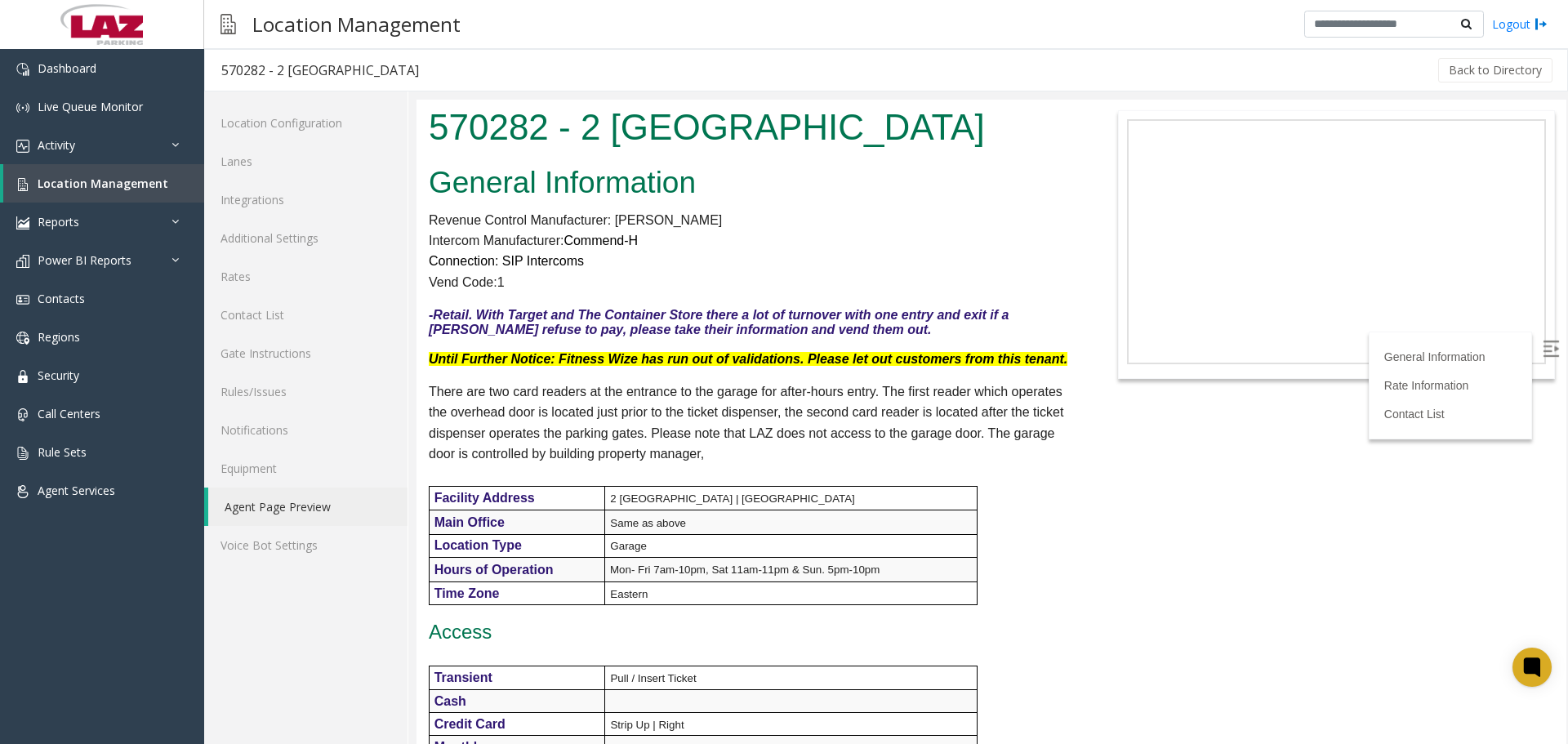
click at [925, 91] on div at bounding box center [988, 417] width 1160 height 653
click at [949, 27] on div "Location Management Logout" at bounding box center [887, 25] width 1364 height 49
click at [965, 67] on div "Back to Directory" at bounding box center [995, 70] width 1120 height 41
click at [791, 183] on h2 "General Information" at bounding box center [752, 183] width 647 height 43
click at [1093, 539] on body "570282 - 2 Bethesda Metro General Information Revenue Control Manufacturer: Ama…" at bounding box center [991, 422] width 1150 height 644
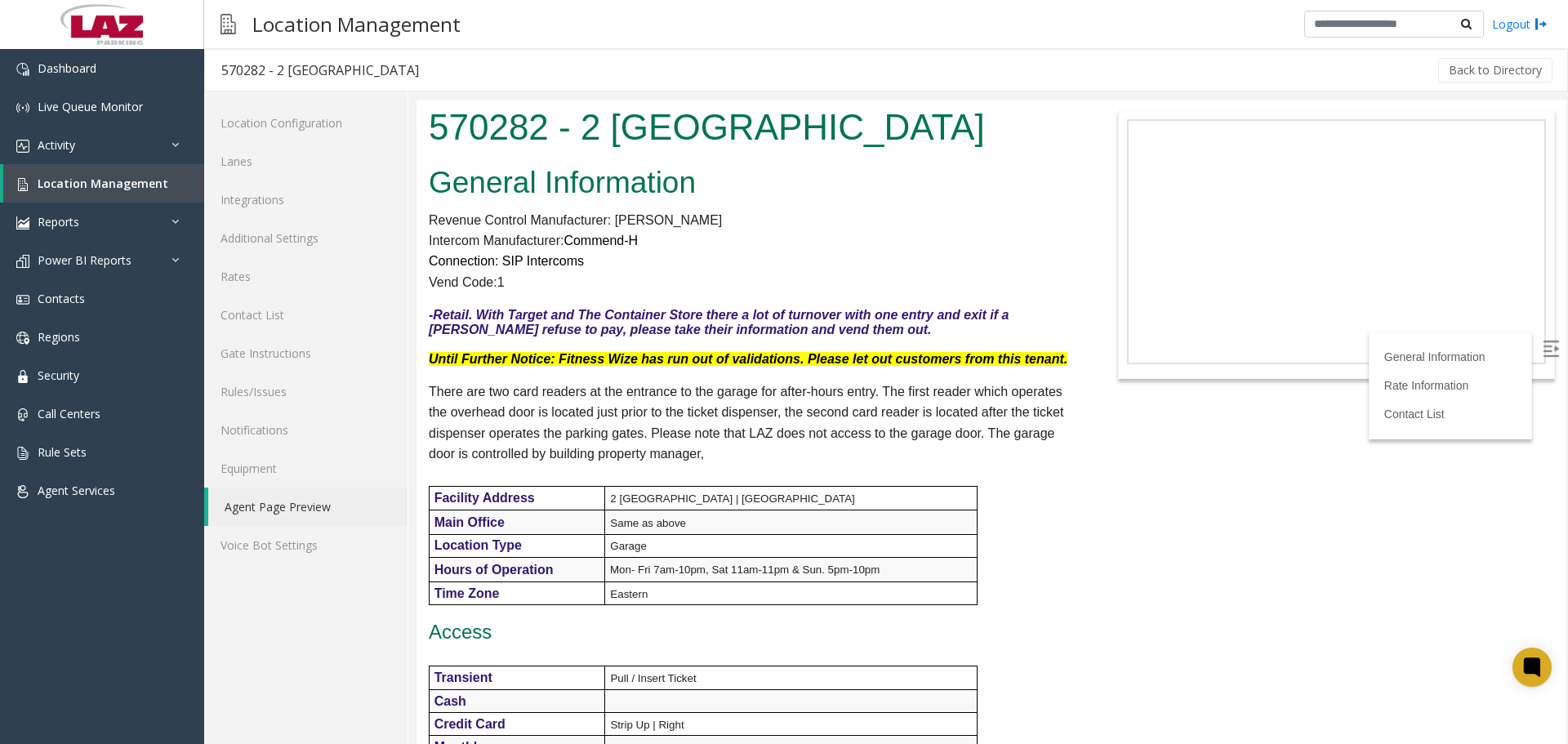
drag, startPoint x: 700, startPoint y: 460, endPoint x: 426, endPoint y: 393, distance: 282.1
click at [426, 393] on div "General Information Revenue Control Manufacturer: Amano McGann Intercom Manufac…" at bounding box center [752, 701] width 670 height 1085
click at [747, 441] on p "There are two card readers at the entrance to the garage for after-hours entry.…" at bounding box center [752, 423] width 647 height 83
drag, startPoint x: 720, startPoint y: 445, endPoint x: 426, endPoint y: 362, distance: 305.5
click at [426, 362] on div "General Information Revenue Control Manufacturer: Amano McGann Intercom Manufac…" at bounding box center [752, 701] width 670 height 1085
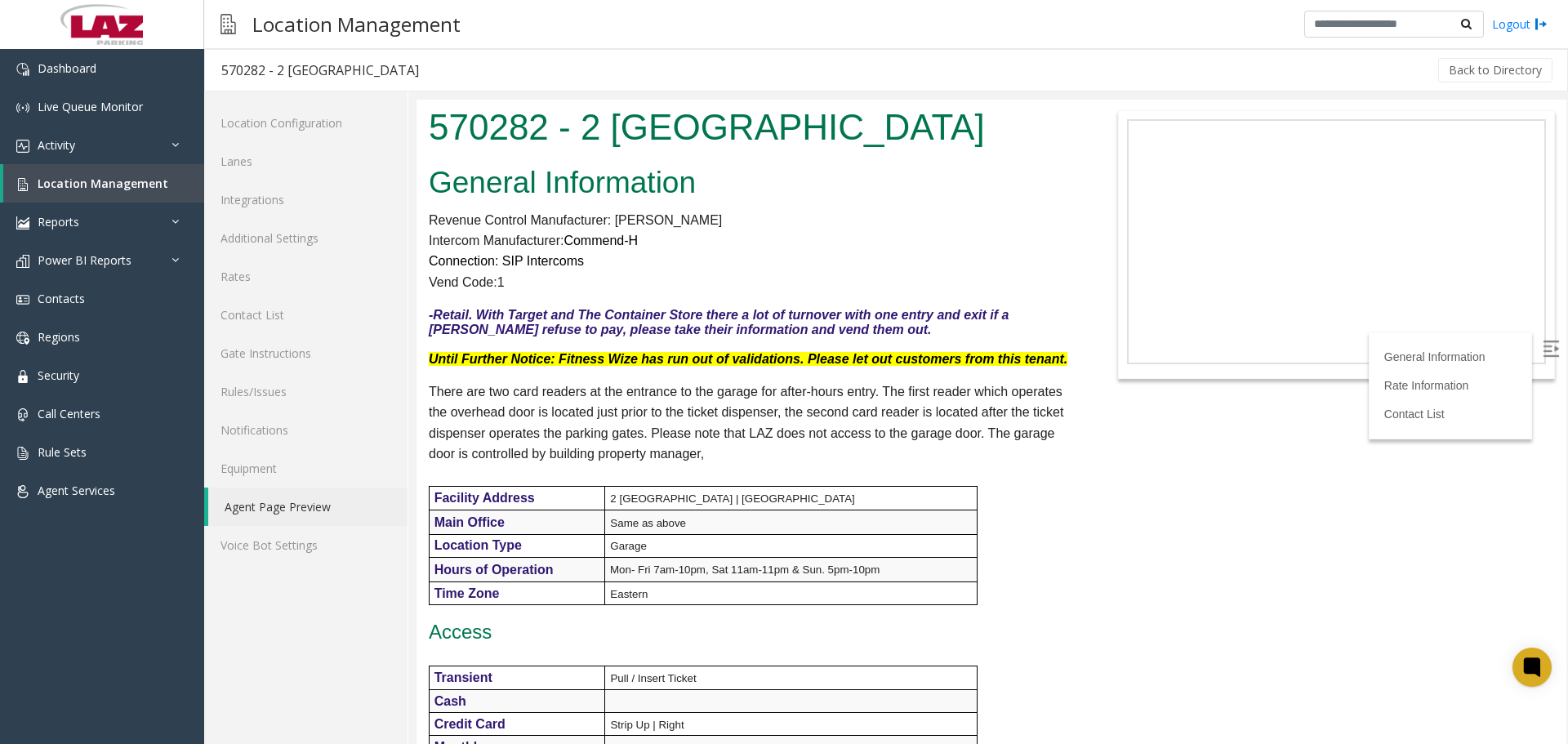
copy div "Until Further Notice: Fitness Wize has run out of validations. Please let out c…"
click at [243, 236] on link "Additional Settings" at bounding box center [306, 238] width 204 height 38
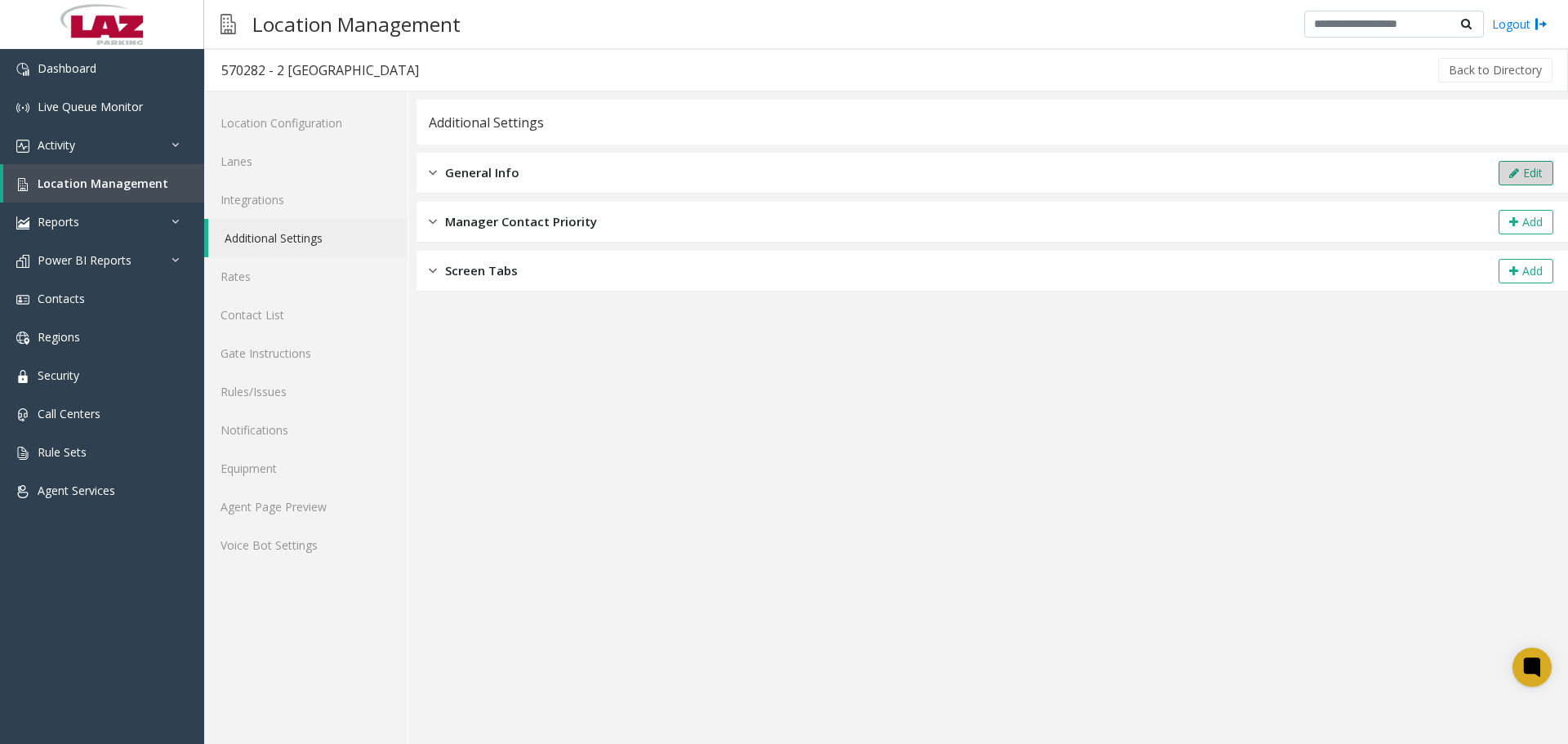
click at [1506, 164] on button "Edit" at bounding box center [1526, 173] width 55 height 25
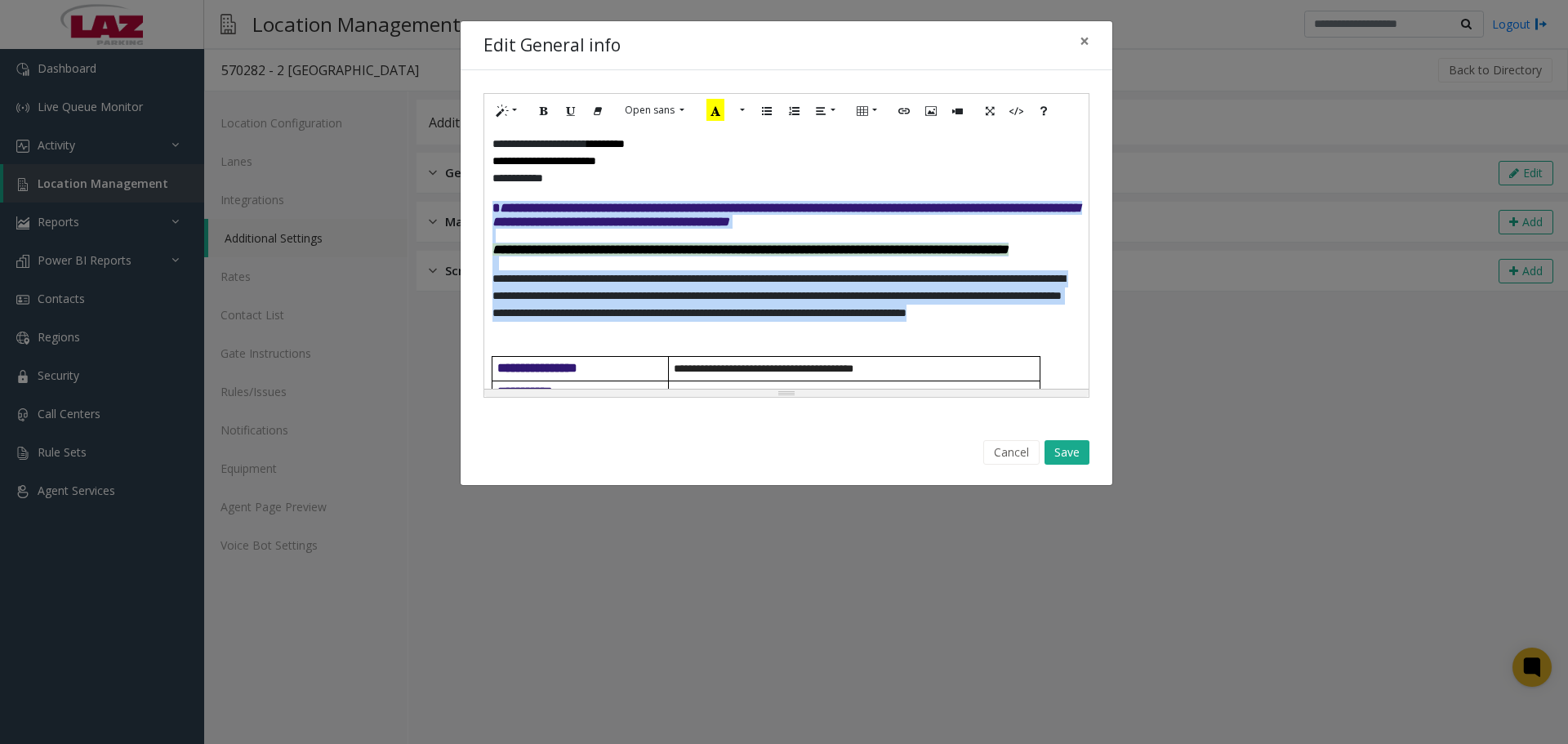
drag, startPoint x: 889, startPoint y: 294, endPoint x: 489, endPoint y: 216, distance: 407.5
click at [489, 216] on div "**********" at bounding box center [786, 258] width 605 height 261
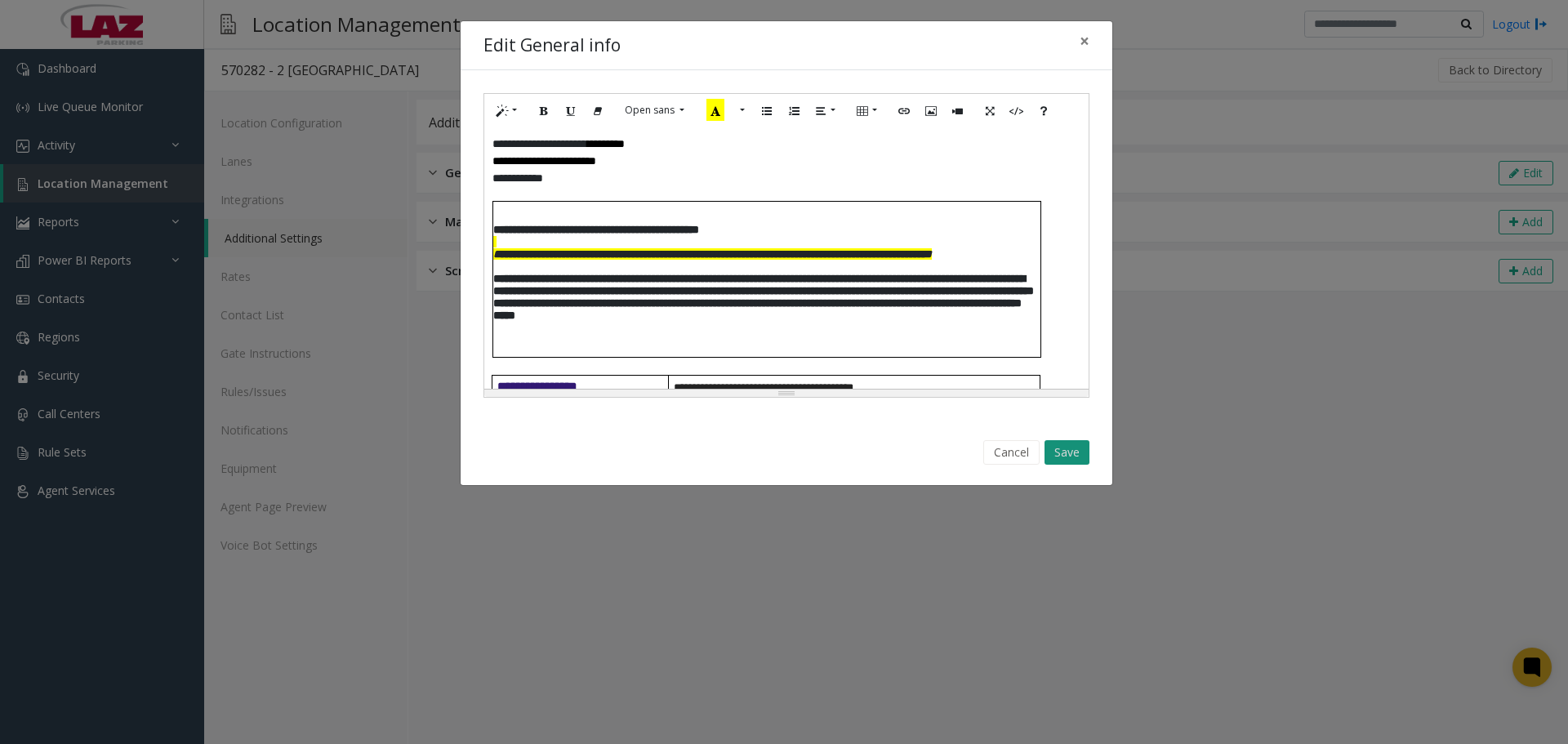
click at [1070, 448] on button "Save" at bounding box center [1067, 452] width 45 height 25
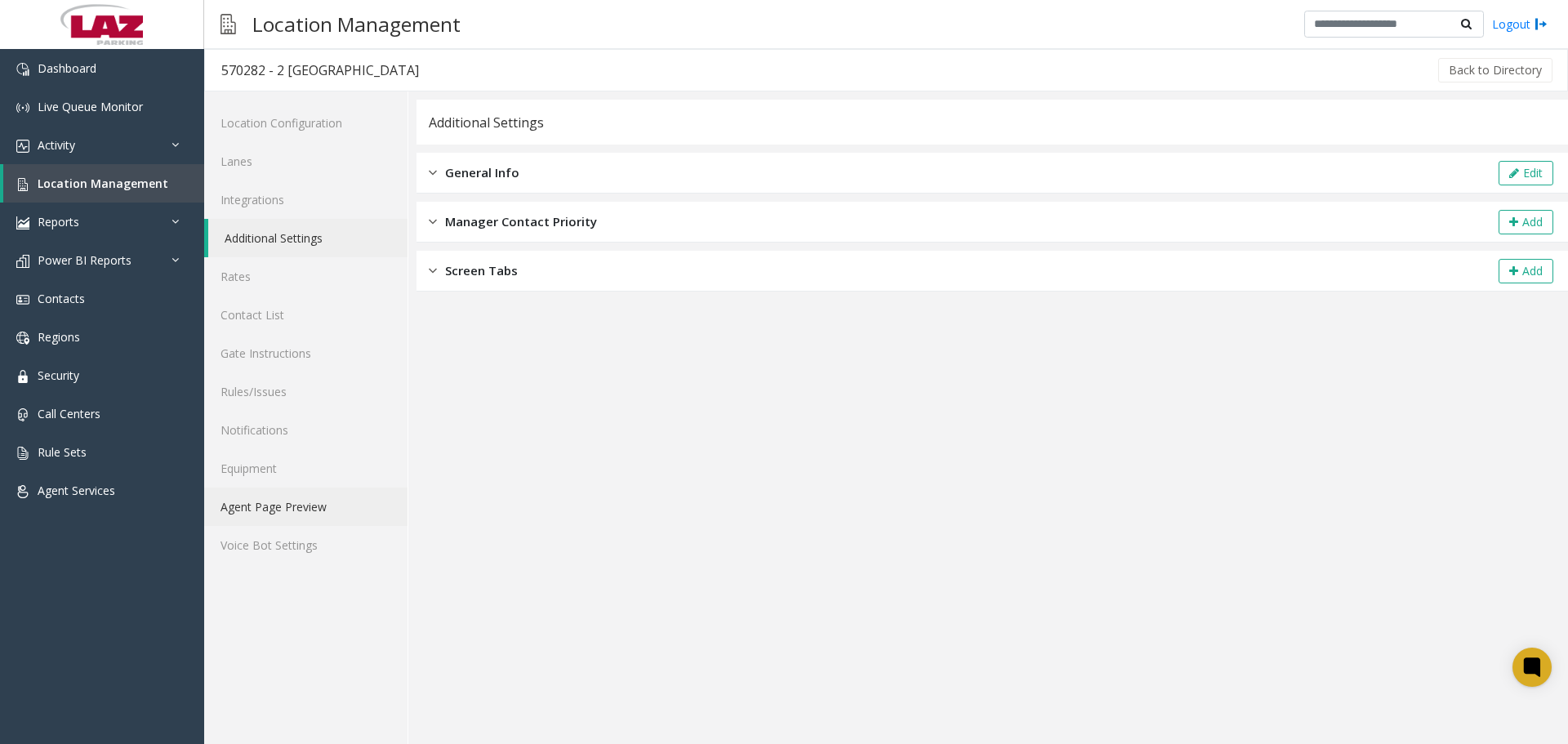
click at [304, 502] on link "Agent Page Preview" at bounding box center [306, 507] width 204 height 38
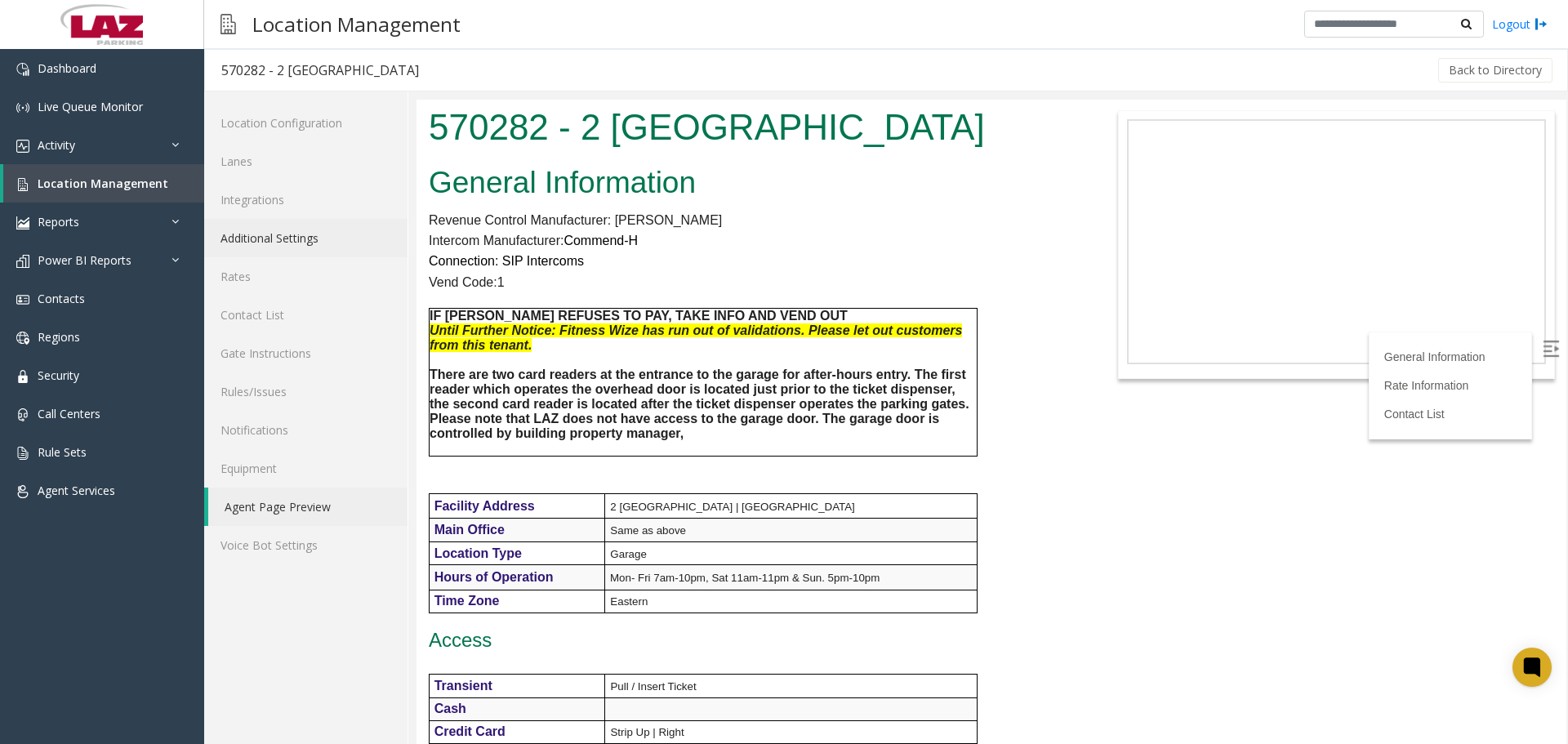
click at [300, 236] on link "Additional Settings" at bounding box center [306, 238] width 204 height 38
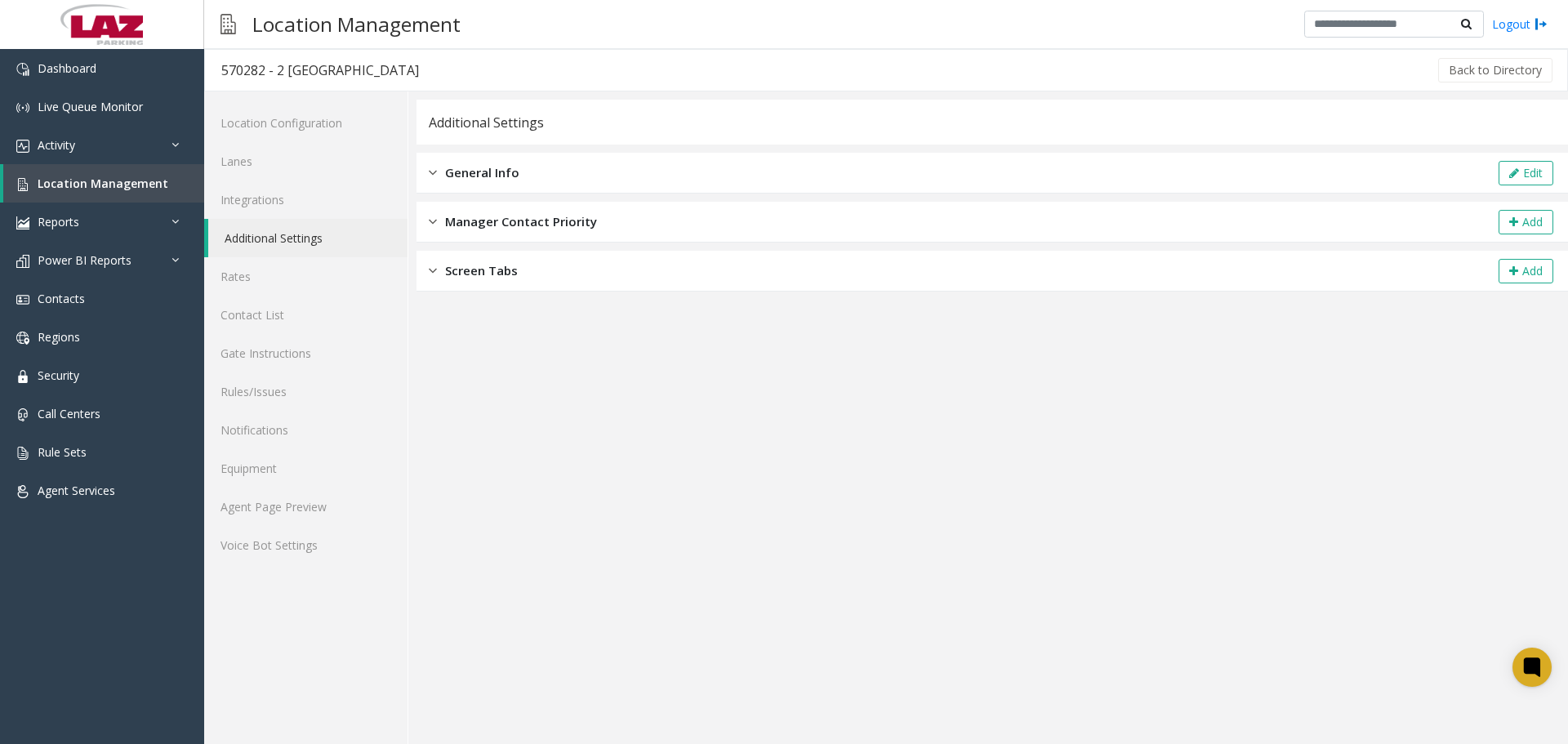
drag, startPoint x: 641, startPoint y: 180, endPoint x: 794, endPoint y: 182, distance: 153.0
click at [642, 180] on div "General Info Edit" at bounding box center [992, 173] width 1152 height 41
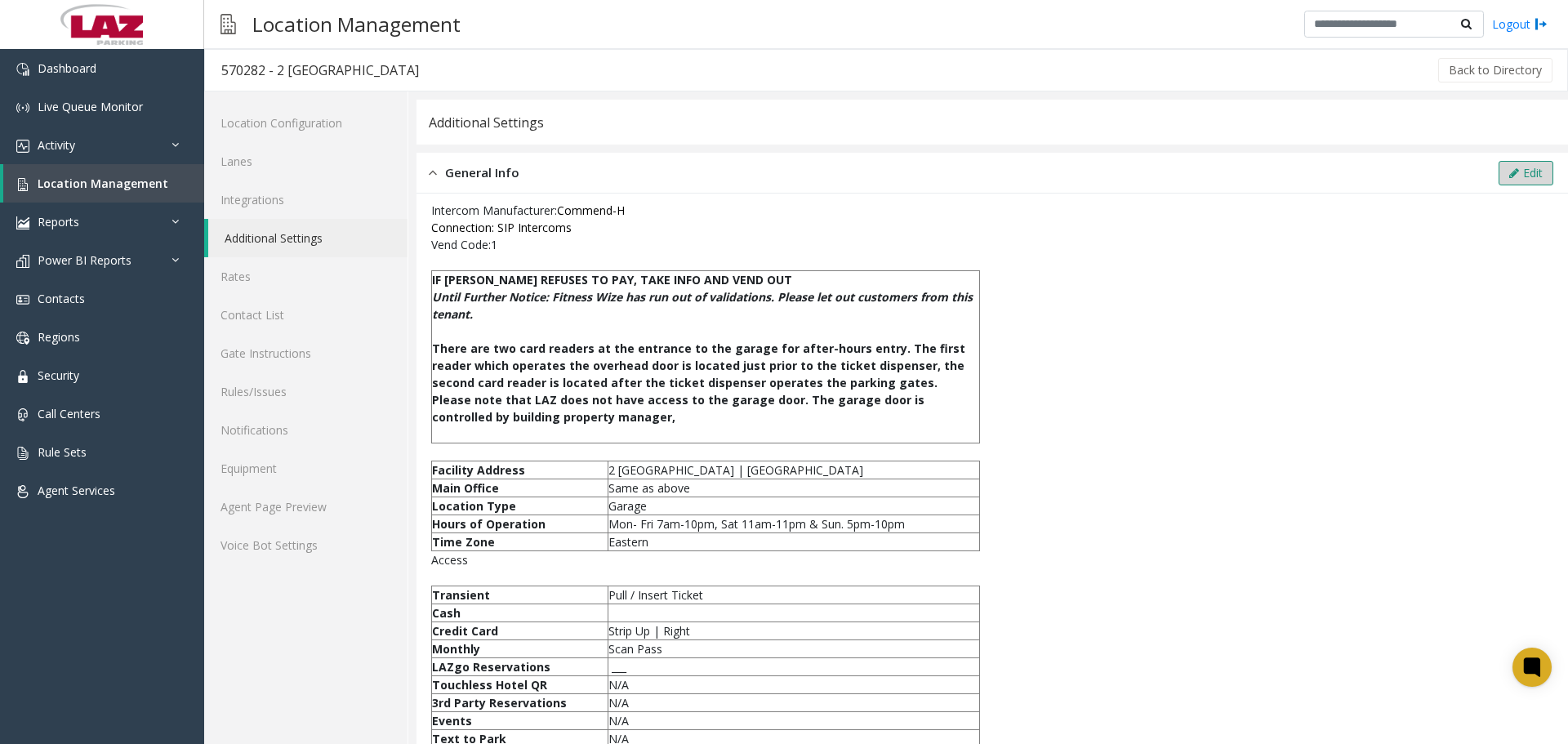
click at [1507, 173] on button "Edit" at bounding box center [1526, 173] width 55 height 25
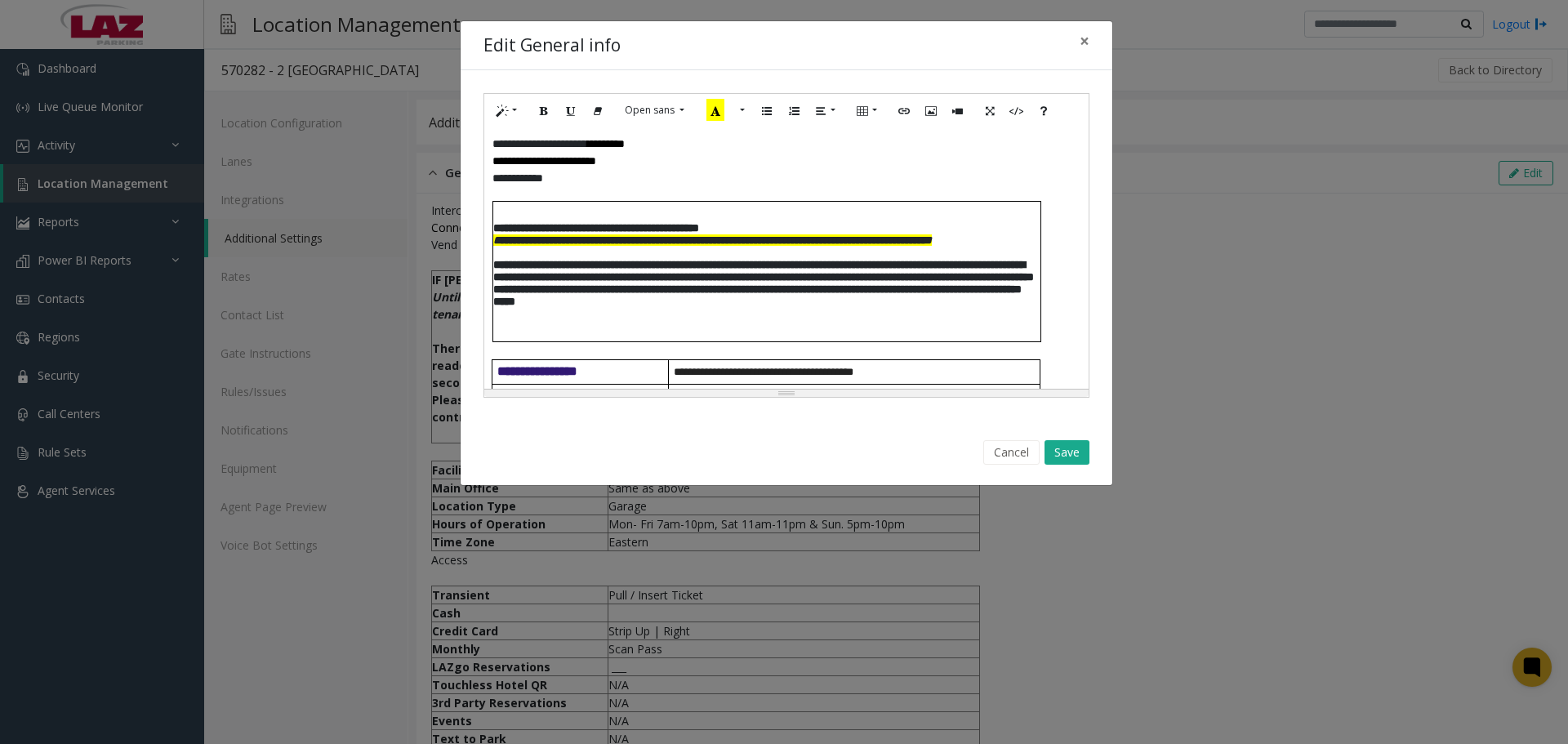
click at [492, 228] on table "**********" at bounding box center [766, 271] width 549 height 141
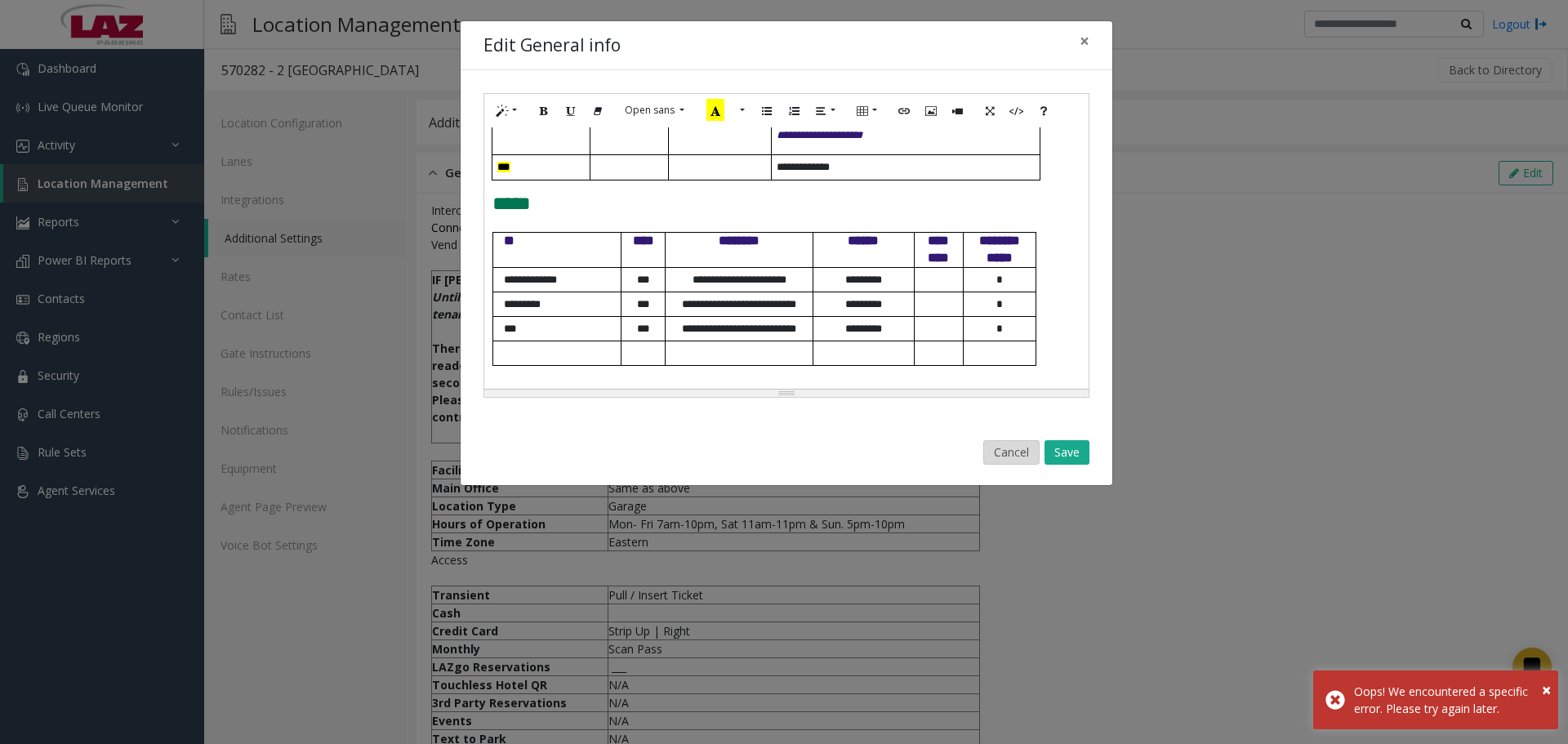
click at [993, 455] on button "Cancel" at bounding box center [1012, 452] width 57 height 25
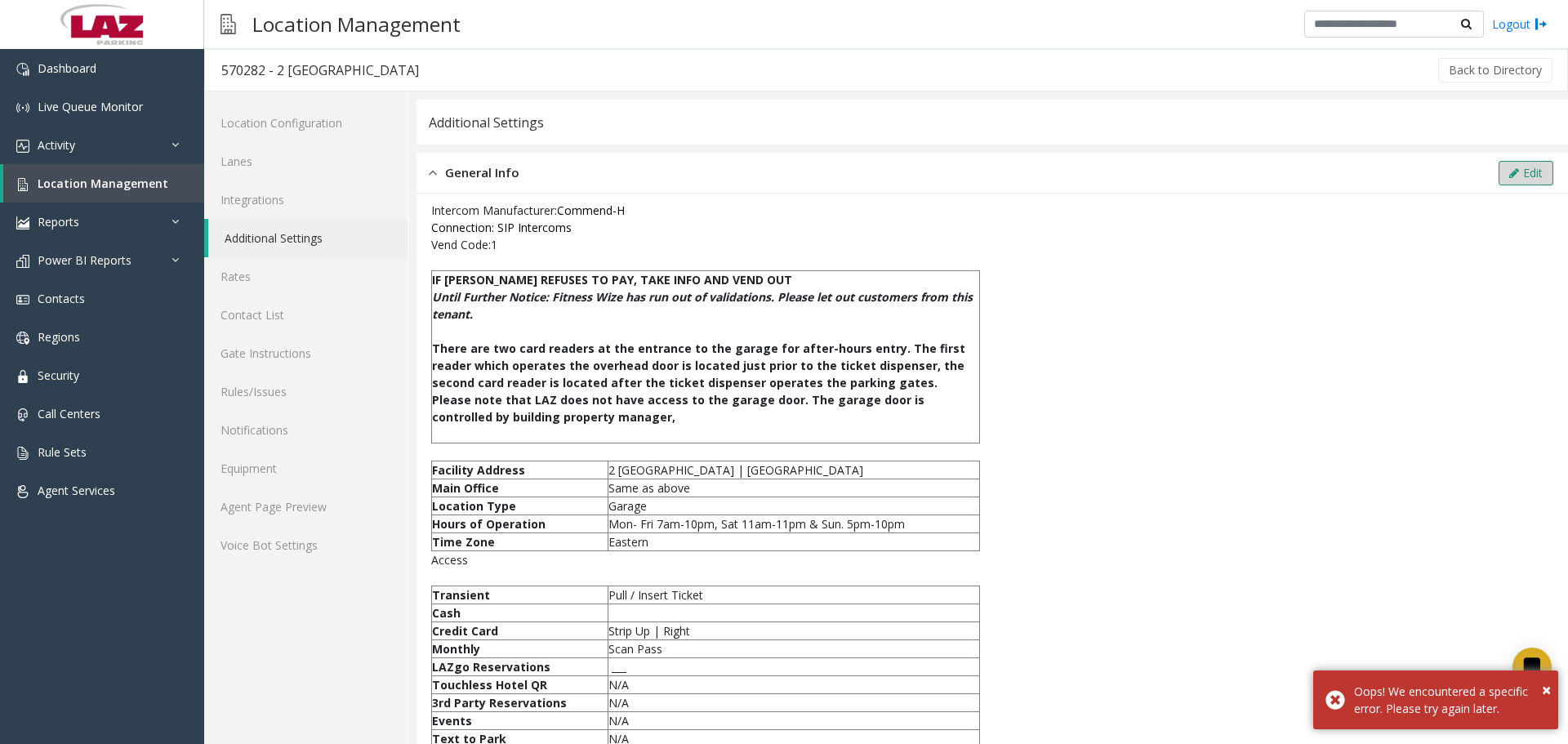
click at [1509, 171] on button "Edit" at bounding box center [1526, 173] width 55 height 25
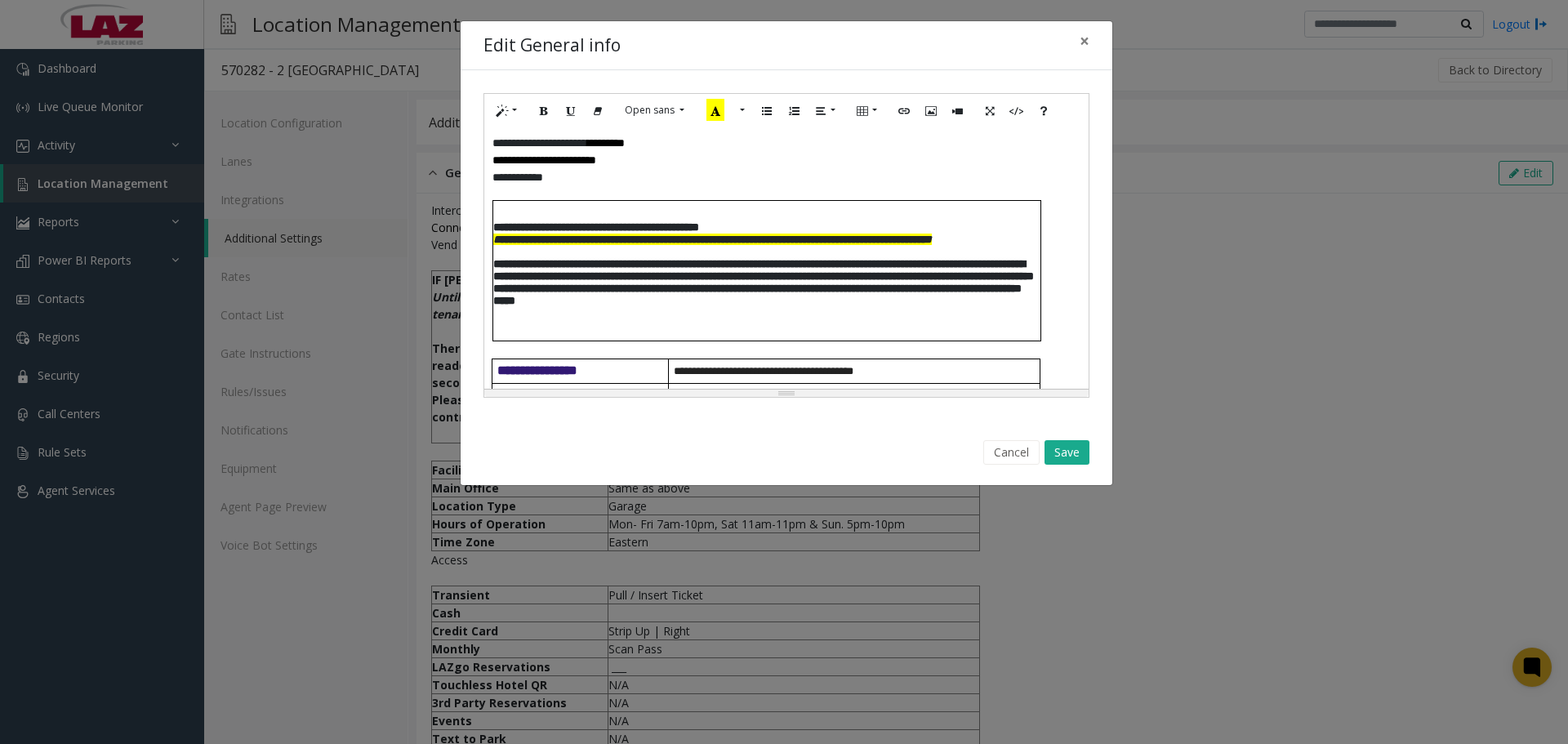
scroll to position [0, 0]
click at [816, 222] on p "**********" at bounding box center [766, 227] width 547 height 12
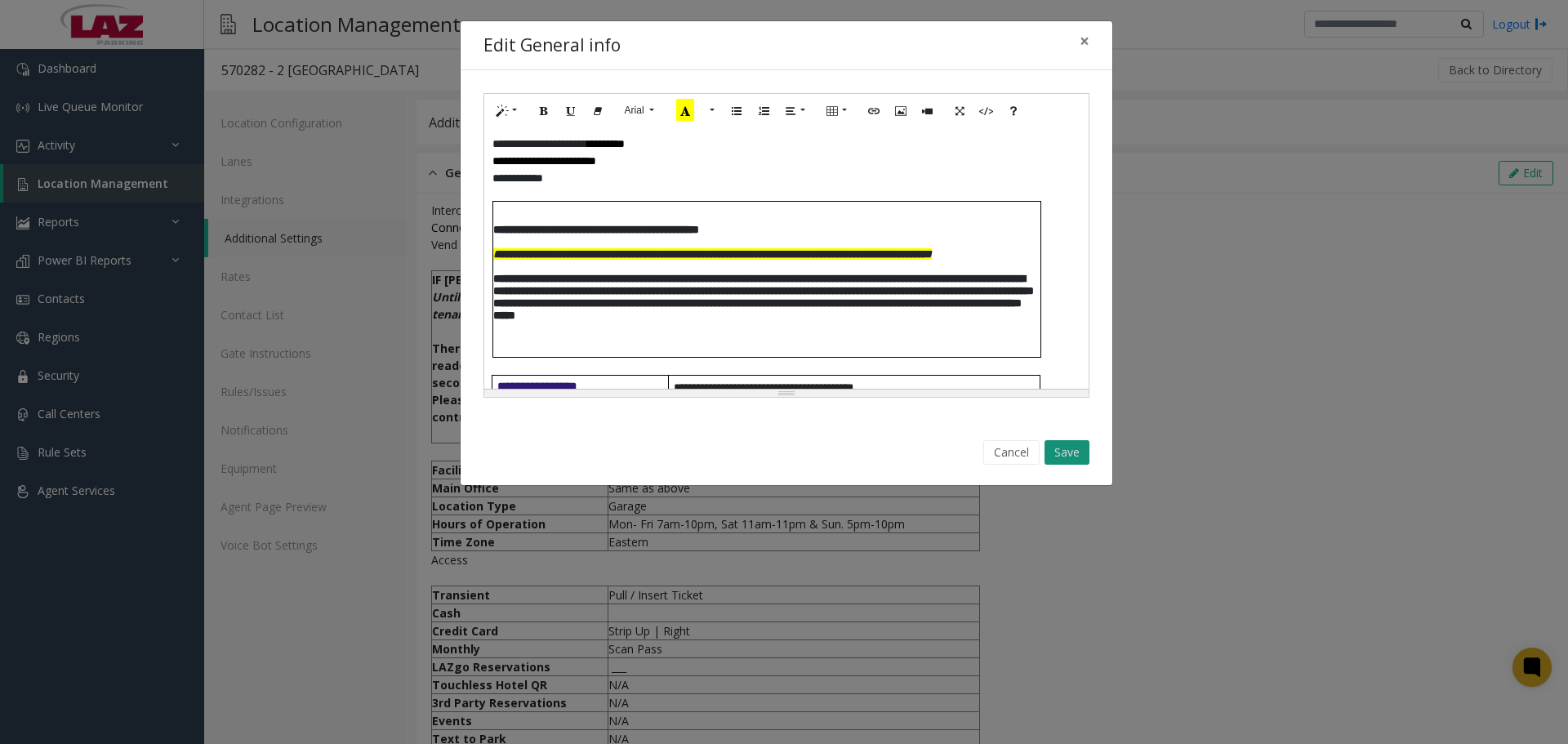
click at [1077, 449] on button "Save" at bounding box center [1067, 452] width 45 height 25
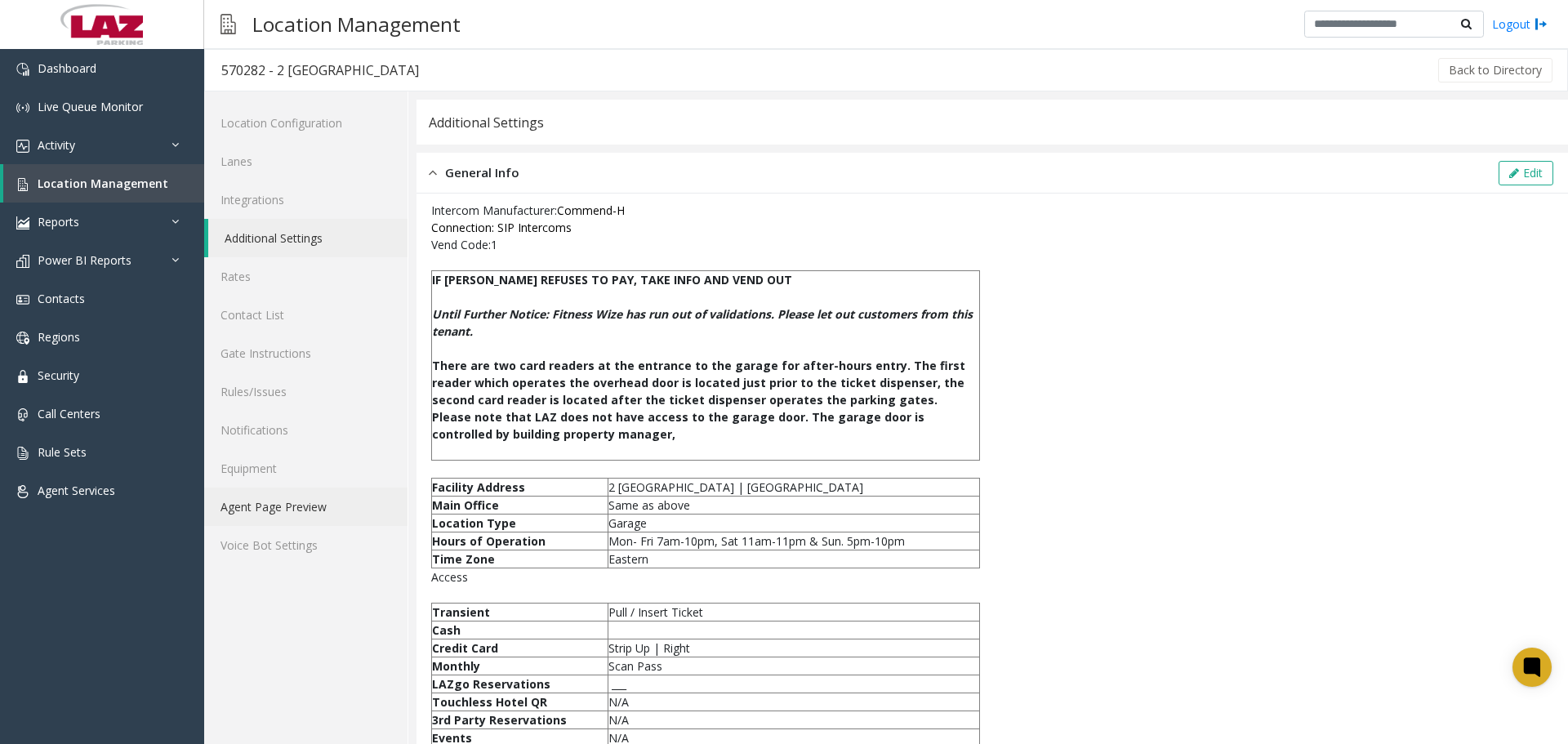
click at [285, 515] on link "Agent Page Preview" at bounding box center [306, 507] width 204 height 38
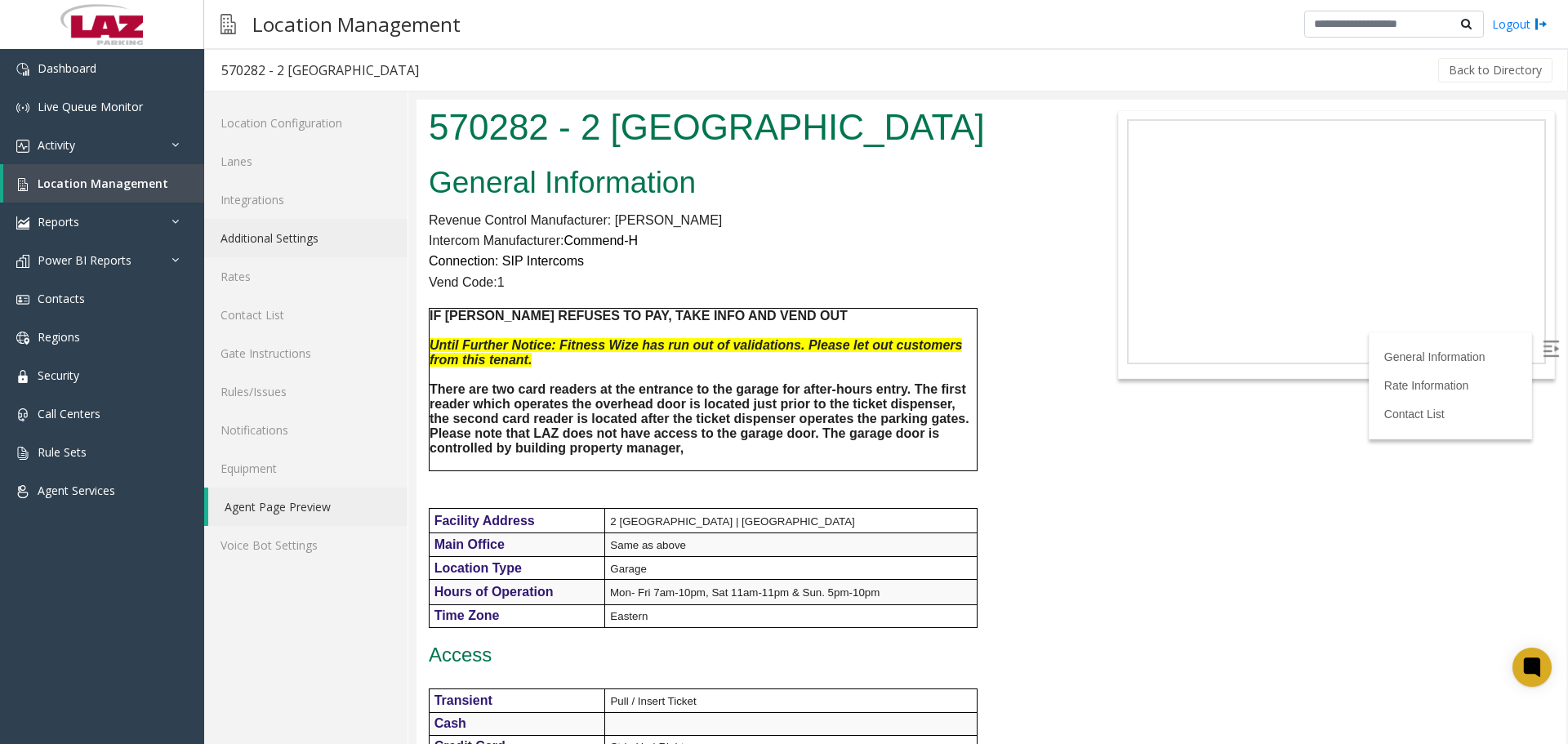
click at [278, 254] on link "Additional Settings" at bounding box center [306, 238] width 204 height 38
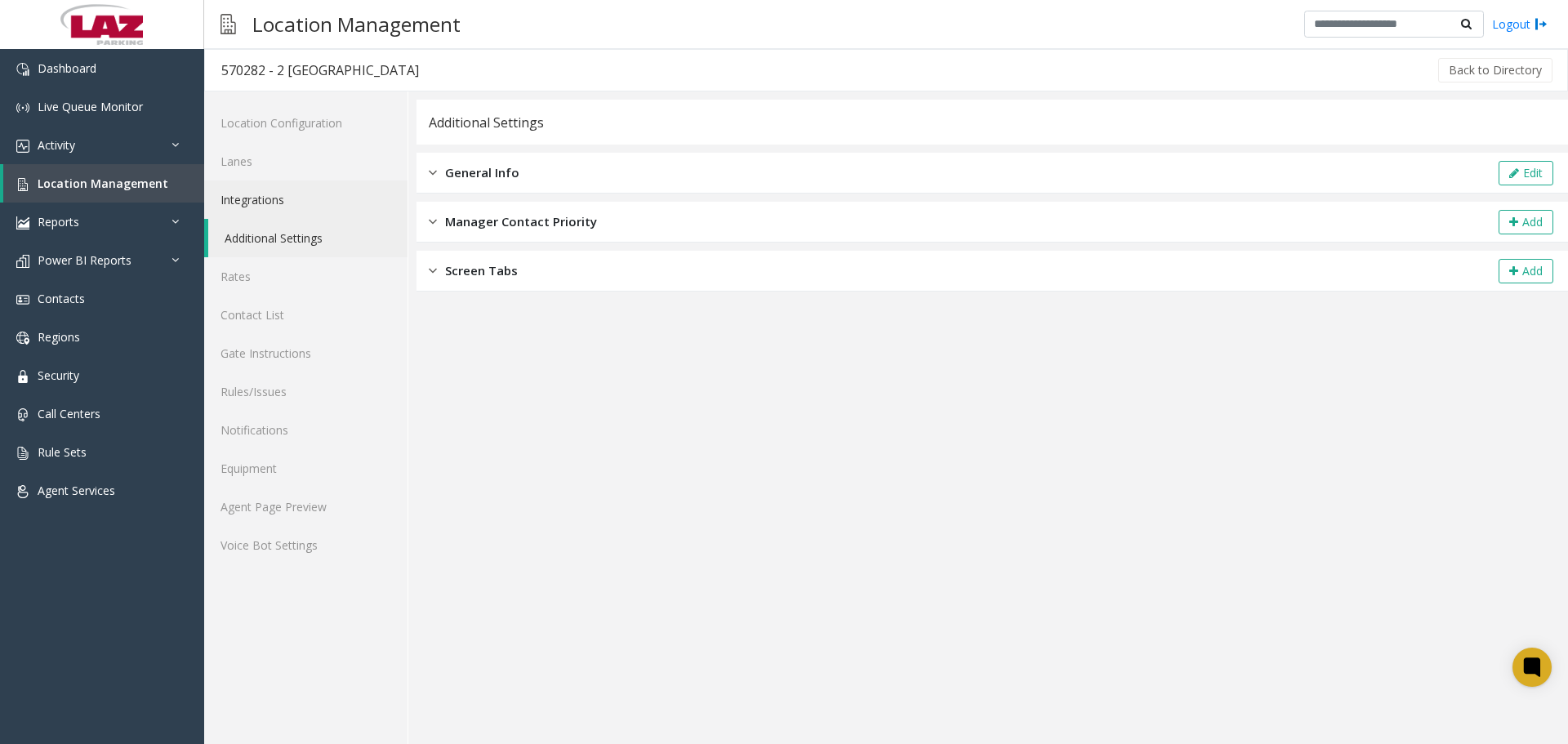
drag, startPoint x: 290, startPoint y: 211, endPoint x: 315, endPoint y: 215, distance: 25.3
click at [290, 211] on link "Integrations" at bounding box center [306, 200] width 204 height 38
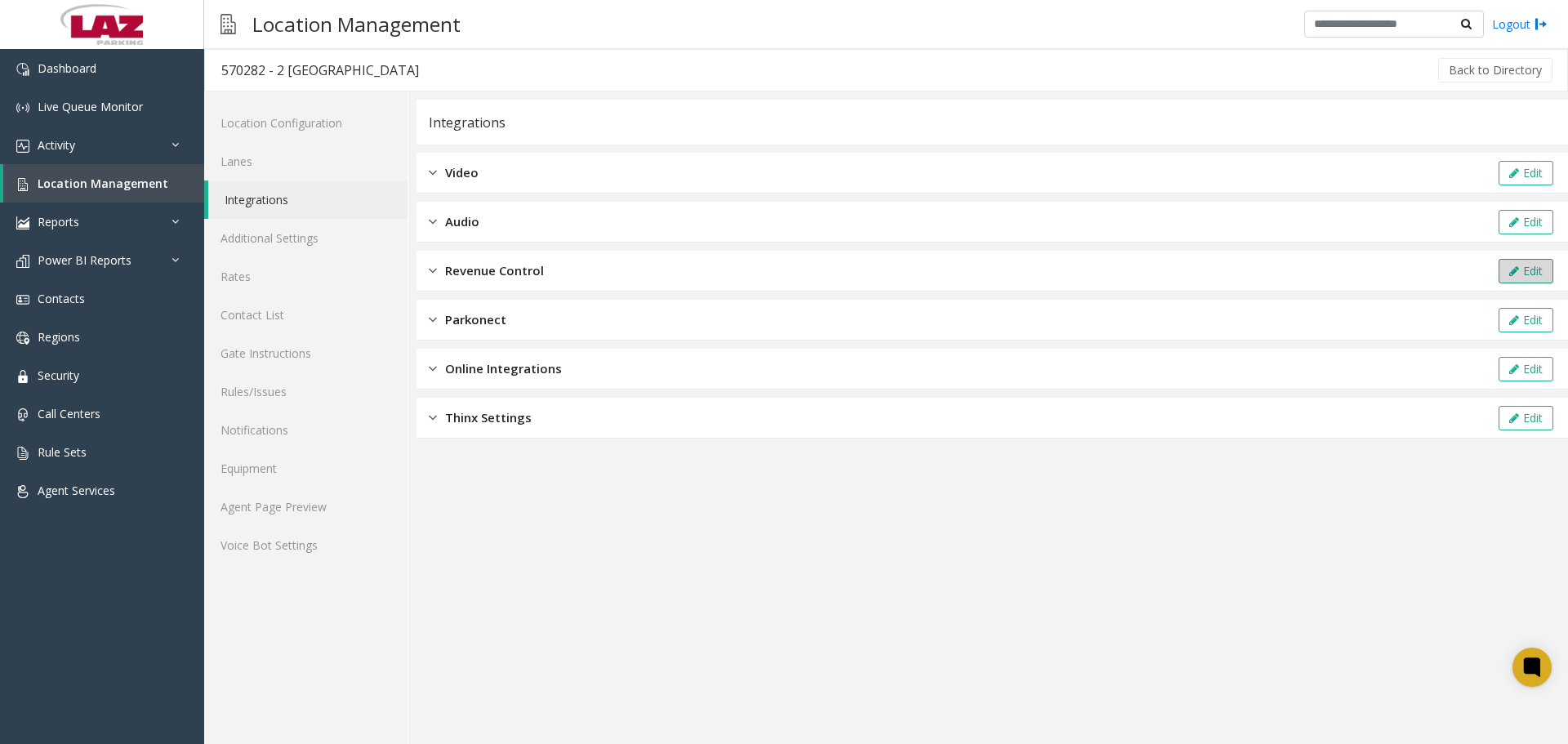
click at [1537, 269] on button "Edit" at bounding box center [1526, 271] width 55 height 25
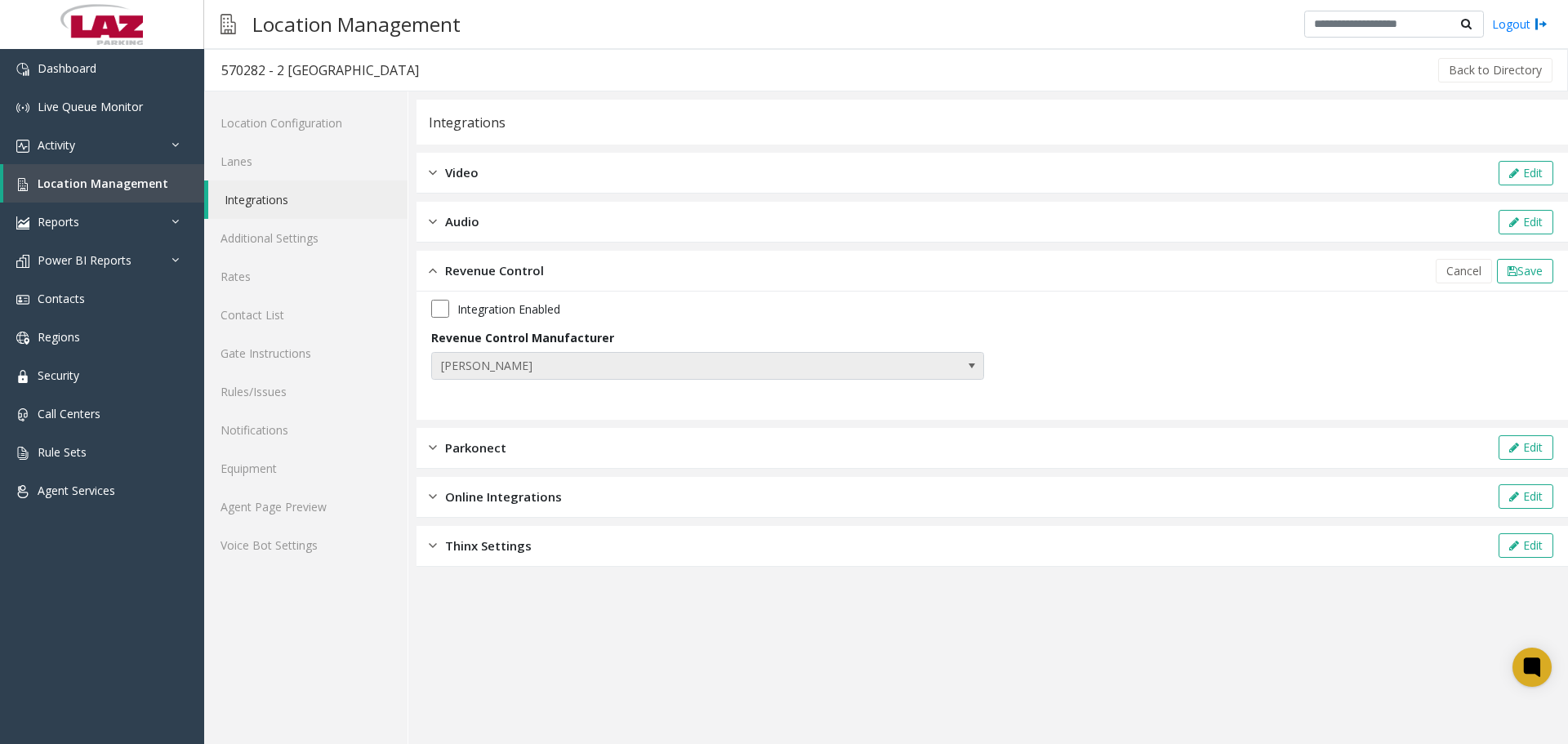
click at [716, 367] on span "Amano McGann" at bounding box center [652, 365] width 441 height 26
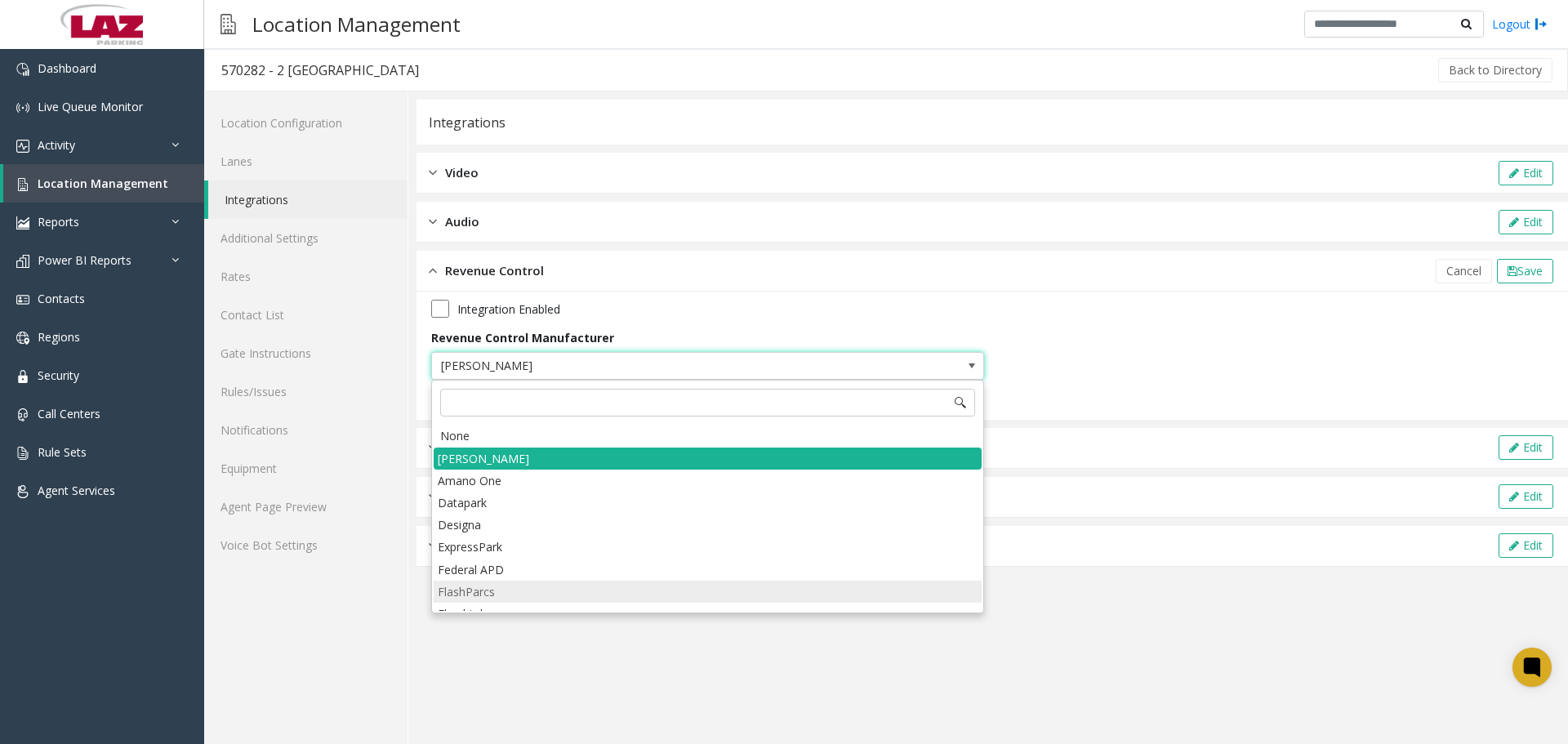
click at [493, 584] on li "FlashParcs" at bounding box center [708, 592] width 548 height 22
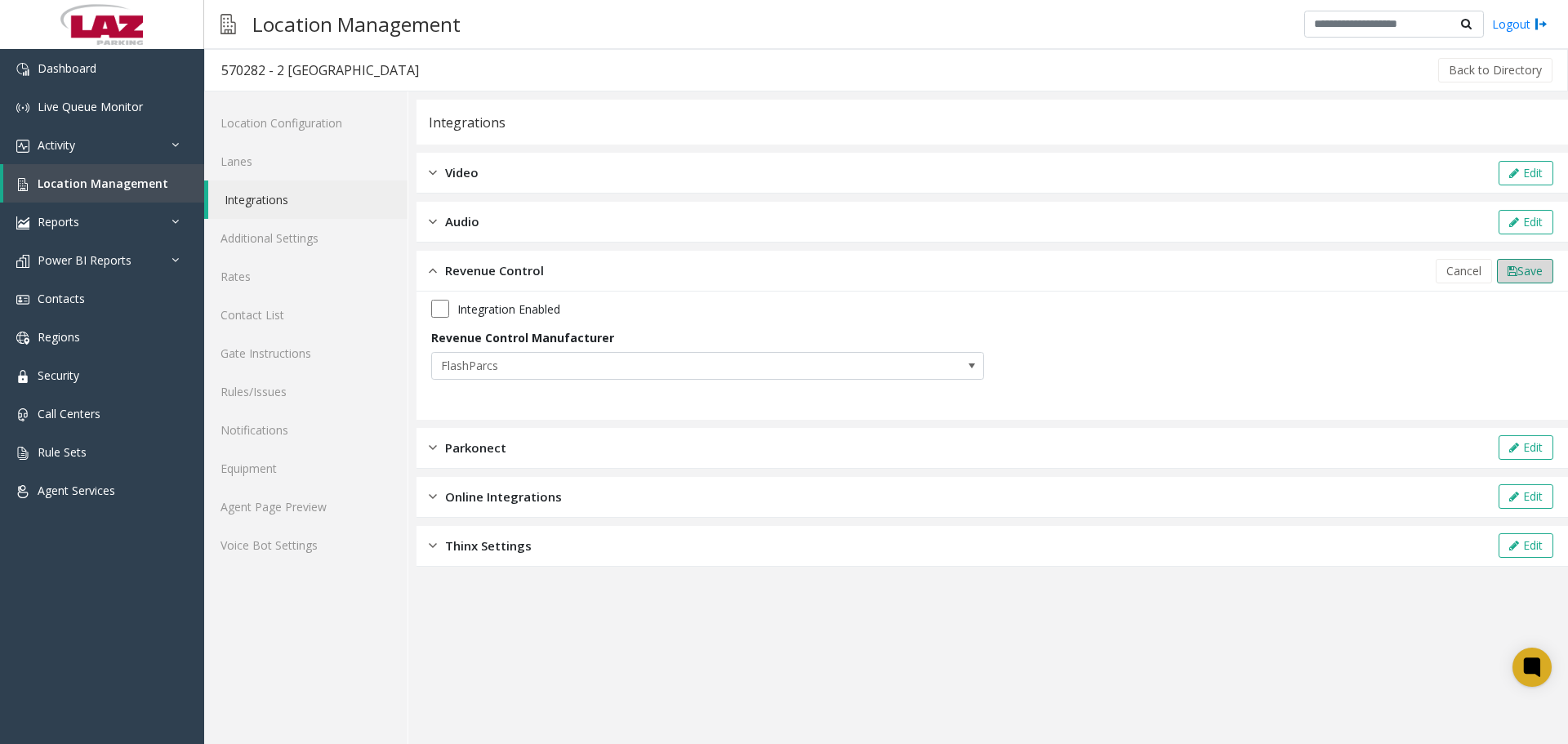
click at [1535, 263] on span "Save" at bounding box center [1531, 270] width 26 height 16
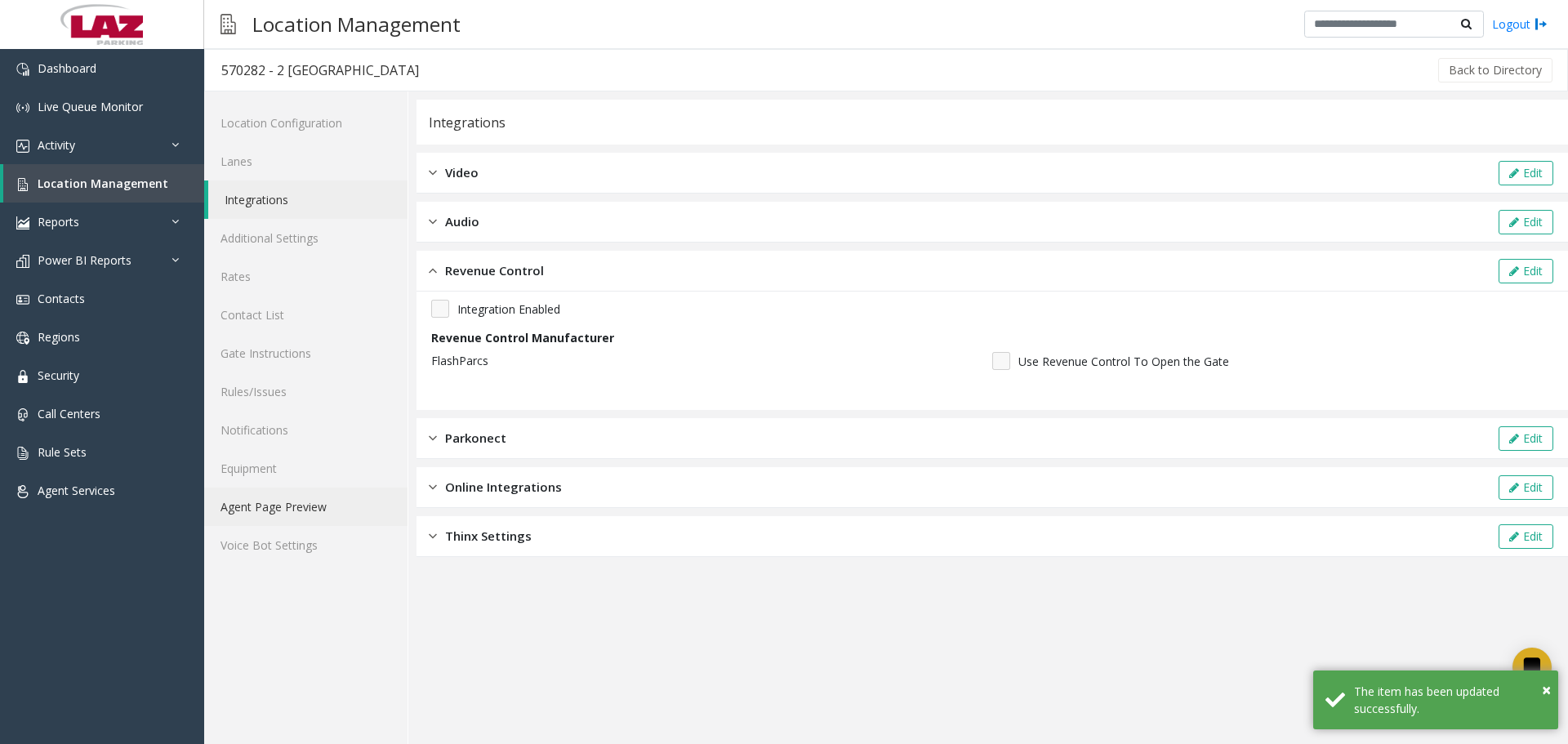
click at [335, 508] on link "Agent Page Preview" at bounding box center [306, 507] width 204 height 38
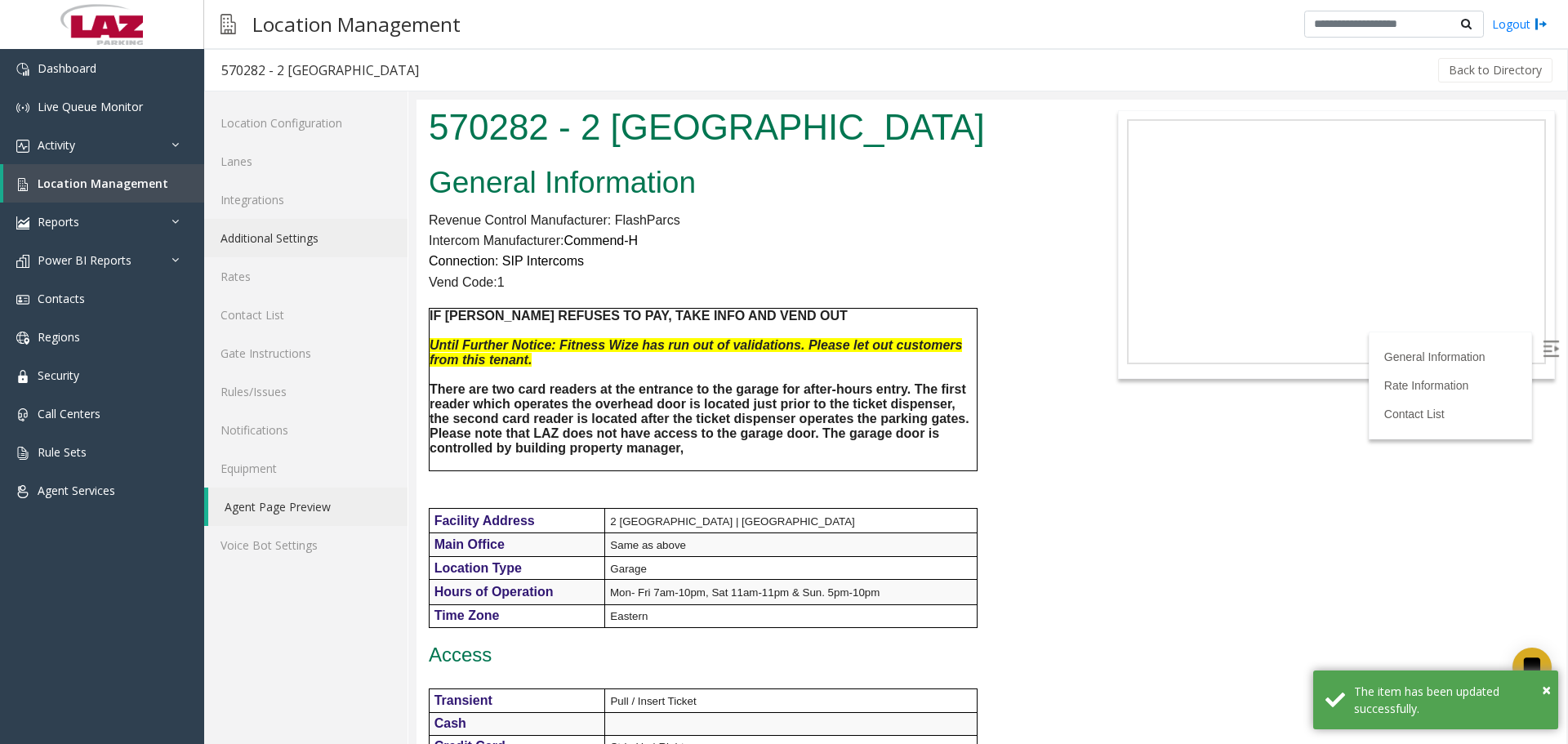
click at [274, 232] on link "Additional Settings" at bounding box center [306, 238] width 204 height 38
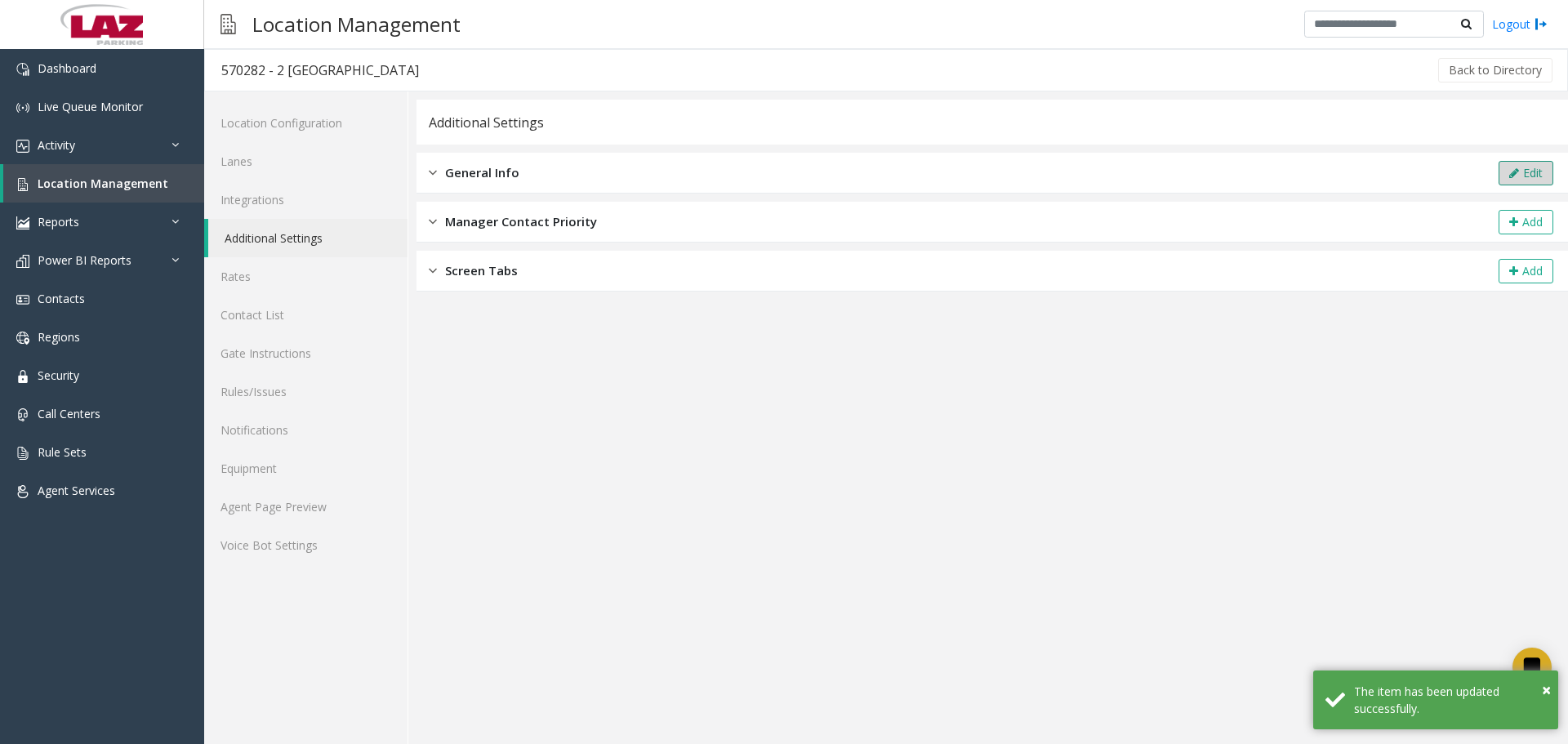
click at [1519, 163] on button "Edit" at bounding box center [1526, 173] width 55 height 25
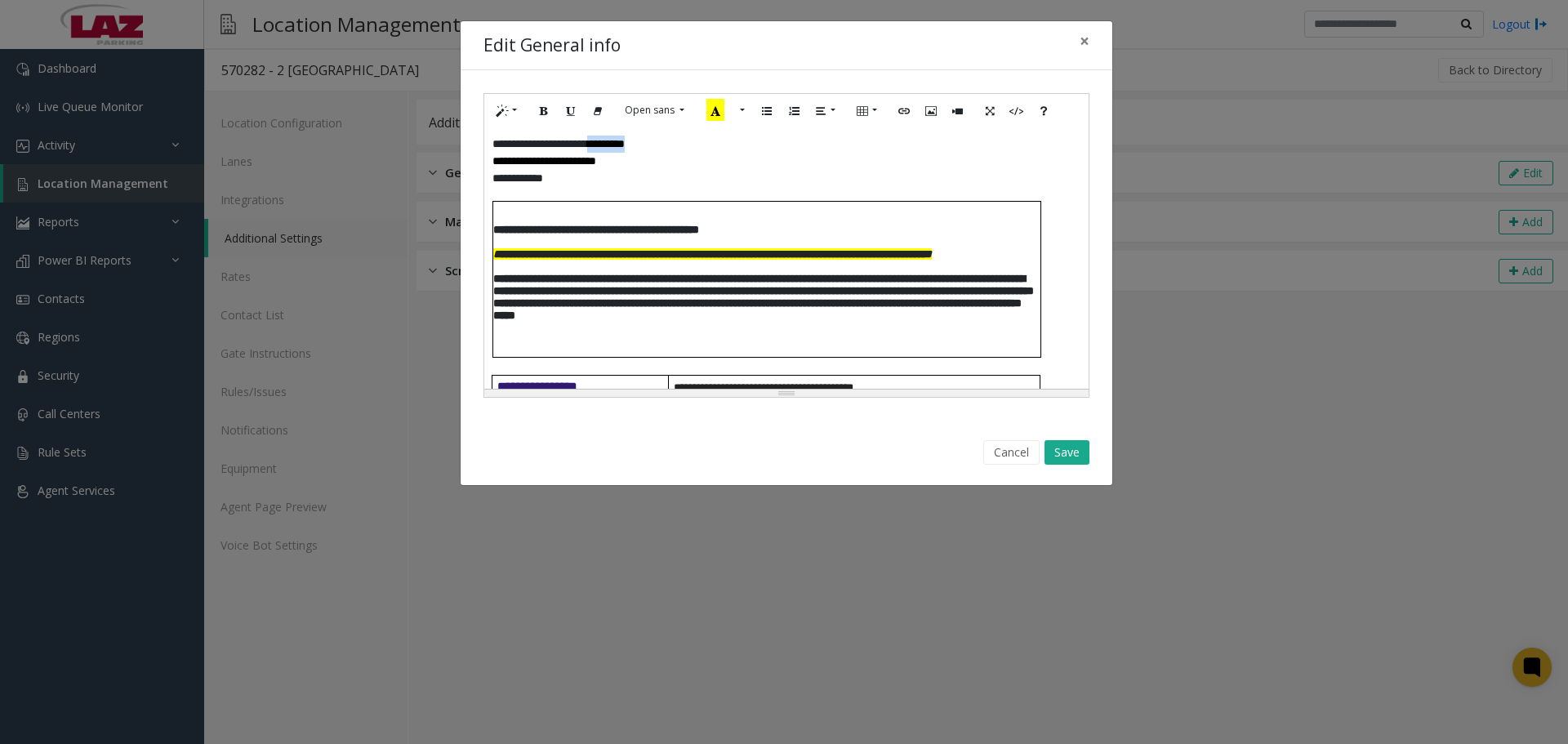
drag, startPoint x: 693, startPoint y: 149, endPoint x: 623, endPoint y: 150, distance: 70.0
click at [623, 150] on p "**********" at bounding box center [780, 143] width 576 height 17
click at [1058, 457] on button "Save" at bounding box center [1067, 452] width 45 height 25
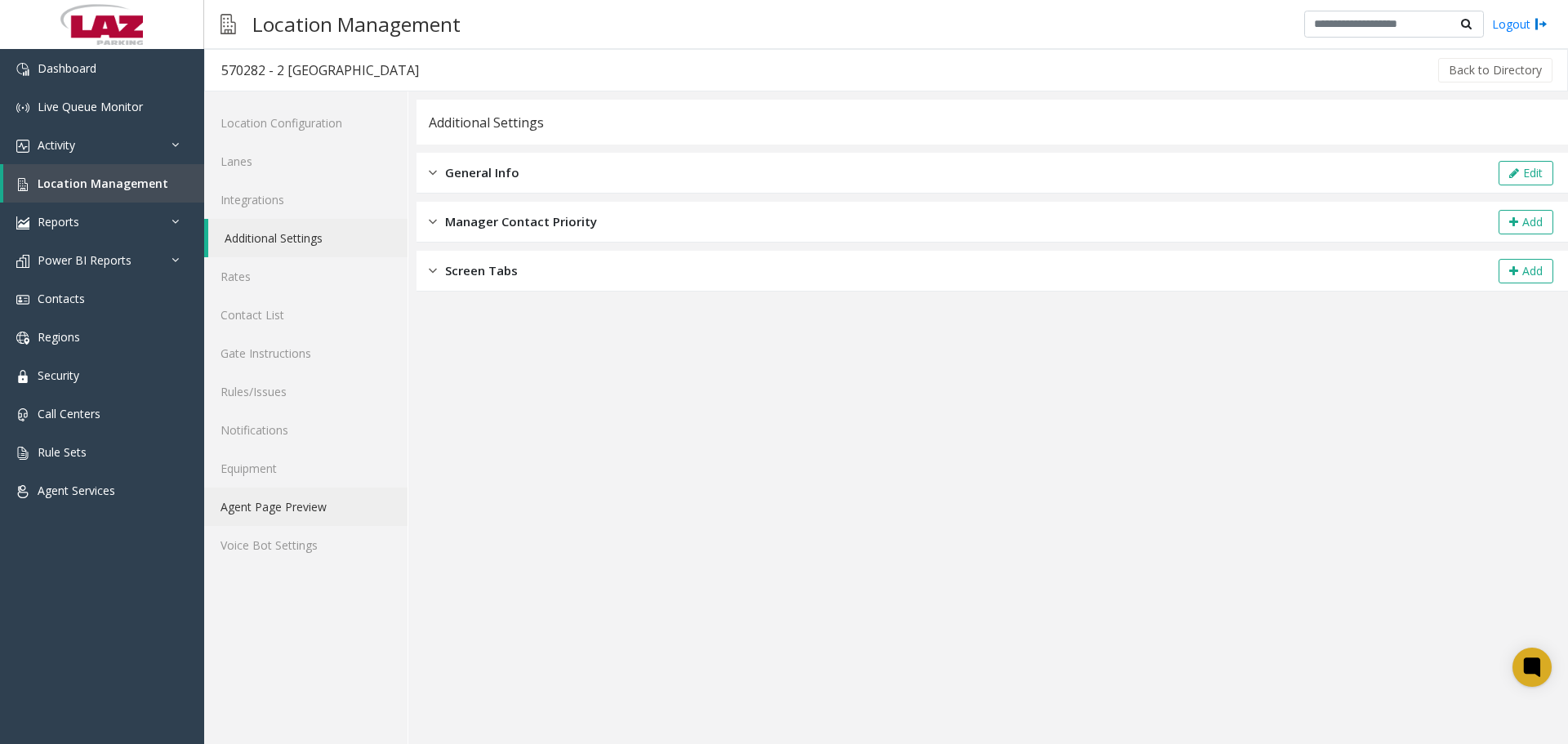
click at [261, 507] on link "Agent Page Preview" at bounding box center [306, 507] width 204 height 38
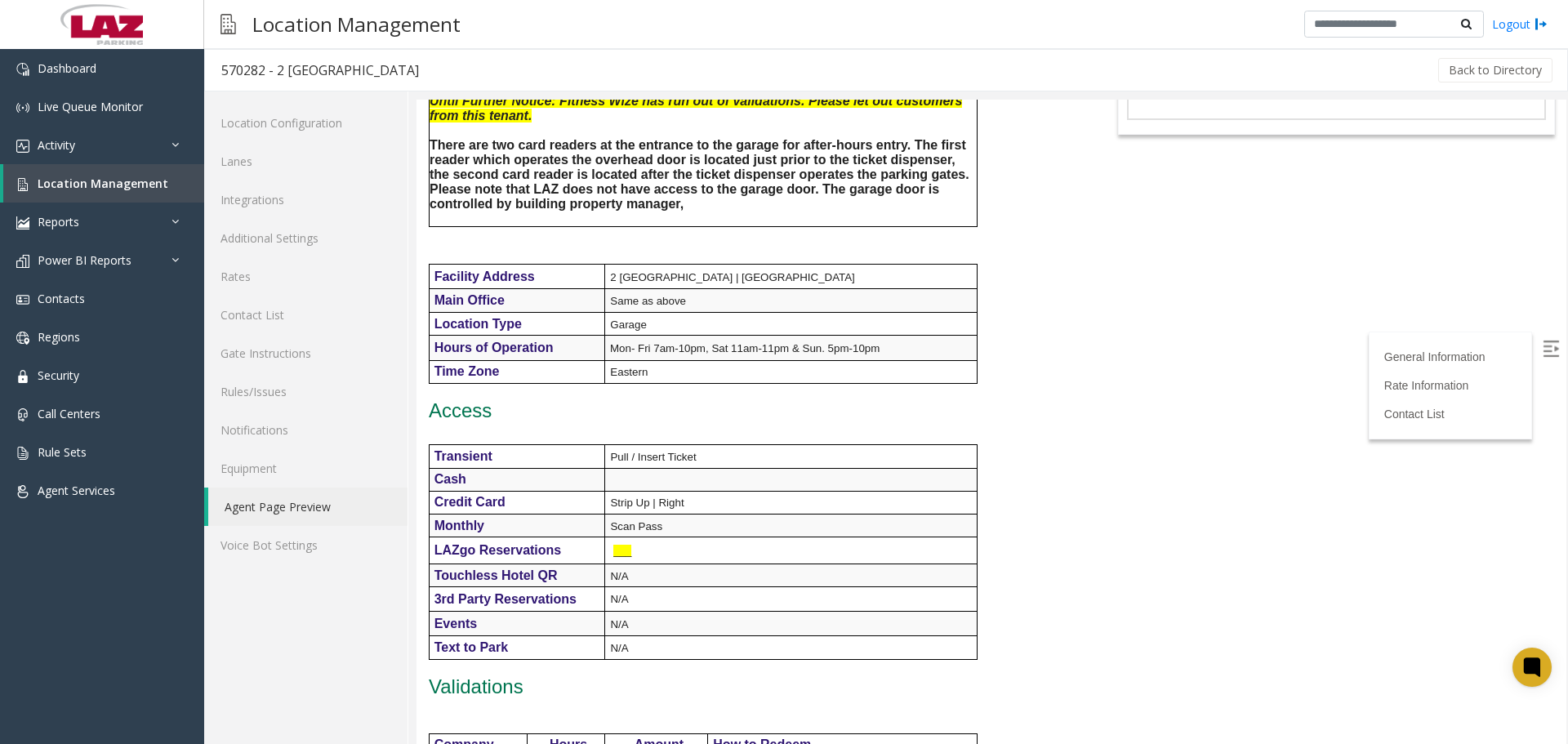
scroll to position [327, 0]
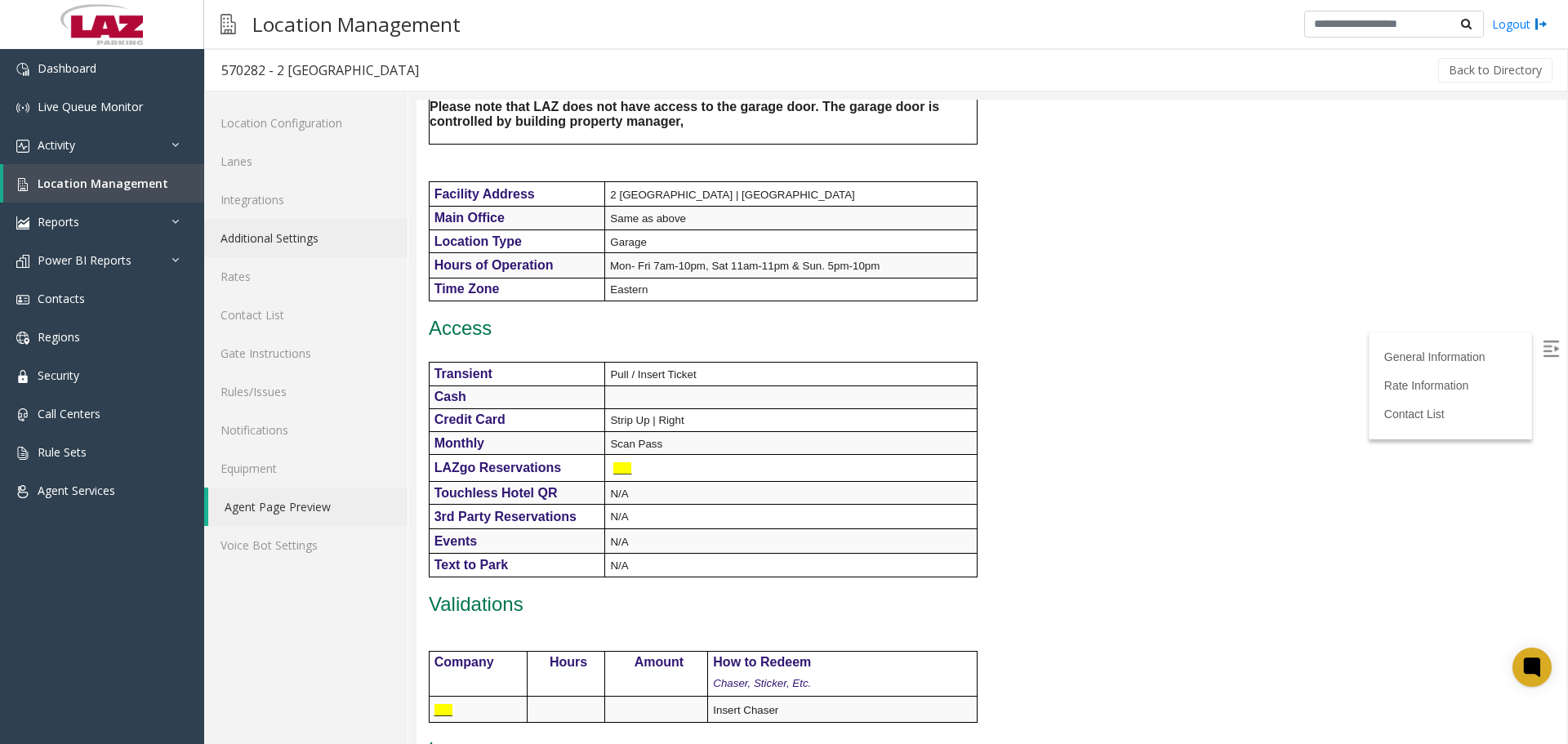
click at [291, 239] on link "Additional Settings" at bounding box center [306, 238] width 204 height 38
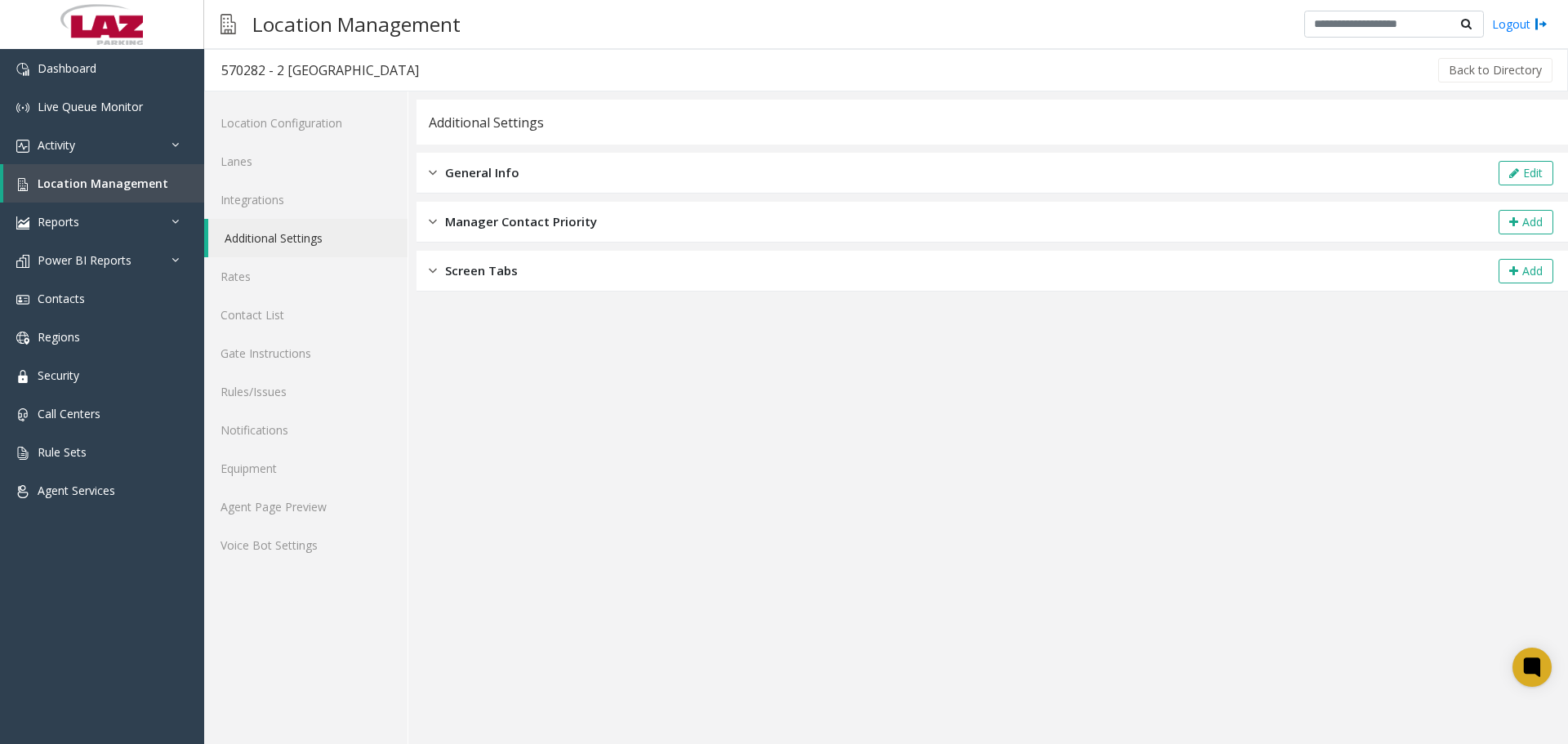
click at [754, 165] on div "General Info Edit" at bounding box center [992, 173] width 1152 height 41
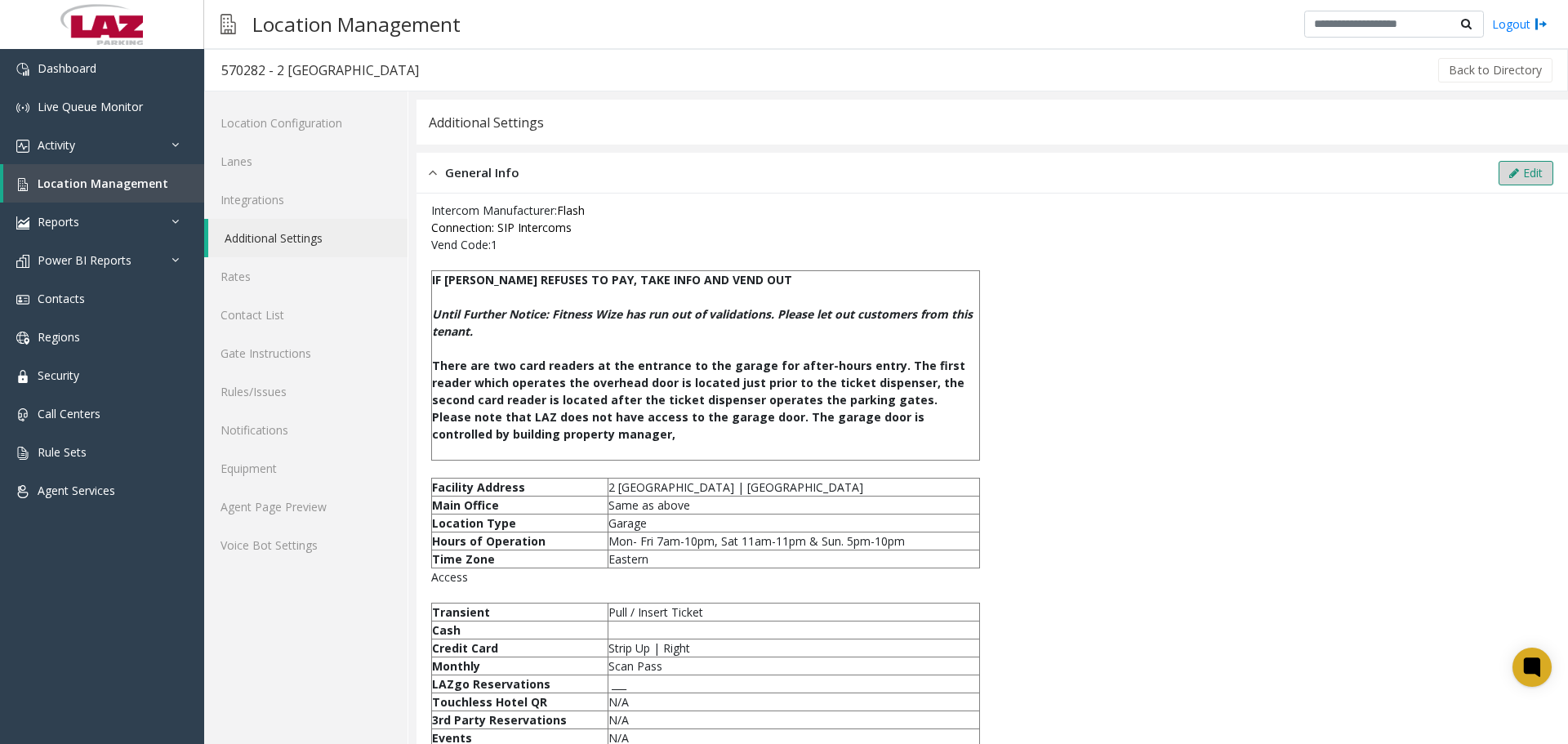
click at [1510, 173] on icon at bounding box center [1514, 173] width 10 height 12
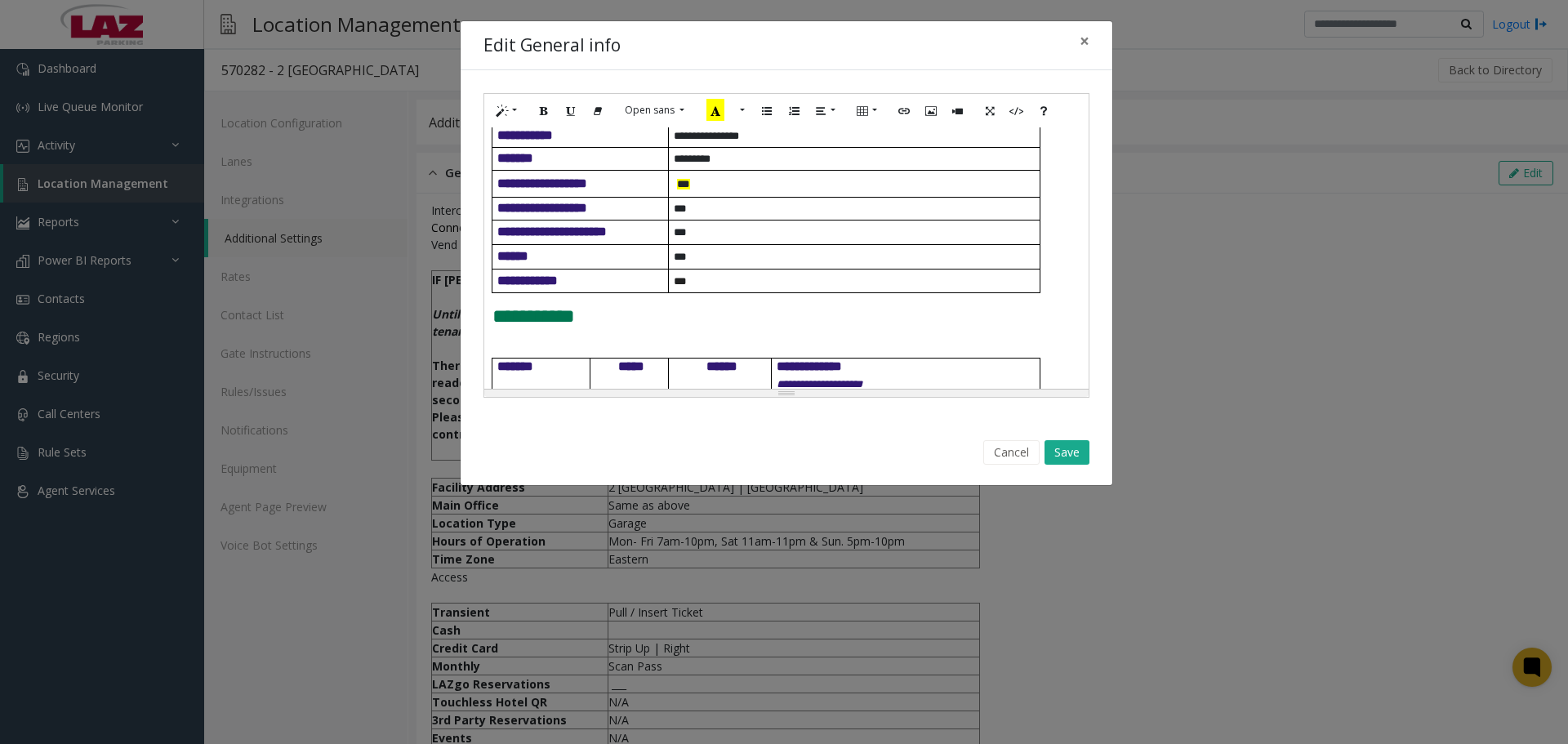
scroll to position [464, 0]
click at [695, 197] on p "***" at bounding box center [857, 188] width 366 height 17
drag, startPoint x: 700, startPoint y: 189, endPoint x: 677, endPoint y: 193, distance: 23.3
click at [677, 193] on p "**" at bounding box center [857, 188] width 366 height 17
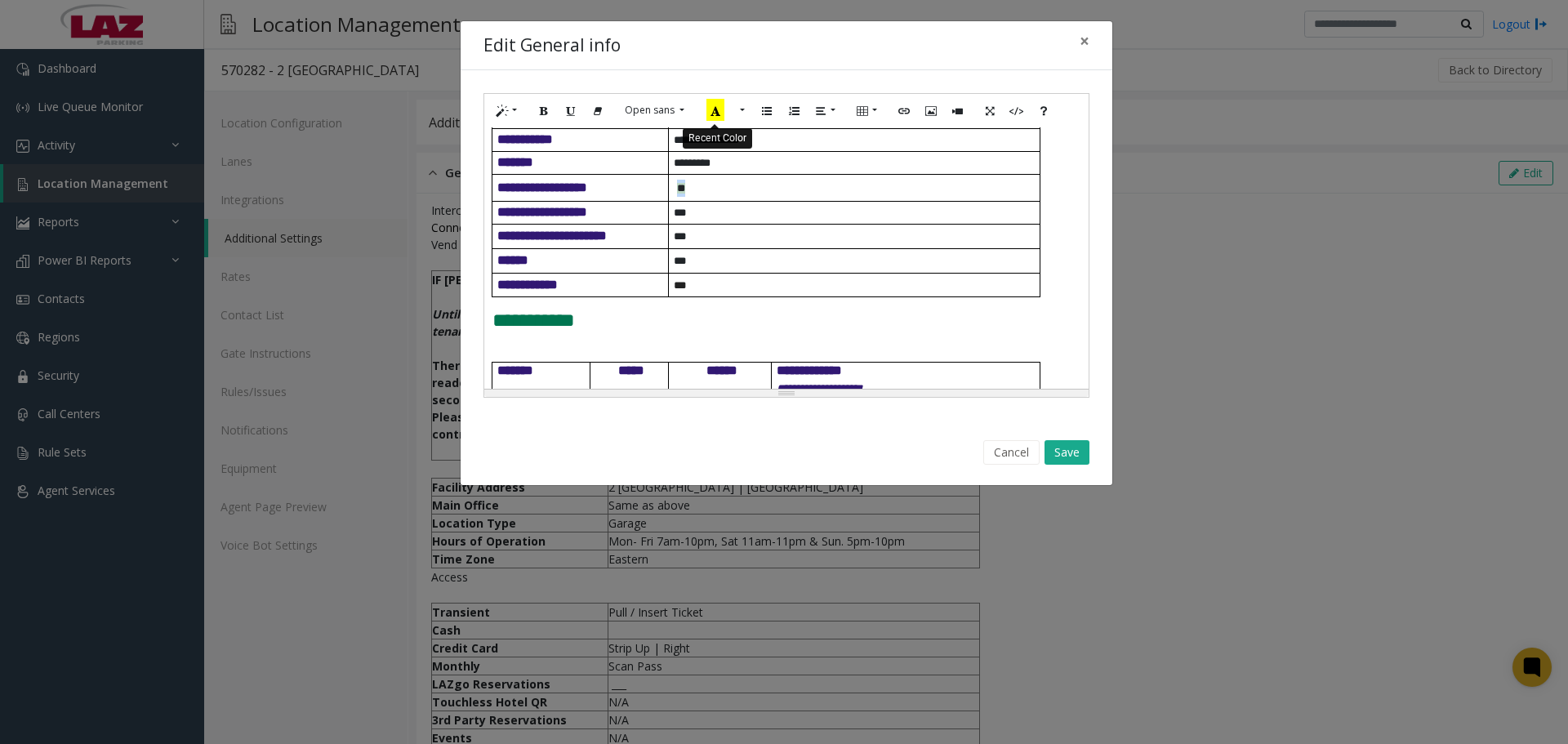
click at [716, 110] on icon "Recent Color" at bounding box center [716, 110] width 18 height 22
click at [697, 202] on td "**" at bounding box center [854, 188] width 372 height 27
drag, startPoint x: 700, startPoint y: 196, endPoint x: 677, endPoint y: 194, distance: 23.1
click at [677, 194] on p "**" at bounding box center [857, 188] width 366 height 17
click at [742, 112] on button "More Color" at bounding box center [741, 110] width 16 height 26
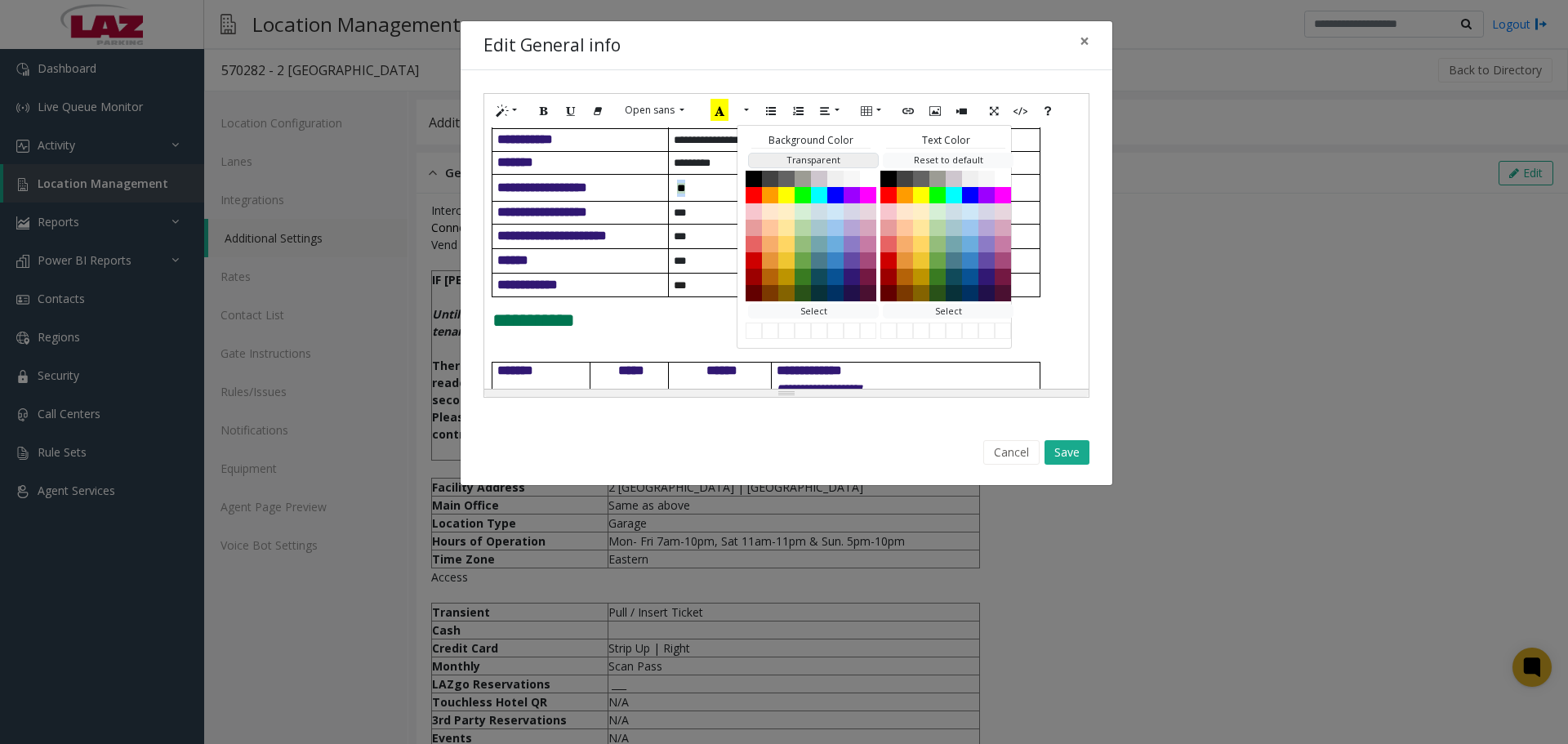
click at [780, 160] on button "Transparent" at bounding box center [813, 160] width 131 height 16
click at [700, 192] on p "**" at bounding box center [857, 188] width 366 height 17
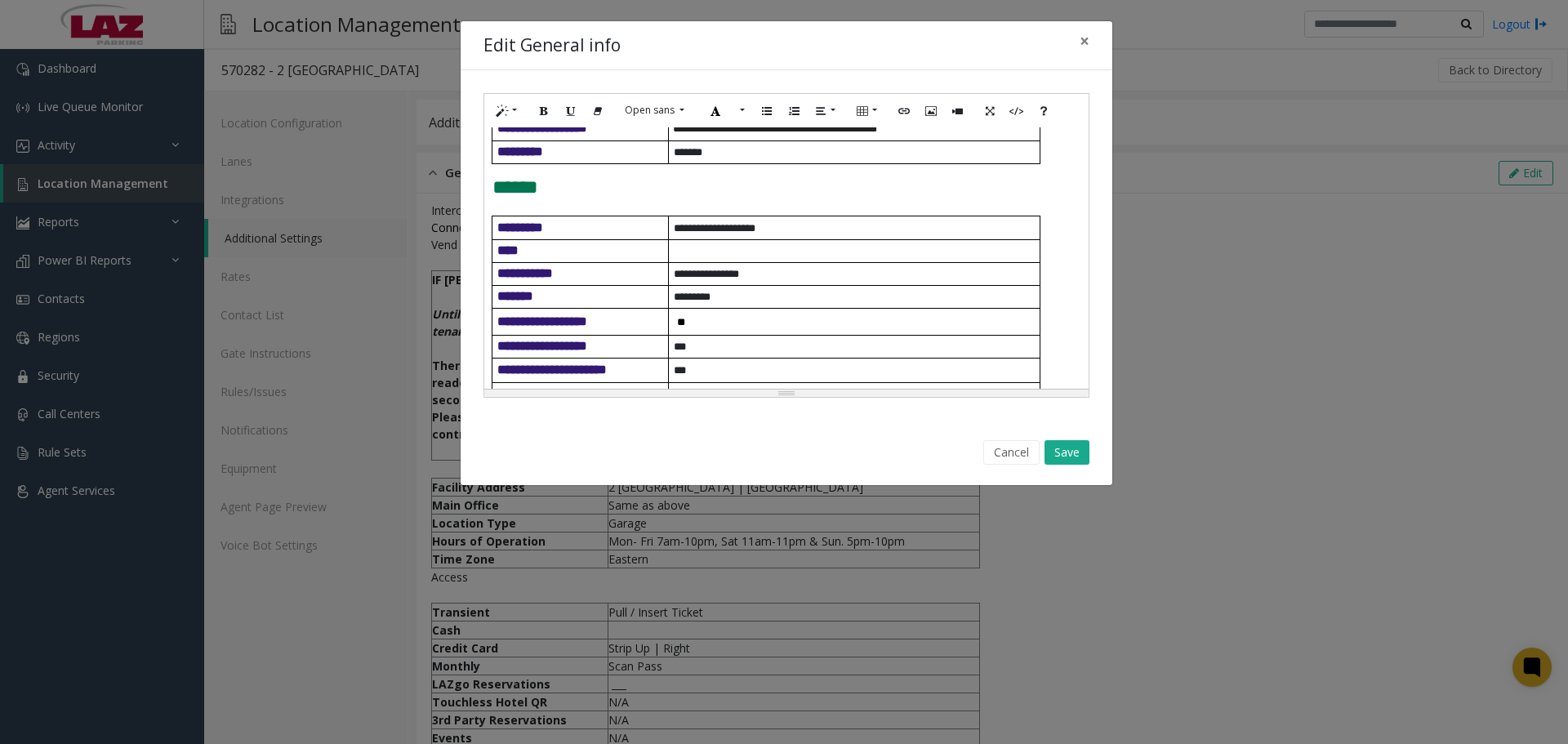
scroll to position [300, 0]
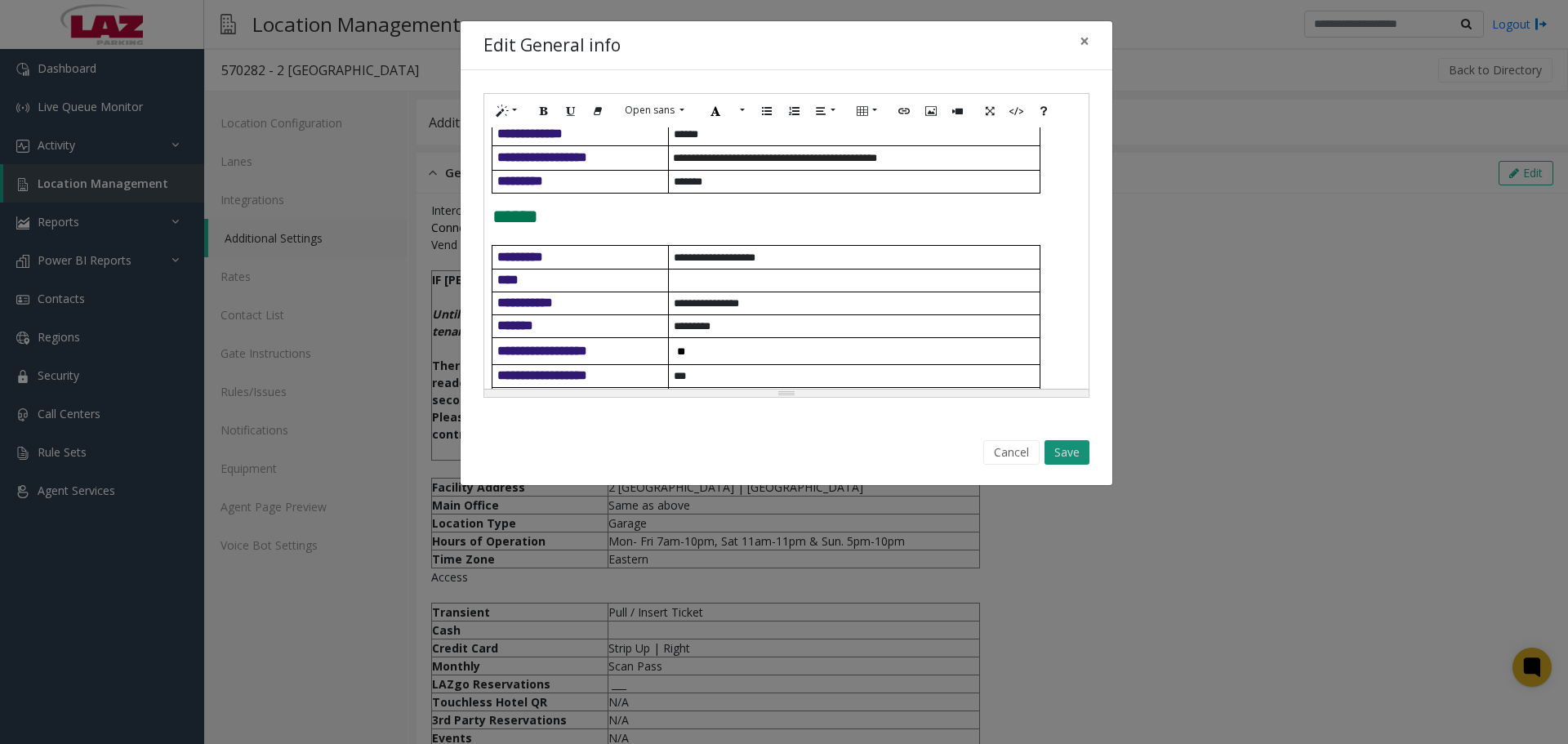
click at [1080, 457] on button "Save" at bounding box center [1067, 452] width 45 height 25
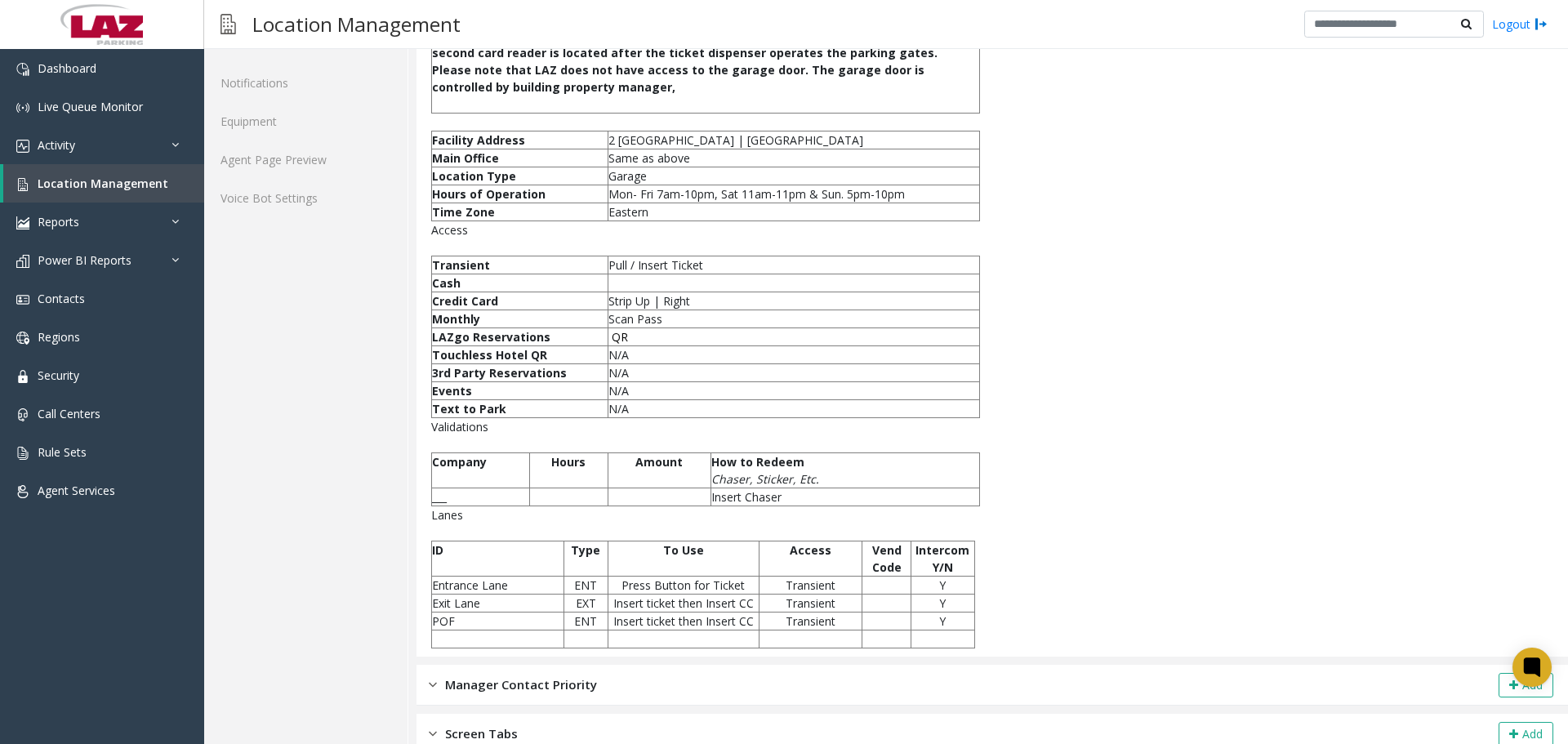
scroll to position [358, 0]
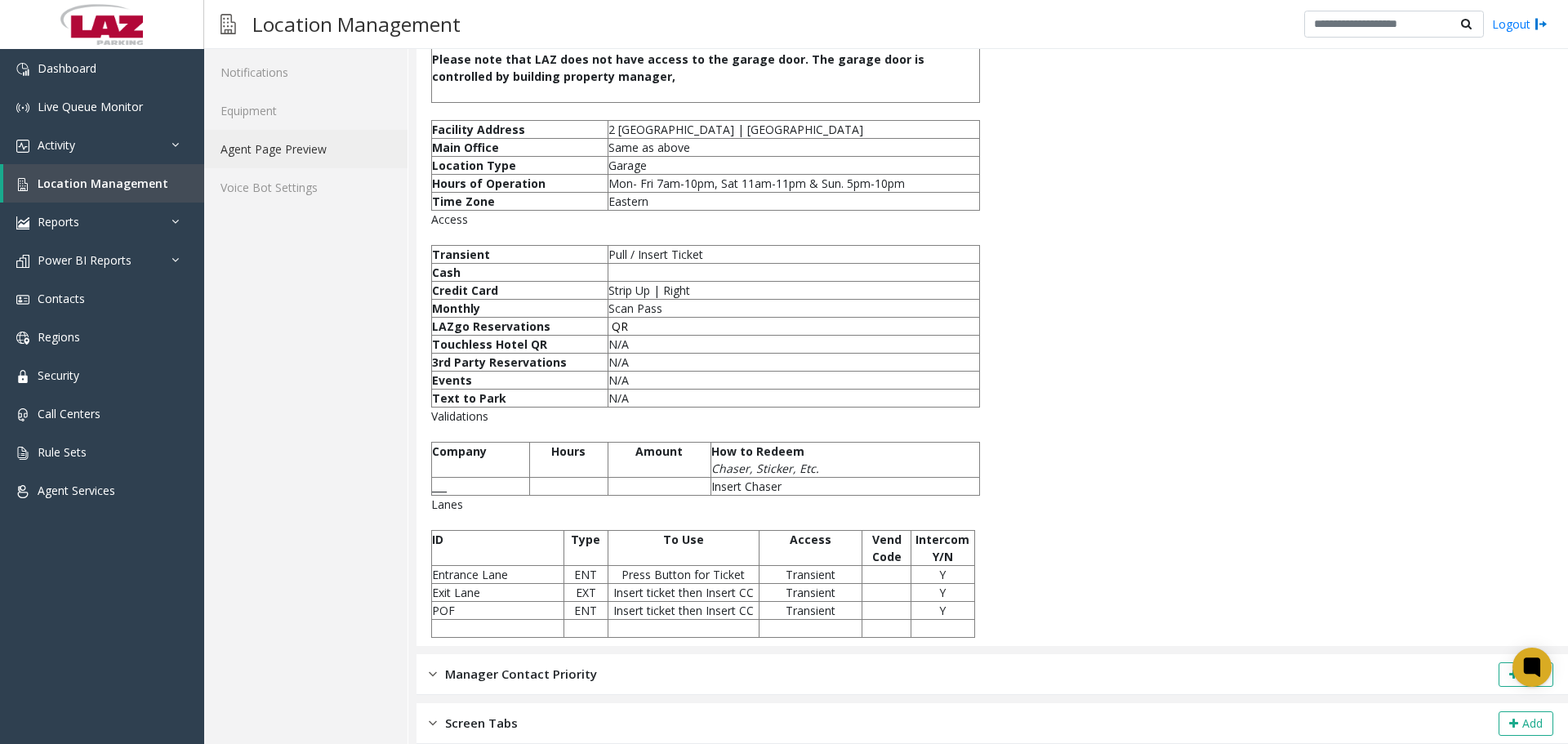
click at [290, 159] on link "Agent Page Preview" at bounding box center [306, 149] width 204 height 38
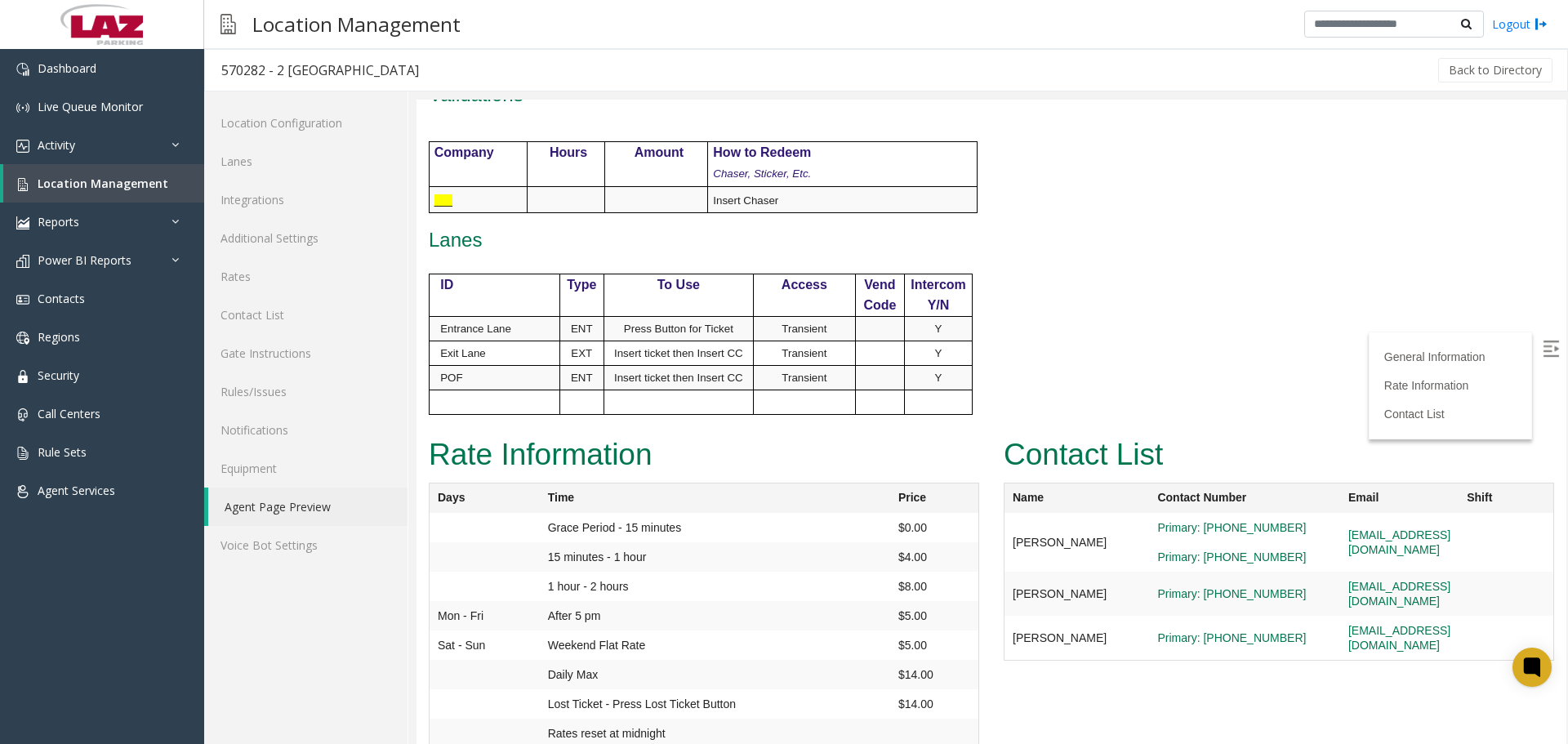
scroll to position [857, 0]
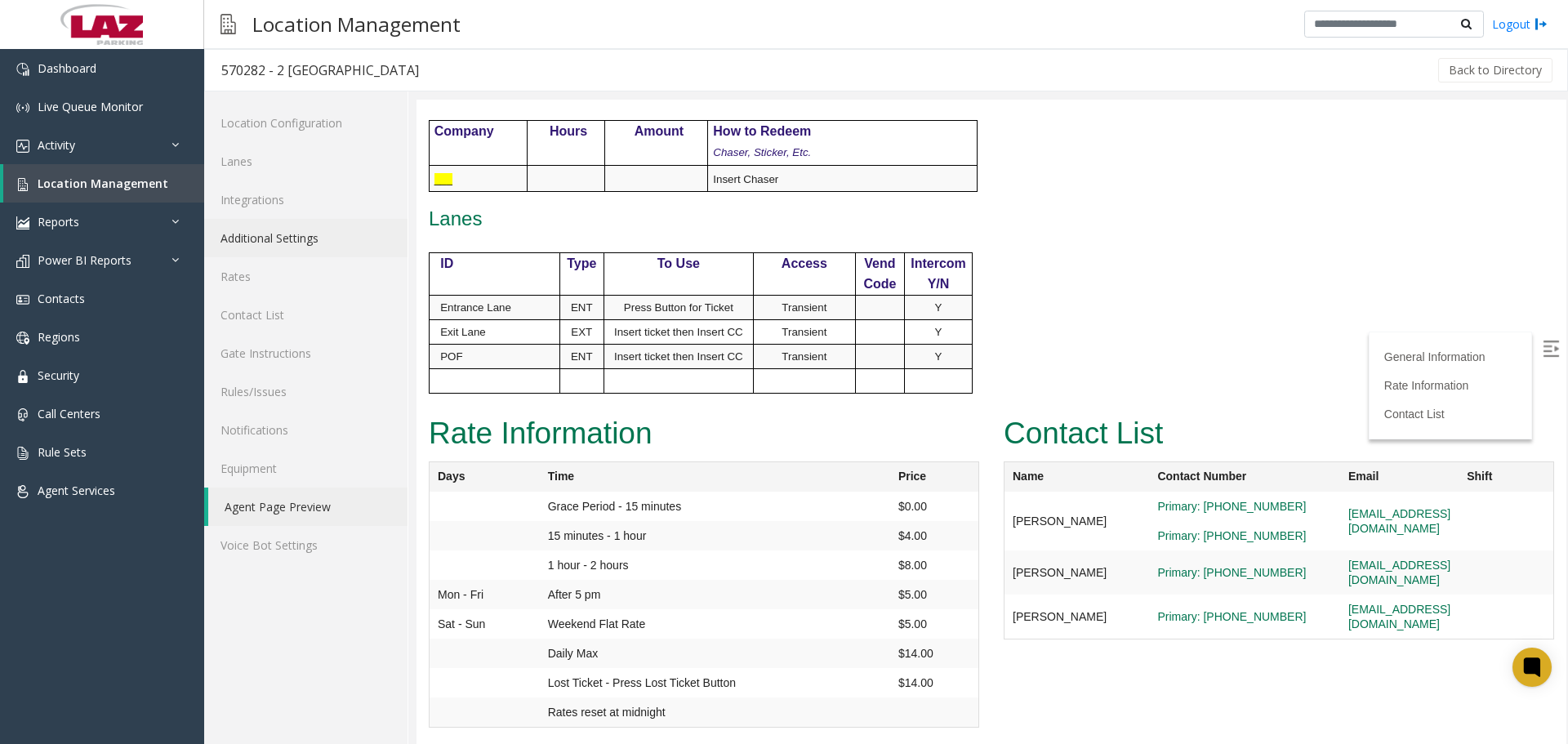
click at [272, 241] on link "Additional Settings" at bounding box center [306, 238] width 204 height 38
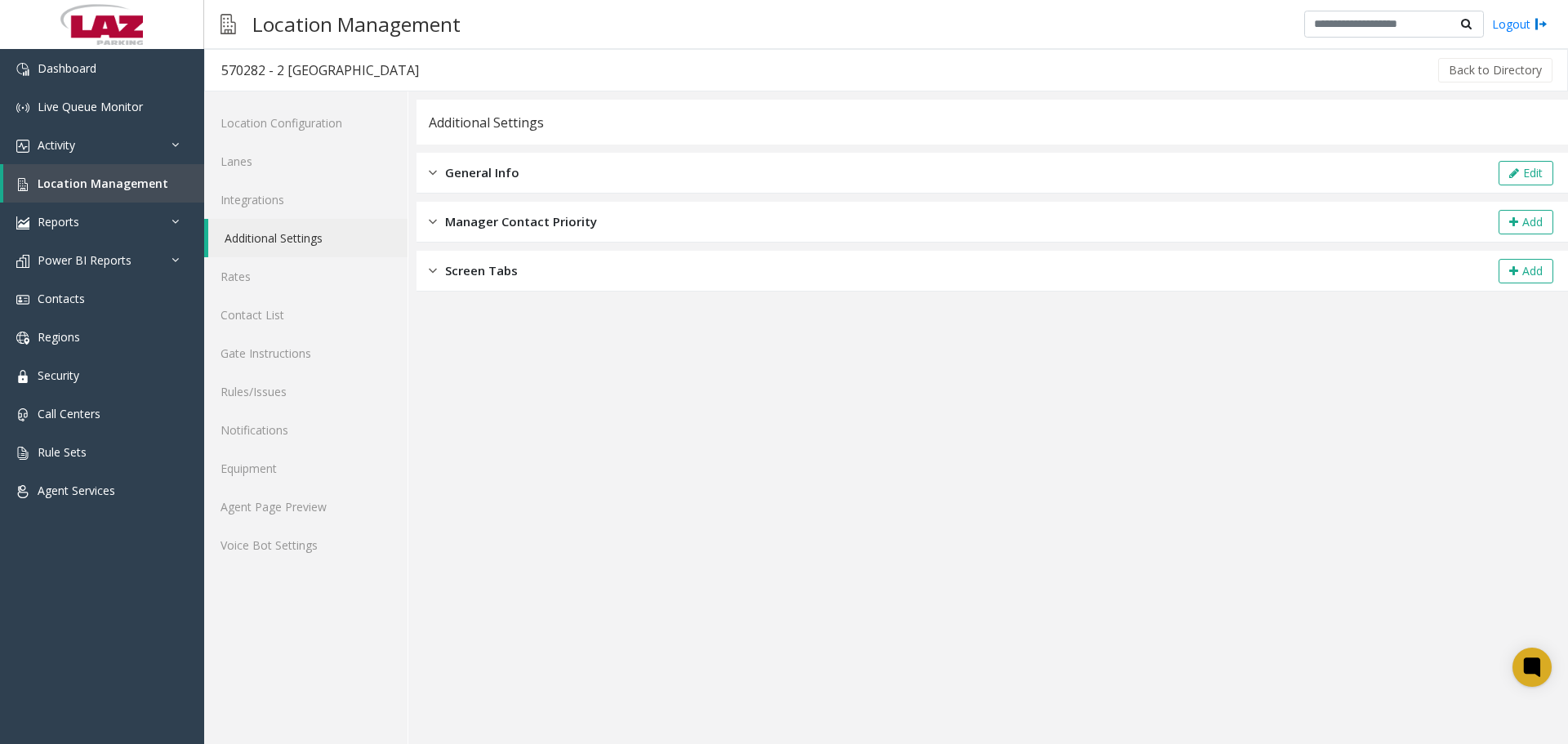
click at [569, 171] on div "General Info Edit" at bounding box center [992, 173] width 1152 height 41
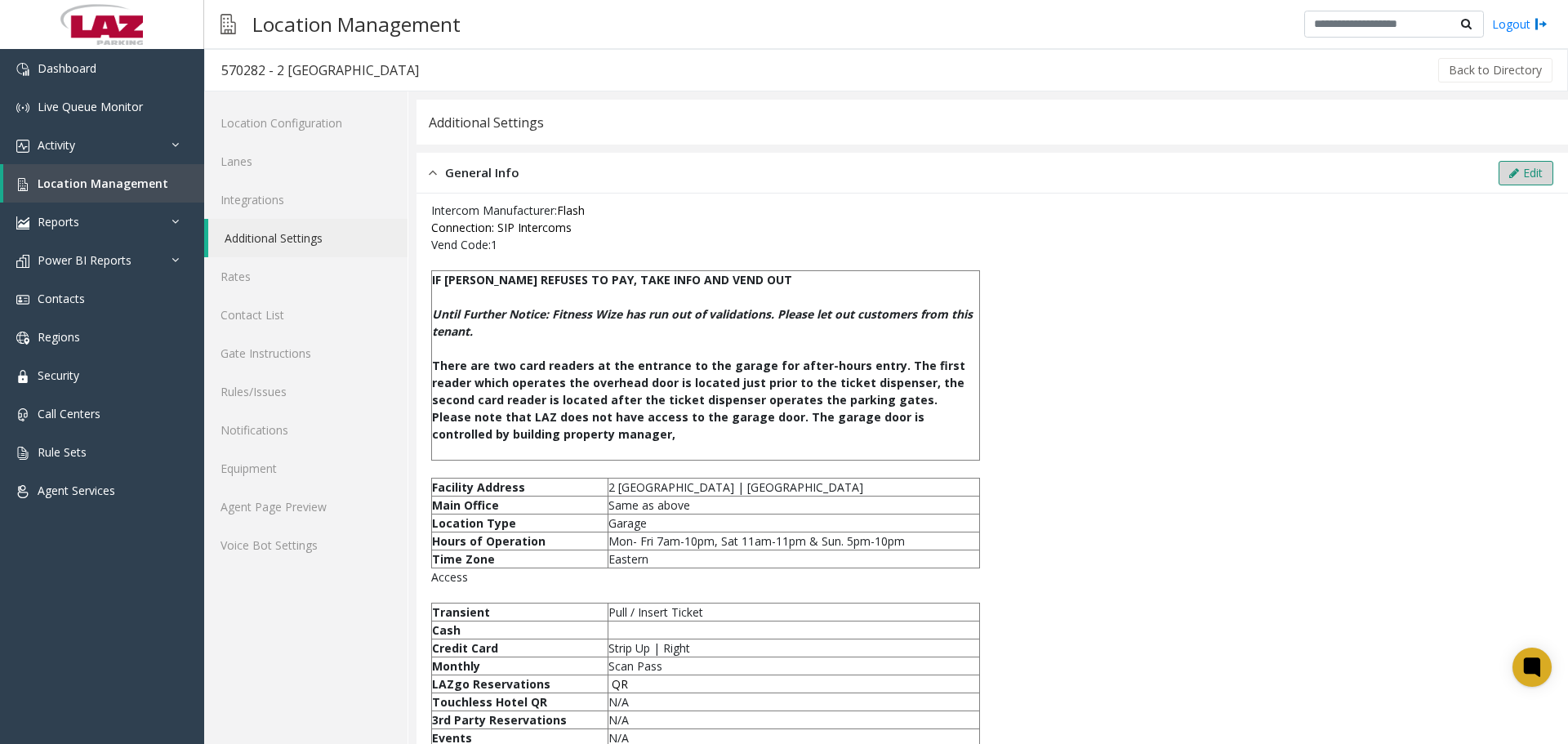
click at [1502, 165] on button "Edit" at bounding box center [1526, 173] width 55 height 25
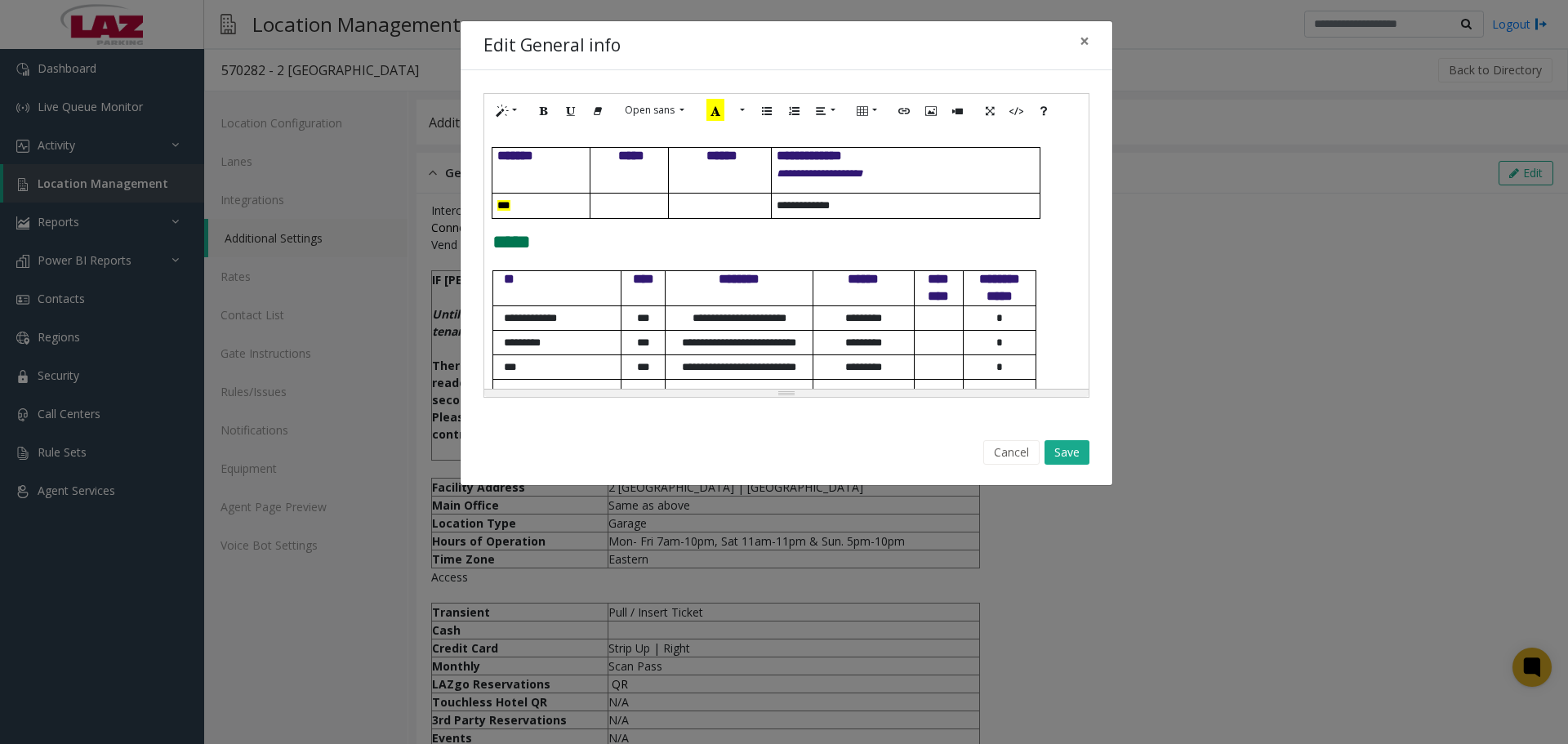
scroll to position [708, 0]
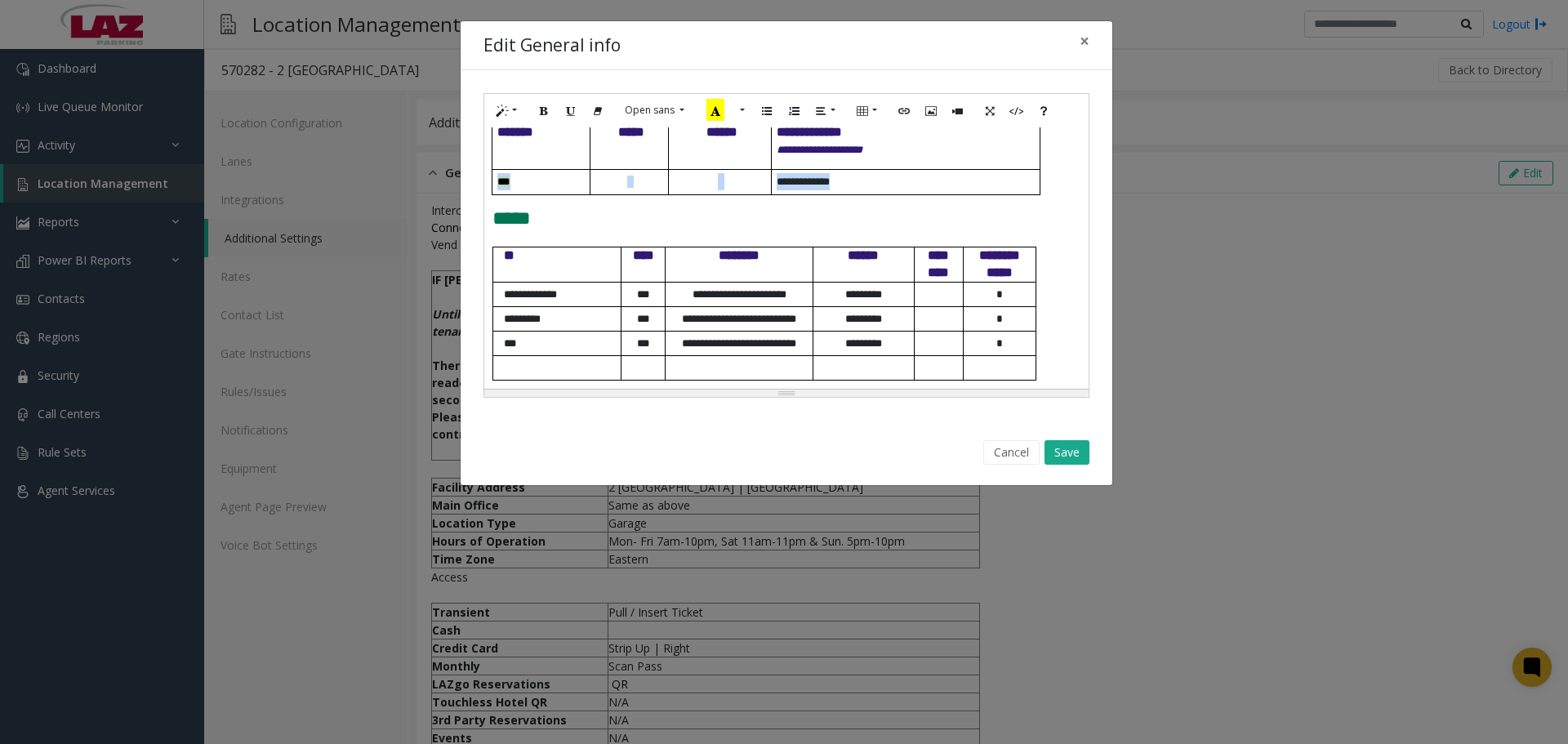
drag, startPoint x: 740, startPoint y: 183, endPoint x: 498, endPoint y: 181, distance: 242.0
click at [498, 181] on tr "**********" at bounding box center [766, 182] width 548 height 26
click at [611, 193] on td at bounding box center [630, 182] width 79 height 26
drag, startPoint x: 535, startPoint y: 188, endPoint x: 497, endPoint y: 186, distance: 38.1
click at [497, 186] on td "***" at bounding box center [541, 182] width 98 height 26
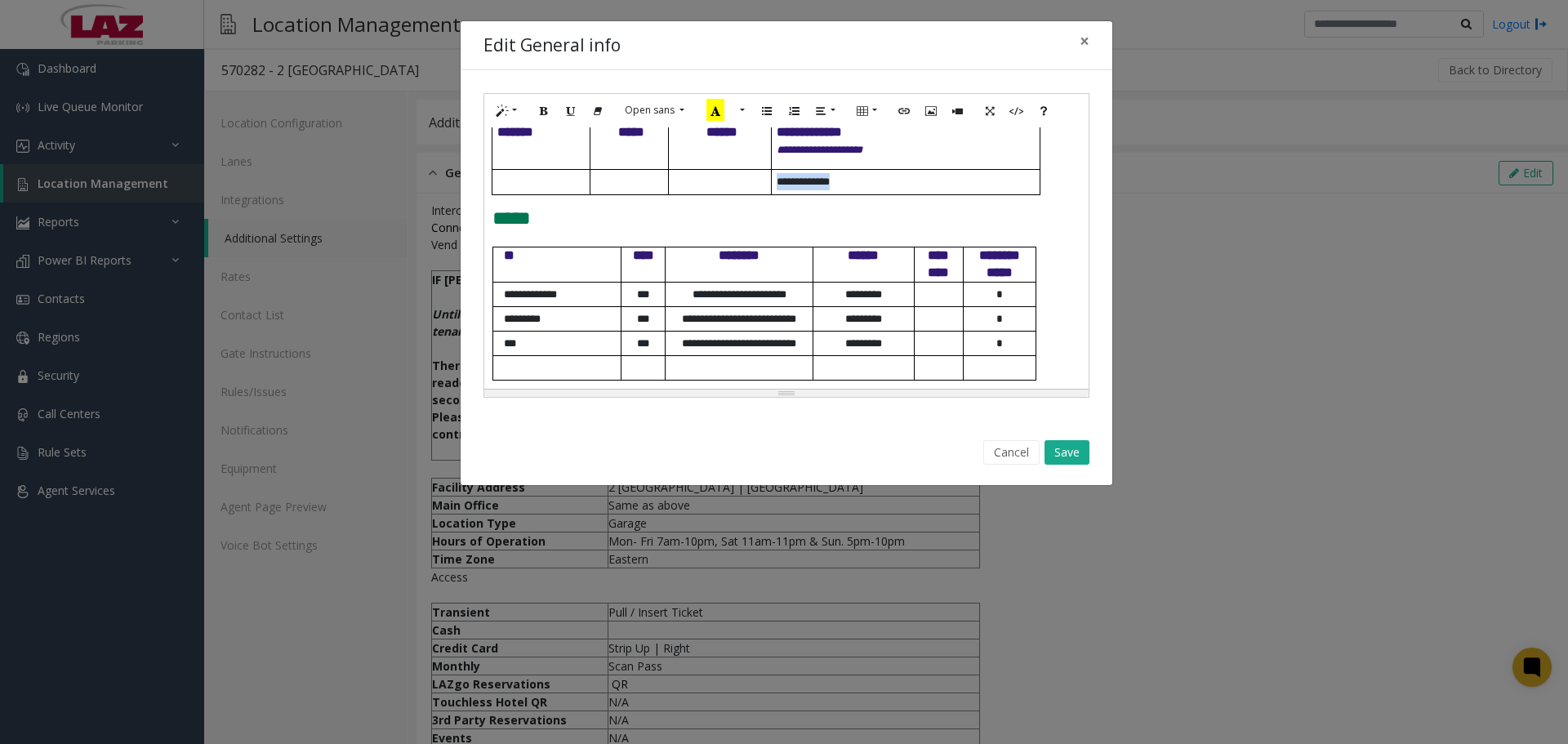
drag, startPoint x: 849, startPoint y: 185, endPoint x: 770, endPoint y: 191, distance: 79.2
click at [770, 191] on tr "**********" at bounding box center [766, 182] width 548 height 26
click at [1063, 454] on button "Save" at bounding box center [1067, 452] width 45 height 25
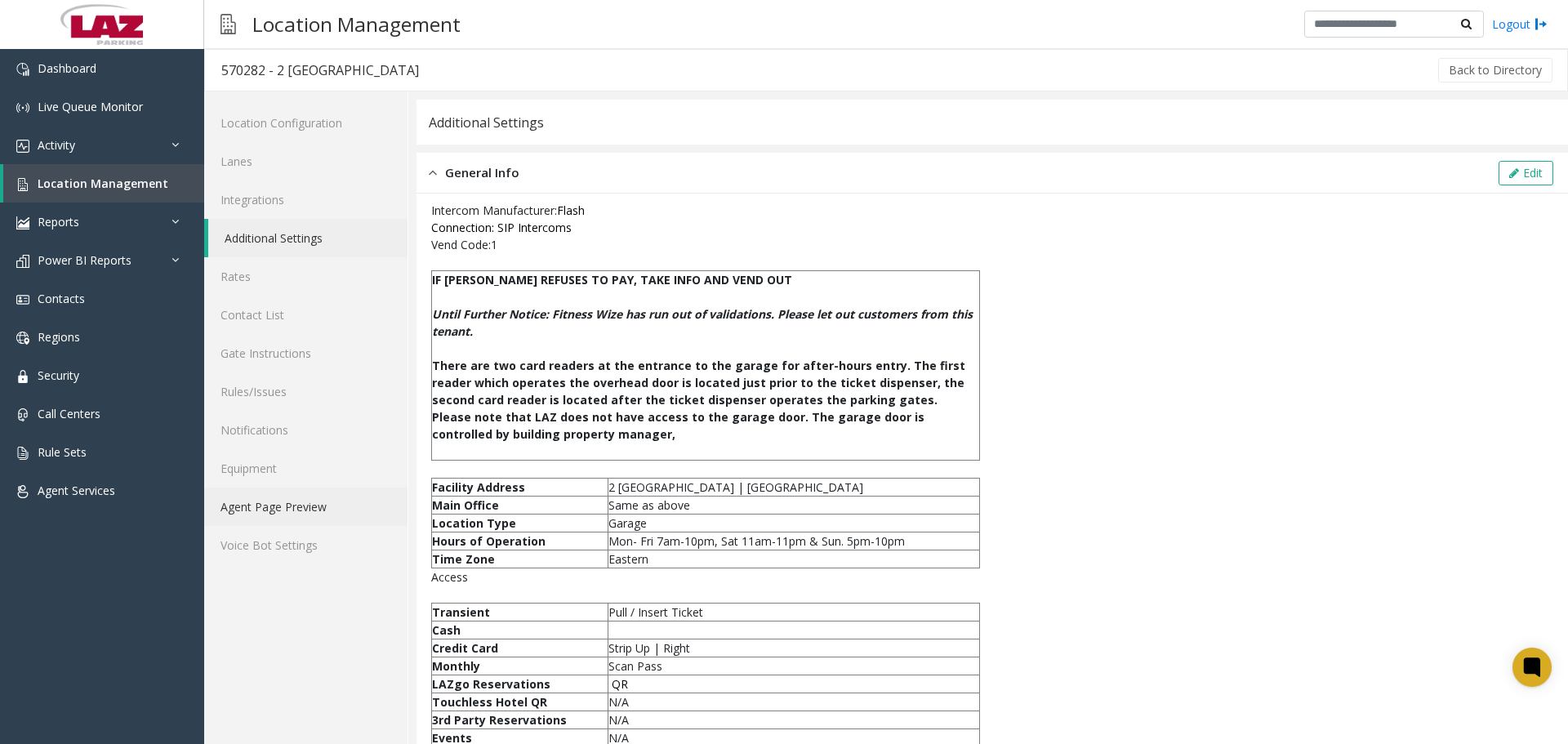
click at [301, 495] on link "Agent Page Preview" at bounding box center [306, 507] width 204 height 38
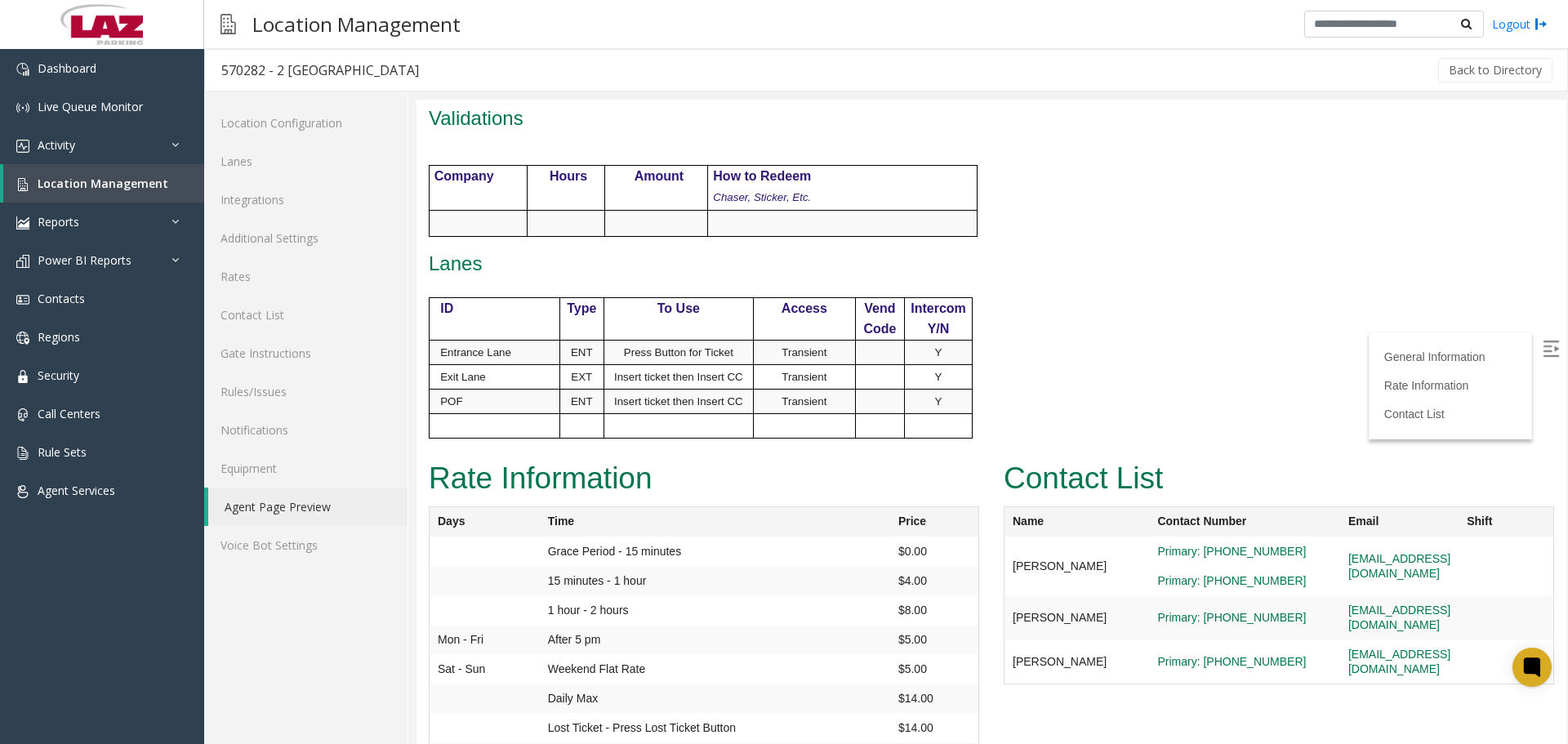
scroll to position [857, 0]
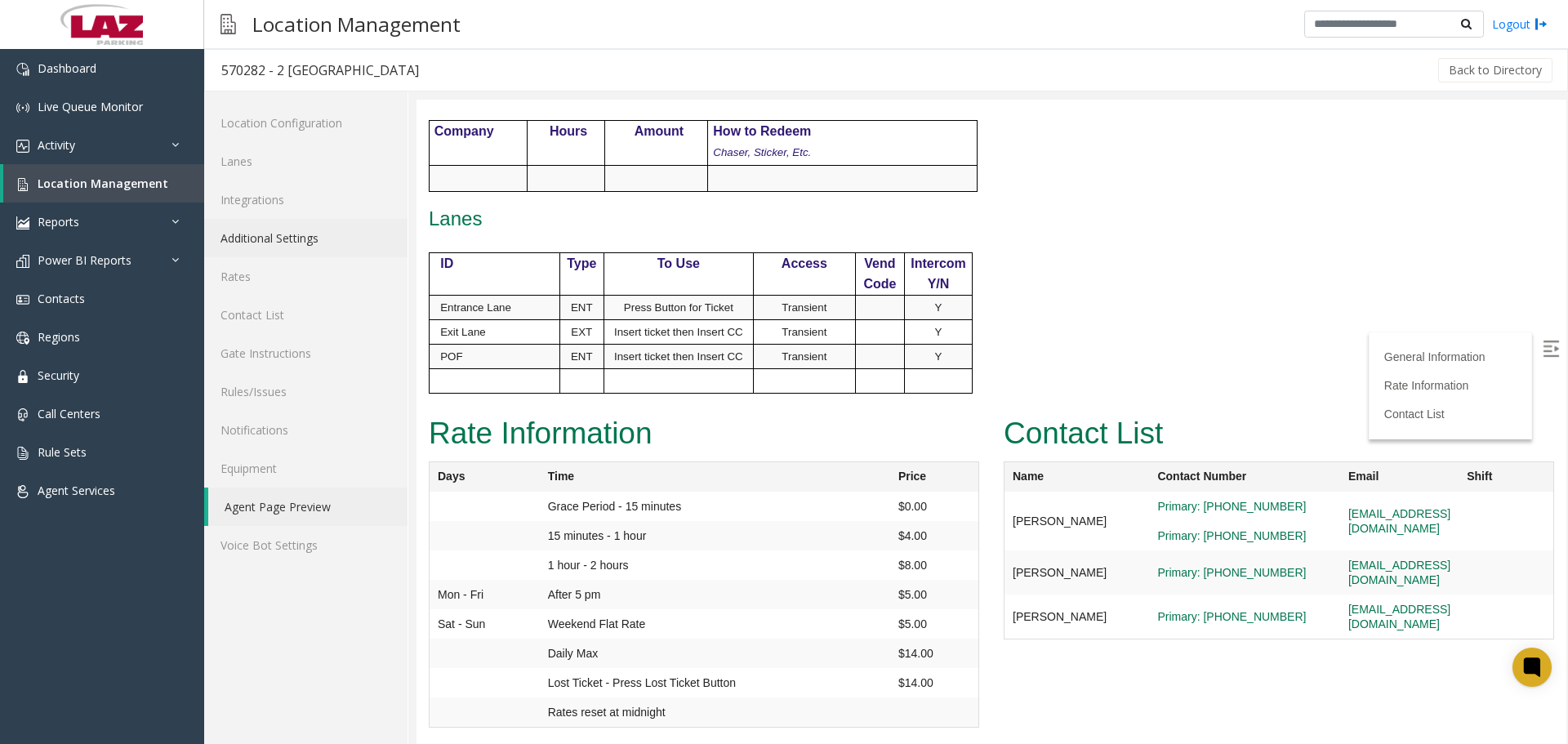
click at [267, 242] on link "Additional Settings" at bounding box center [306, 238] width 204 height 38
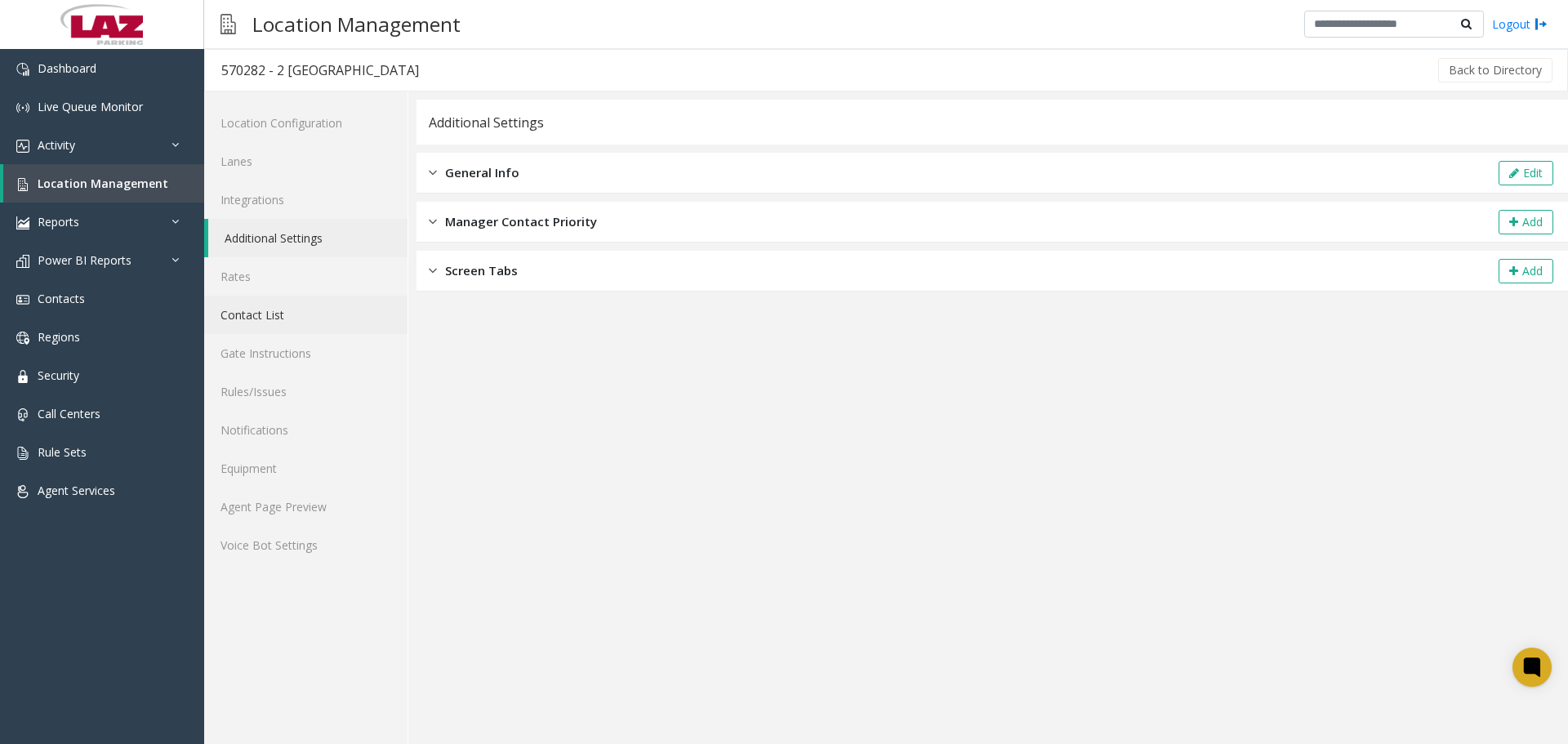
click at [275, 302] on link "Contact List" at bounding box center [306, 315] width 204 height 38
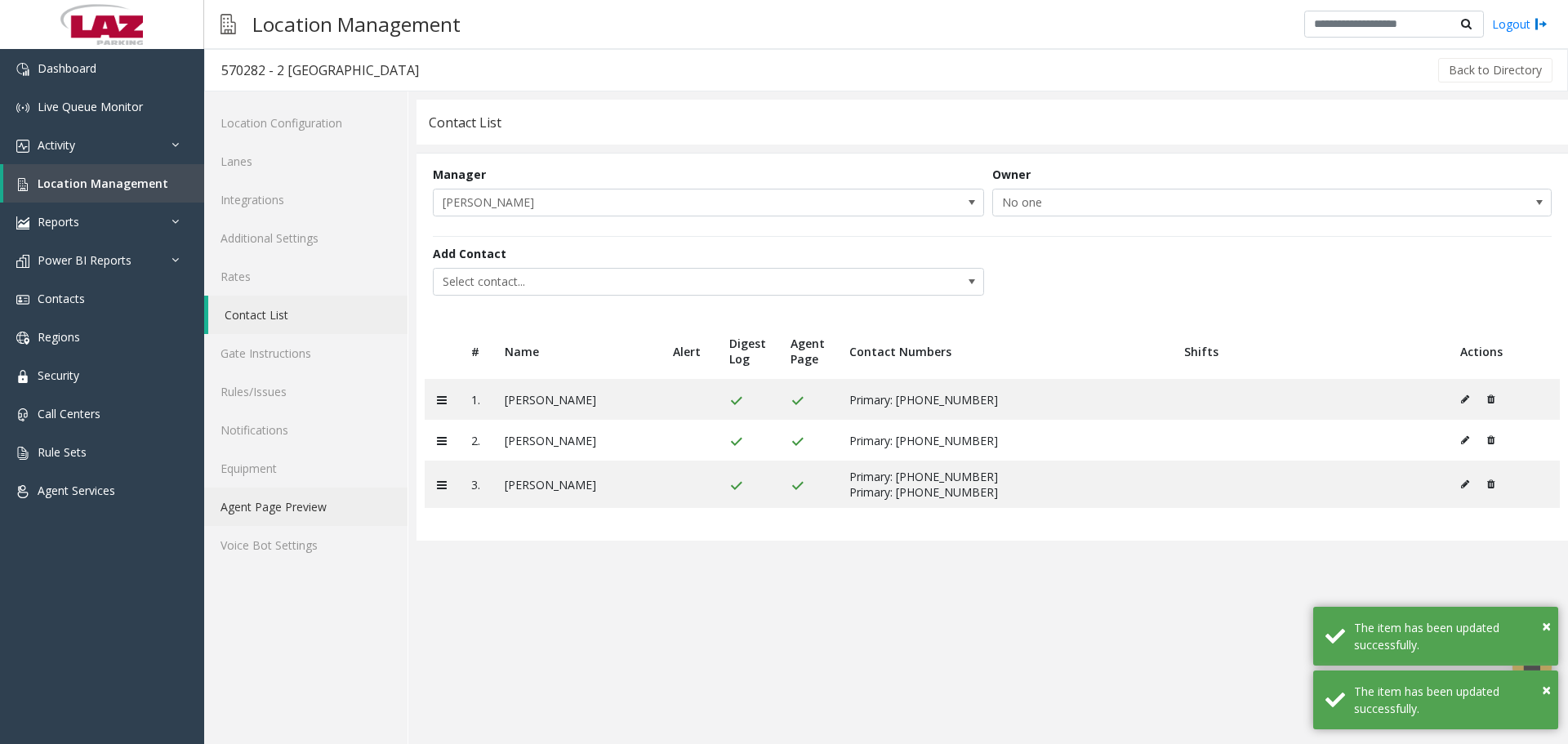
click at [301, 492] on link "Agent Page Preview" at bounding box center [306, 507] width 204 height 38
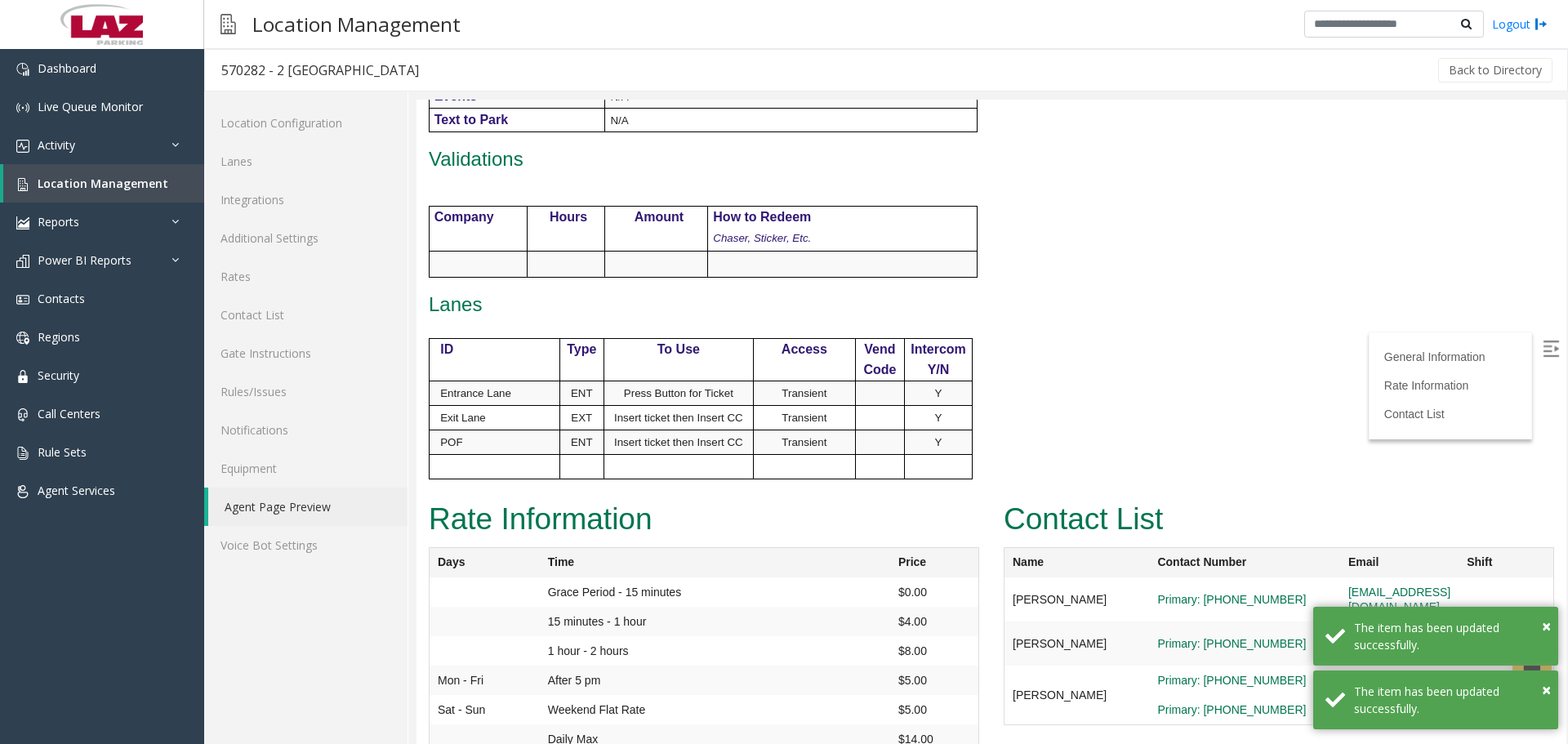
scroll to position [857, 0]
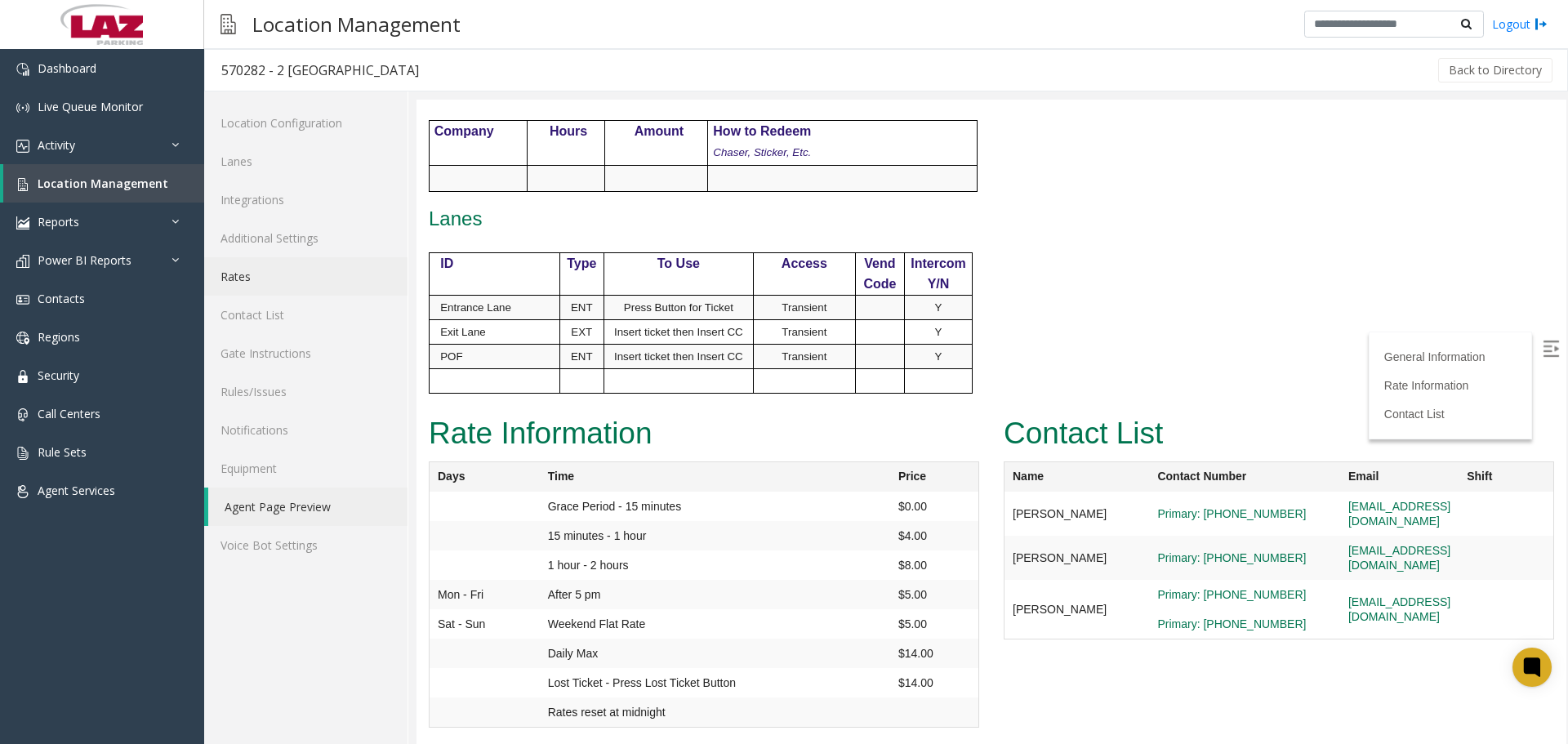
click at [256, 278] on link "Rates" at bounding box center [306, 277] width 204 height 38
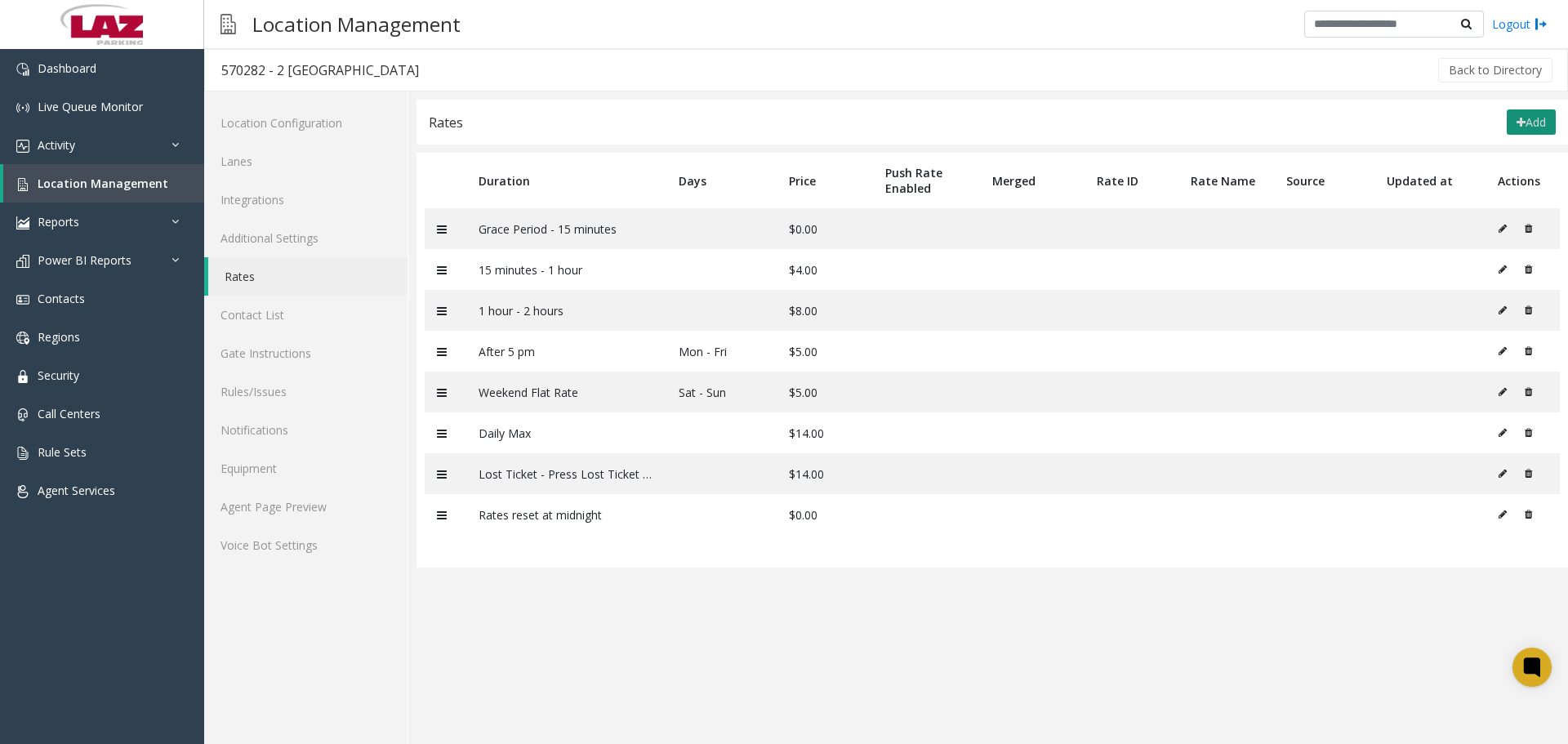
click at [1529, 121] on button "Add" at bounding box center [1531, 122] width 49 height 26
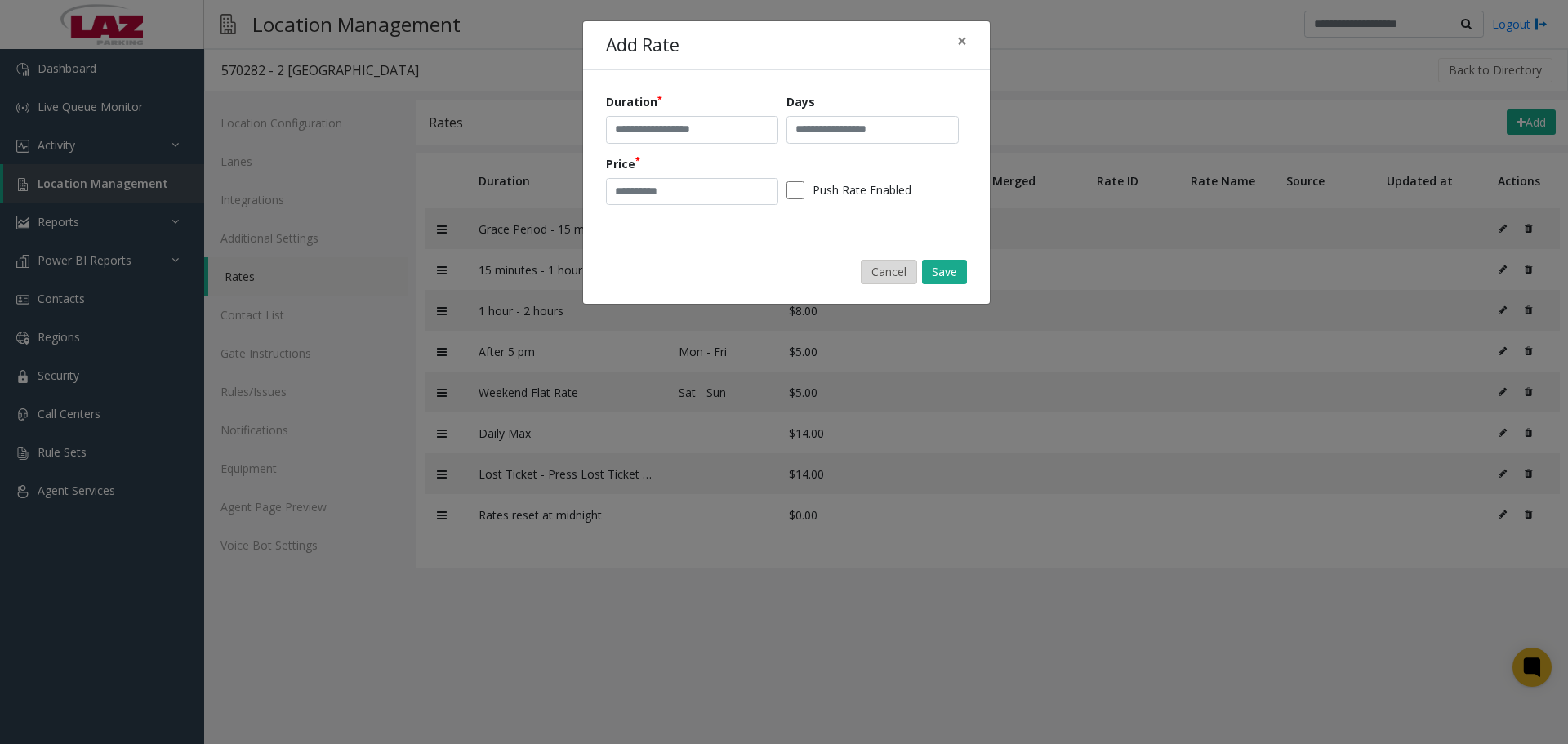
click at [891, 275] on button "Cancel" at bounding box center [889, 271] width 57 height 25
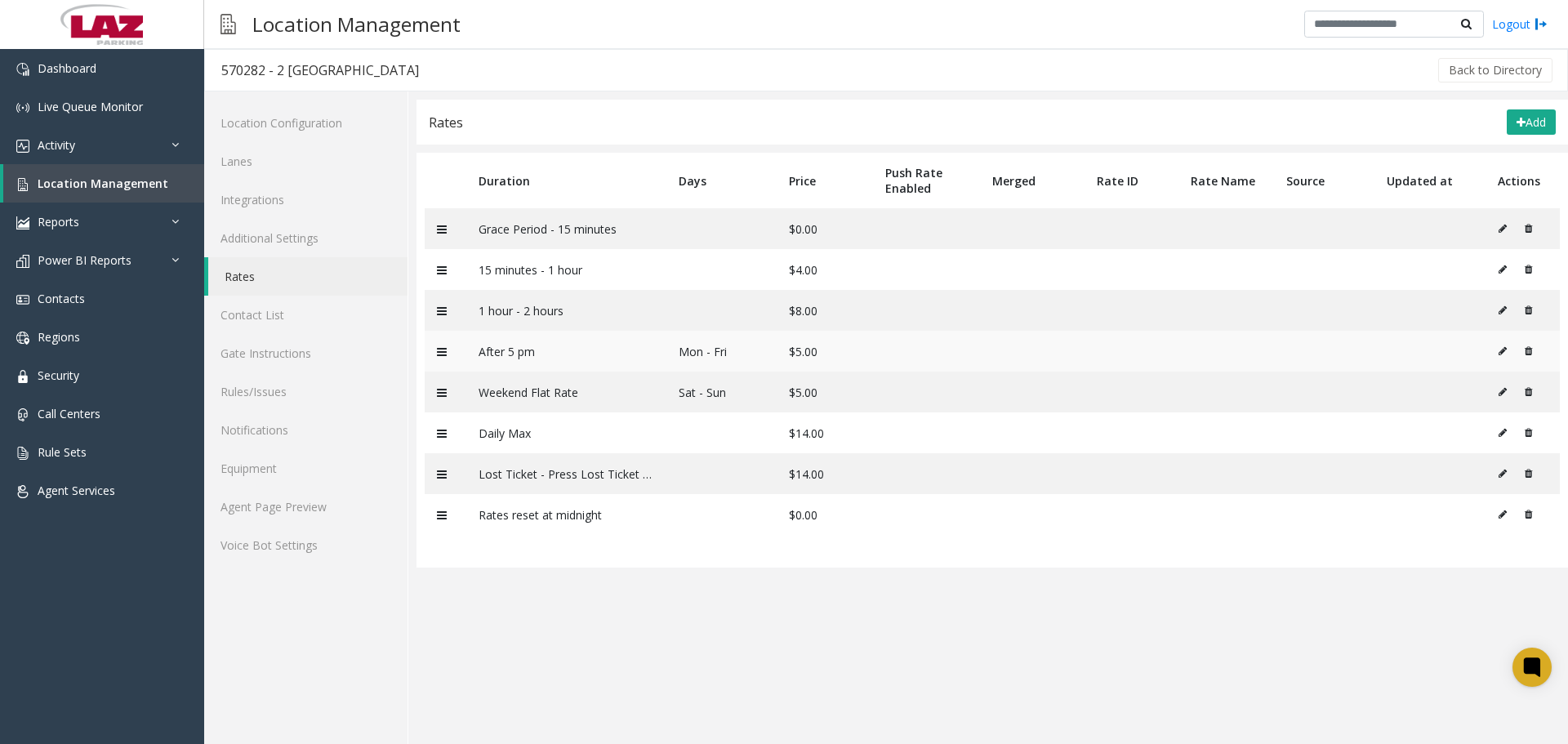
click at [1501, 354] on icon at bounding box center [1502, 351] width 8 height 10
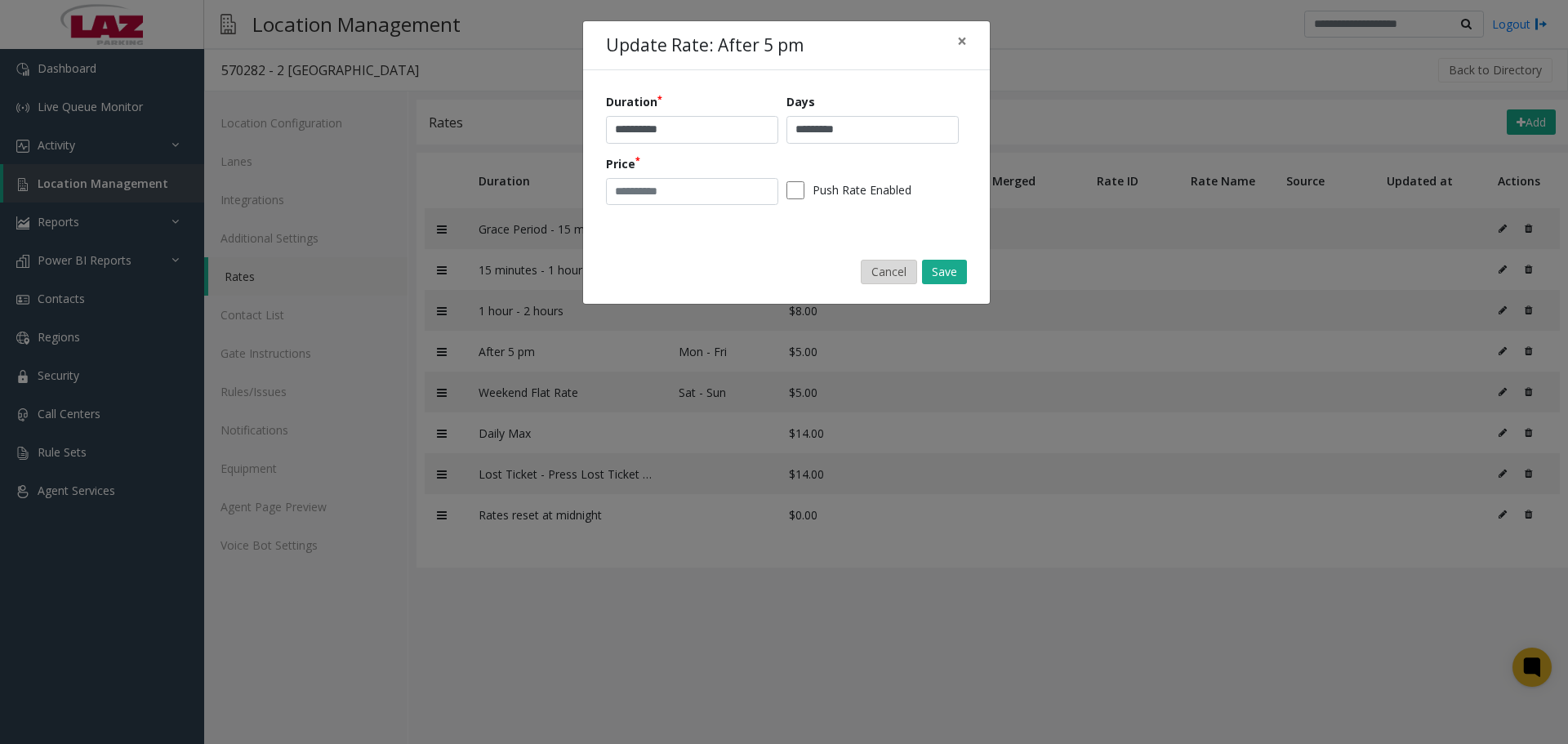
click at [891, 272] on button "Cancel" at bounding box center [889, 271] width 57 height 25
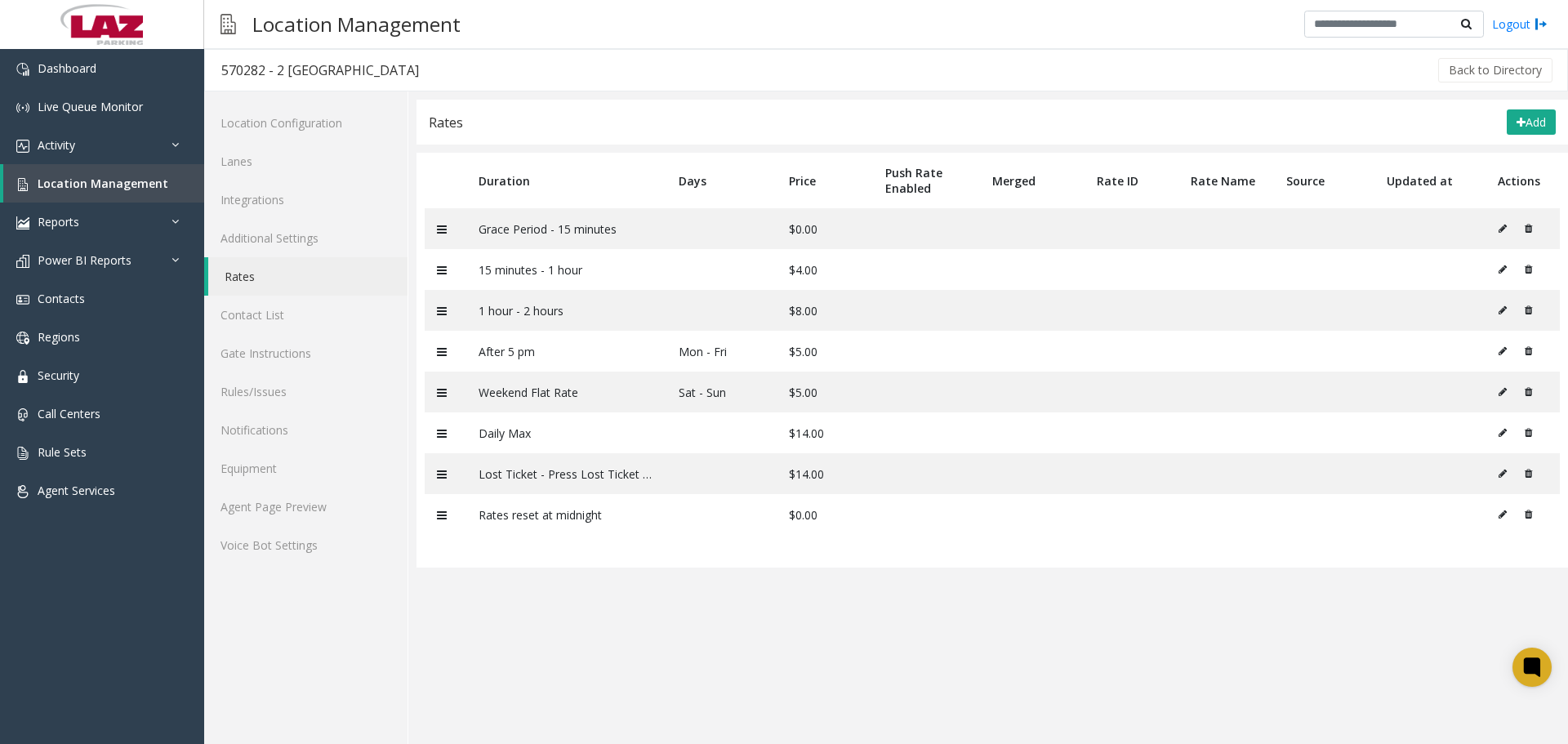
click at [1012, 48] on div "Location Management Logout" at bounding box center [887, 25] width 1364 height 49
click at [1527, 355] on icon at bounding box center [1529, 351] width 7 height 10
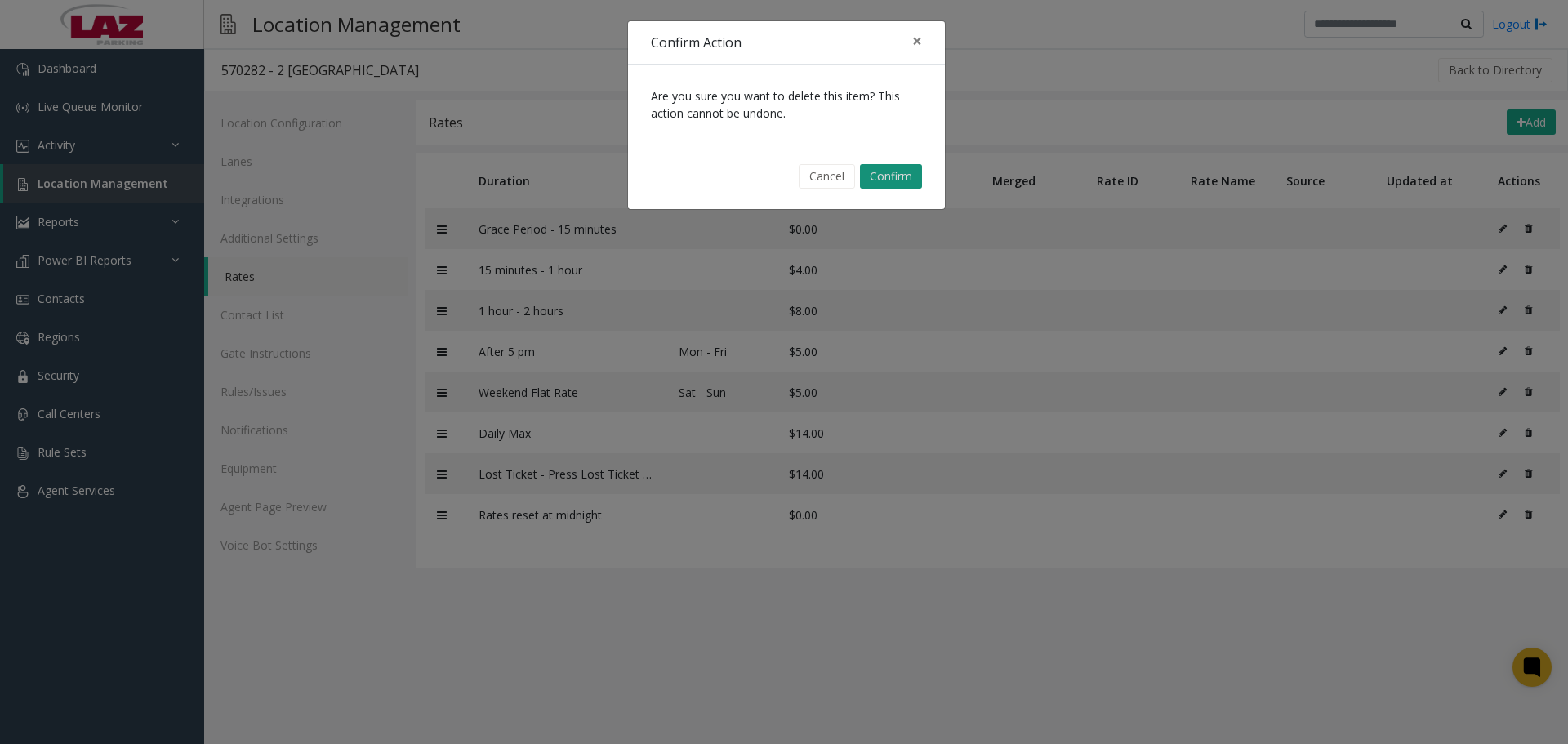
click at [886, 171] on button "Confirm" at bounding box center [891, 176] width 62 height 25
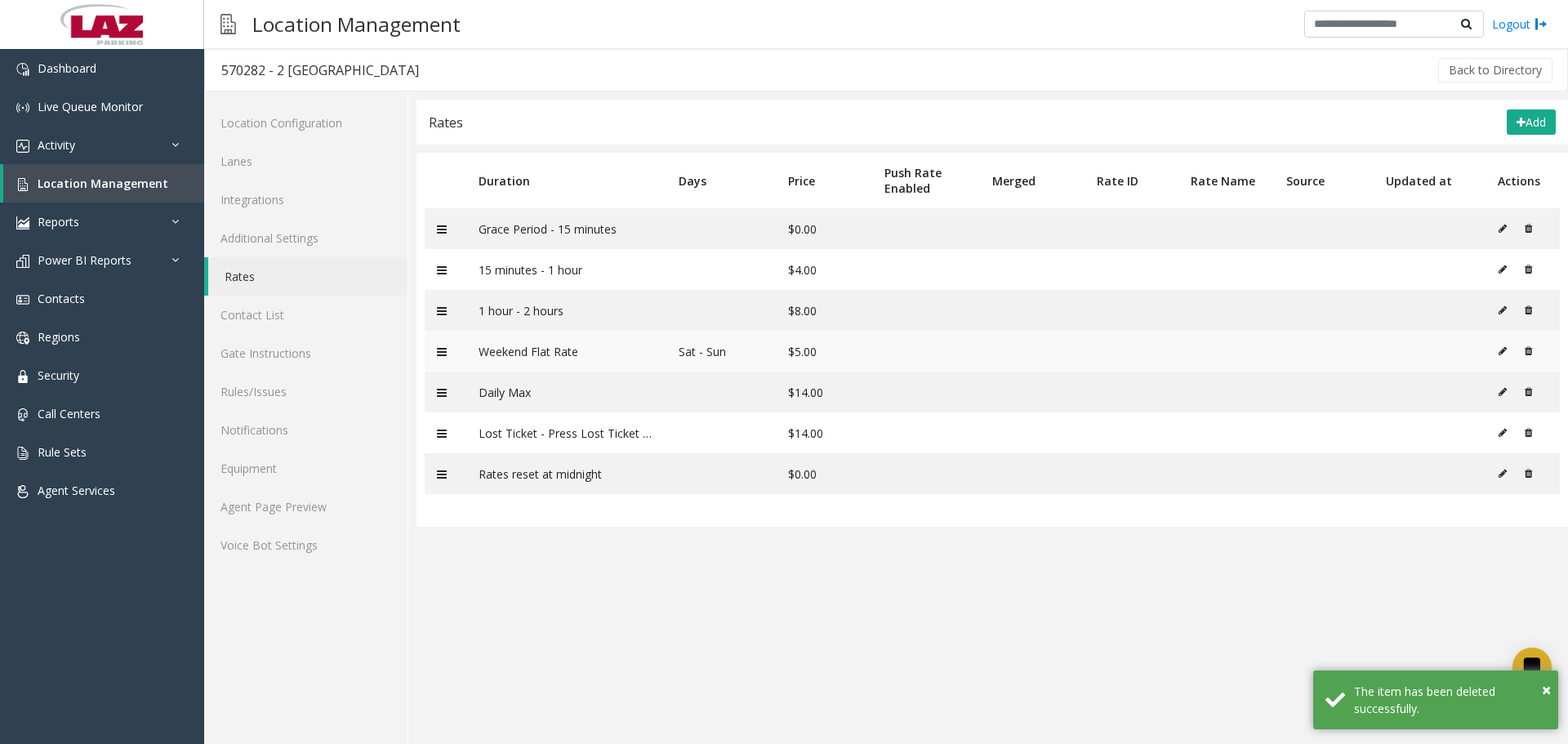
click at [1527, 351] on icon at bounding box center [1529, 351] width 7 height 10
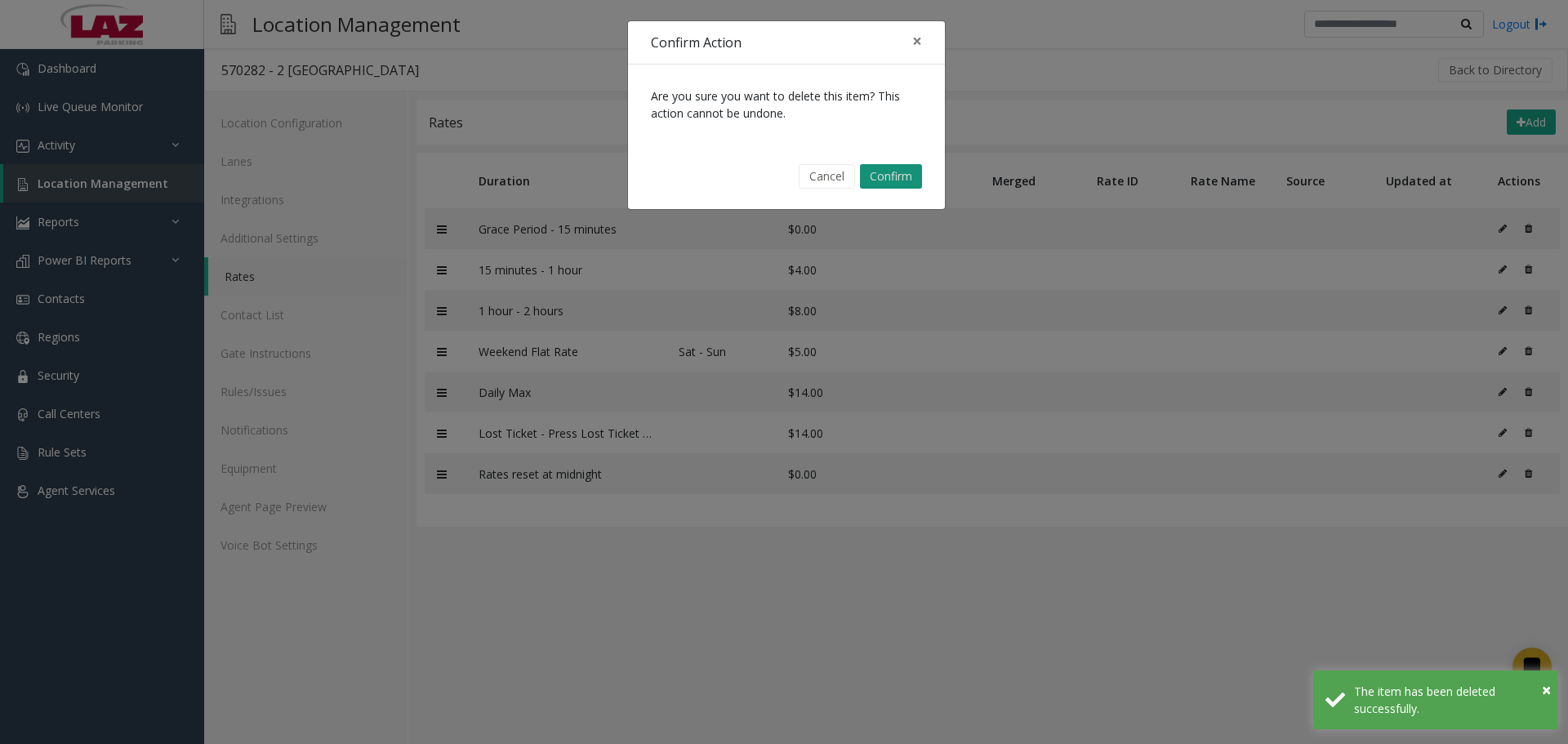
click at [903, 181] on button "Confirm" at bounding box center [891, 176] width 62 height 25
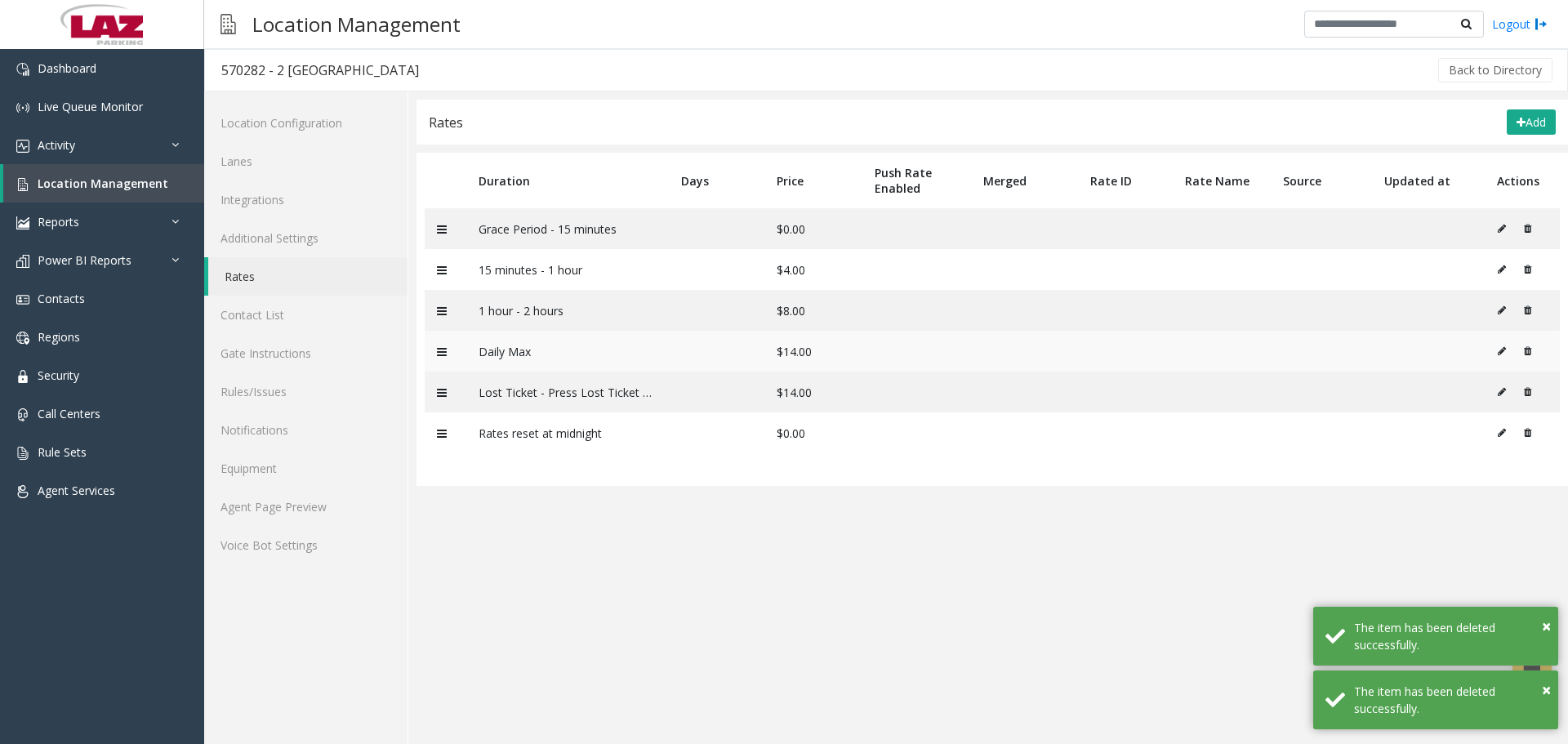
click at [1505, 351] on icon at bounding box center [1501, 351] width 8 height 10
type input "*********"
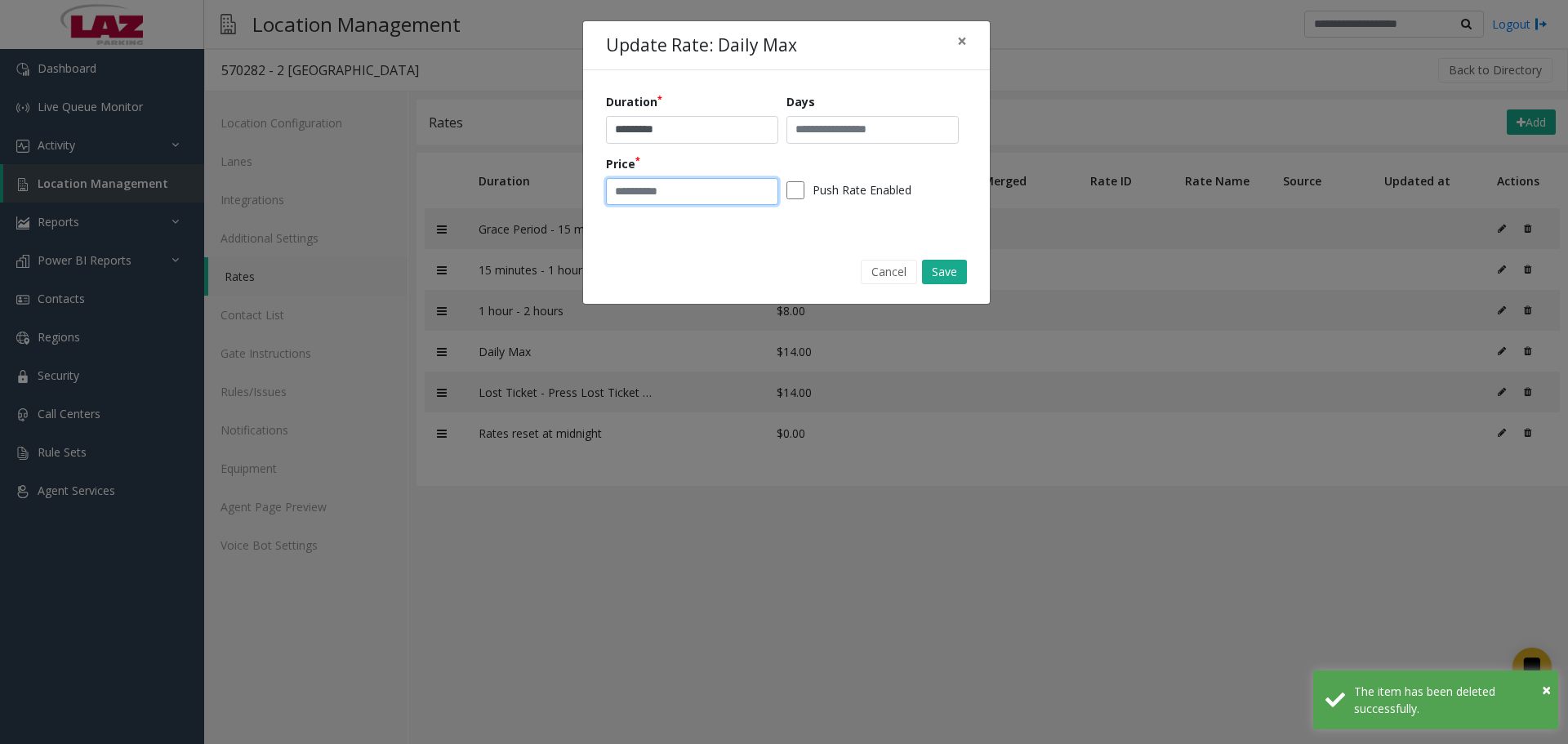
click at [670, 185] on input "**" at bounding box center [692, 192] width 173 height 27
type input "**"
click at [942, 264] on button "Save" at bounding box center [944, 271] width 45 height 25
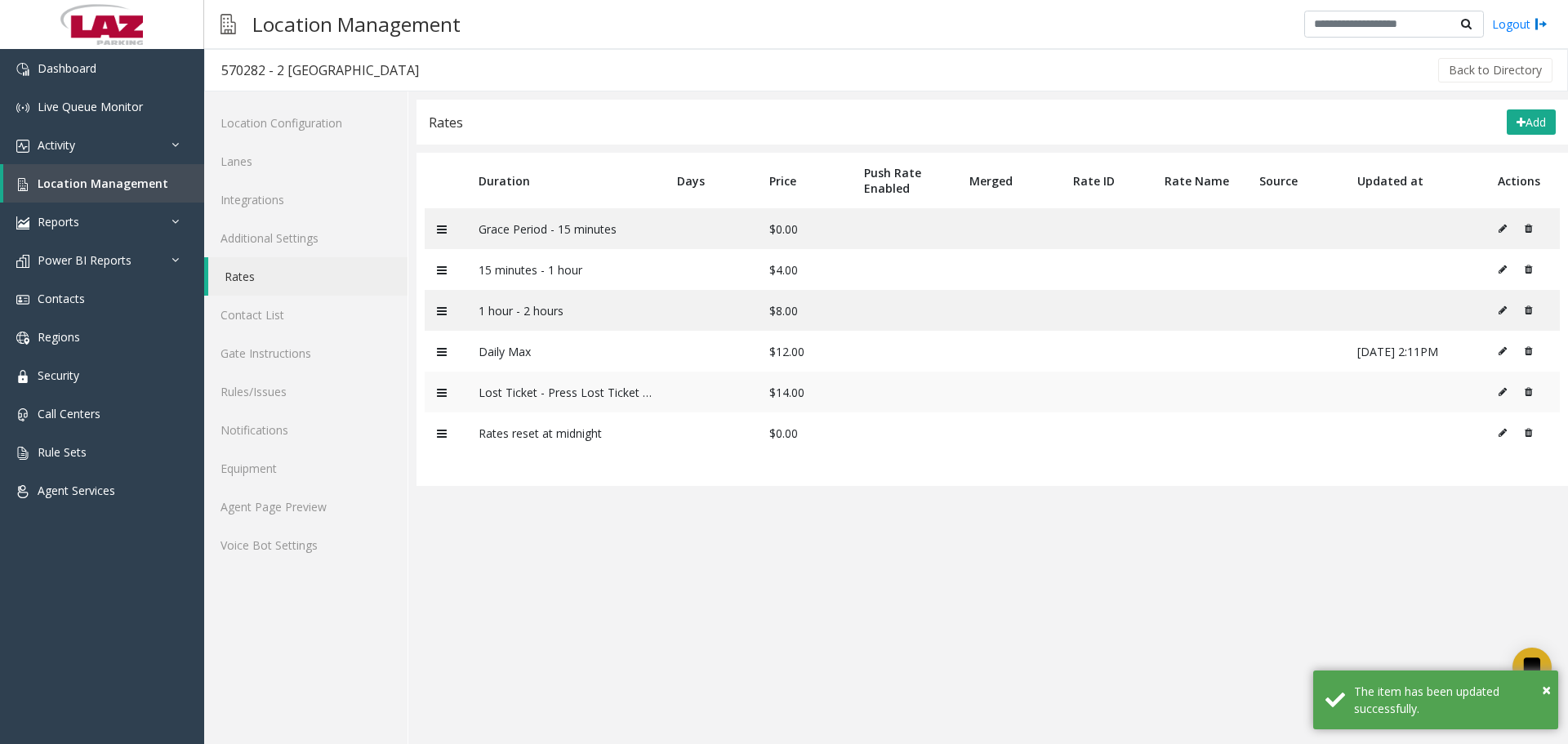
click at [1502, 394] on icon at bounding box center [1502, 392] width 8 height 10
type input "**********"
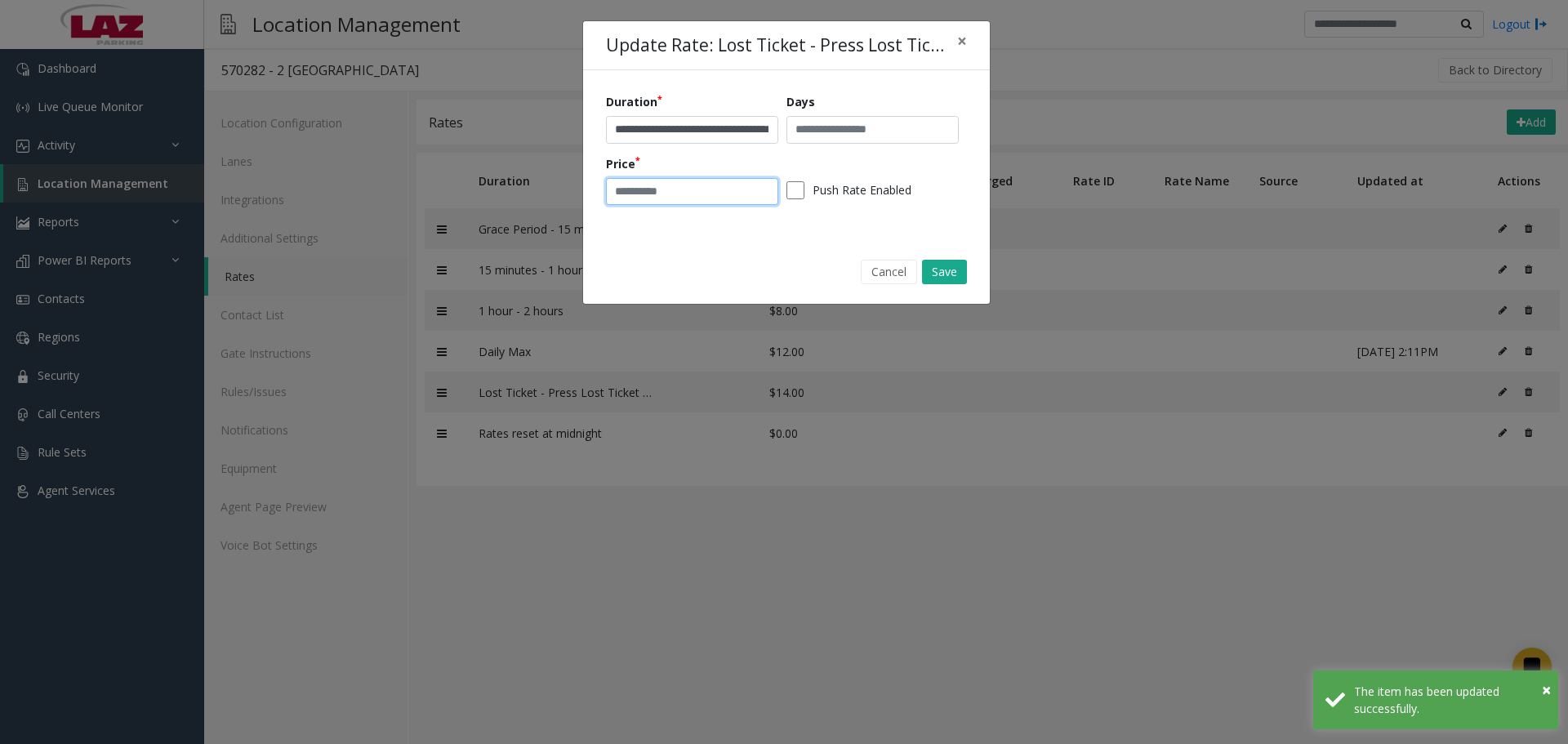
click at [668, 185] on input "**" at bounding box center [692, 192] width 173 height 27
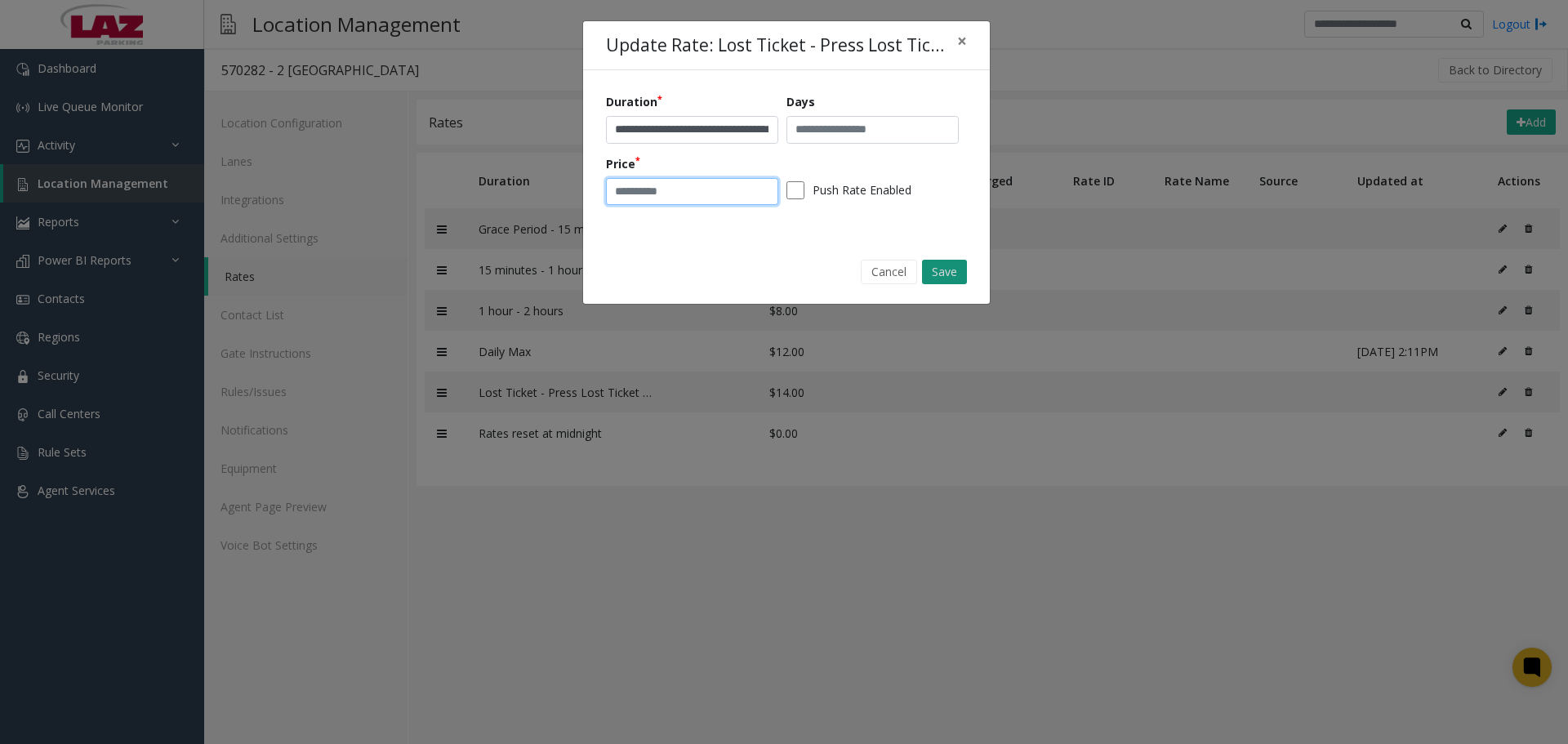
type input "**"
click at [966, 275] on button "Save" at bounding box center [944, 271] width 45 height 25
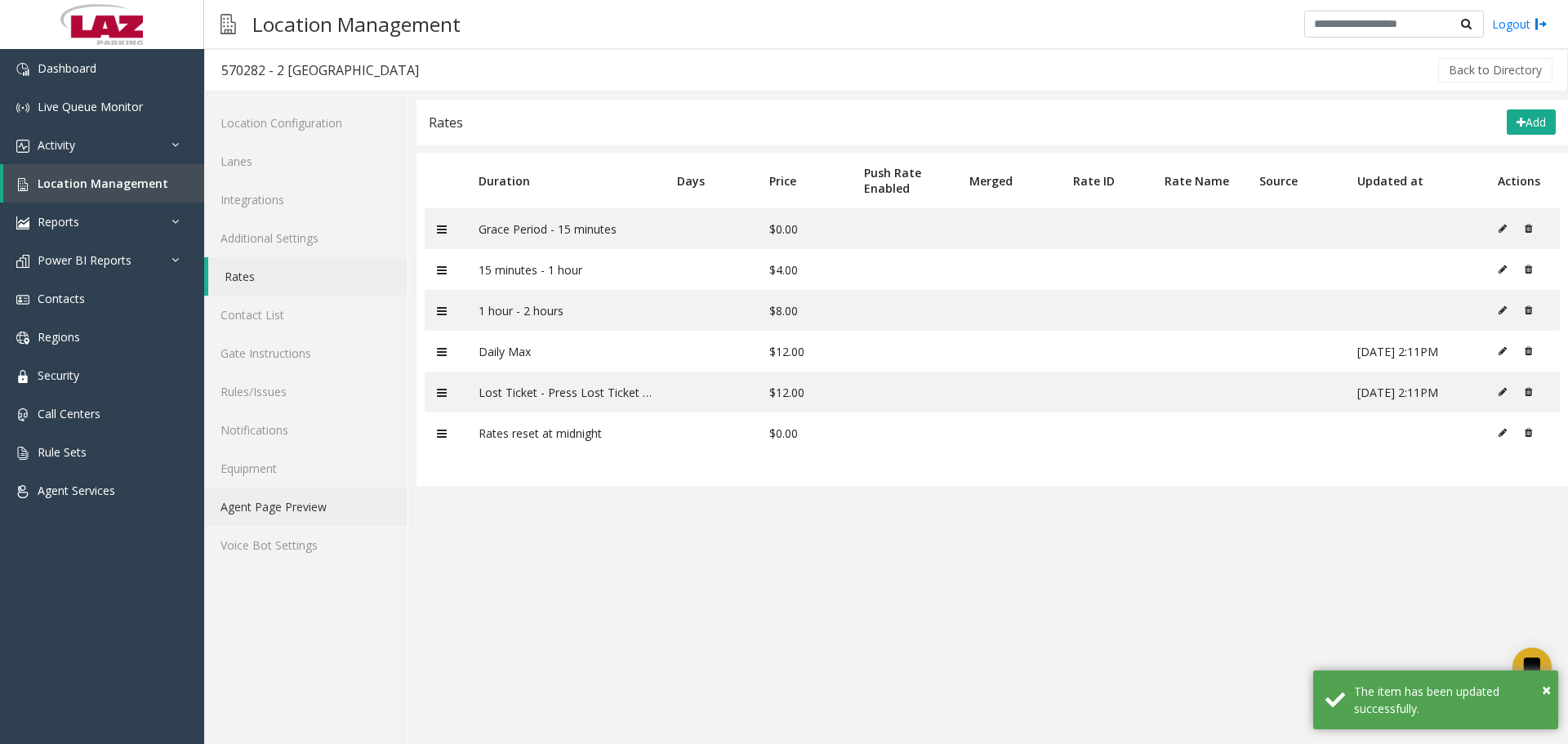
click at [299, 504] on link "Agent Page Preview" at bounding box center [306, 507] width 204 height 38
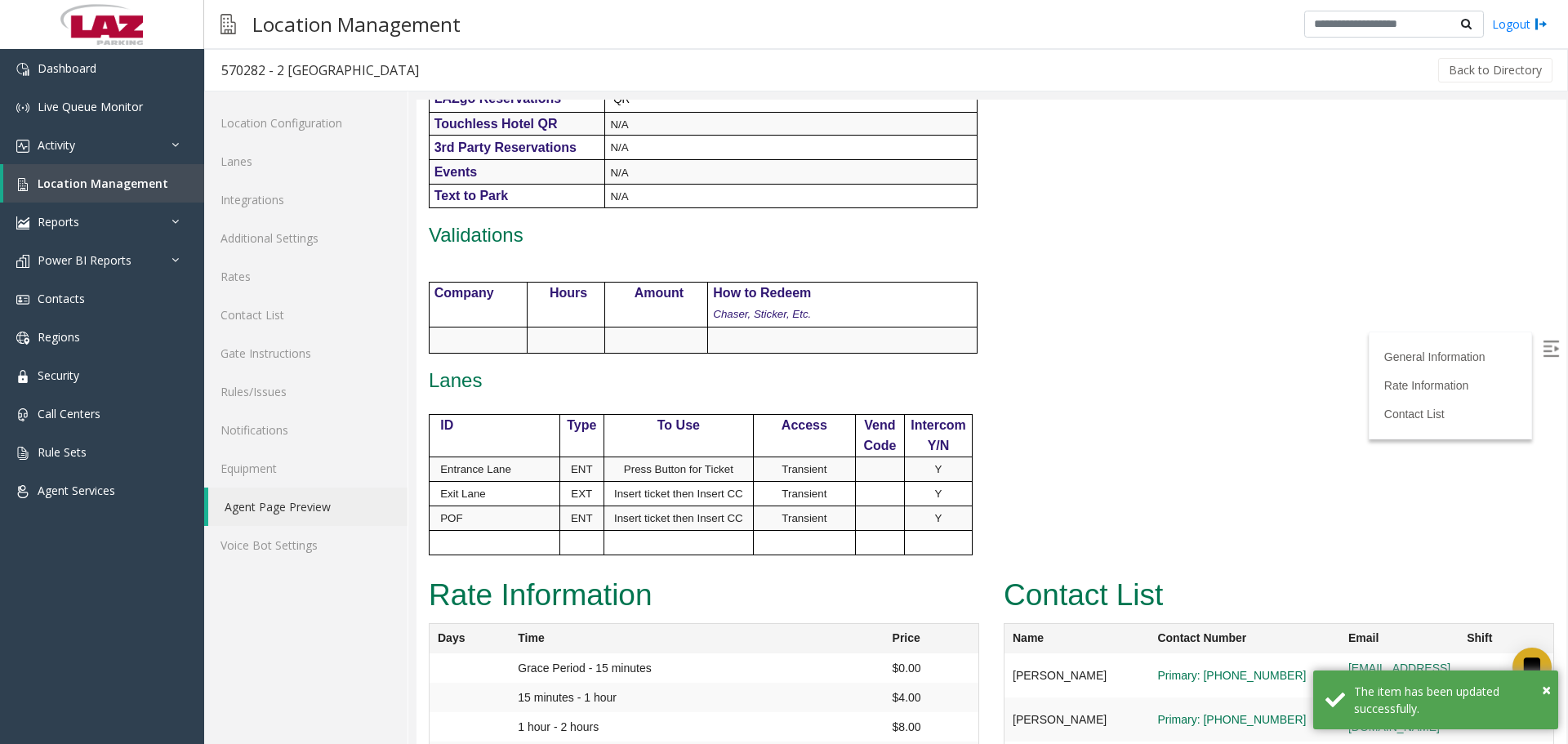
scroll to position [799, 0]
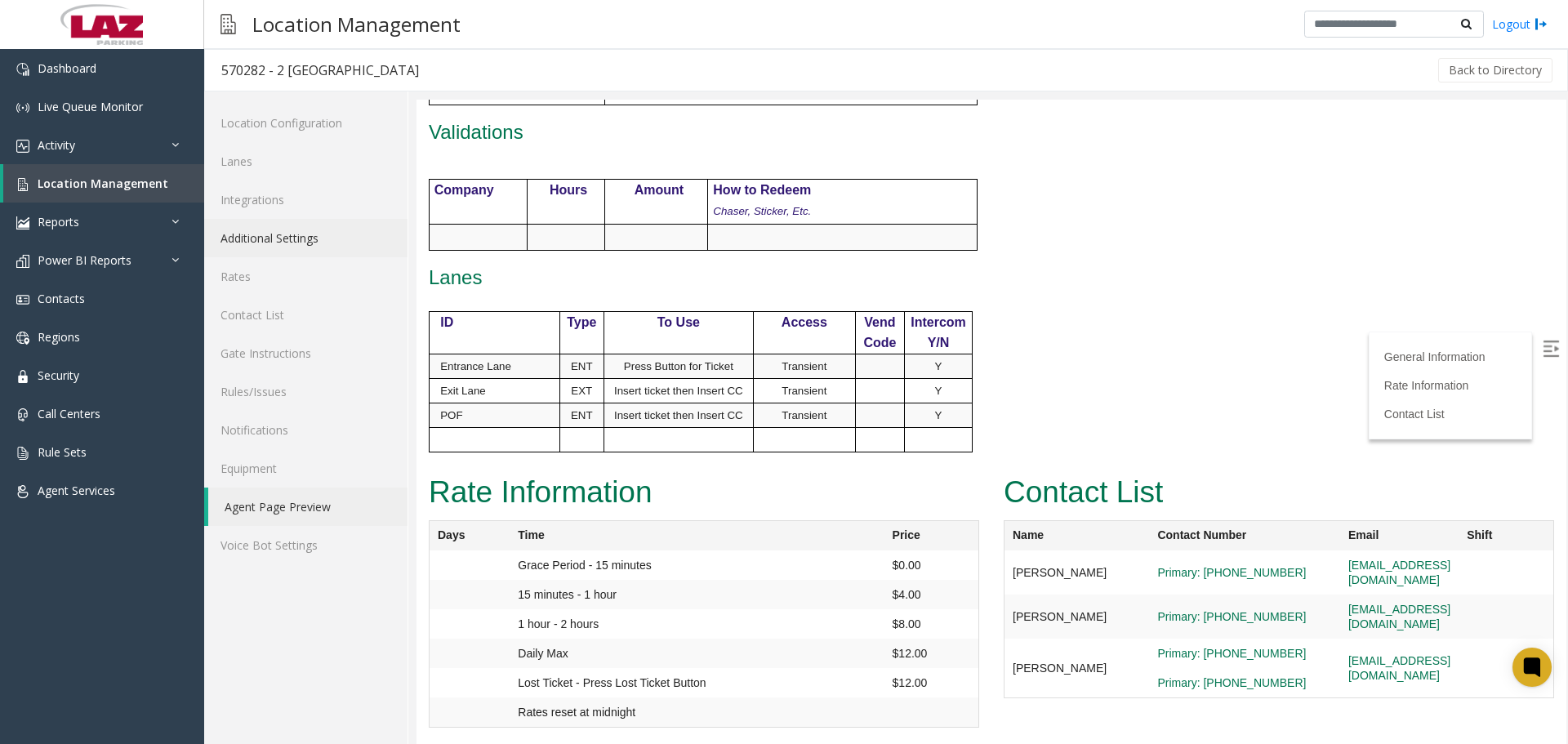
click at [281, 246] on link "Additional Settings" at bounding box center [306, 238] width 204 height 38
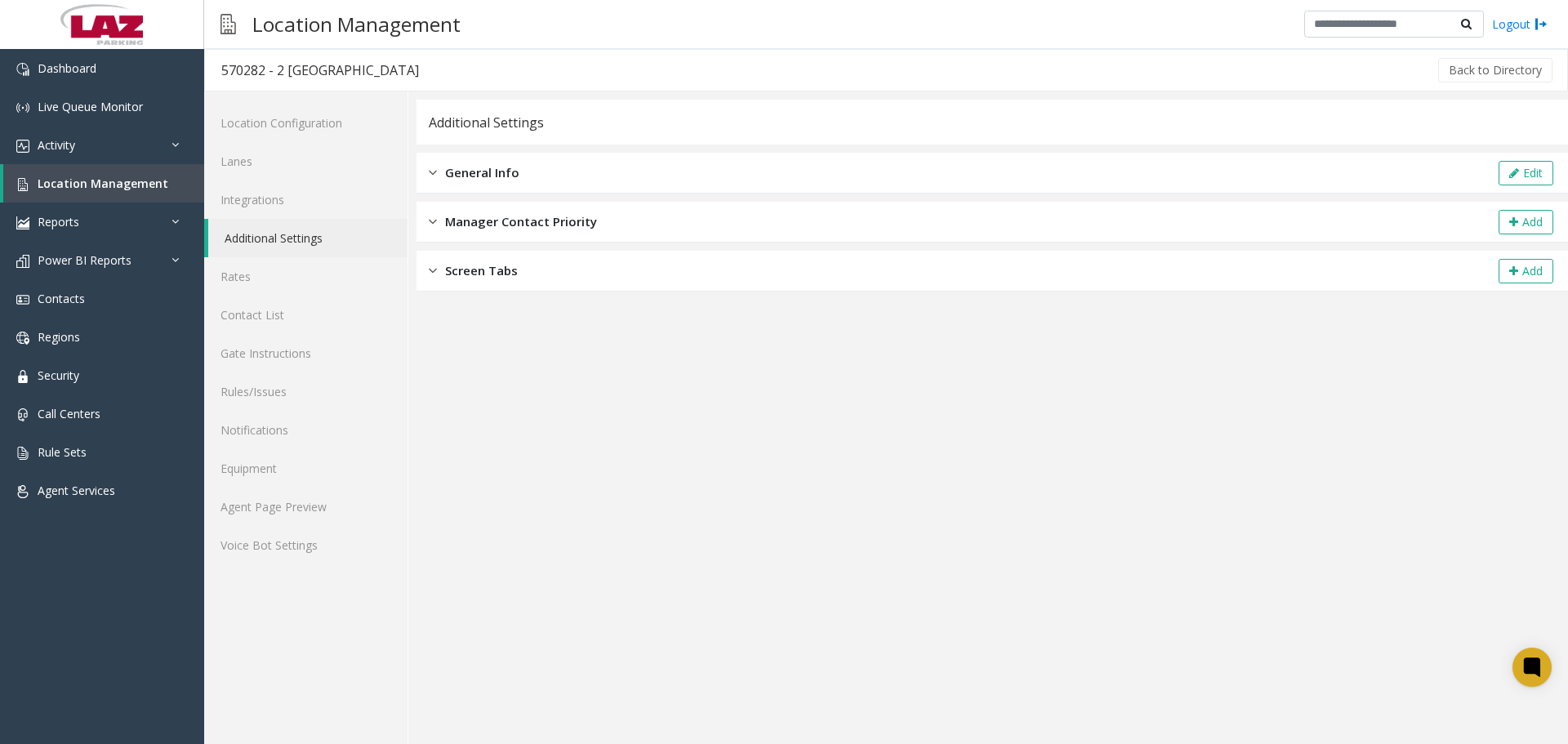
click at [607, 173] on div "General Info Edit" at bounding box center [992, 173] width 1152 height 41
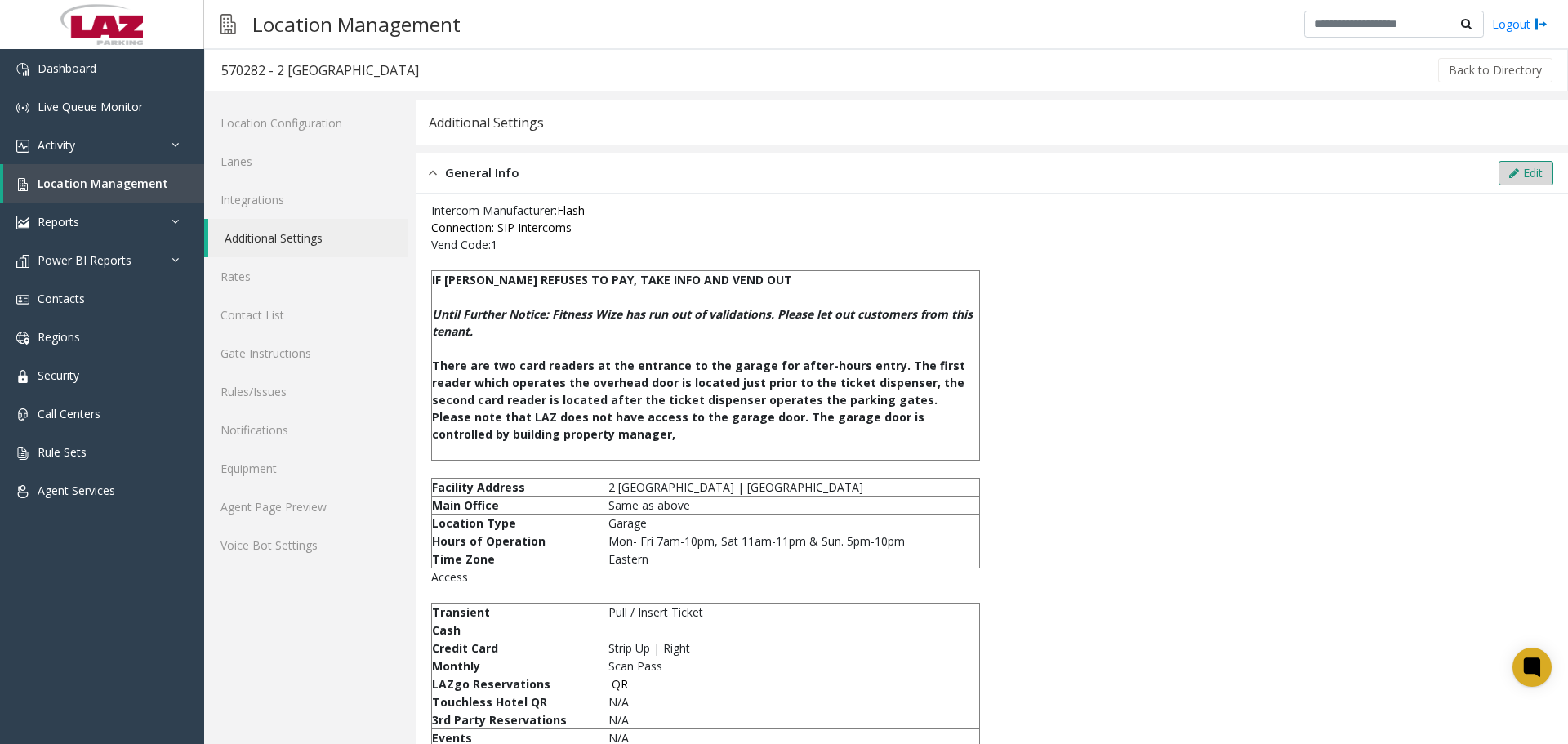
click at [1510, 173] on icon at bounding box center [1514, 173] width 10 height 12
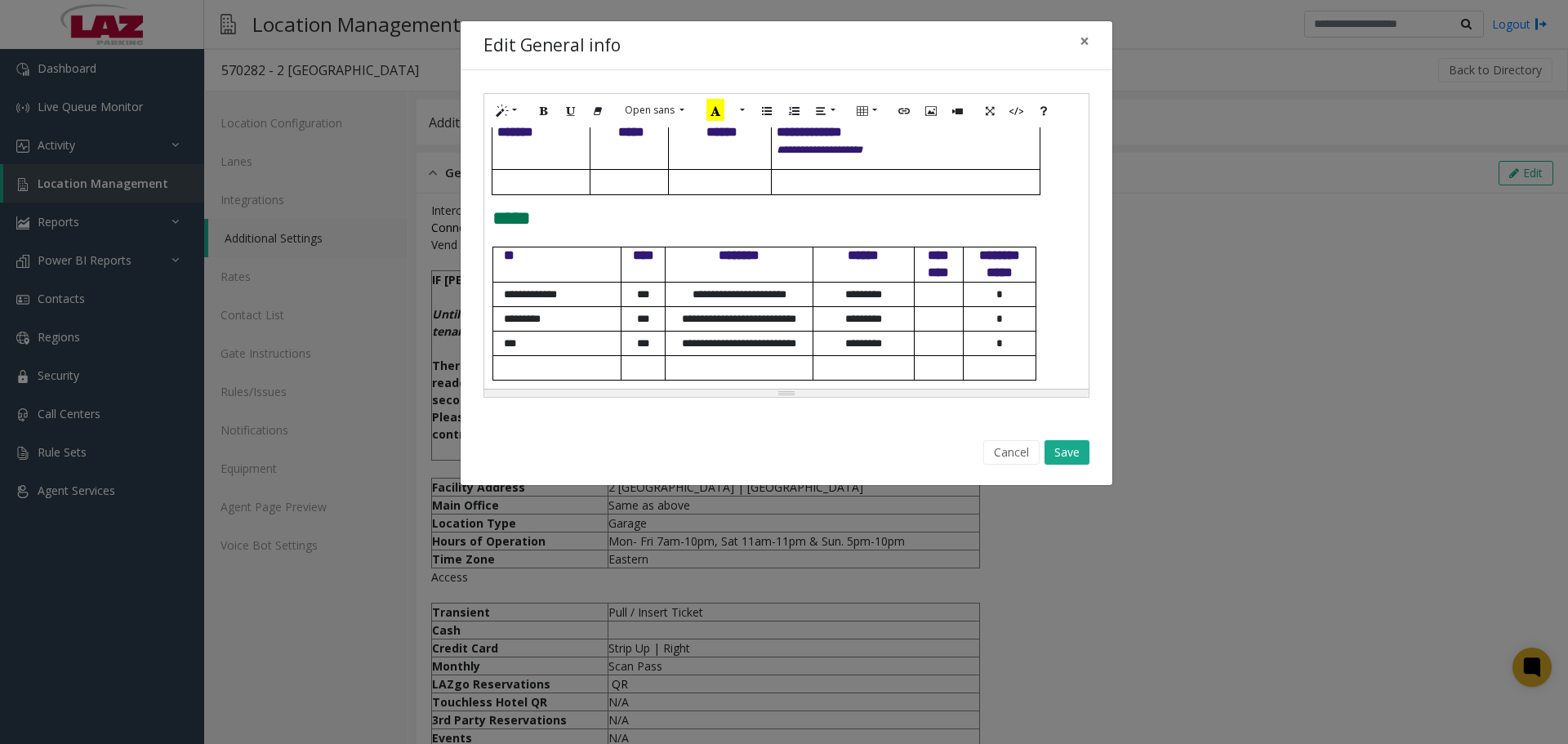
scroll to position [708, 0]
drag, startPoint x: 965, startPoint y: 371, endPoint x: 569, endPoint y: 374, distance: 396.0
click at [569, 374] on tr at bounding box center [763, 367] width 543 height 25
drag, startPoint x: 542, startPoint y: 369, endPoint x: 1005, endPoint y: 367, distance: 463.0
click at [1005, 367] on tr at bounding box center [763, 367] width 543 height 25
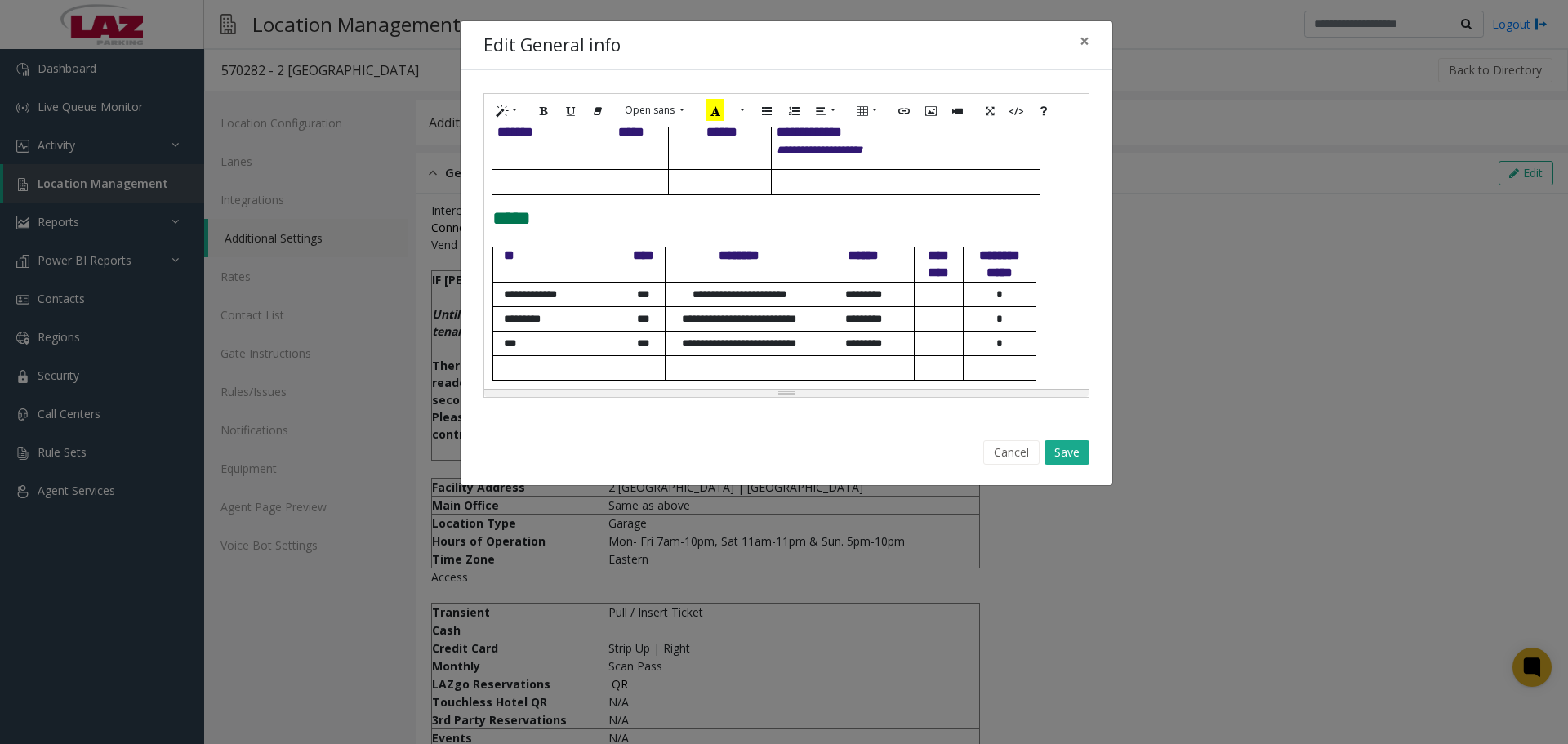
click at [503, 282] on td "**********" at bounding box center [556, 294] width 129 height 25
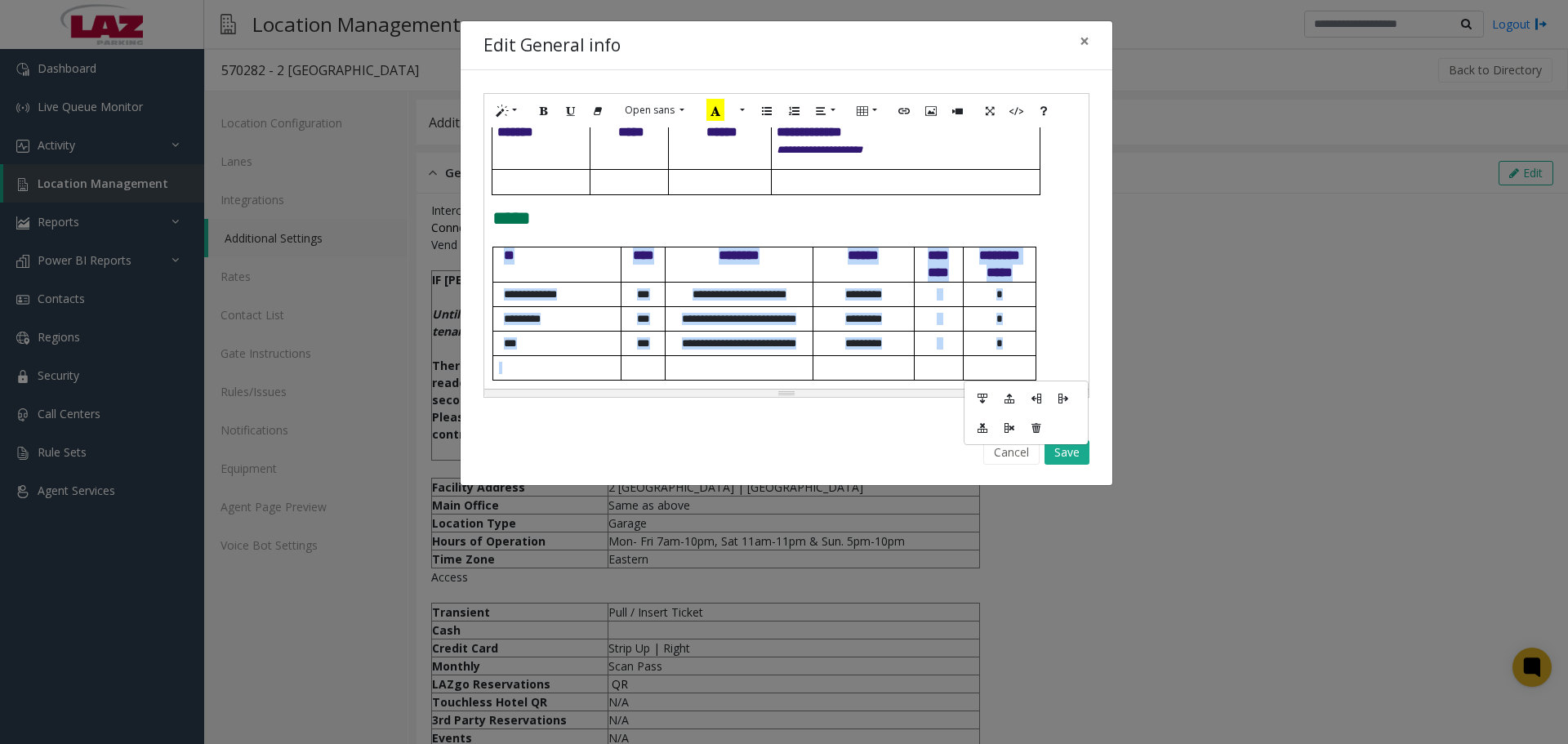
drag, startPoint x: 1016, startPoint y: 370, endPoint x: 487, endPoint y: 263, distance: 539.7
click at [487, 263] on div "**********" at bounding box center [786, 258] width 605 height 261
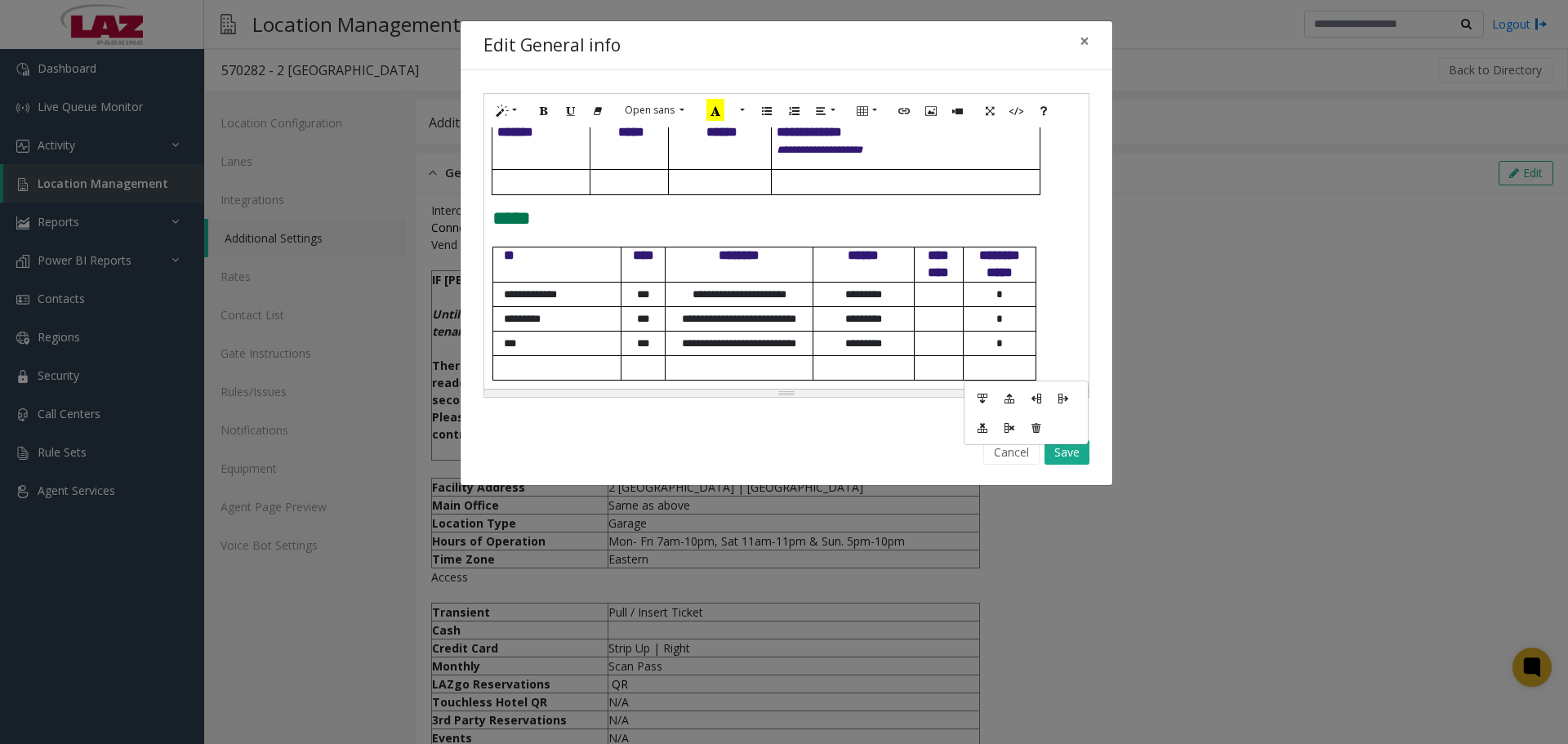
click at [980, 213] on p "*****" at bounding box center [786, 218] width 588 height 21
click at [1010, 454] on button "Cancel" at bounding box center [1012, 452] width 57 height 25
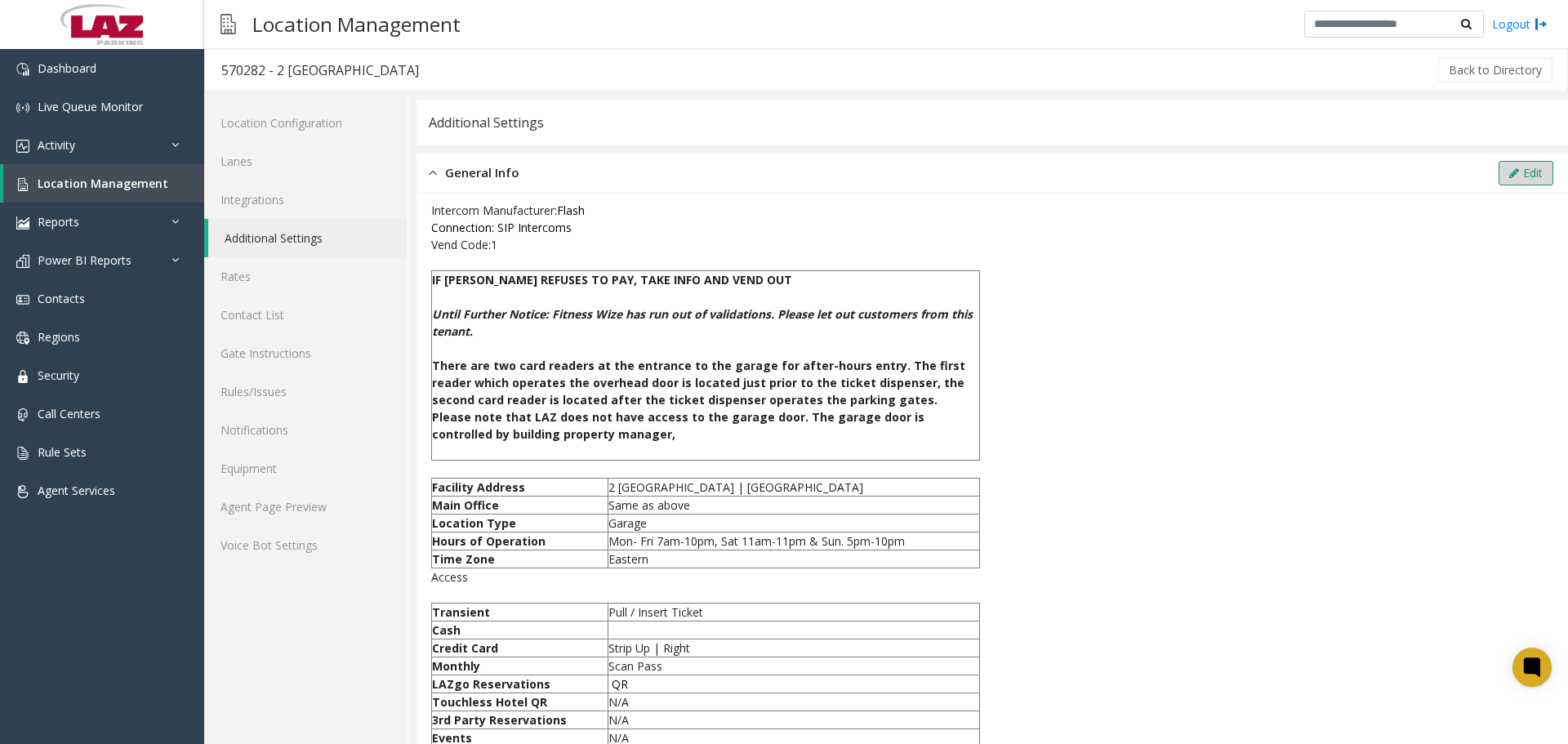
click at [1517, 169] on button "Edit" at bounding box center [1526, 173] width 55 height 25
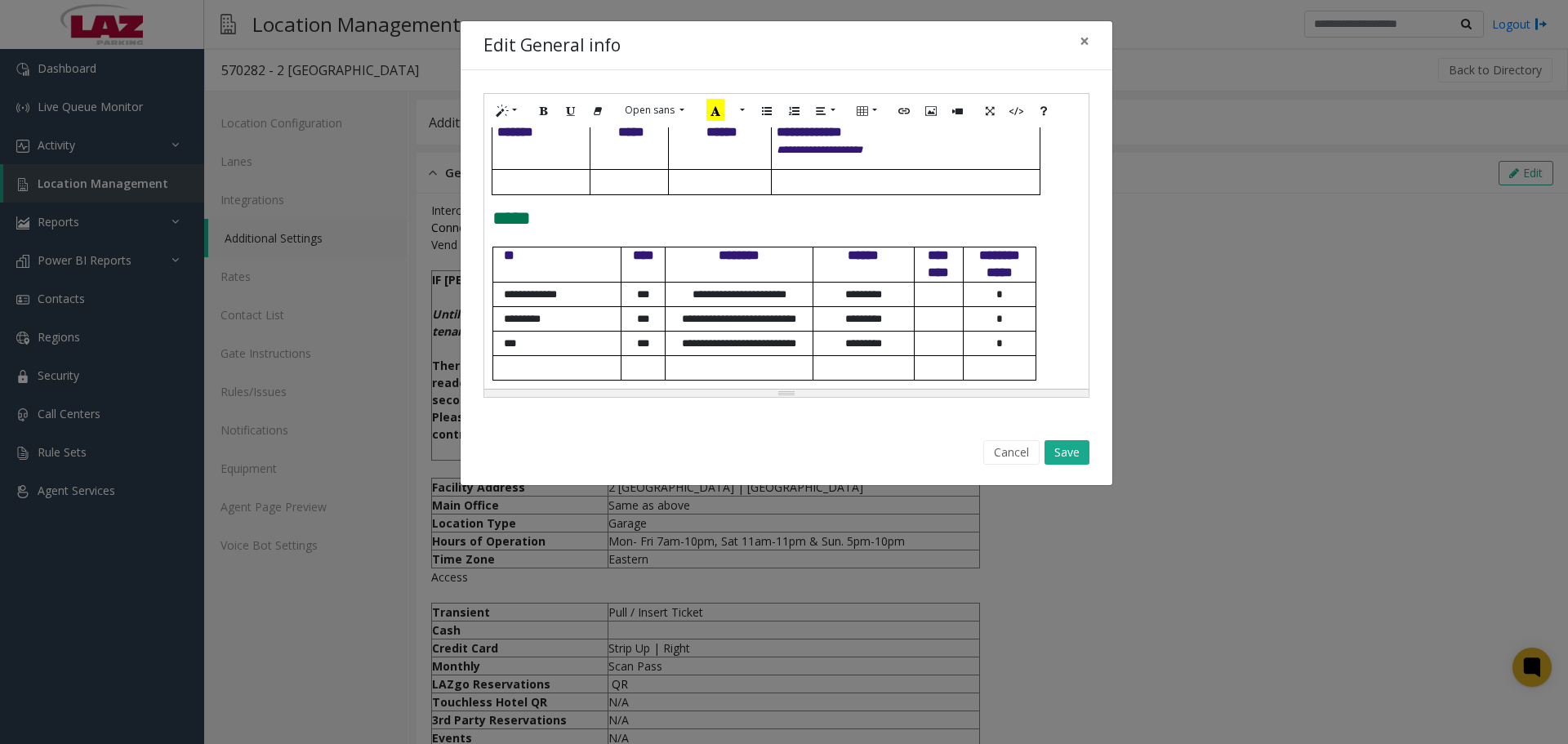
drag, startPoint x: 1054, startPoint y: 366, endPoint x: 454, endPoint y: 264, distance: 608.6
click at [454, 264] on div "**********" at bounding box center [784, 372] width 1568 height 744
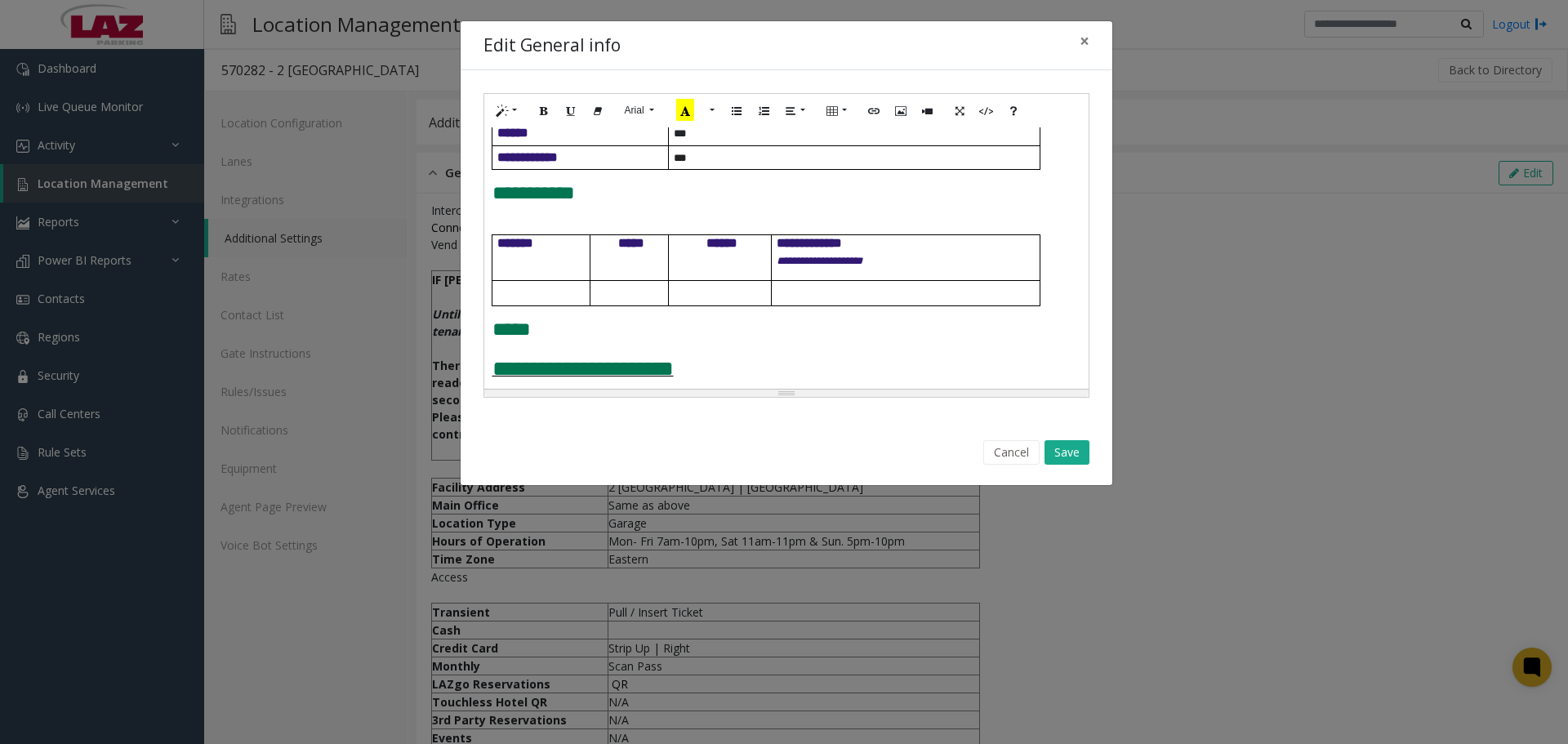
scroll to position [598, 0]
click at [514, 351] on p at bounding box center [786, 349] width 588 height 17
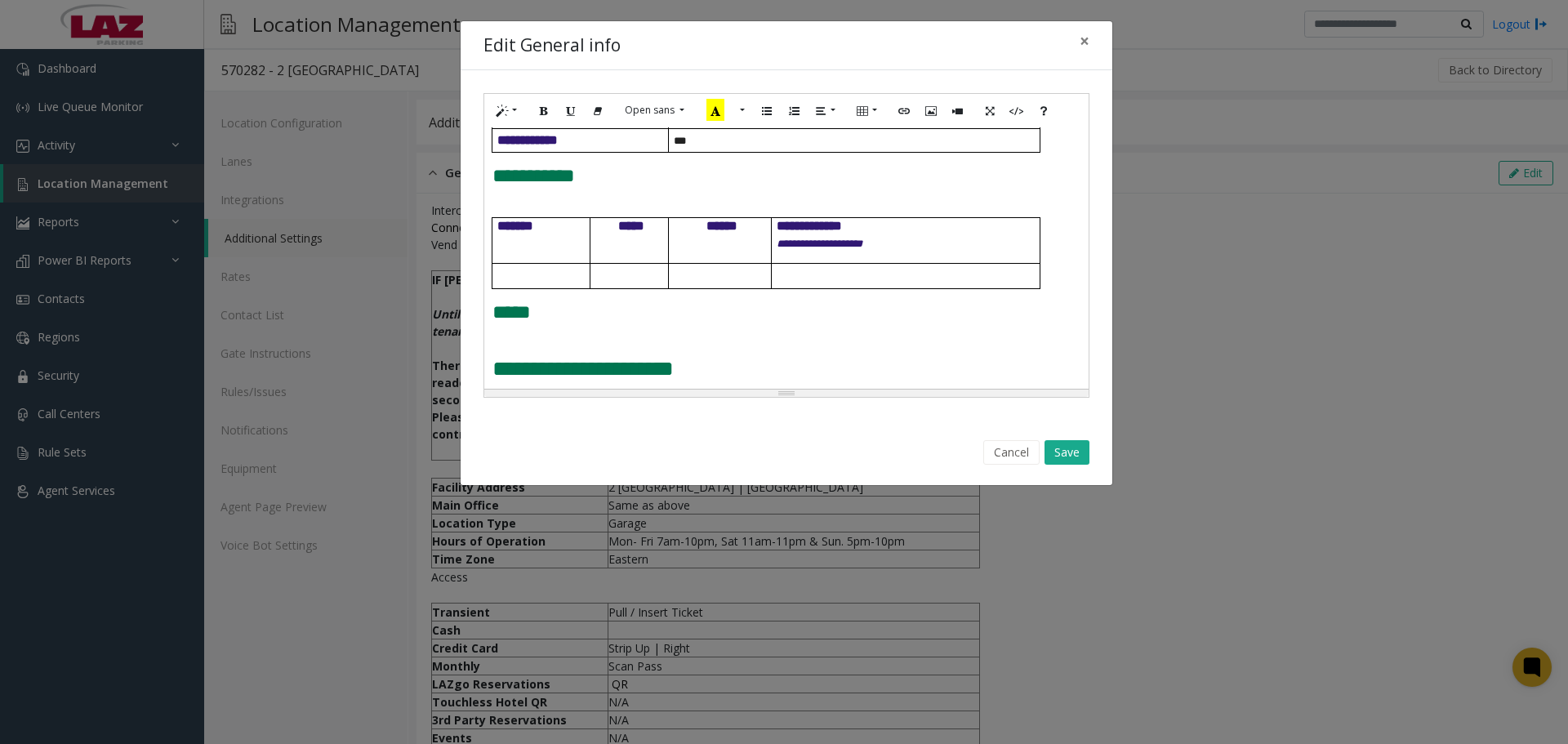
scroll to position [632, 0]
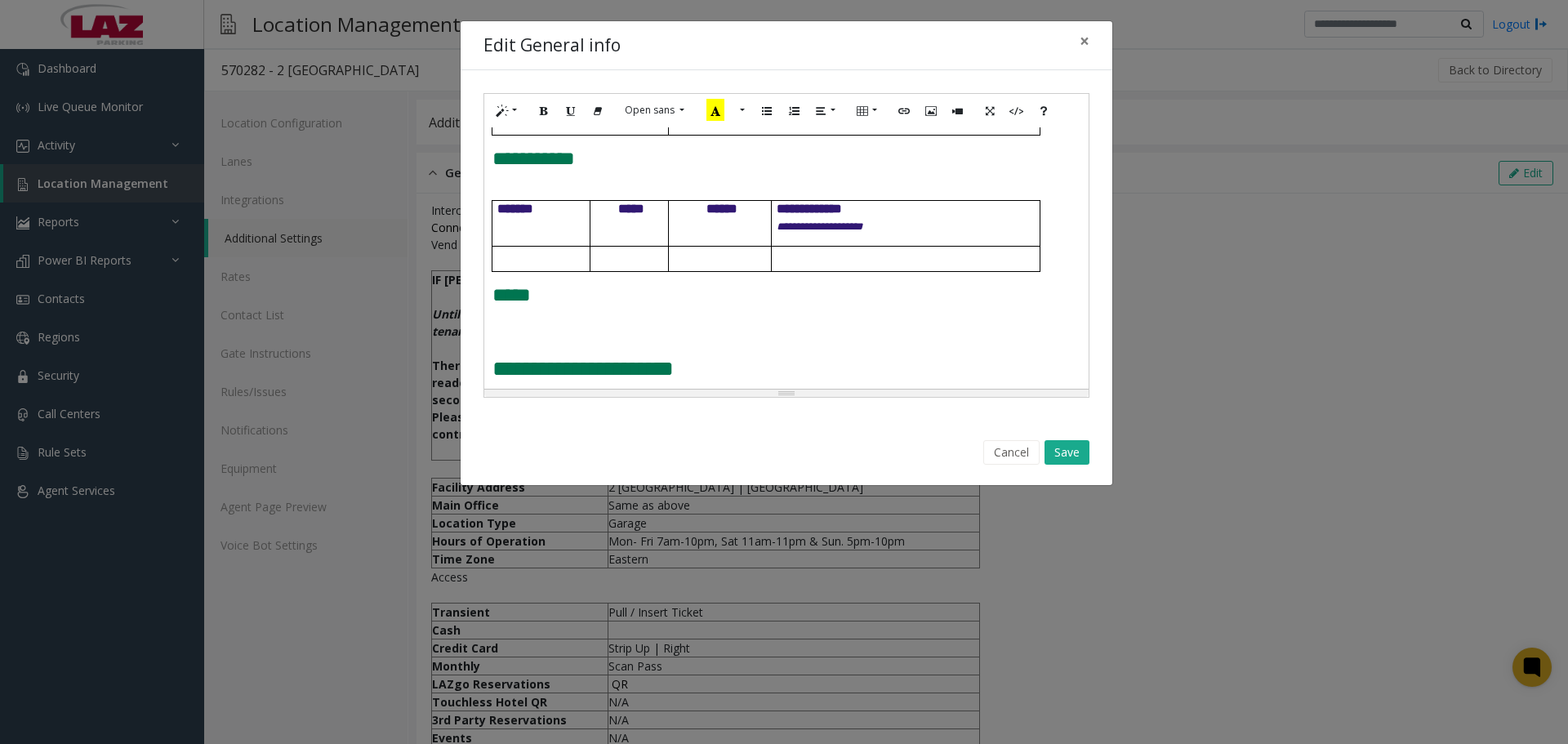
click at [495, 325] on span at bounding box center [494, 330] width 4 height 12
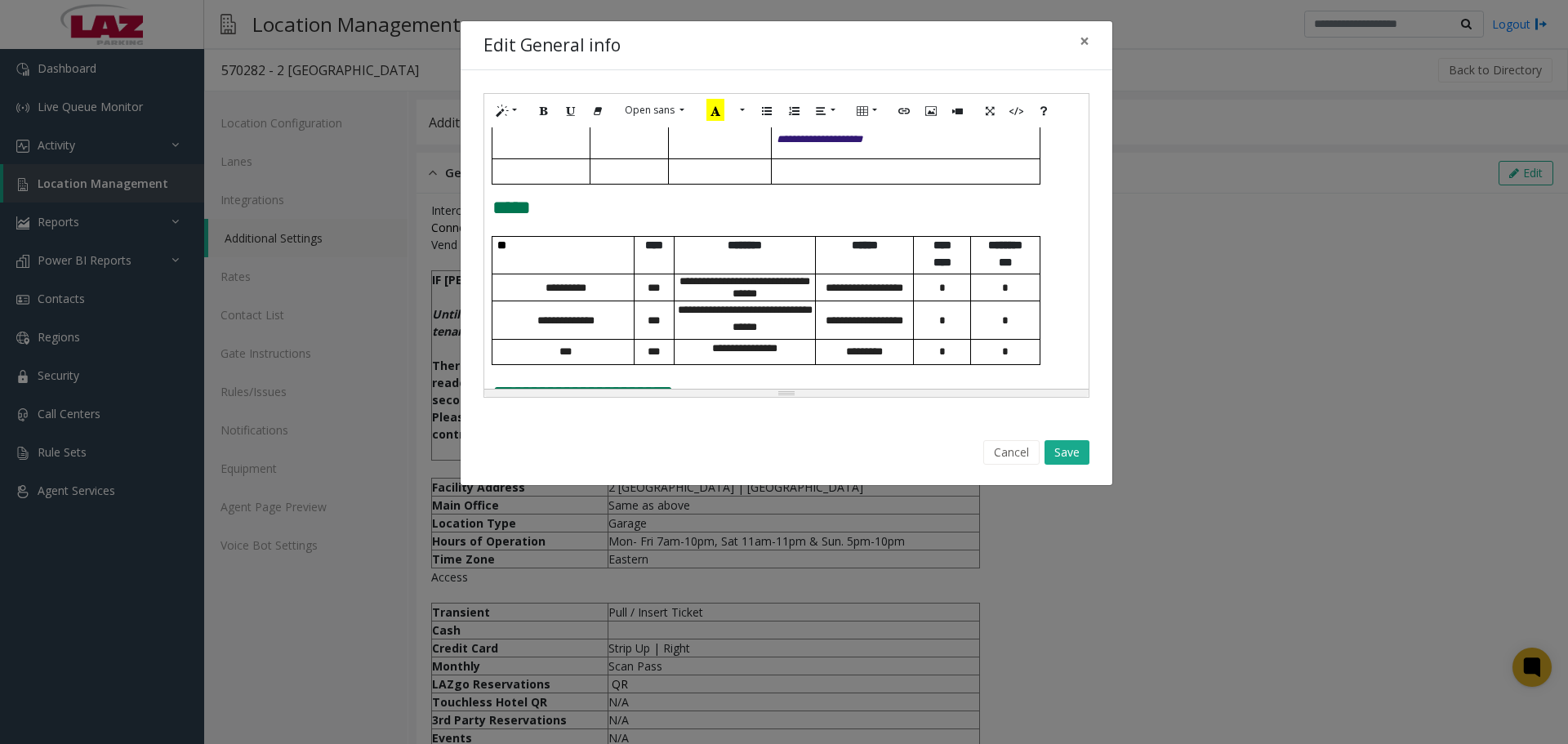
scroll to position [744, 0]
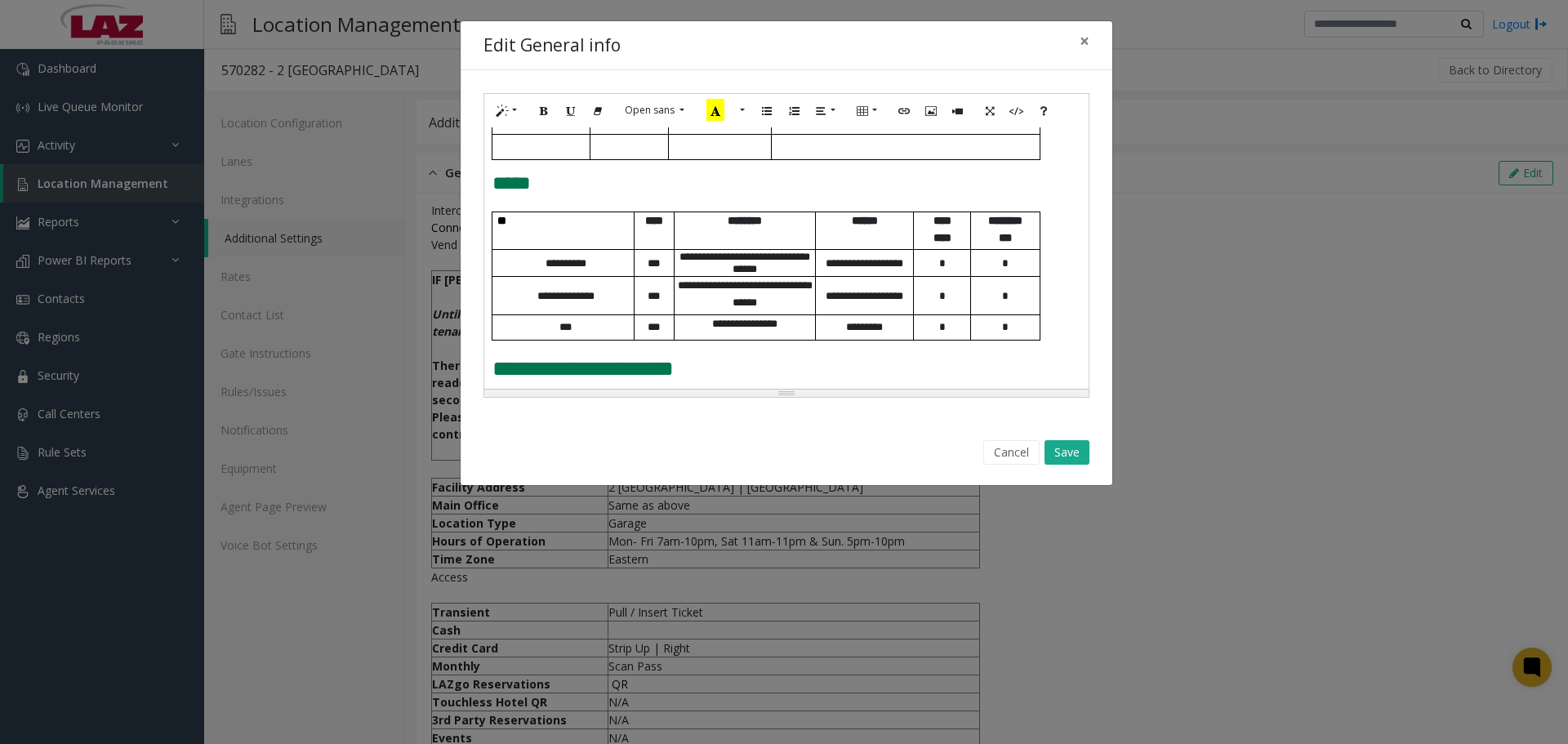
click at [486, 365] on div "**********" at bounding box center [786, 258] width 605 height 261
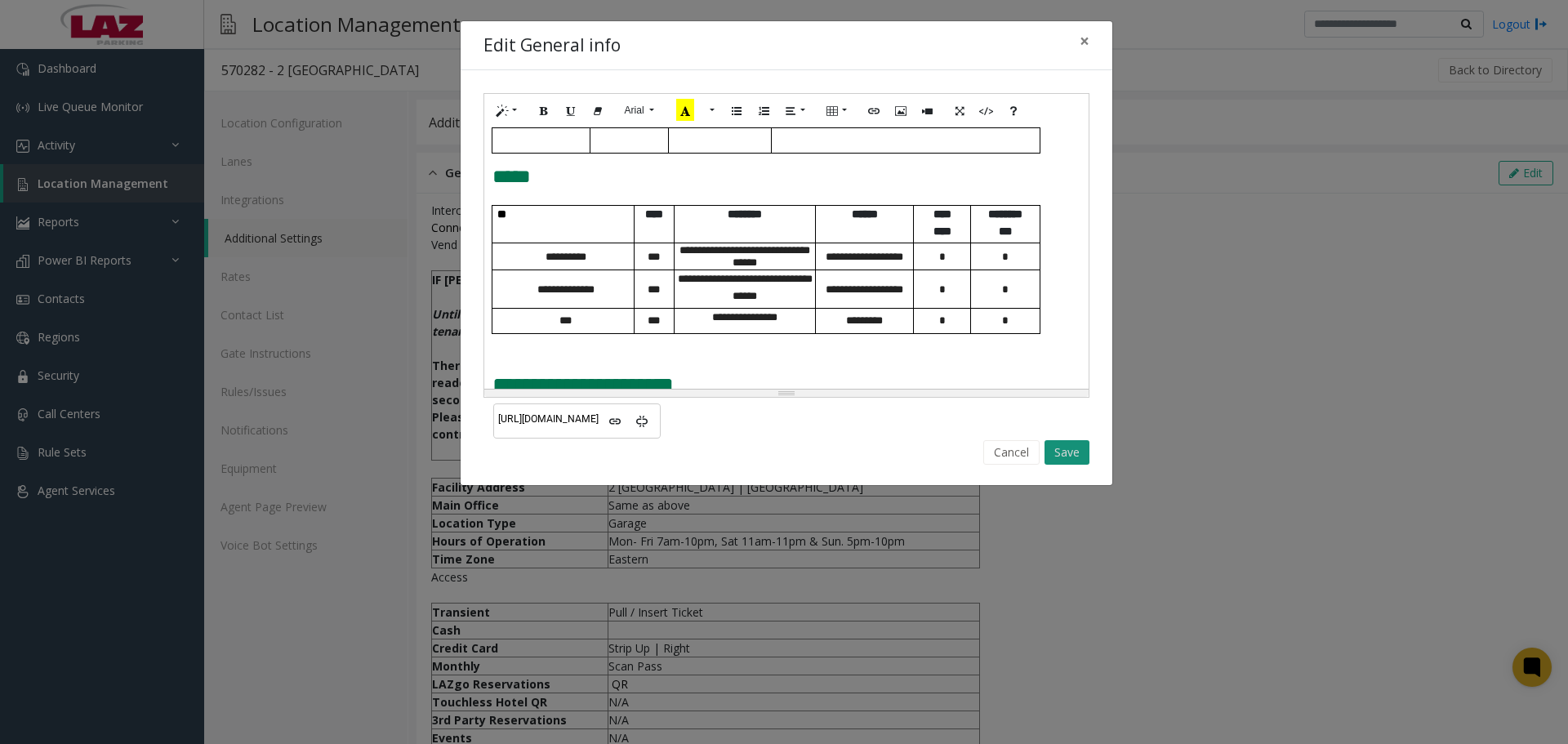
click at [1067, 448] on button "Save" at bounding box center [1067, 452] width 45 height 25
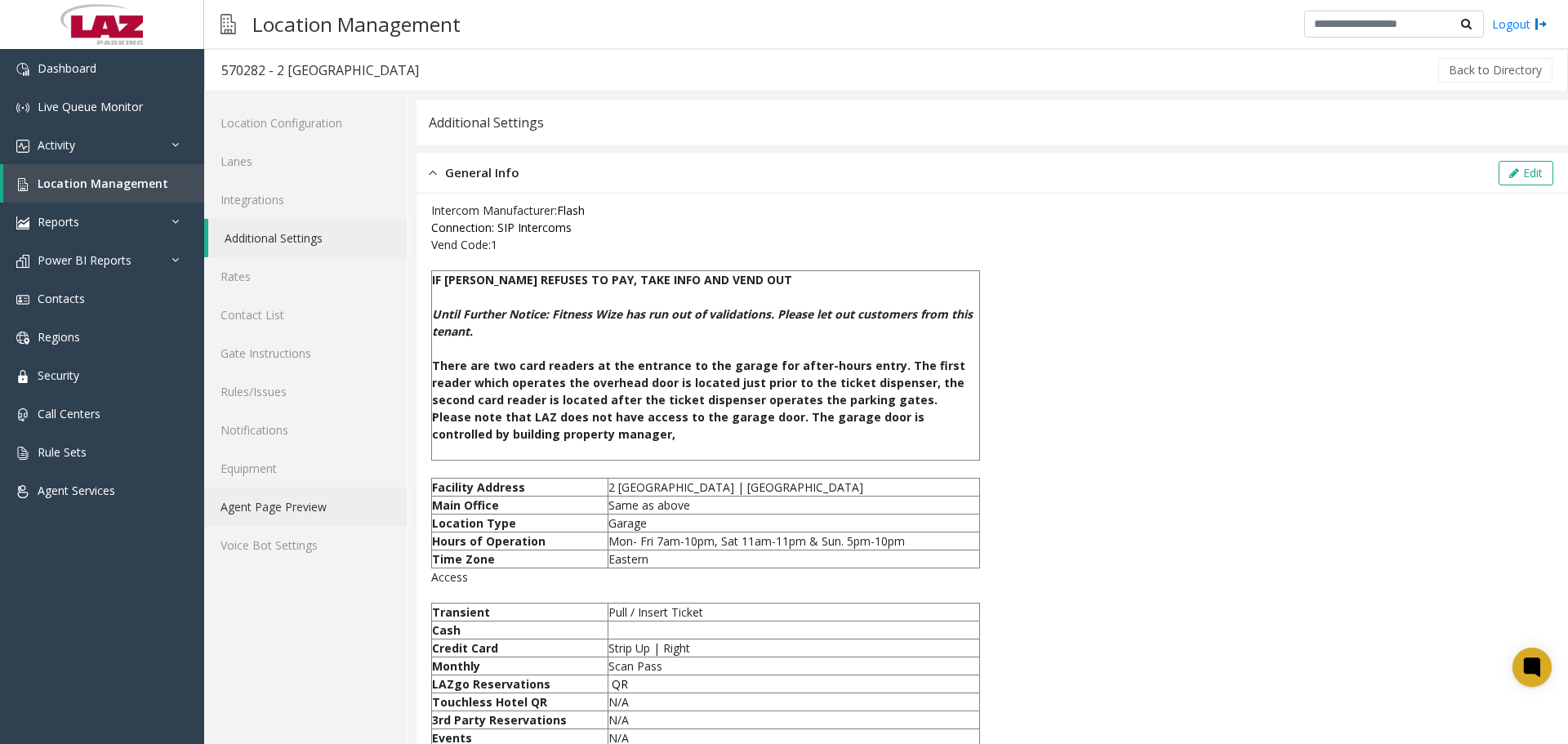
click at [314, 507] on link "Agent Page Preview" at bounding box center [306, 507] width 204 height 38
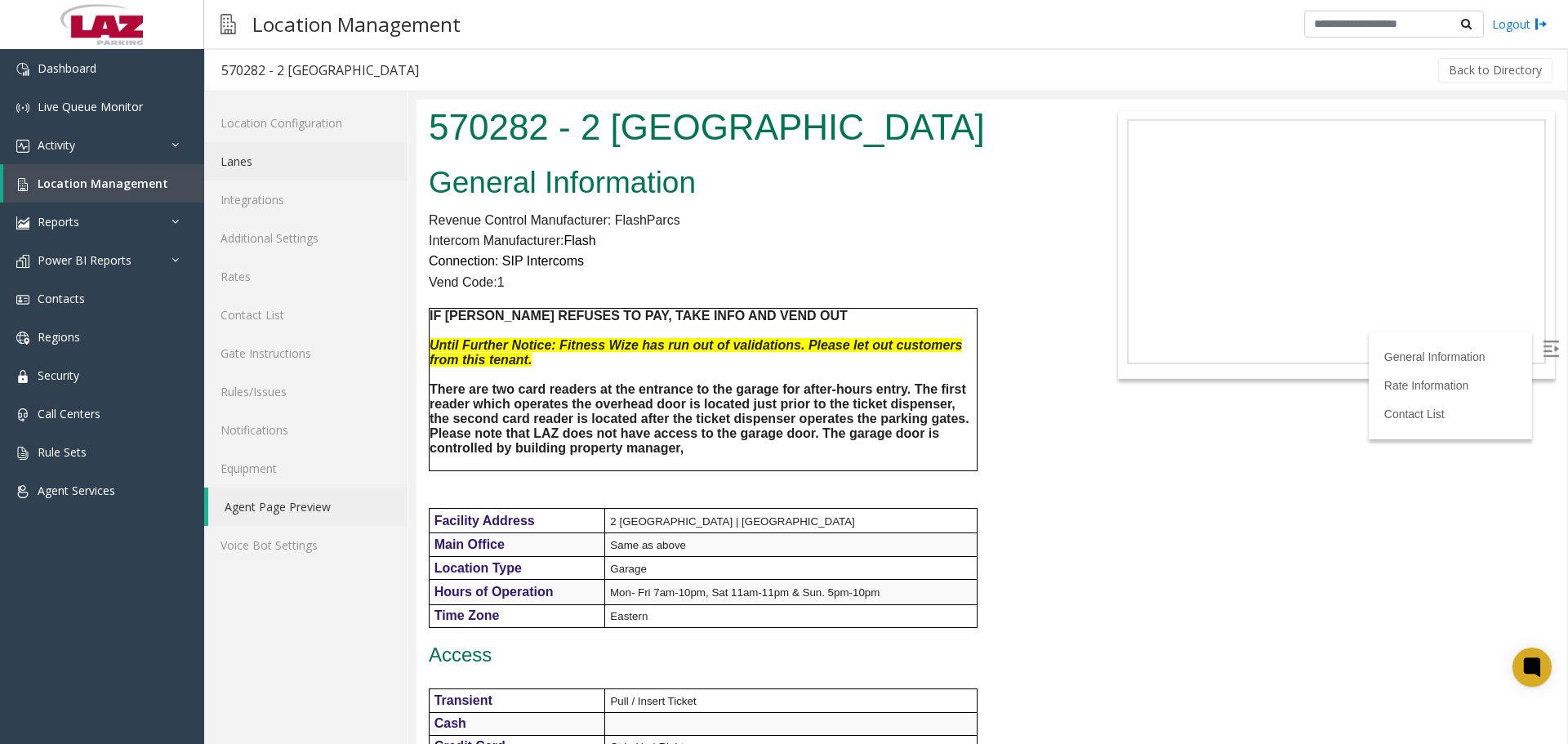
click at [306, 168] on link "Lanes" at bounding box center [306, 162] width 204 height 38
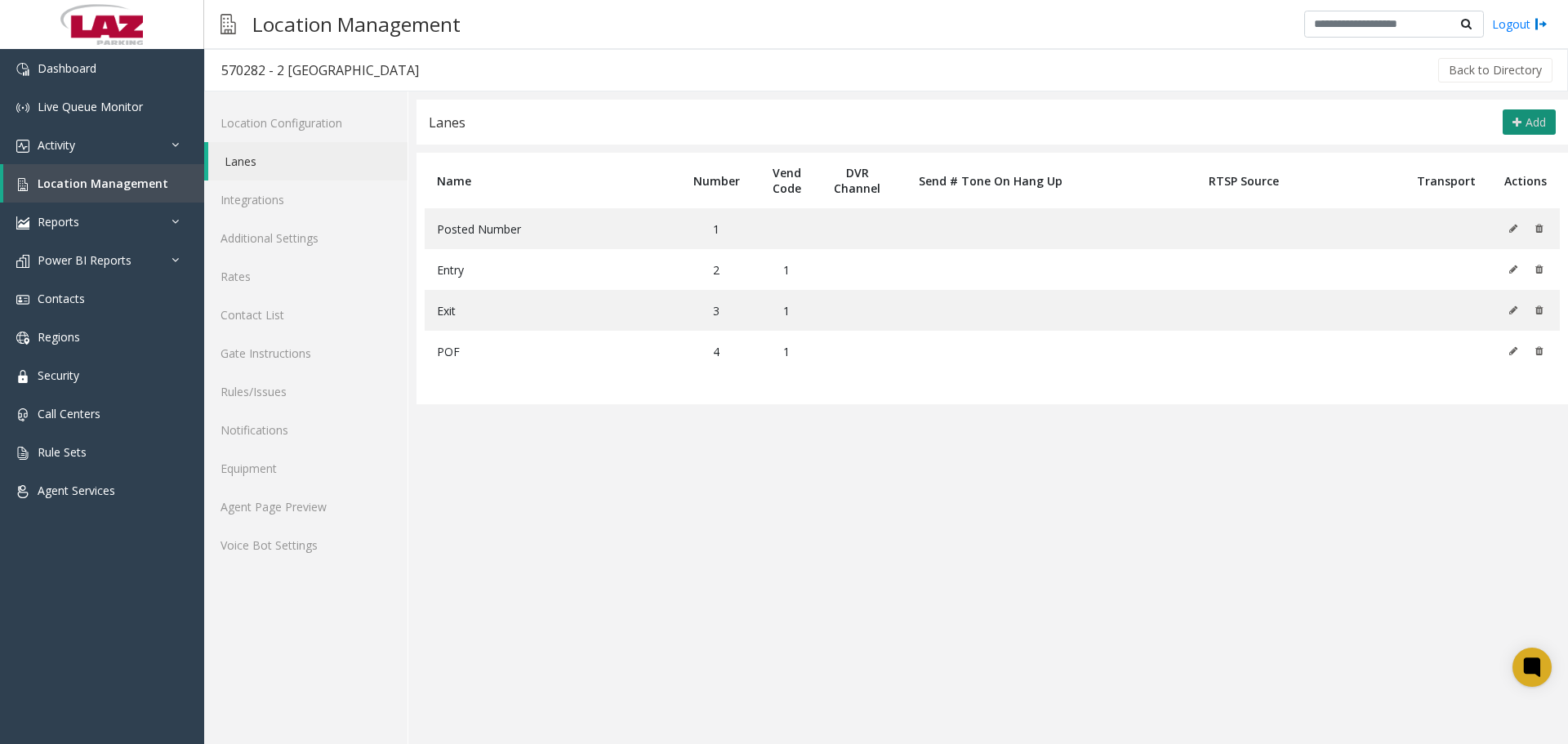
click at [1524, 124] on button "Add" at bounding box center [1530, 122] width 53 height 26
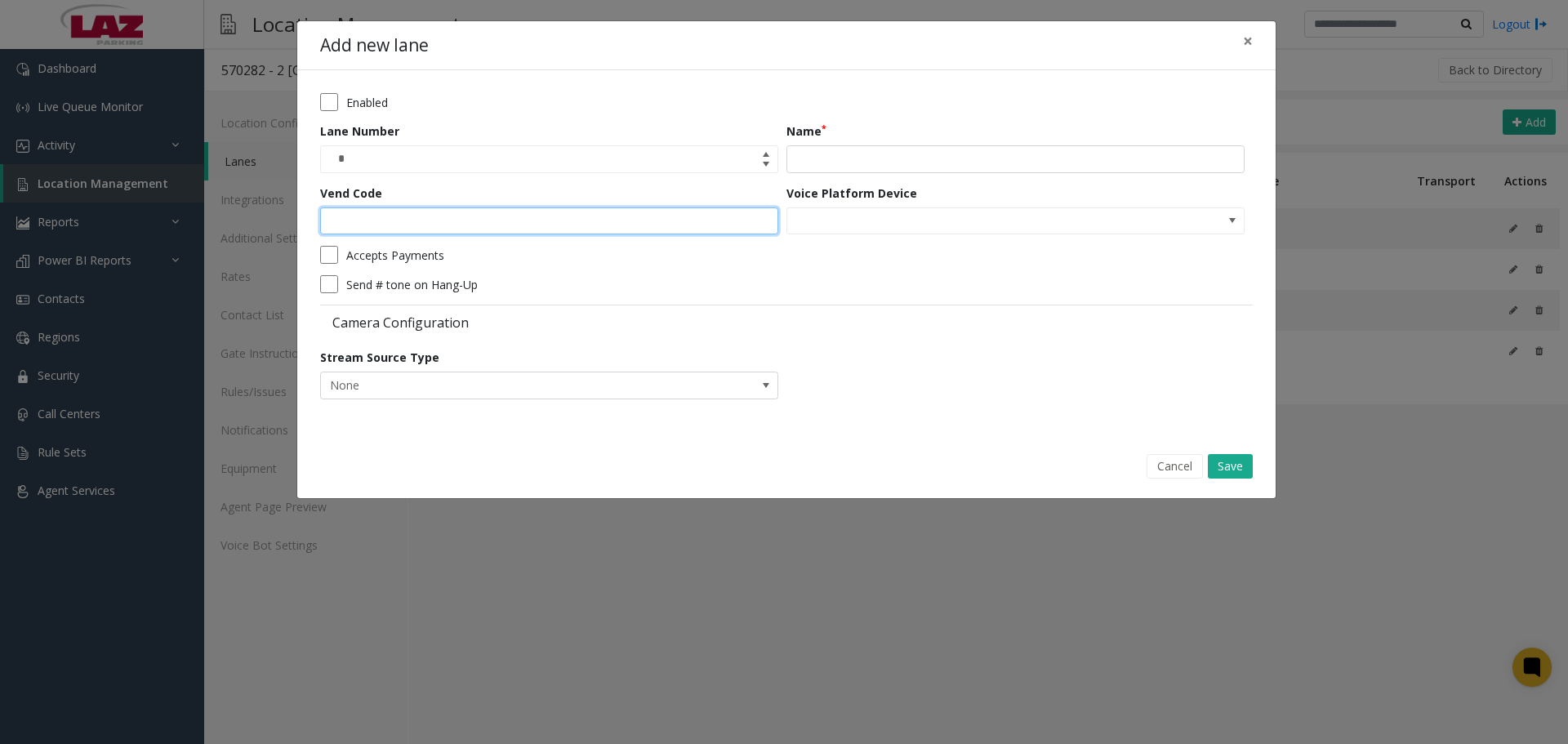
click at [545, 224] on input "Vend Code" at bounding box center [550, 221] width 458 height 27
type input "*"
drag, startPoint x: 805, startPoint y: 176, endPoint x: 816, endPoint y: 172, distance: 11.7
click at [806, 176] on form "Enabled Lane Number * Name Vend Code * Voice Platform Device Accepts Payments S…" at bounding box center [786, 252] width 932 height 318
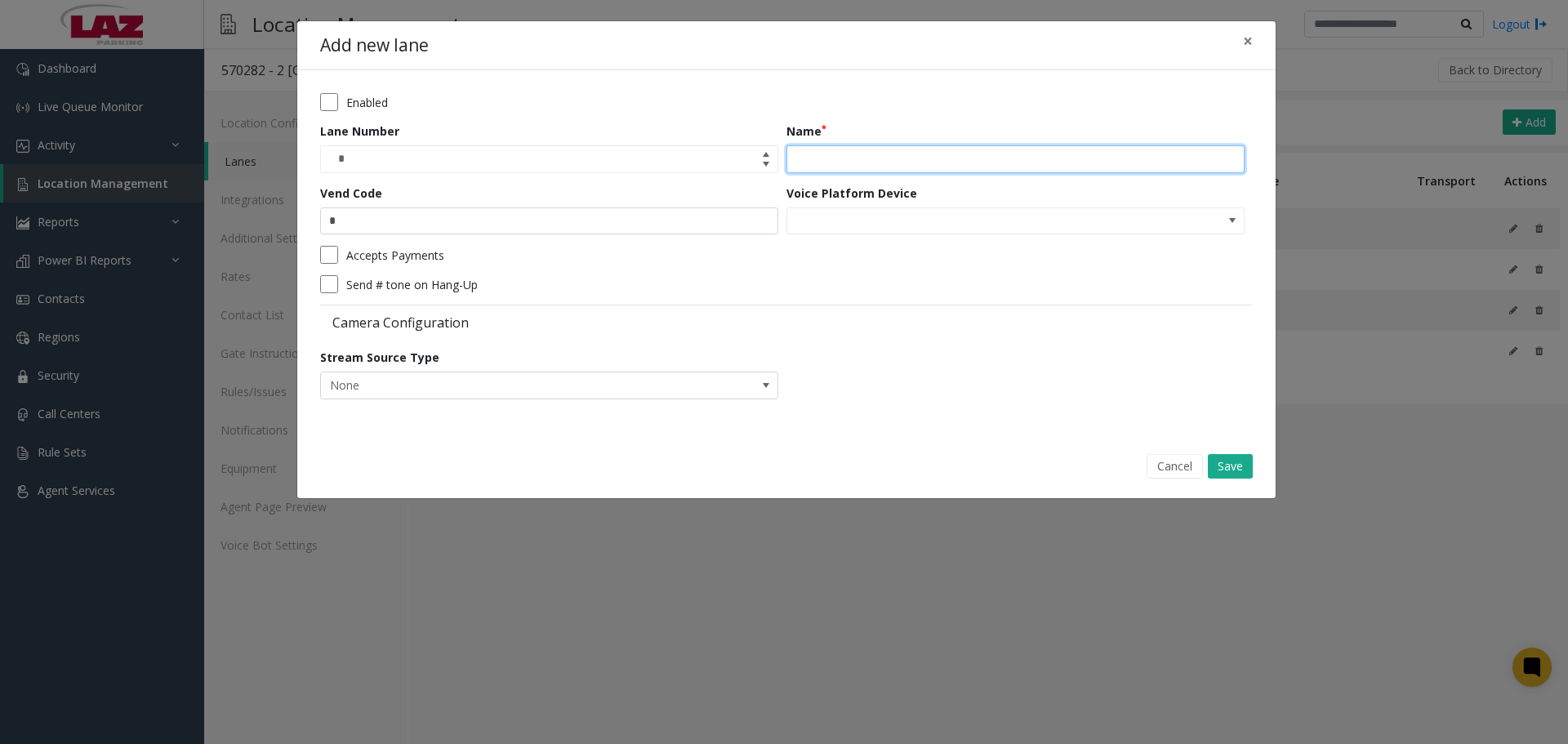
click at [819, 170] on input "Name" at bounding box center [1016, 159] width 458 height 27
type input "**********"
click at [1209, 469] on button "Save" at bounding box center [1230, 466] width 45 height 25
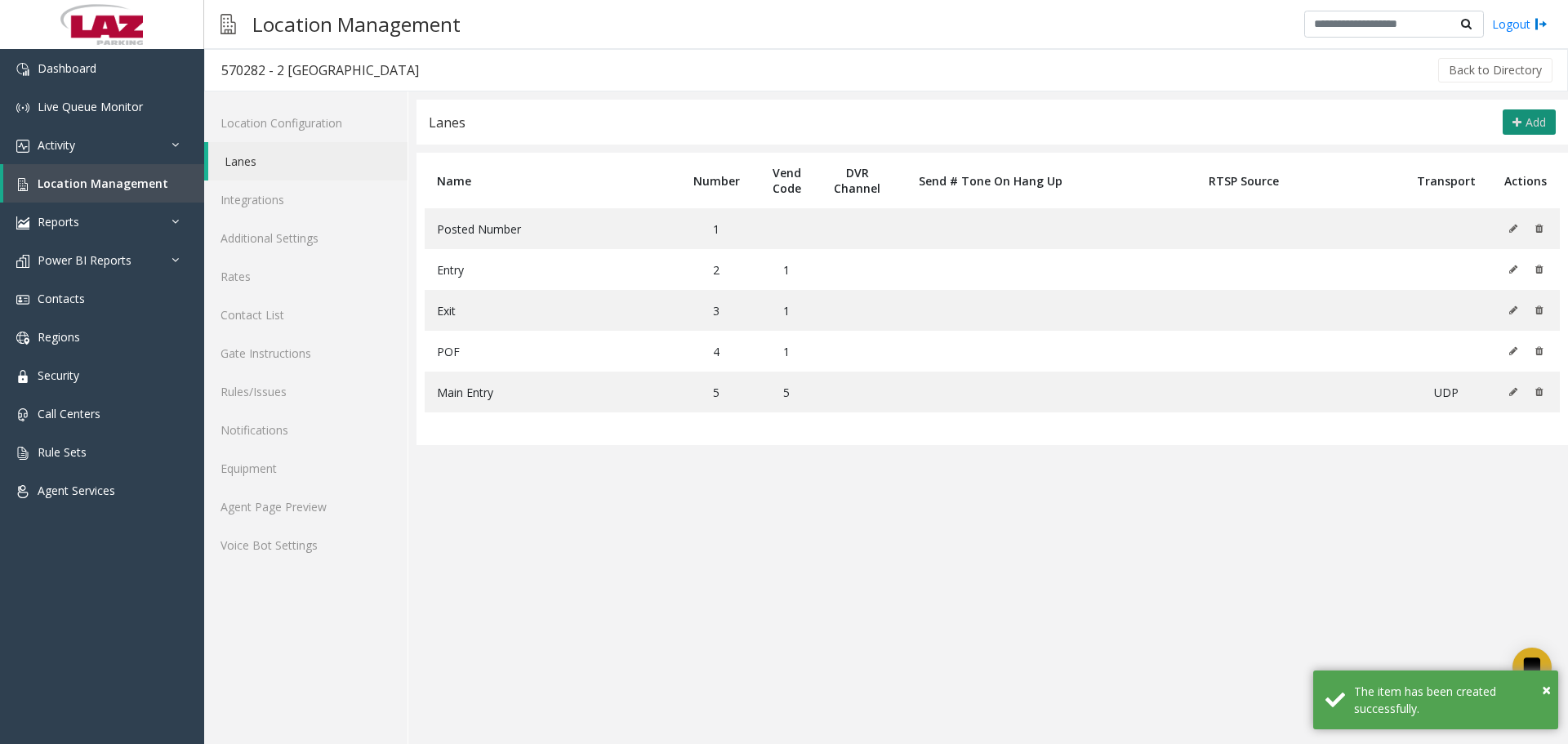
click at [1528, 125] on span "Add" at bounding box center [1536, 121] width 20 height 16
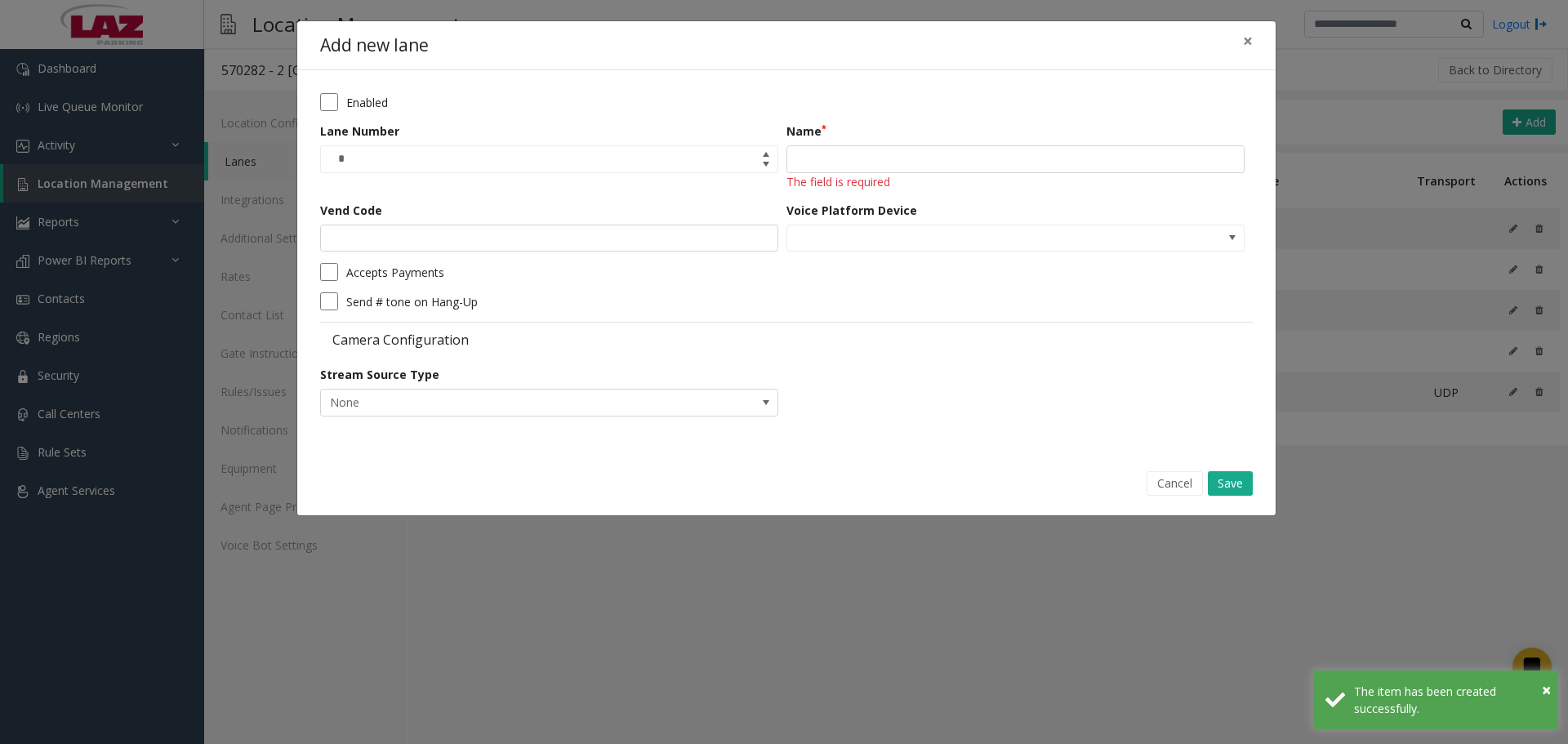
click at [969, 142] on div "Name The field is required" at bounding box center [1019, 156] width 467 height 68
click at [972, 160] on input "Name" at bounding box center [1016, 159] width 458 height 27
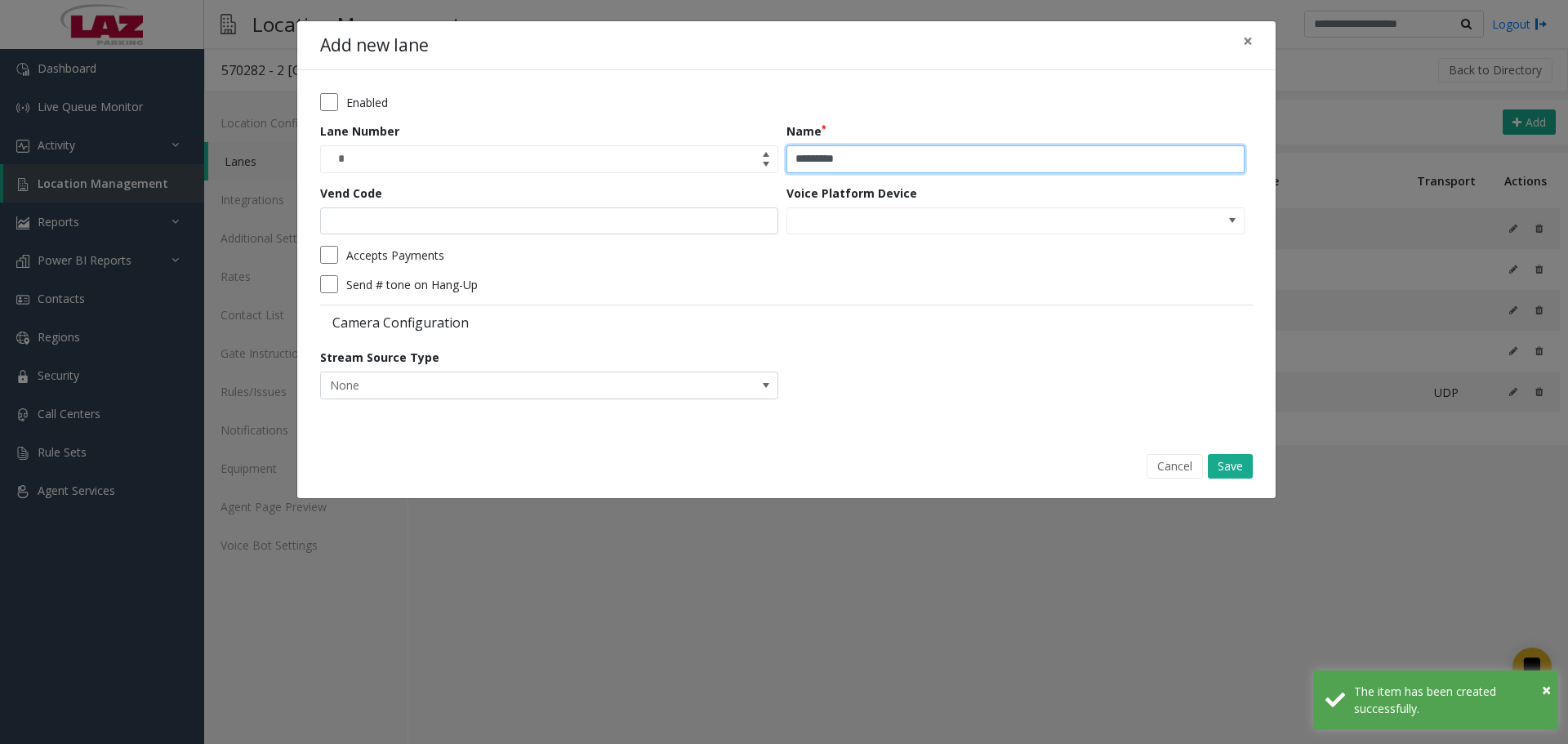
type input "*********"
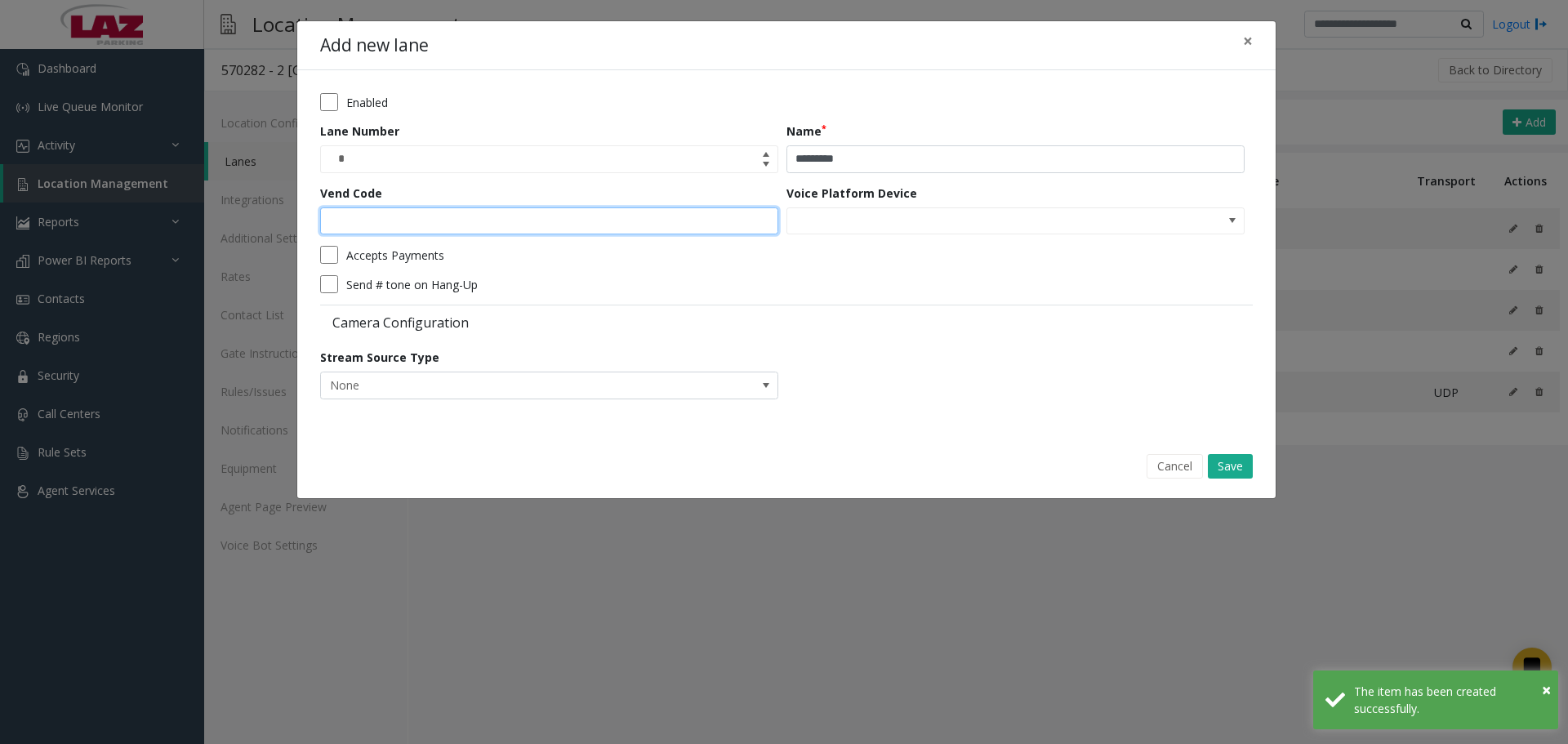
click at [524, 225] on input "Vend Code" at bounding box center [550, 221] width 458 height 27
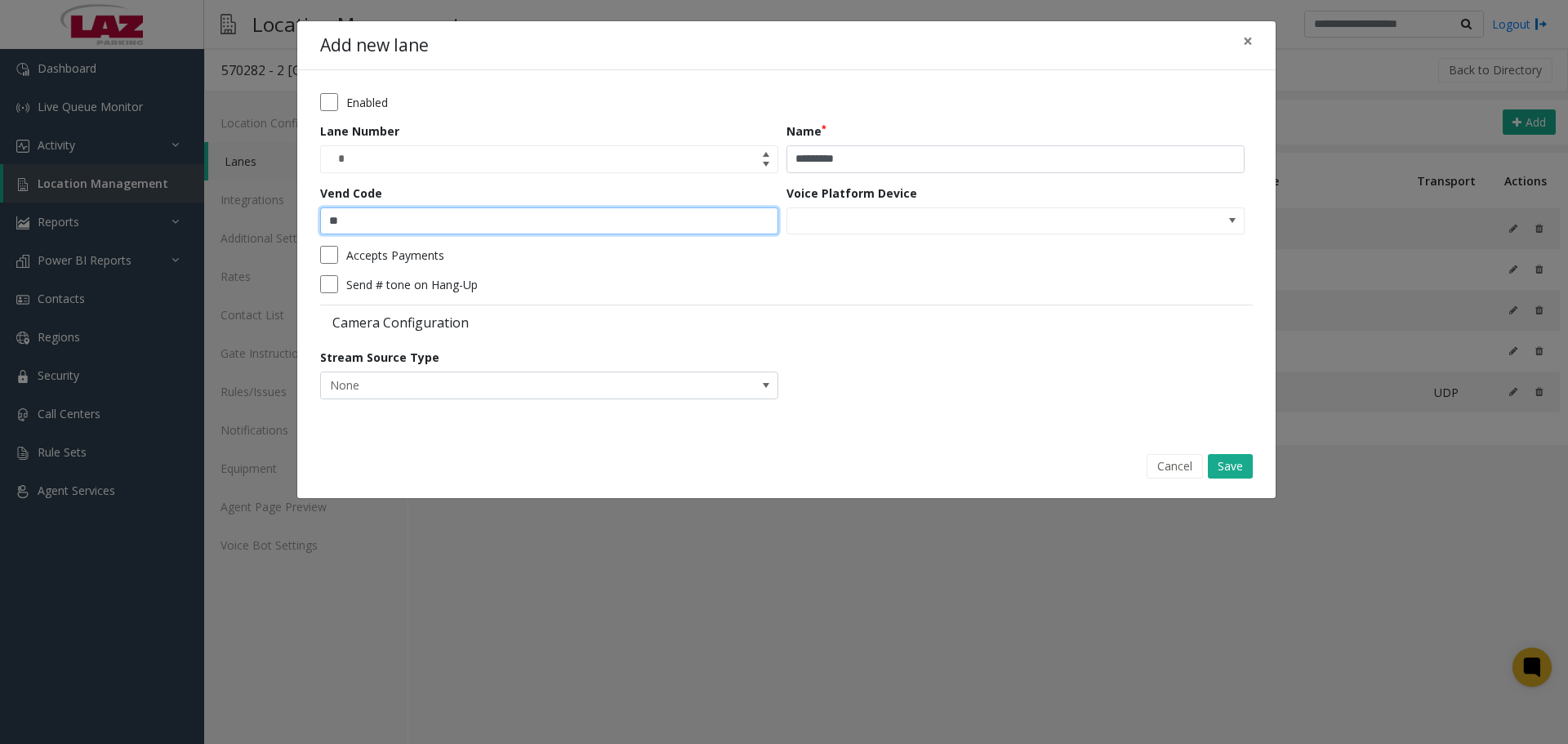
type input "*"
click at [1245, 460] on button "Save" at bounding box center [1230, 466] width 45 height 25
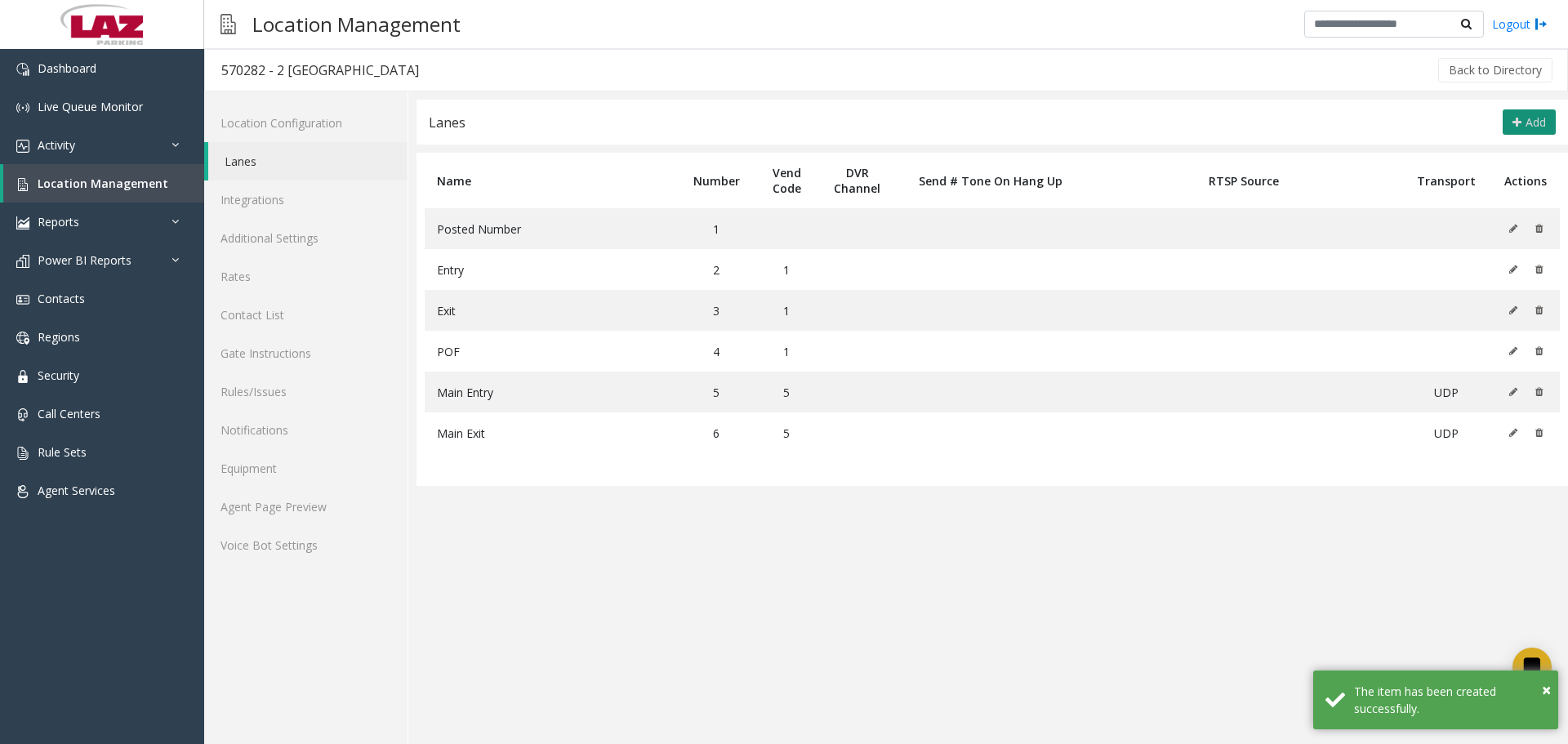
click at [1540, 120] on span "Add" at bounding box center [1536, 121] width 20 height 16
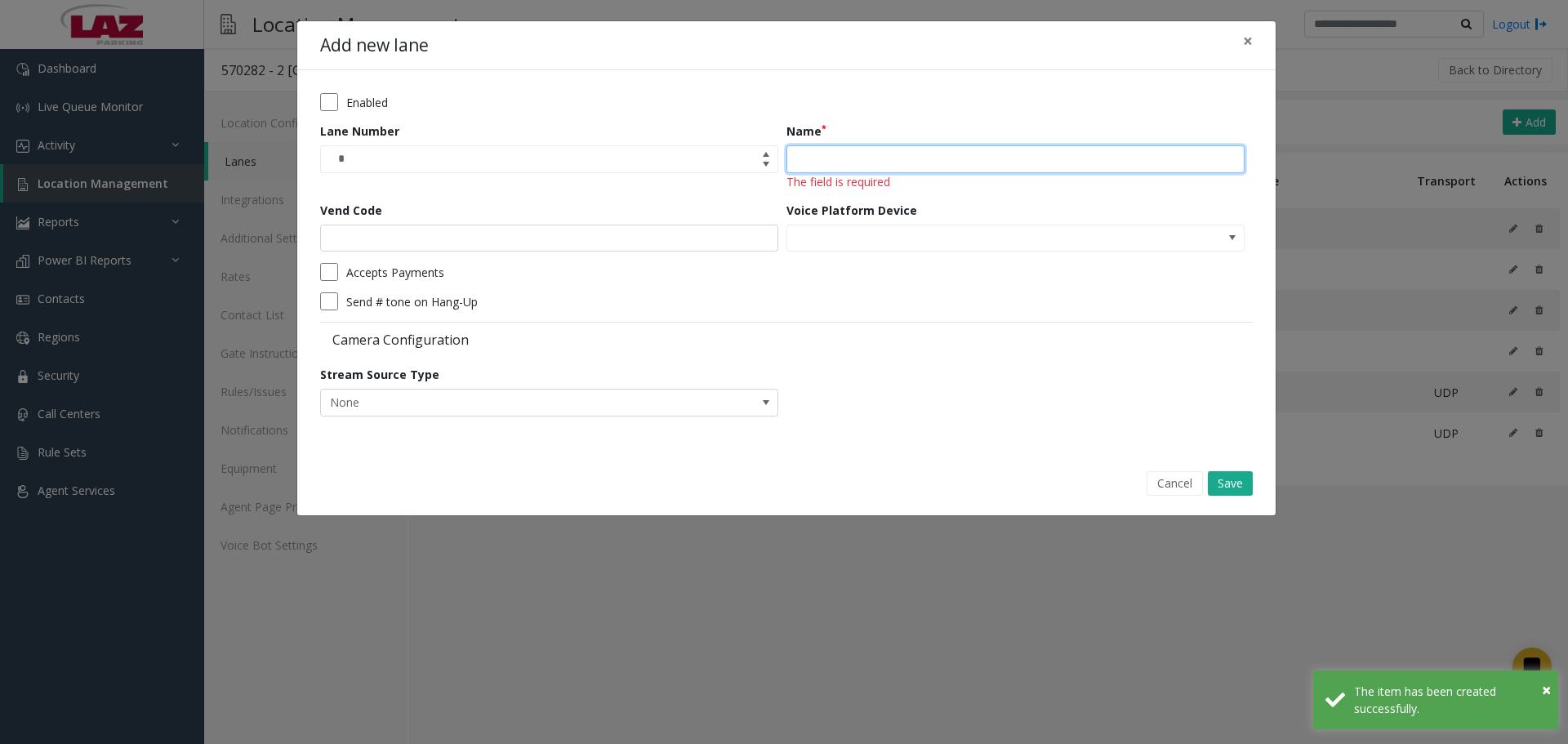
click at [1047, 151] on input "Name" at bounding box center [1016, 159] width 458 height 27
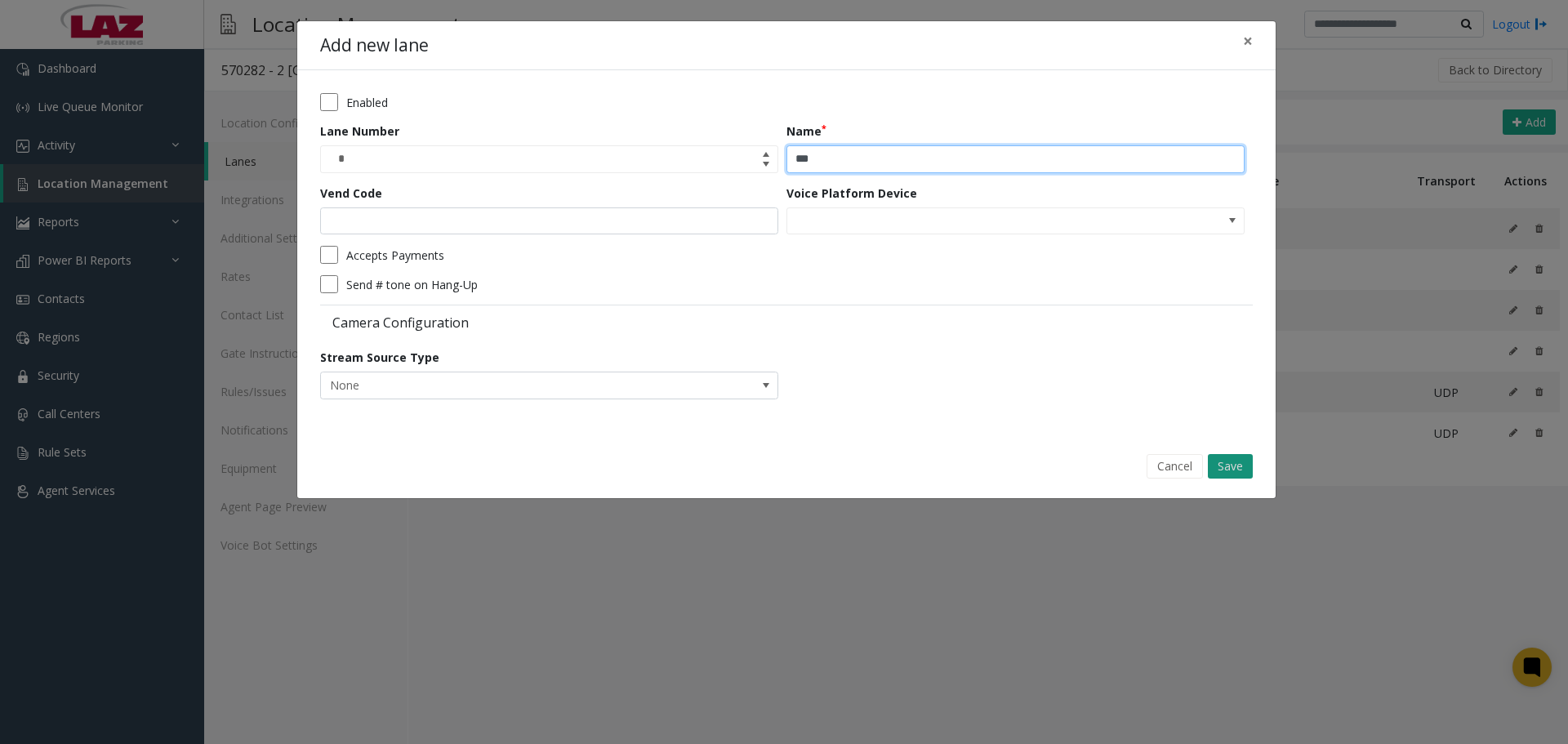
type input "***"
click at [1223, 462] on button "Save" at bounding box center [1230, 466] width 45 height 25
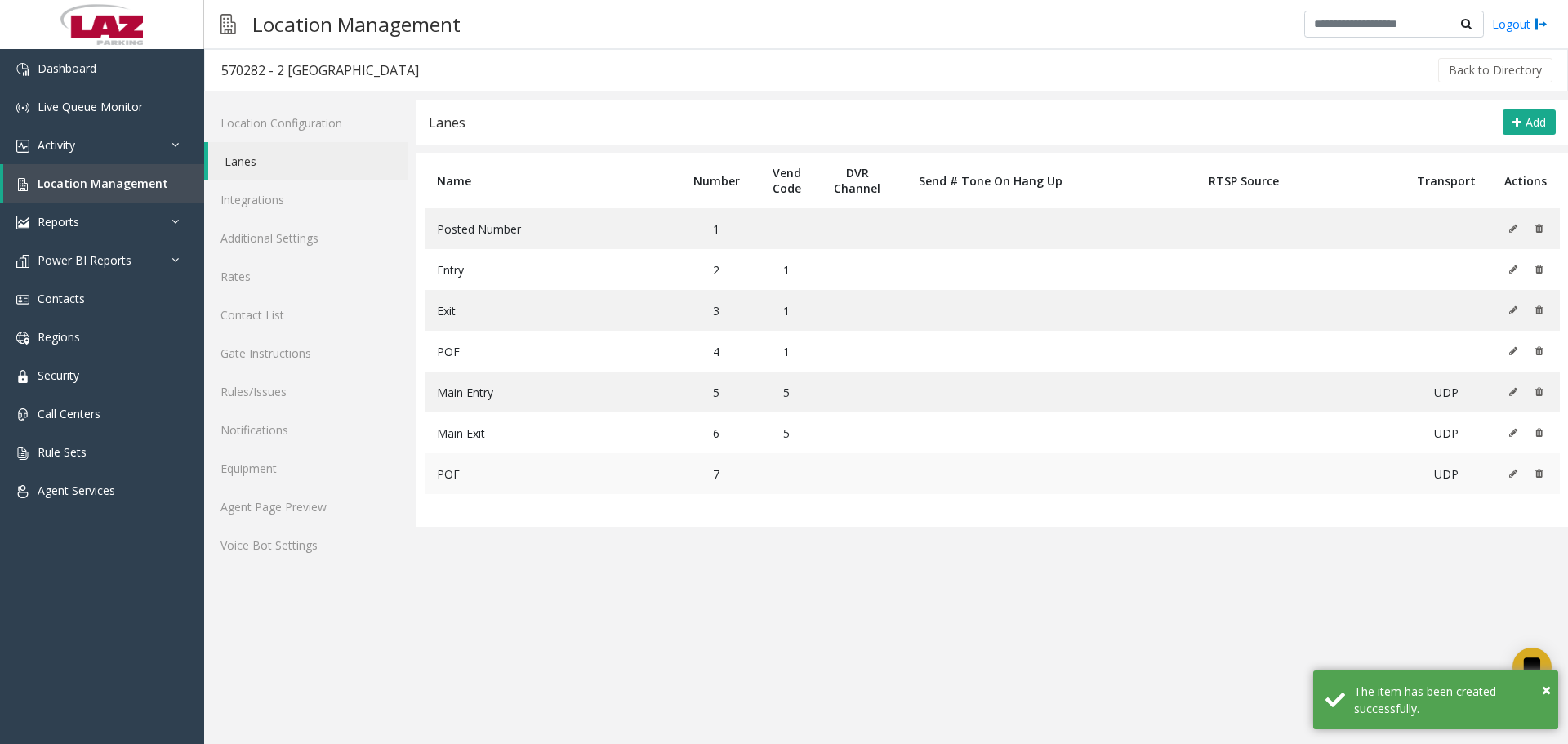
click at [1516, 476] on icon at bounding box center [1513, 473] width 8 height 10
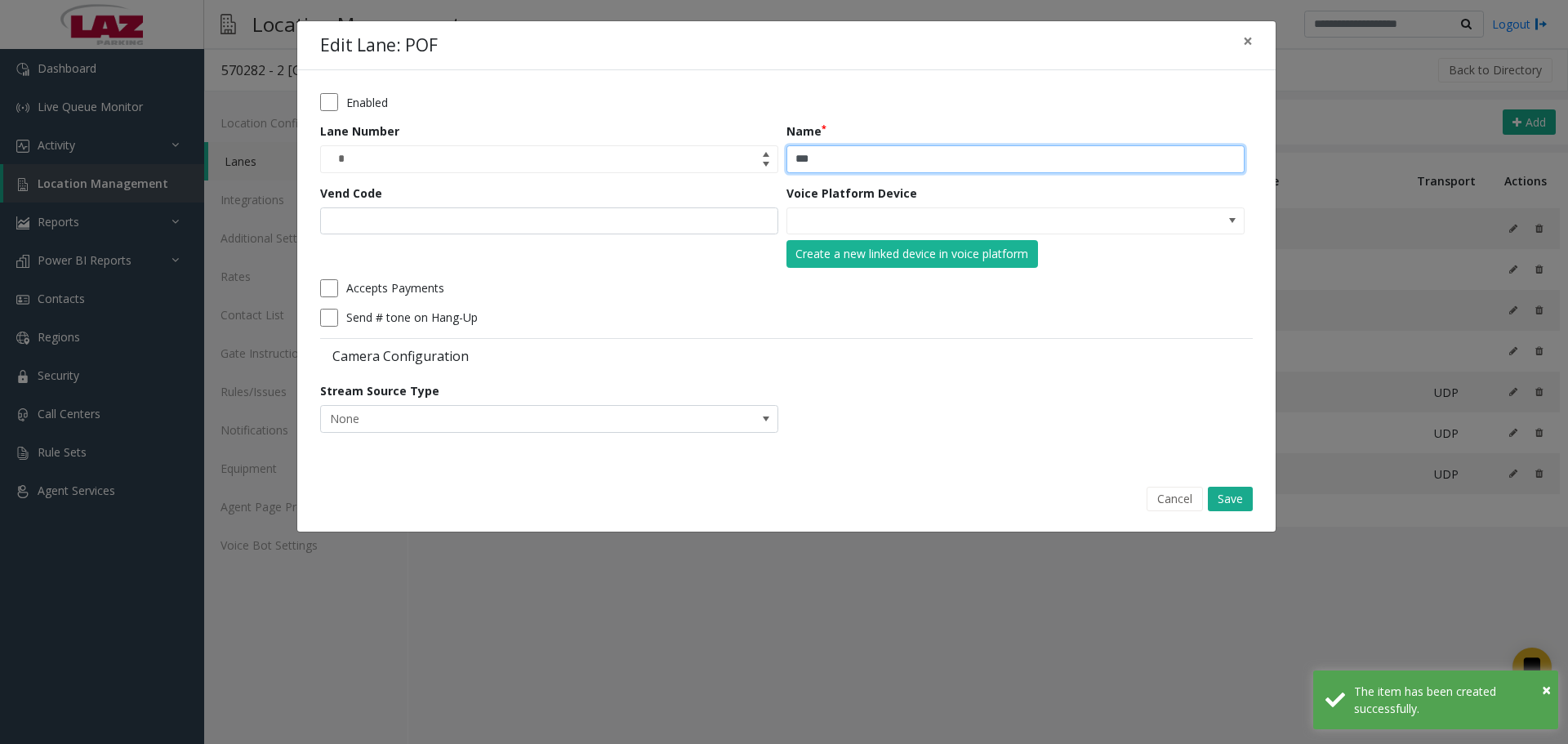
click at [889, 154] on input "***" at bounding box center [1016, 159] width 458 height 27
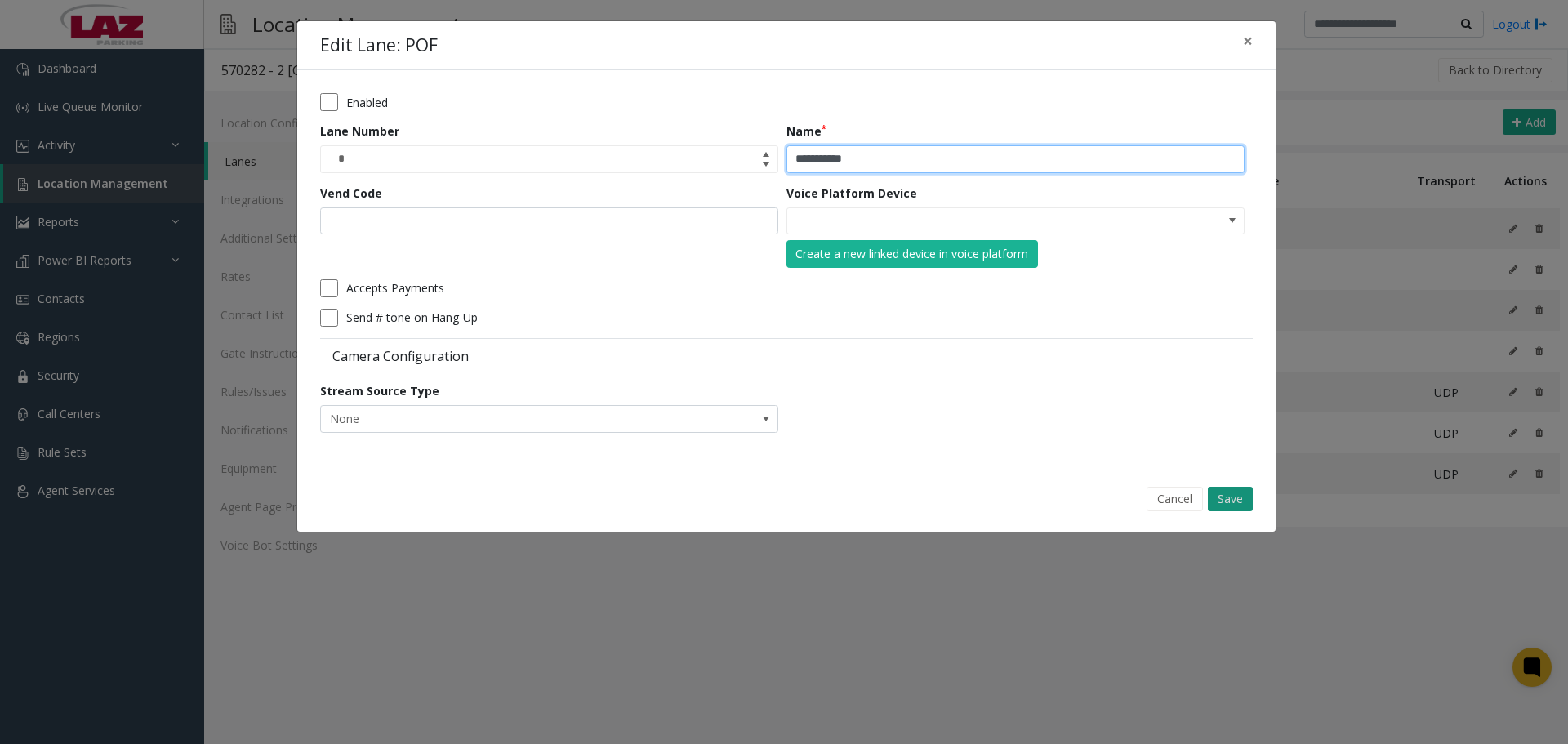
type input "**********"
click at [1219, 502] on button "Save" at bounding box center [1230, 498] width 45 height 25
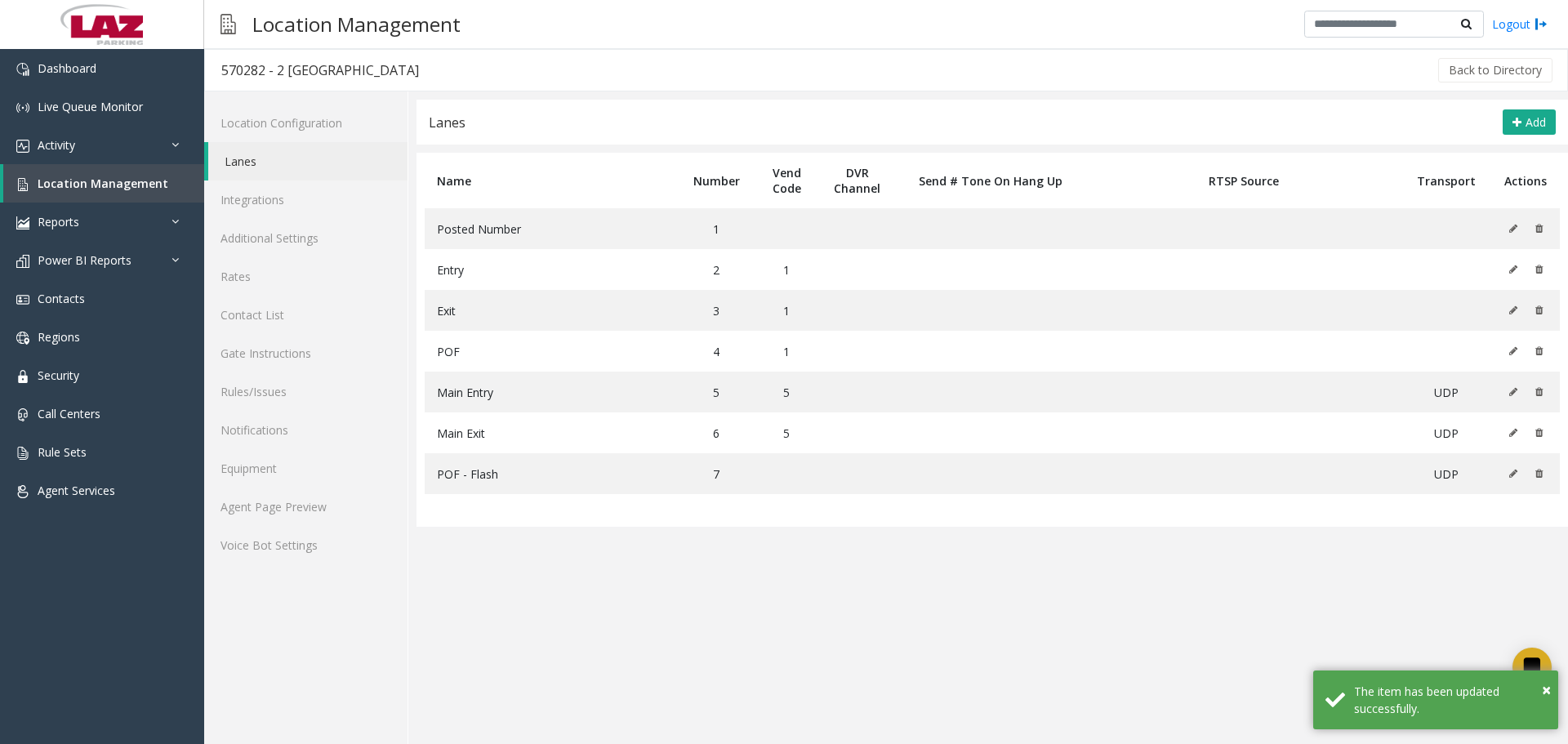
click at [952, 571] on app-lanes "**********" at bounding box center [992, 422] width 1152 height 644
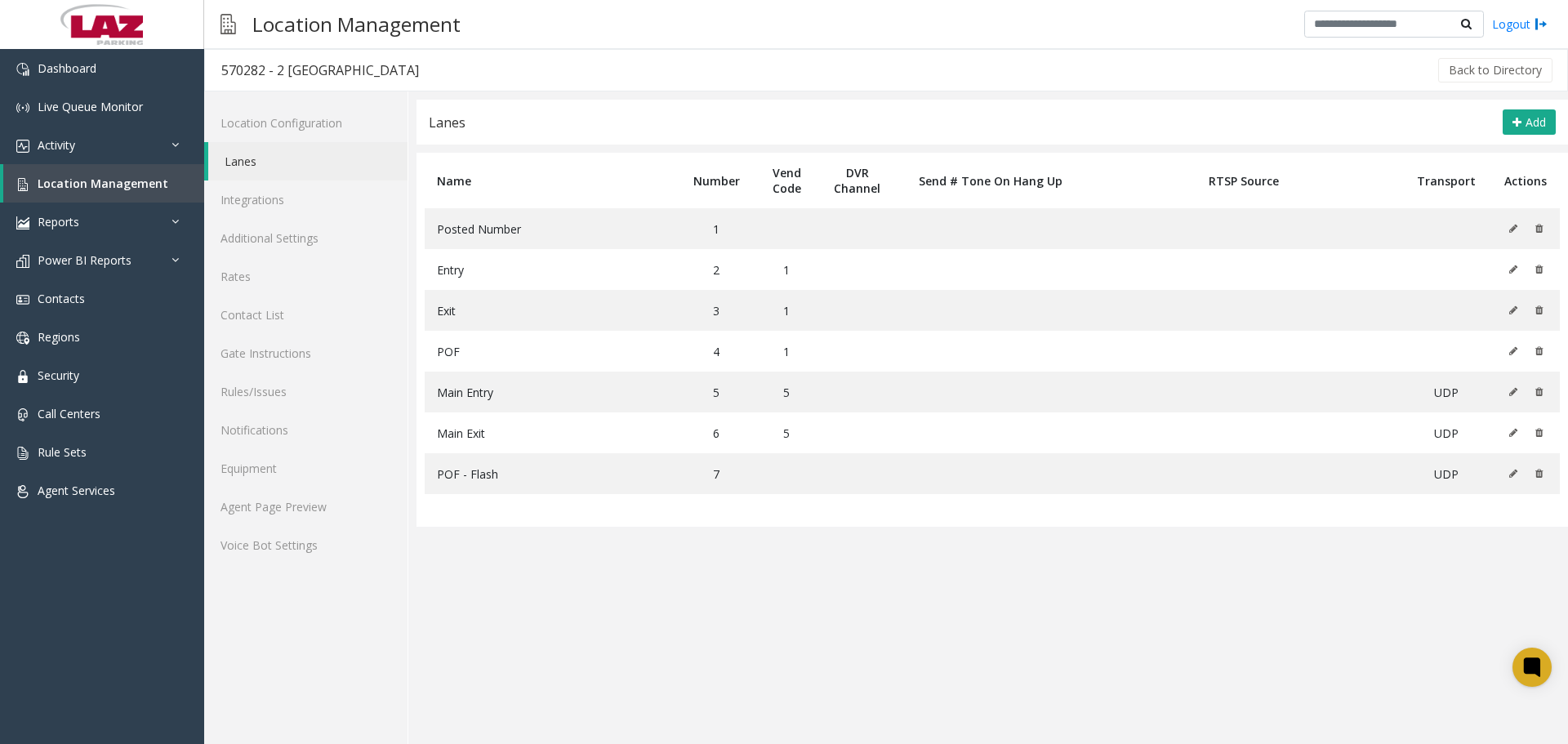
click at [236, 75] on div "570282 - 2 Bethesda Metro" at bounding box center [320, 69] width 197 height 21
copy div "570282"
click at [118, 175] on span "Location Management" at bounding box center [102, 183] width 131 height 16
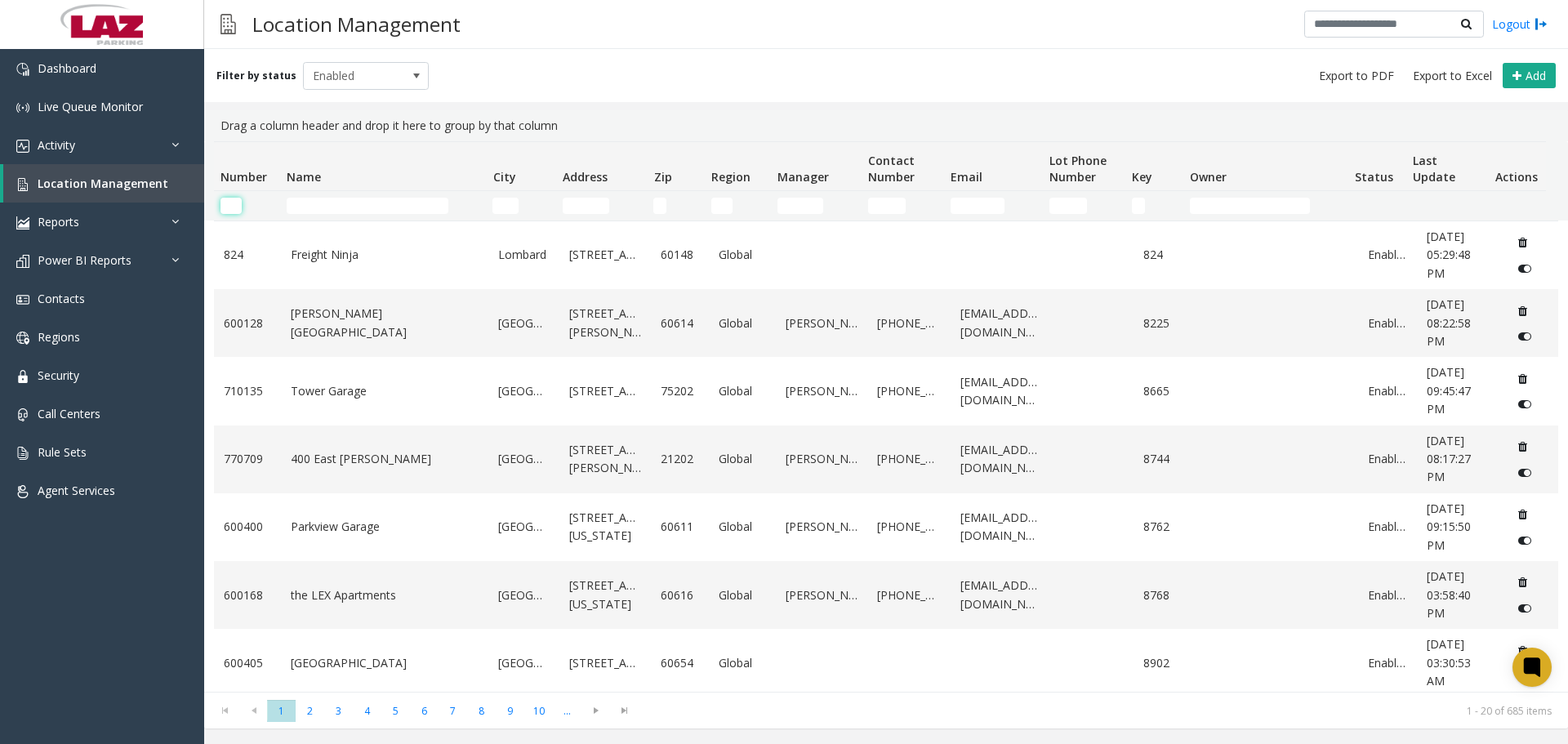
click at [221, 206] on input "Number Filter" at bounding box center [230, 205] width 21 height 16
paste input "******"
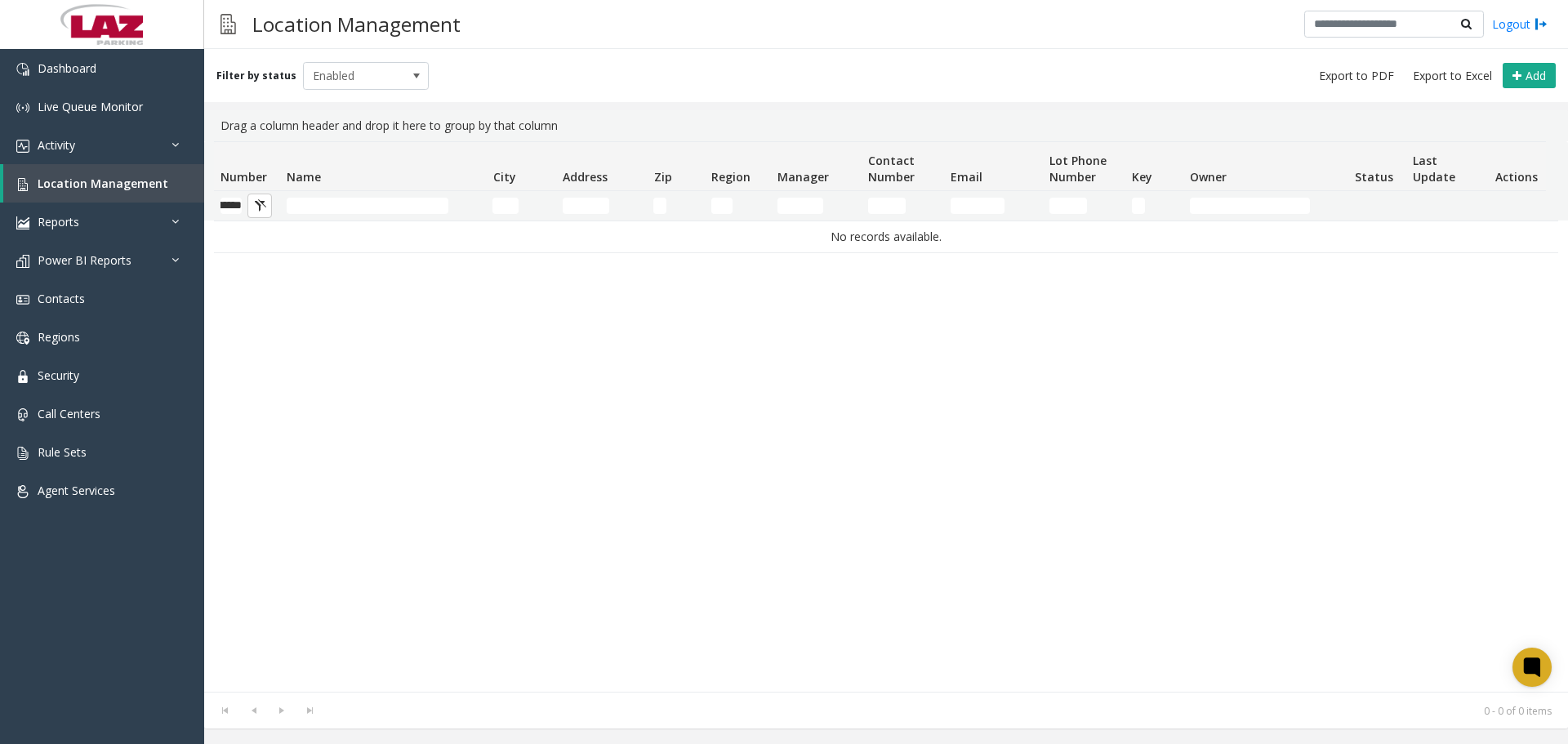
click at [363, 60] on div "Filter by status Enabled Add" at bounding box center [887, 76] width 1364 height 53
click at [351, 87] on span "Enabled" at bounding box center [353, 76] width 100 height 26
click at [336, 141] on li "Disabled" at bounding box center [358, 147] width 121 height 22
click at [341, 81] on span "Disabled" at bounding box center [353, 76] width 100 height 26
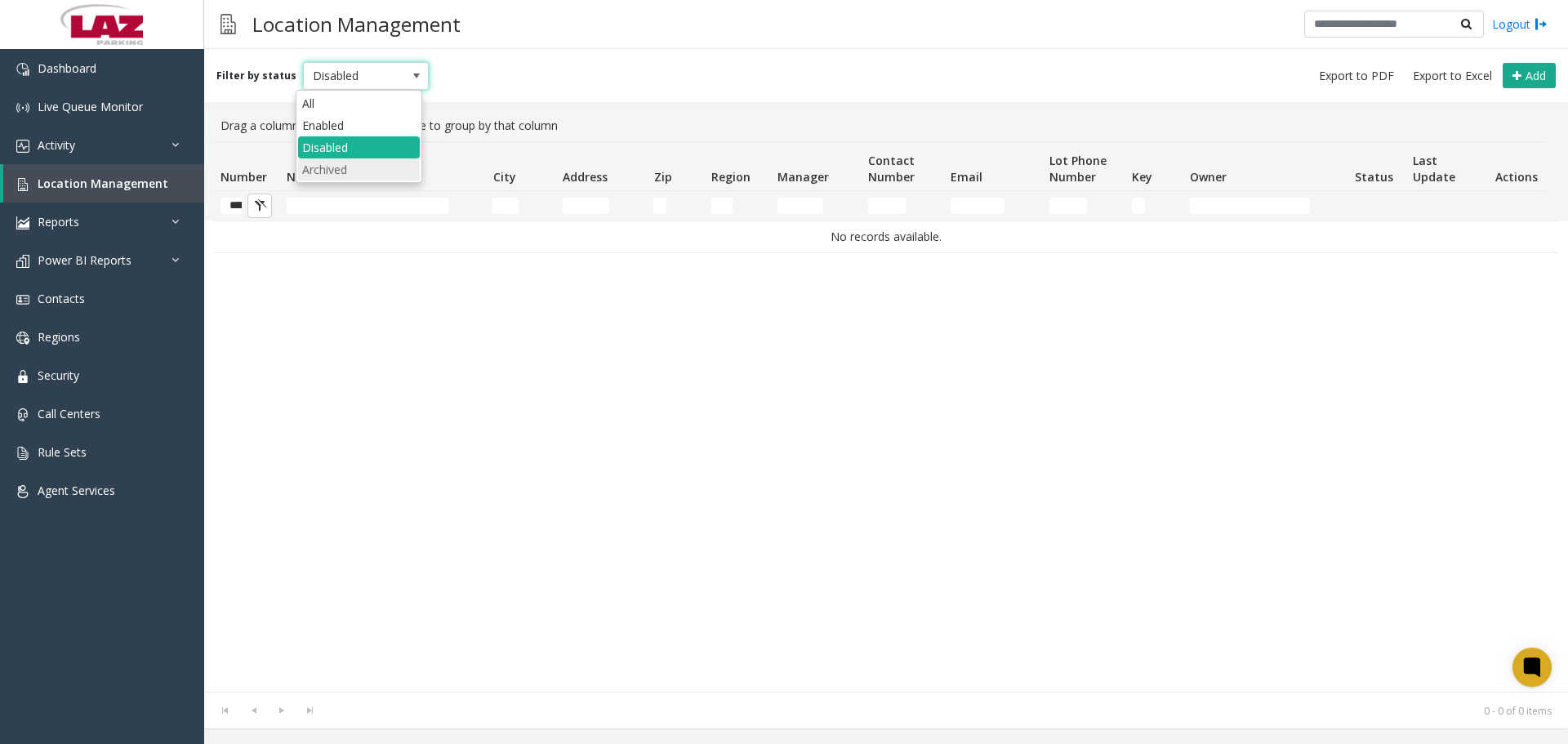
click at [329, 162] on li "Archived" at bounding box center [358, 170] width 121 height 22
click at [339, 71] on span "Archived" at bounding box center [353, 76] width 100 height 26
click at [330, 124] on li "Enabled" at bounding box center [358, 125] width 121 height 22
click at [242, 202] on kendo-grid-filter-wrapper-cell "******" at bounding box center [247, 205] width 53 height 16
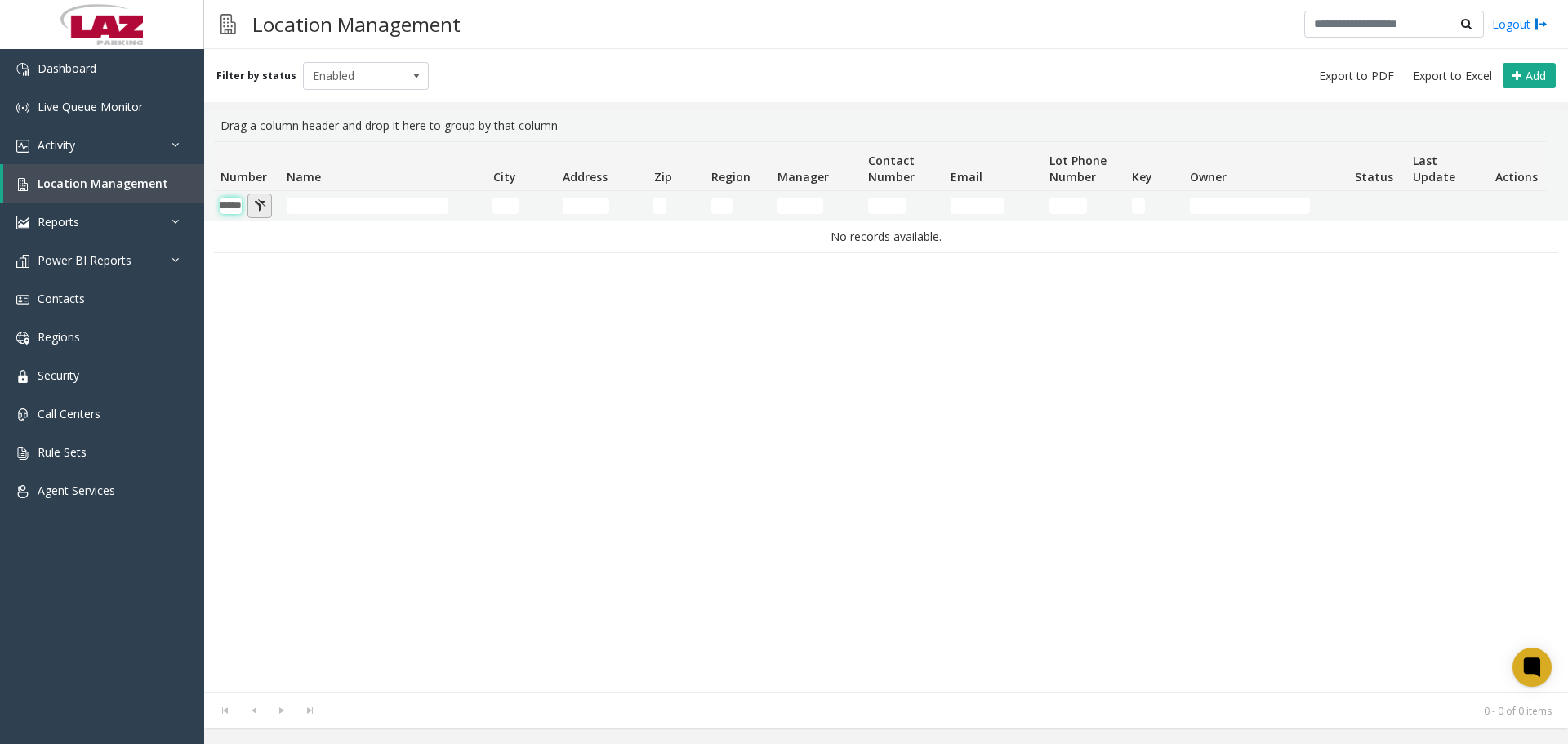
drag, startPoint x: 235, startPoint y: 203, endPoint x: 265, endPoint y: 209, distance: 30.6
click at [265, 209] on kendo-grid-filter-wrapper-cell "******" at bounding box center [247, 205] width 53 height 16
click at [236, 205] on input "******" at bounding box center [230, 205] width 21 height 16
click at [239, 205] on input "******" at bounding box center [230, 205] width 21 height 16
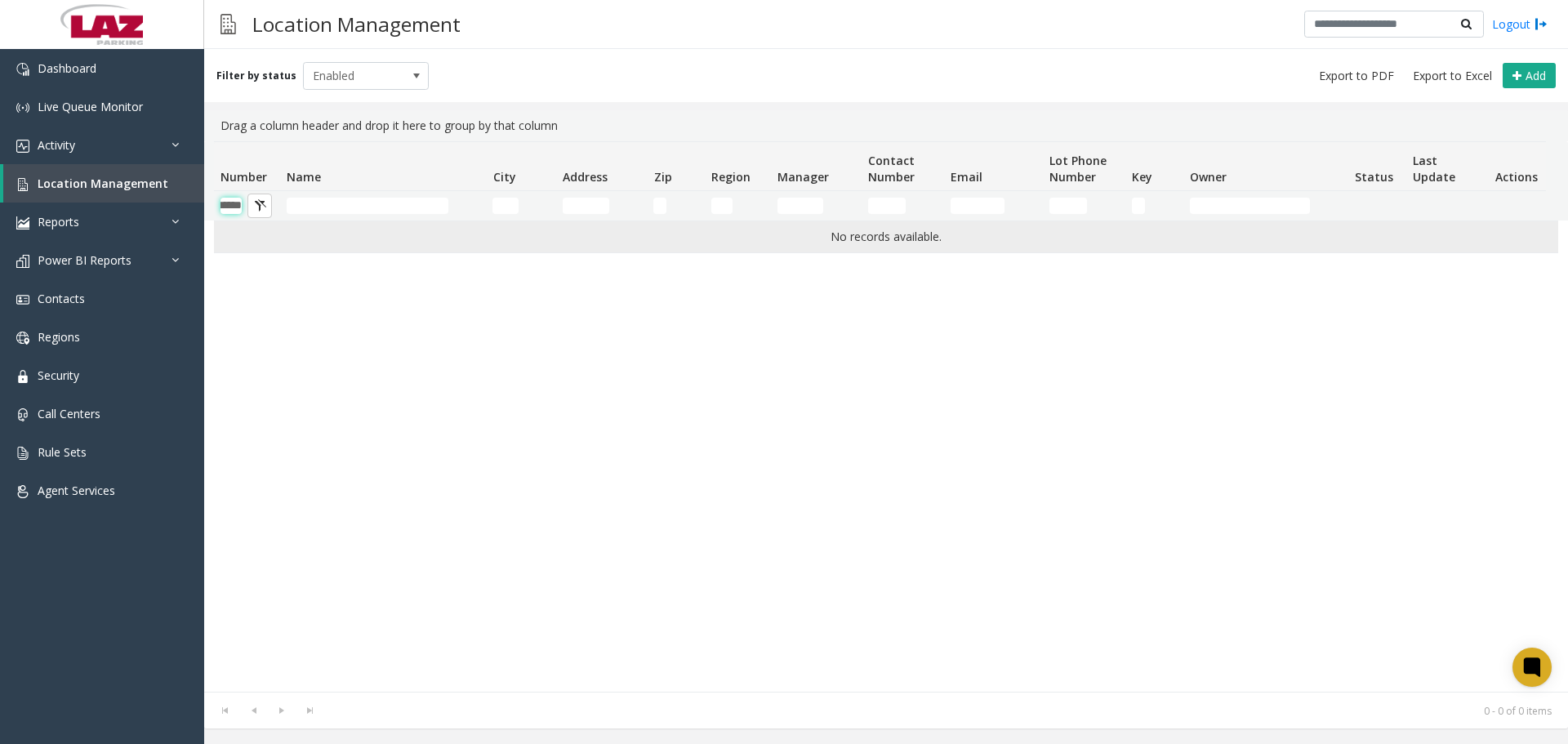
scroll to position [0, 24]
type input "******"
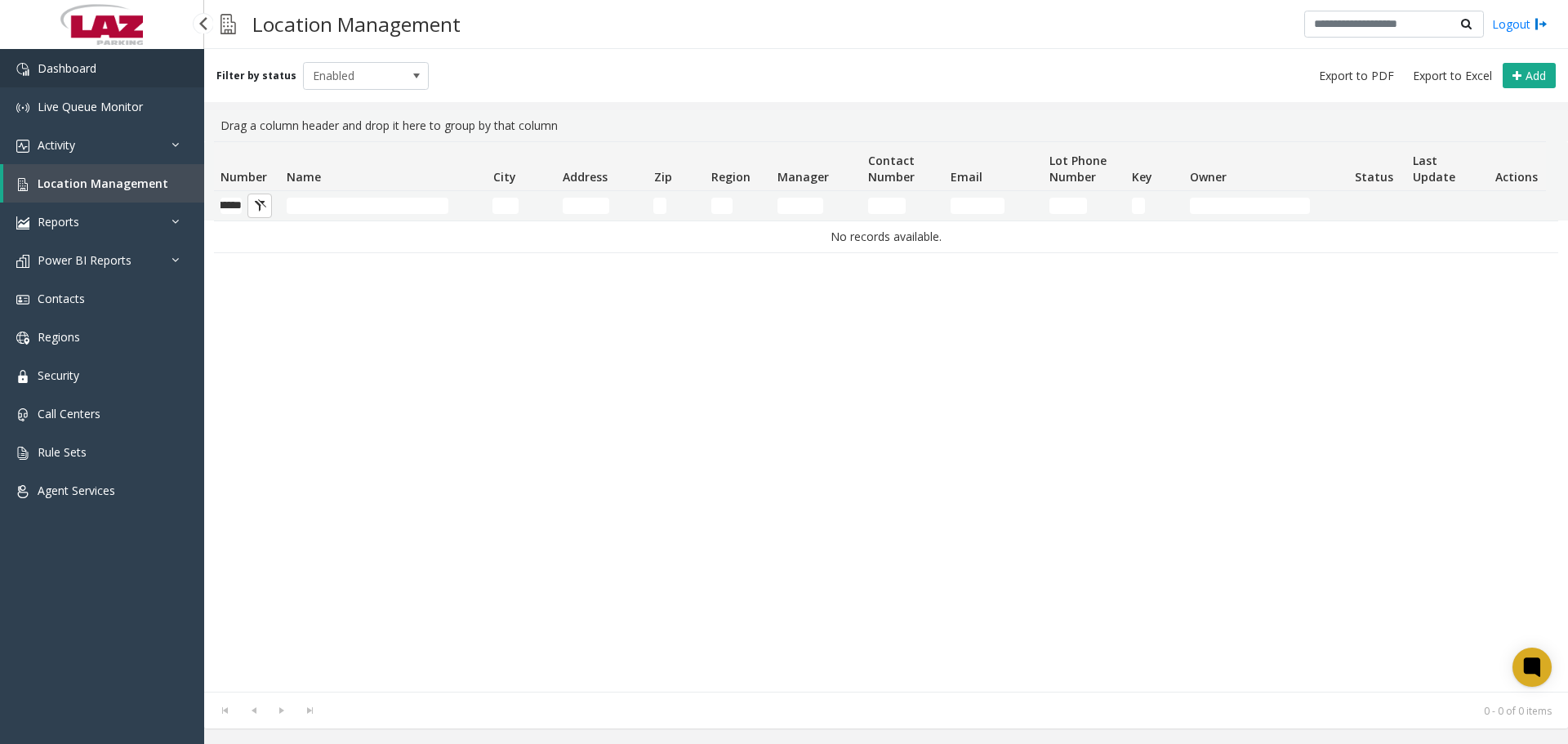
click at [83, 78] on link "Dashboard" at bounding box center [102, 68] width 205 height 38
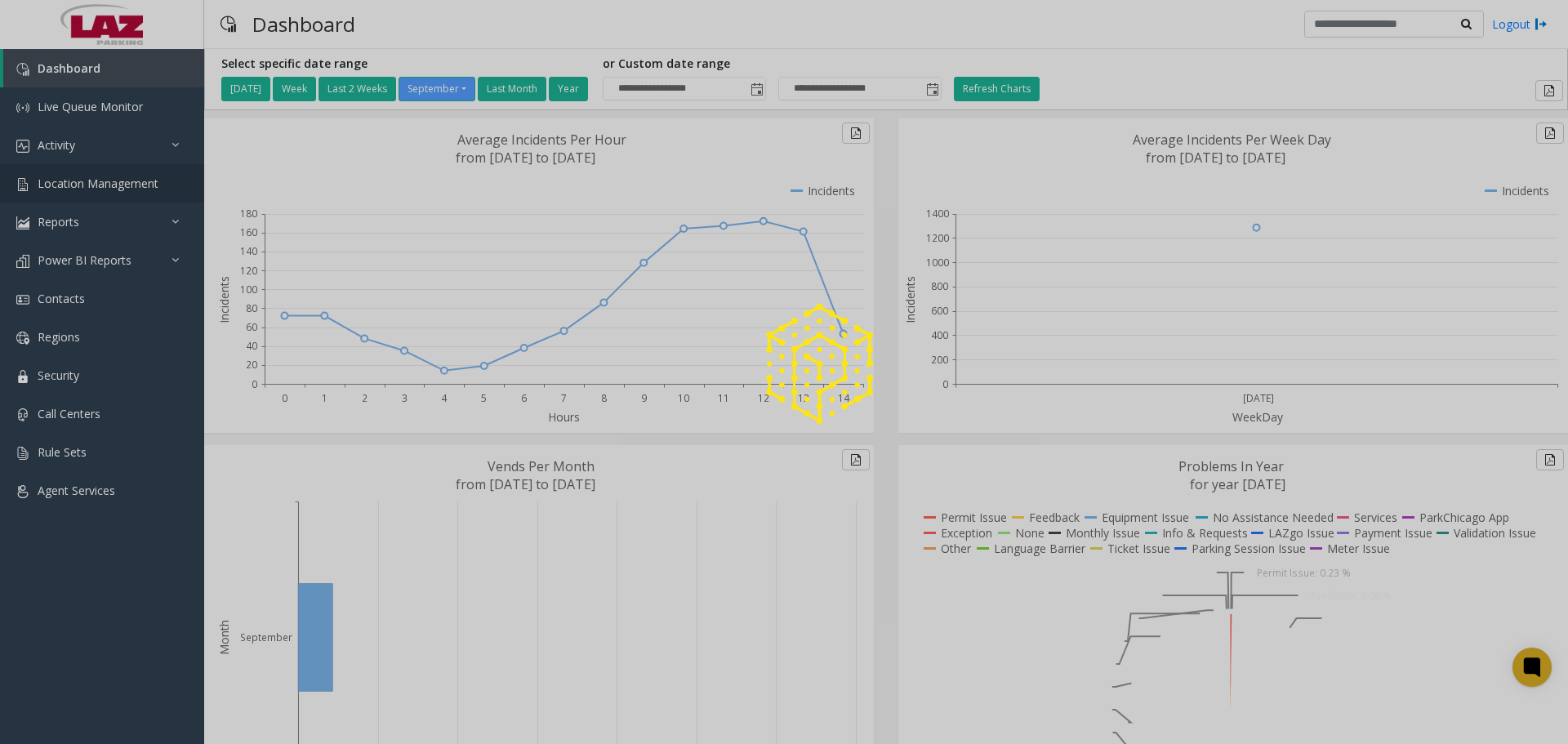
click at [72, 189] on span "Location Management" at bounding box center [98, 183] width 121 height 16
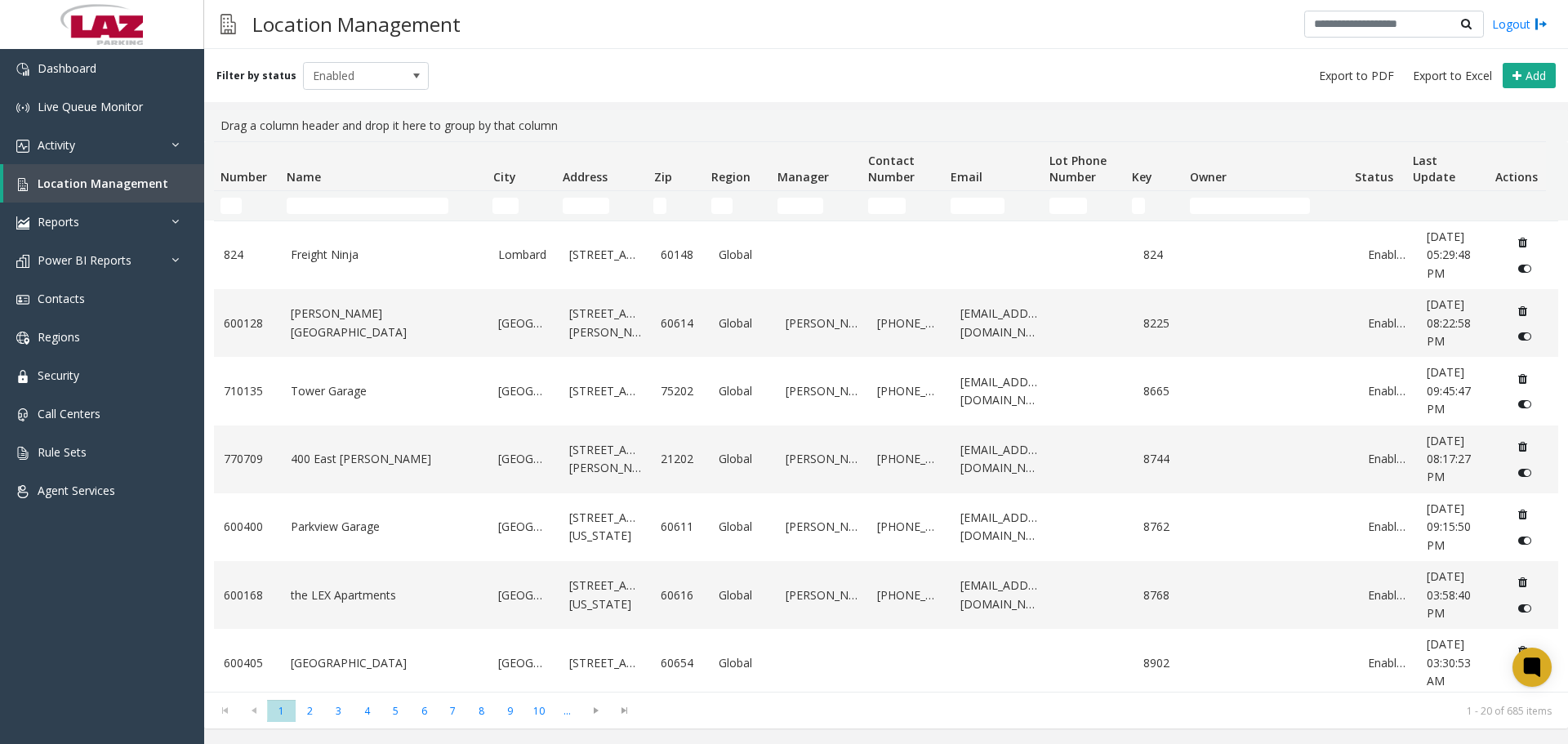
click at [245, 204] on kendo-grid-filter-cell-operators "Number Filter" at bounding box center [258, 205] width 27 height 27
click at [231, 205] on input "Number Filter" at bounding box center [230, 205] width 21 height 16
paste input "******"
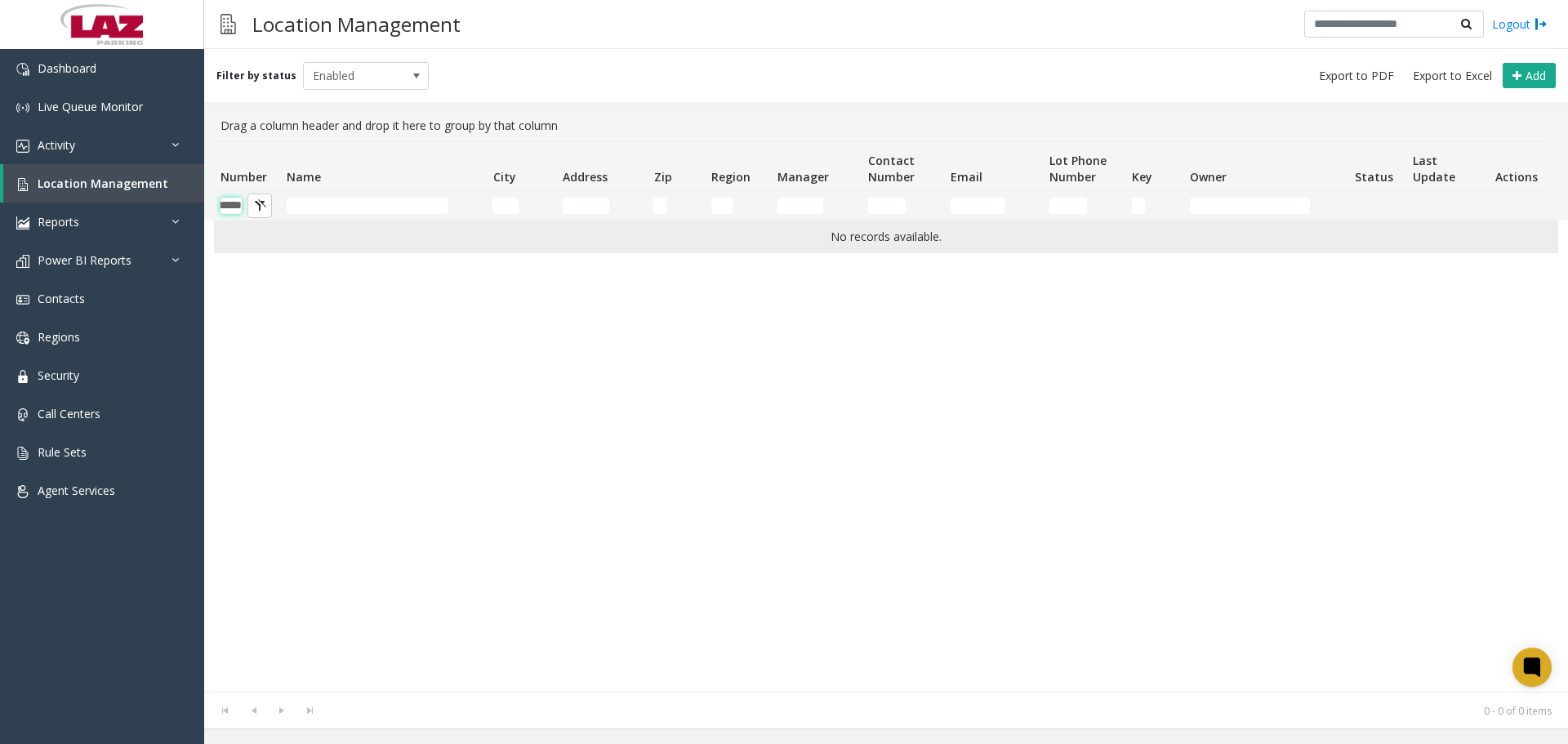
scroll to position [0, 27]
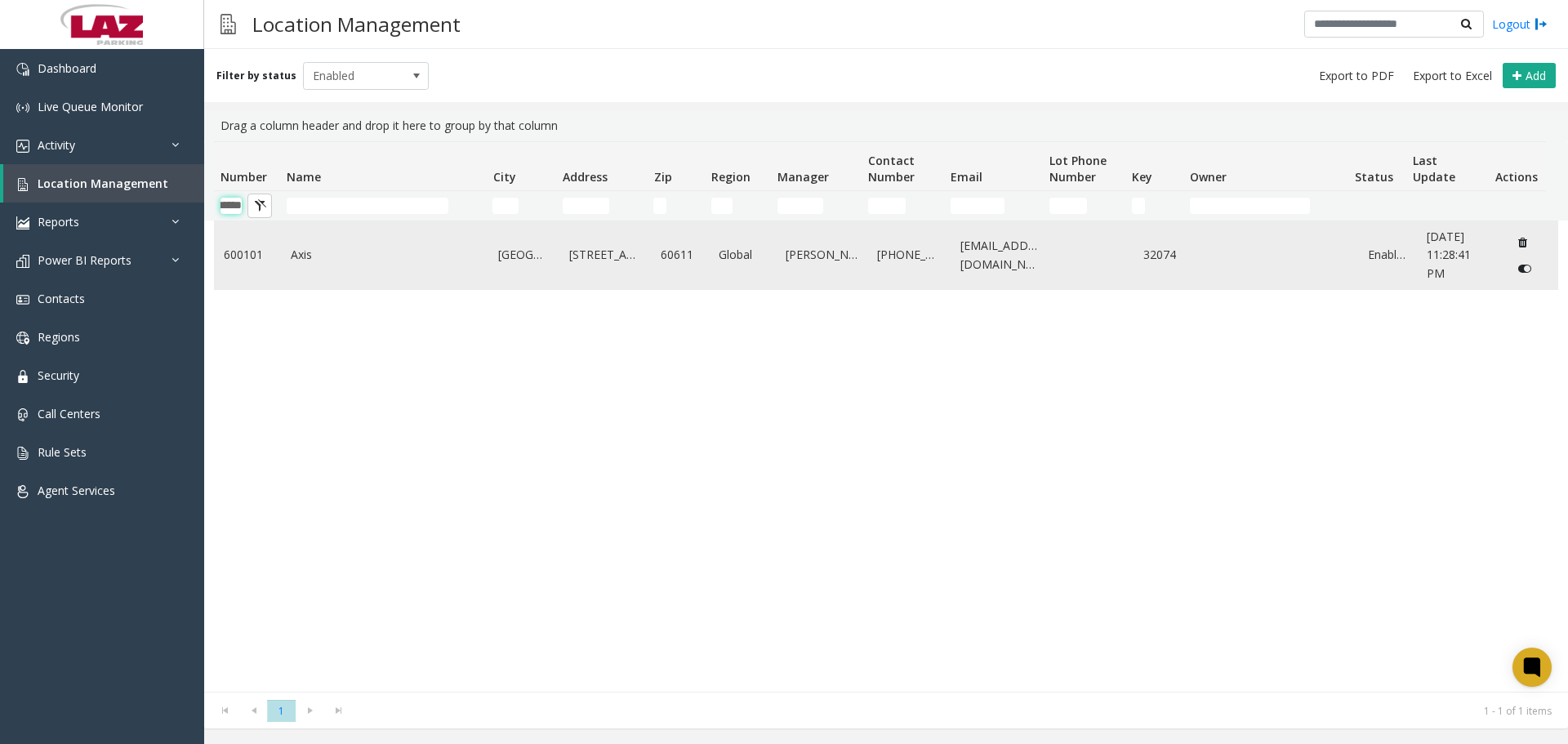
type input "******"
click at [344, 268] on td "Axis" at bounding box center [385, 255] width 208 height 68
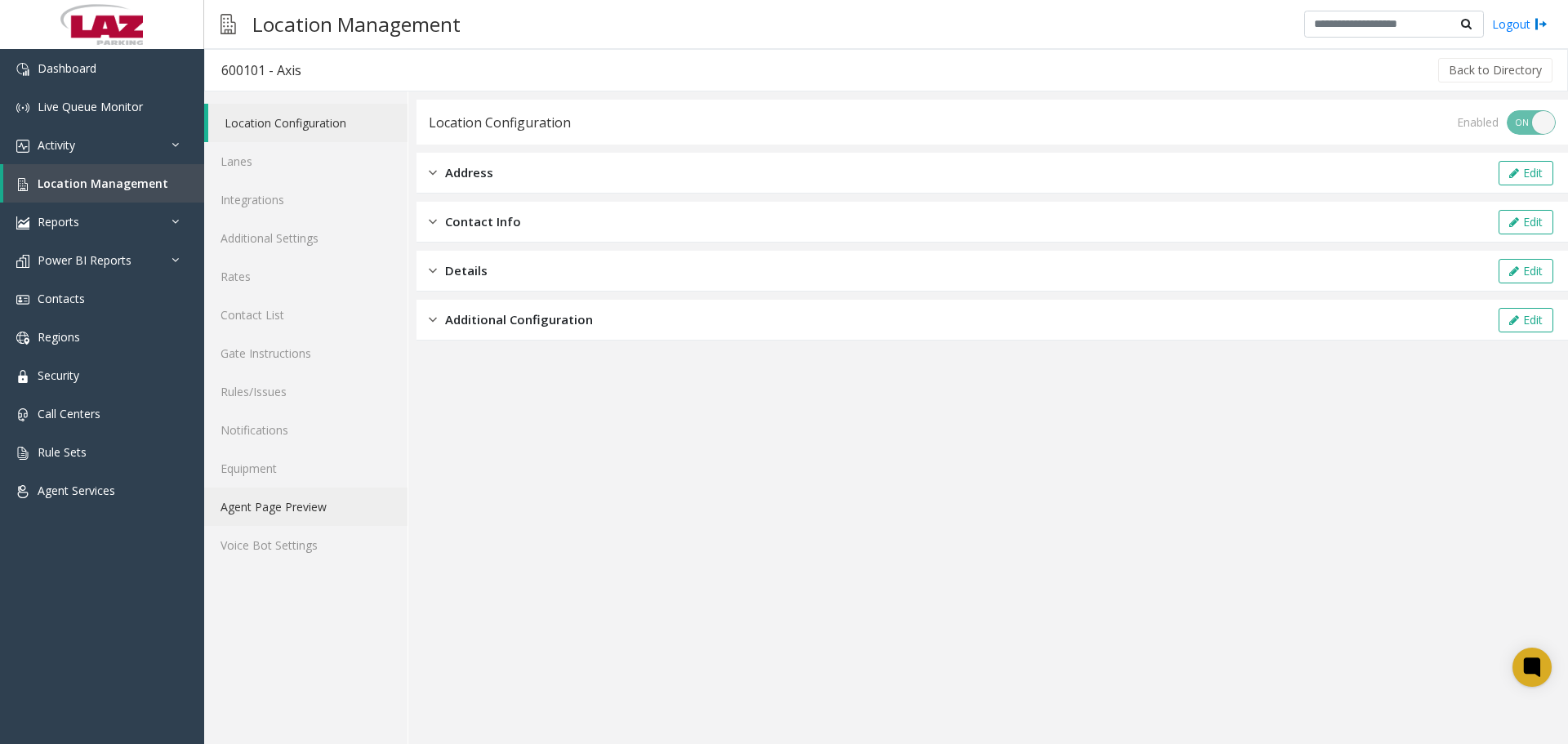
click at [309, 497] on link "Agent Page Preview" at bounding box center [306, 507] width 204 height 38
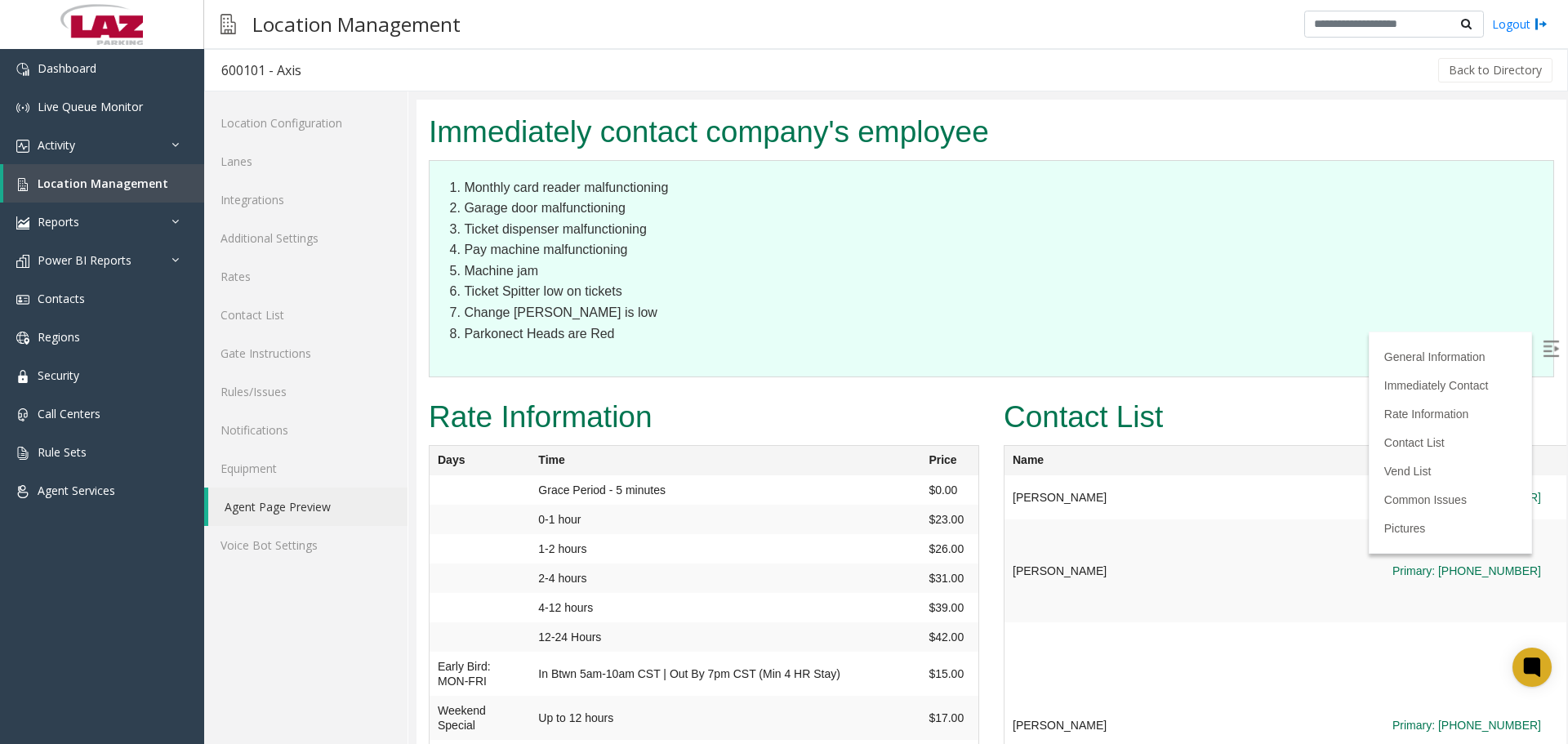
scroll to position [1797, 0]
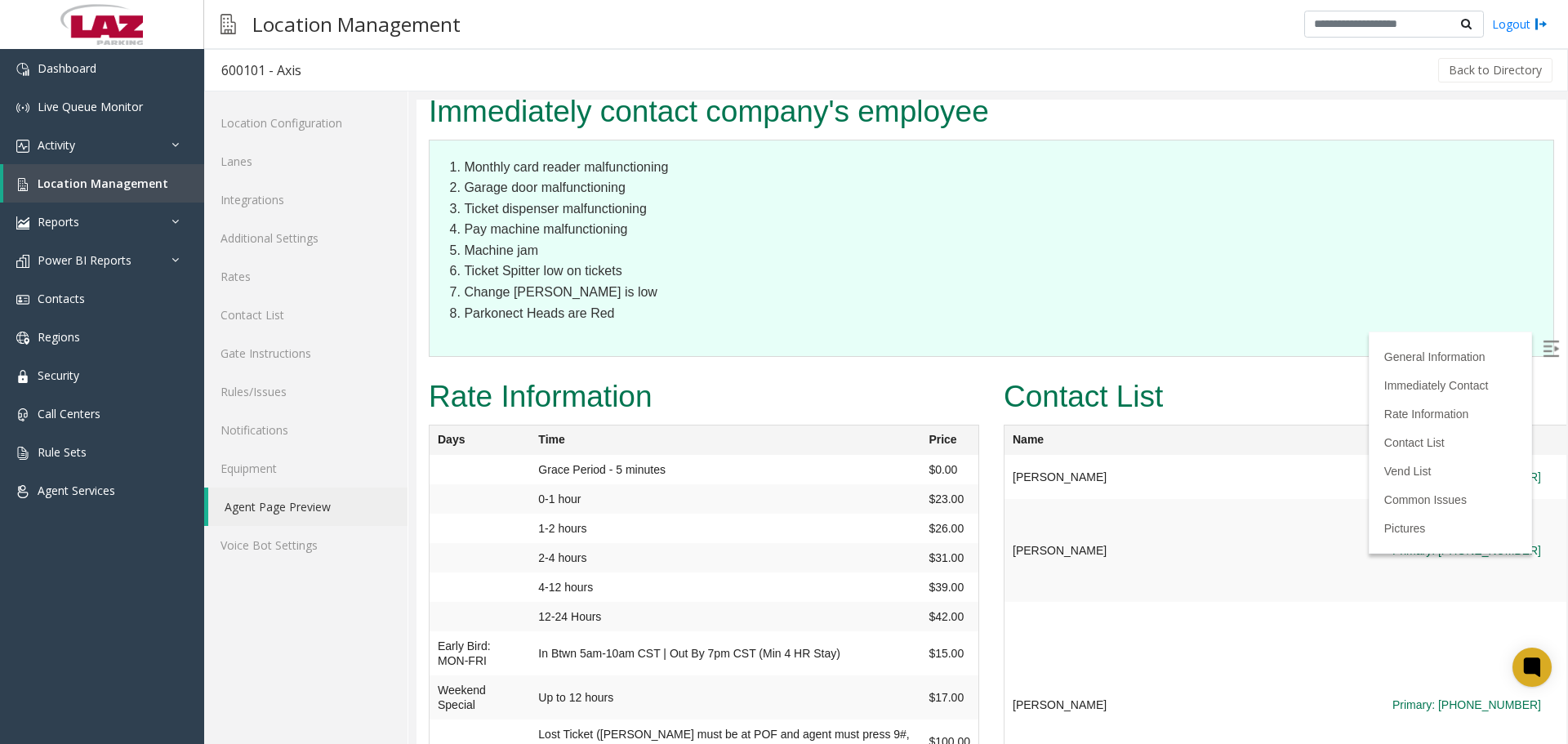
click at [1543, 349] on img at bounding box center [1552, 349] width 16 height 16
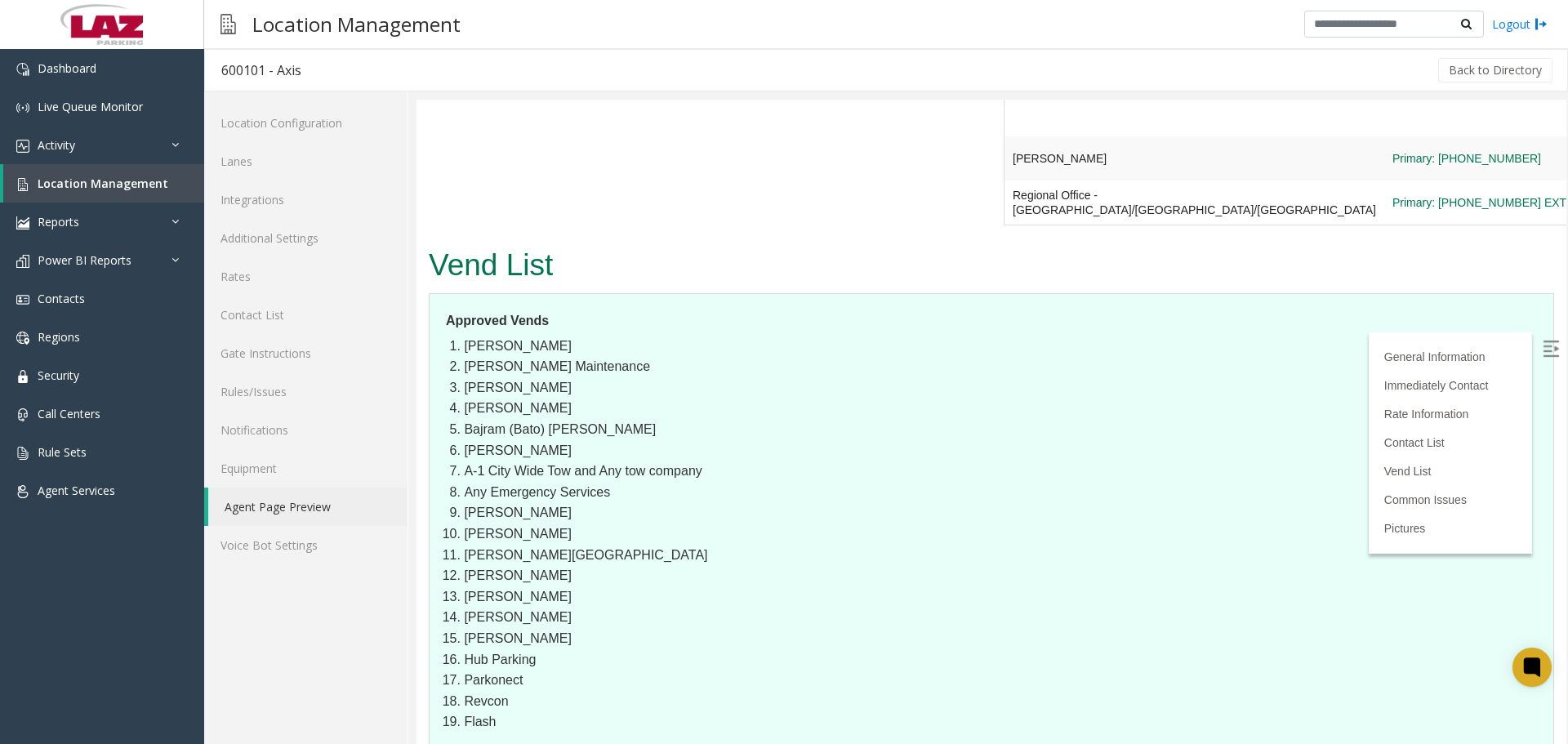
scroll to position [0, 0]
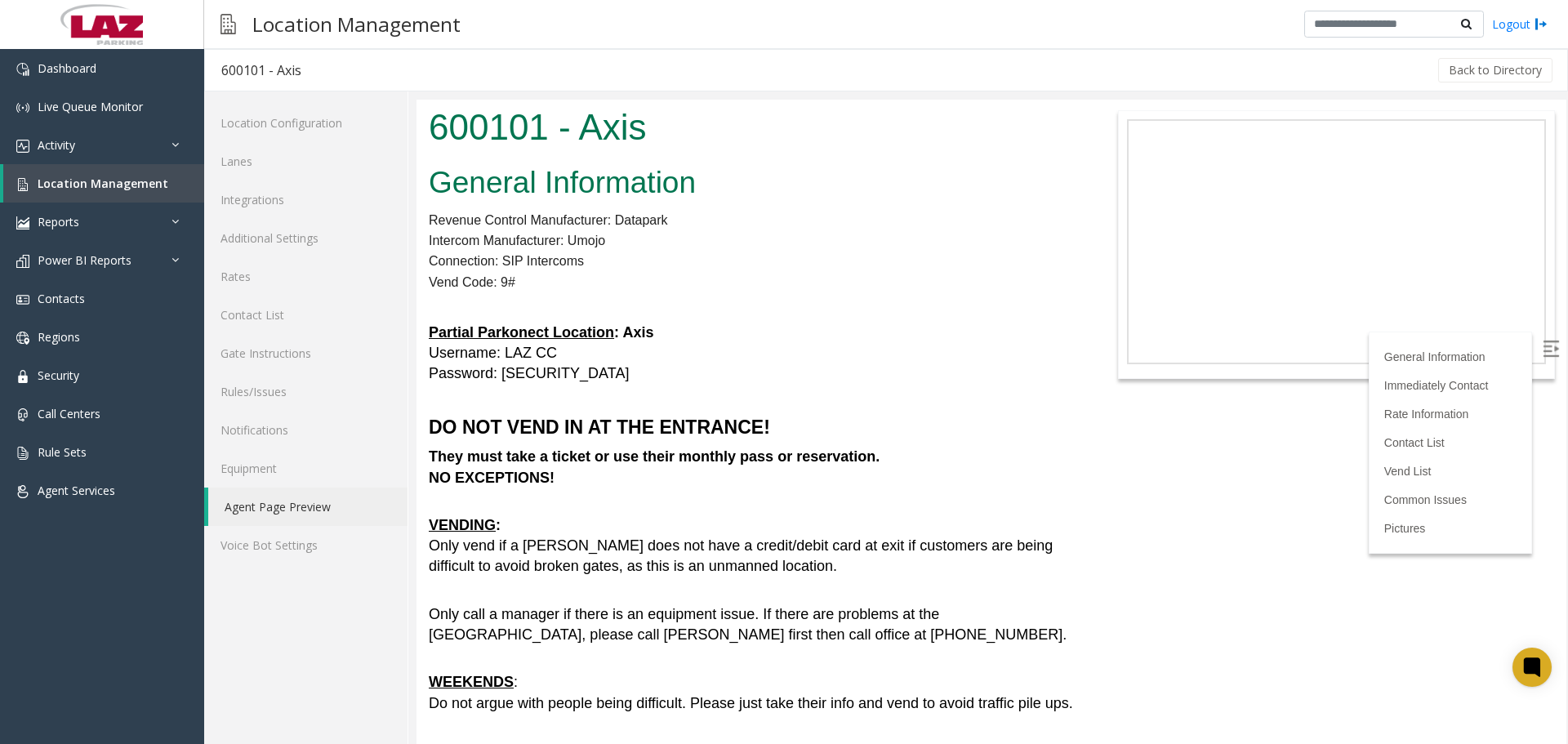
click at [1065, 102] on h1 "600101 - Axis" at bounding box center [752, 127] width 647 height 50
click at [135, 171] on link "Location Management" at bounding box center [104, 183] width 201 height 38
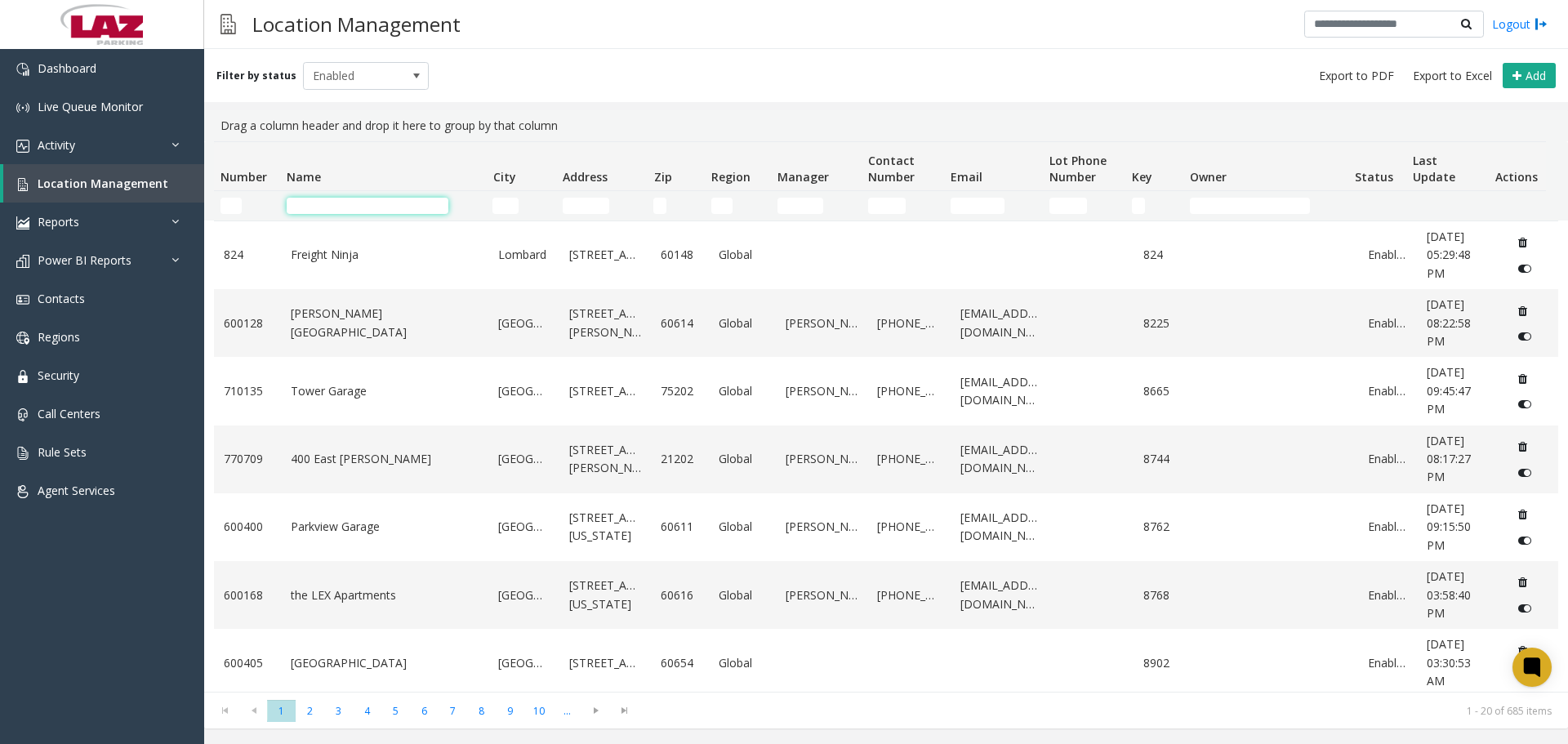
click at [337, 203] on input "Name Filter" at bounding box center [367, 205] width 162 height 16
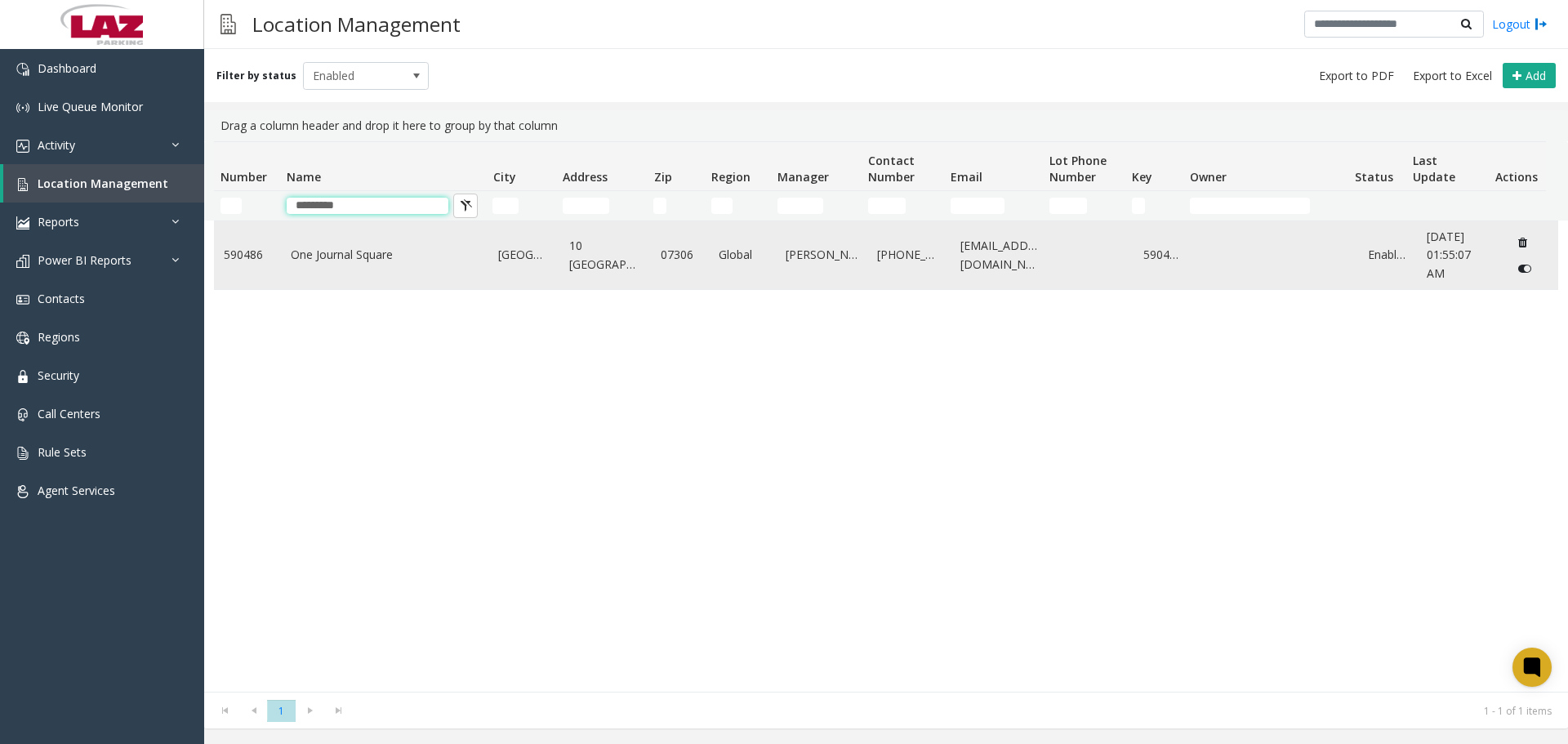
type input "*********"
click at [377, 272] on td "One Journal Square" at bounding box center [385, 255] width 208 height 68
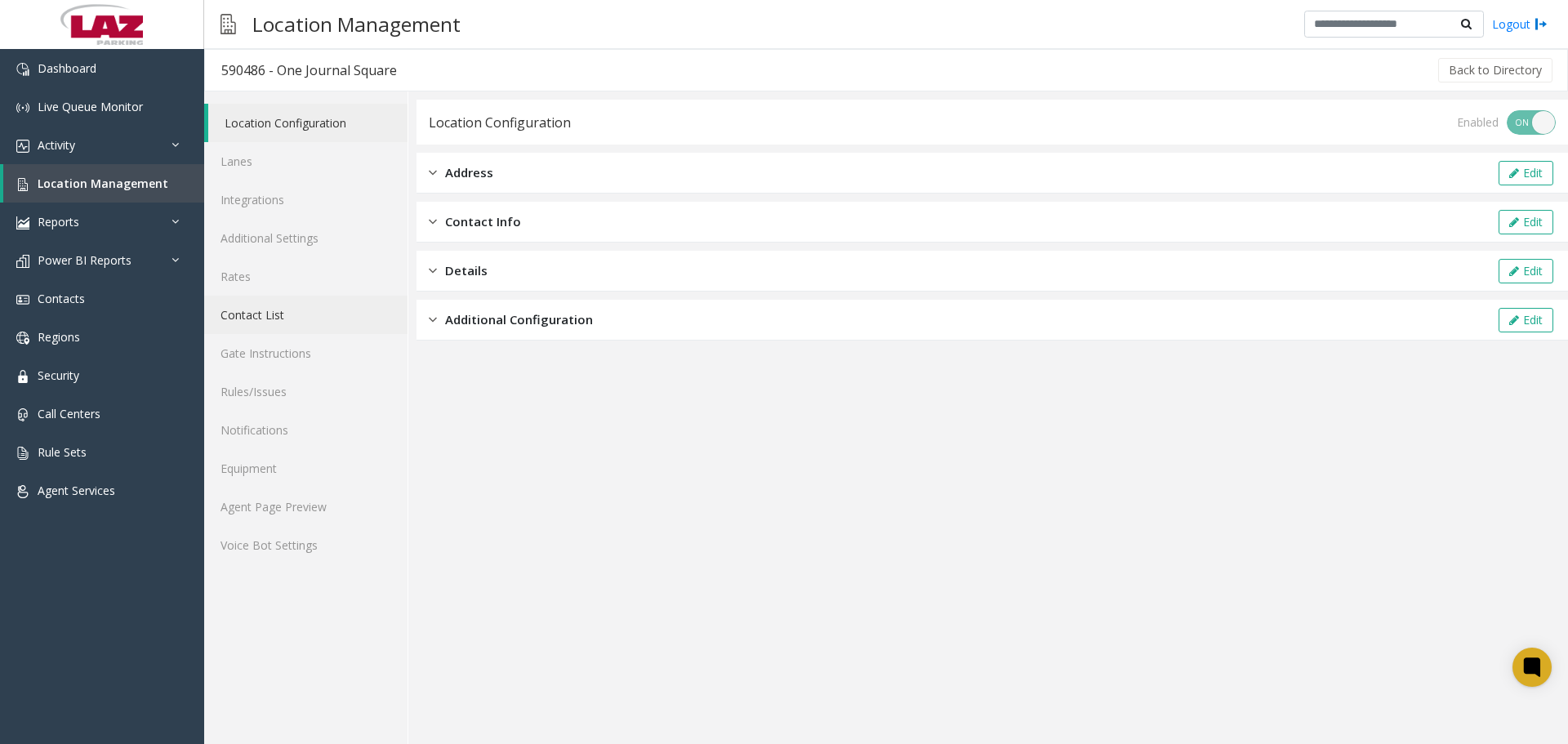
click at [265, 329] on link "Contact List" at bounding box center [306, 315] width 204 height 38
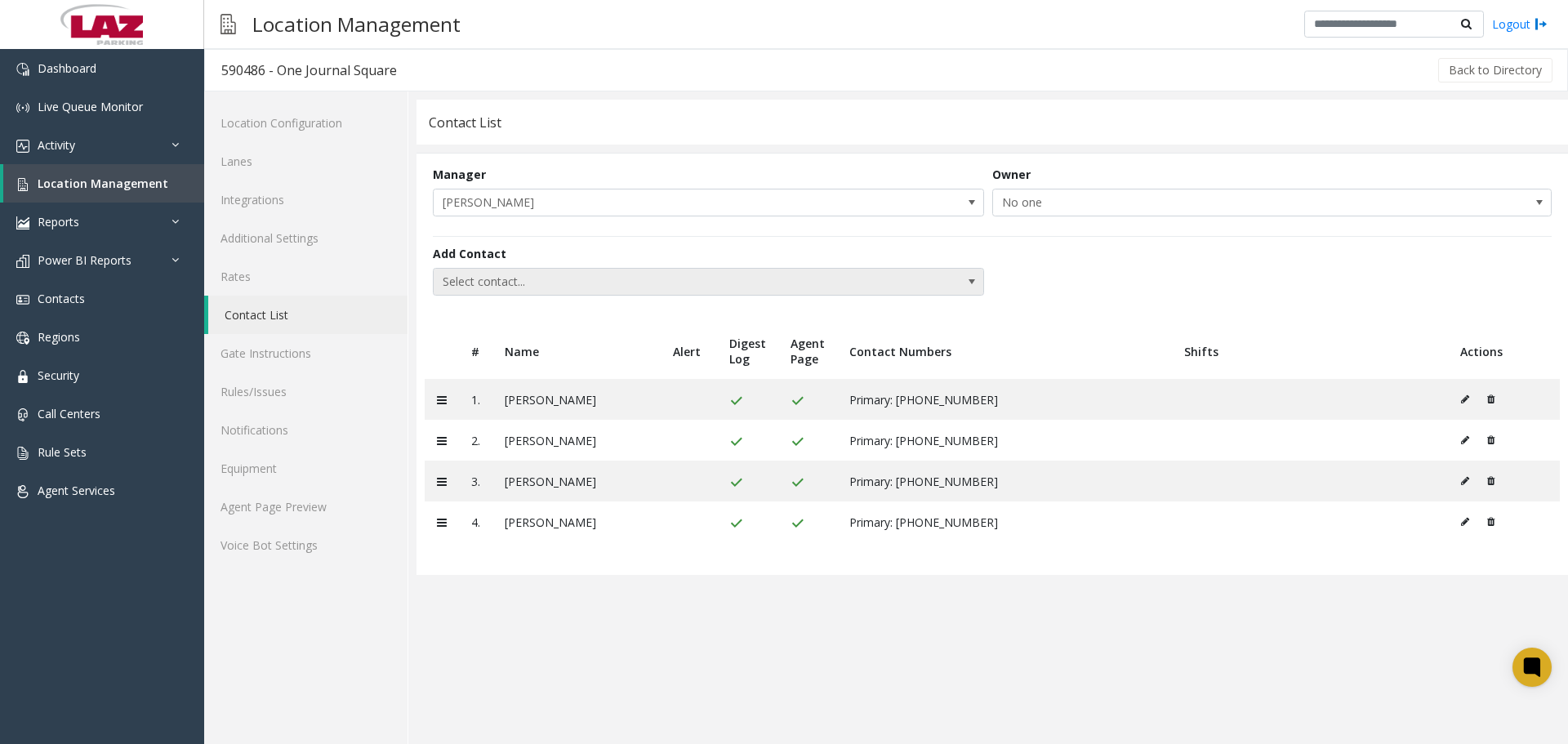
click at [548, 286] on span "Select contact..." at bounding box center [653, 281] width 439 height 26
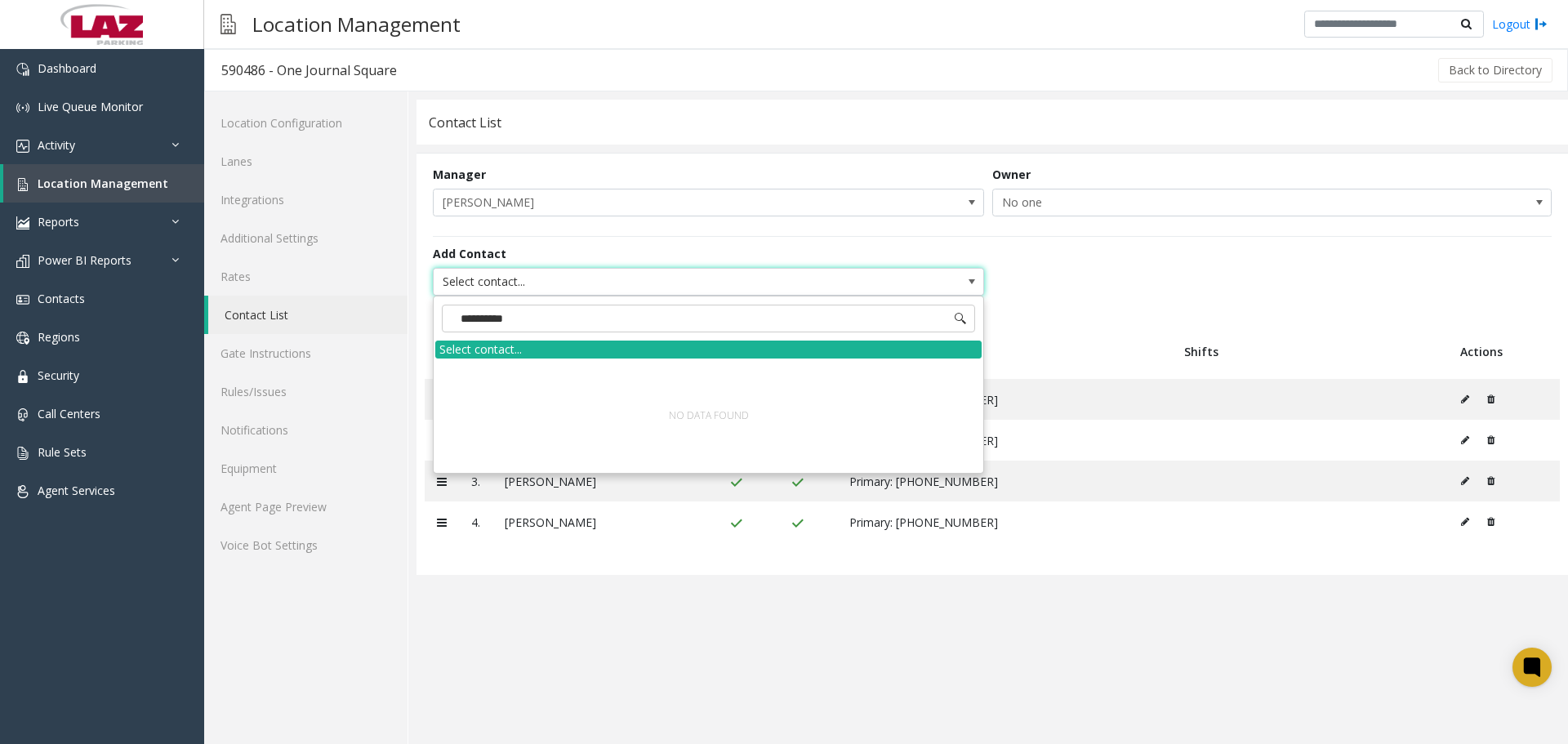
type input "**********"
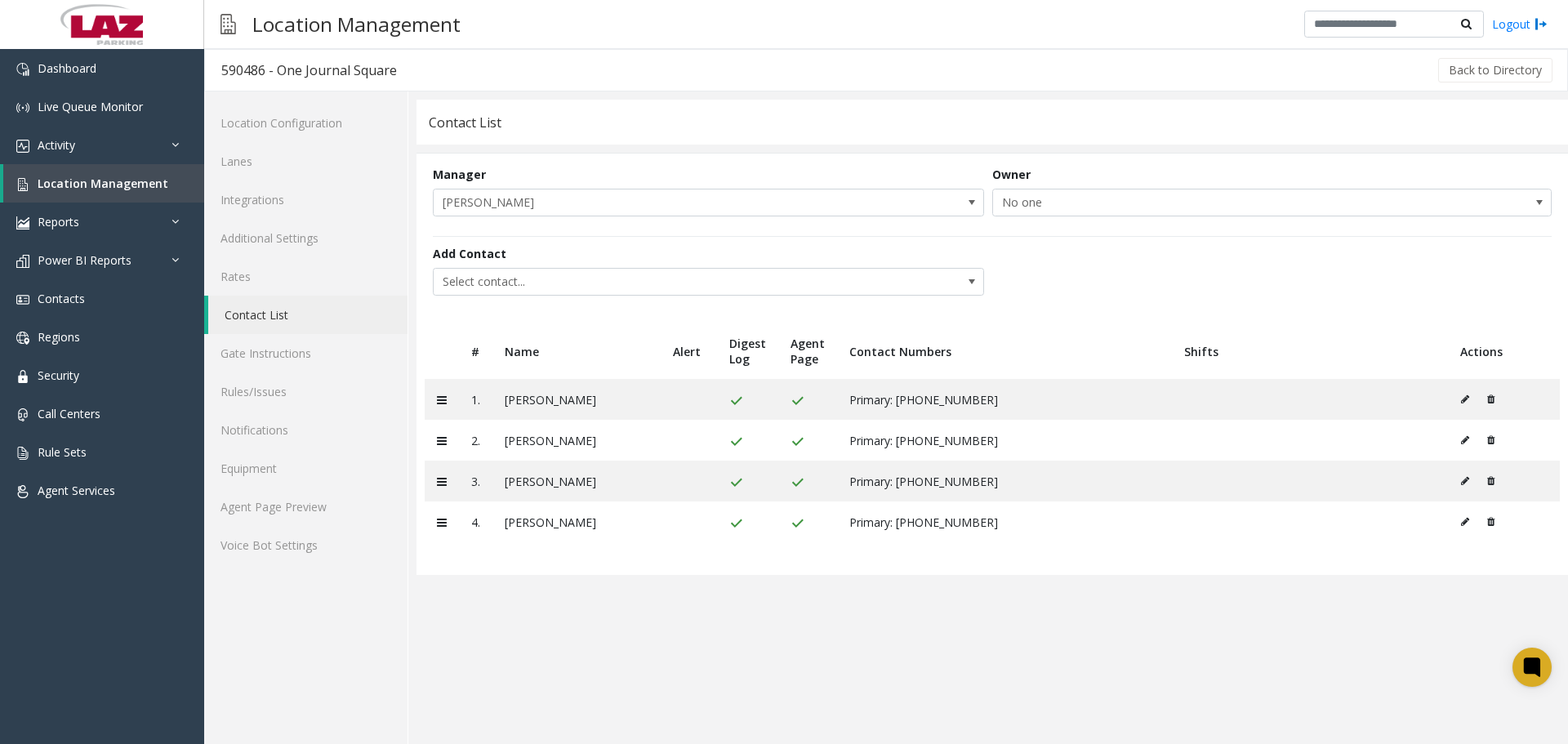
click at [1081, 275] on div "Add Contact Select contact..." at bounding box center [992, 271] width 1119 height 71
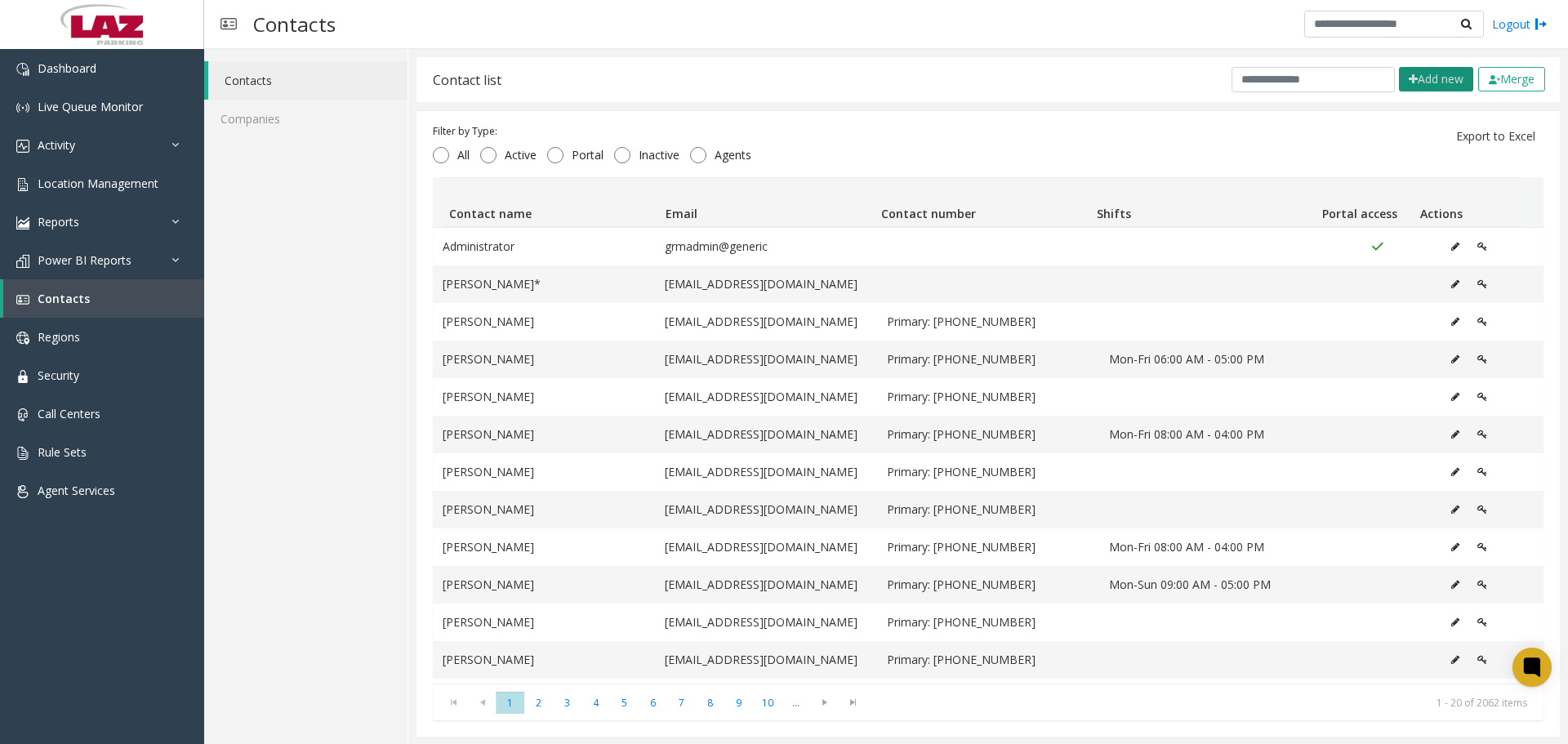
click at [1417, 67] on button "Add new" at bounding box center [1436, 79] width 74 height 25
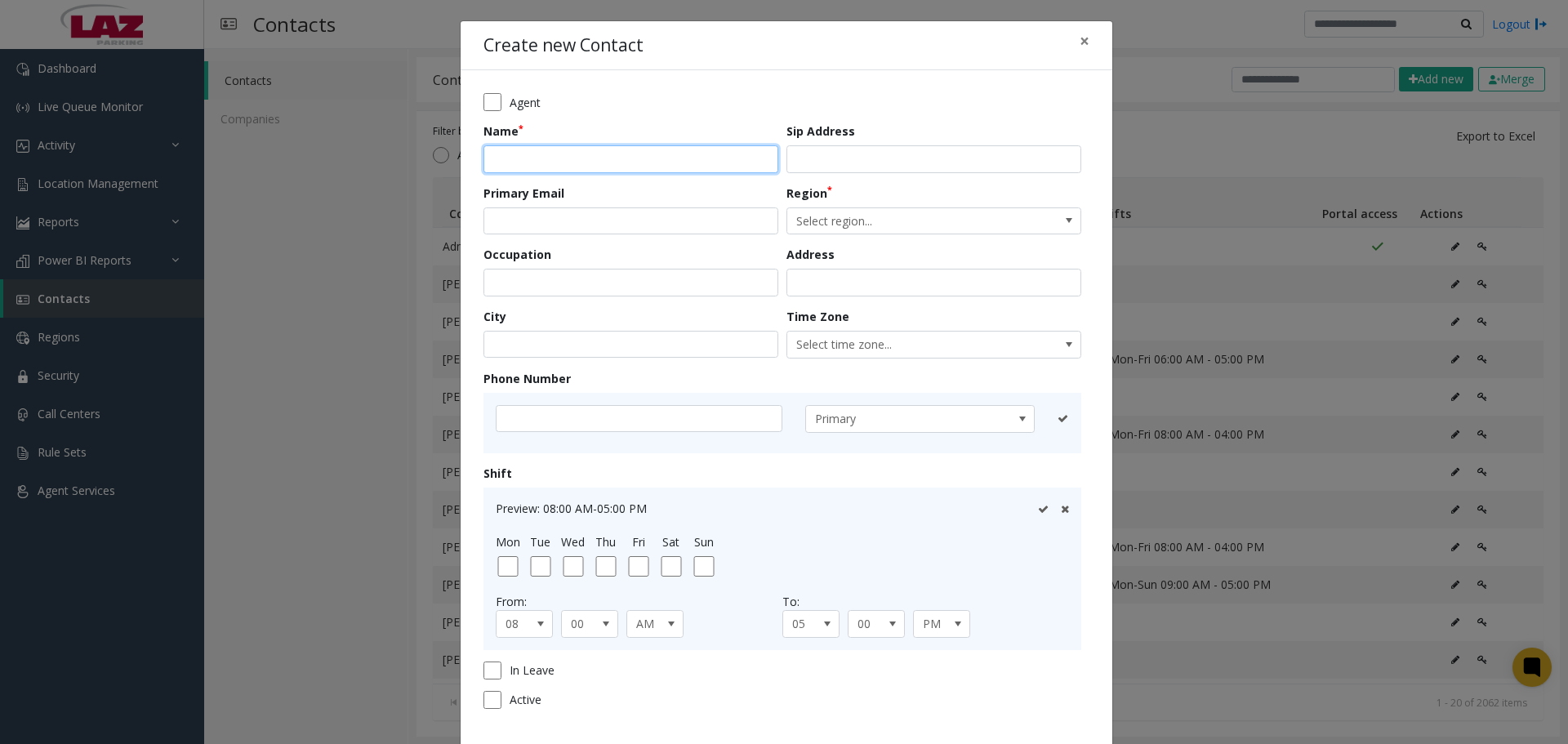
click at [637, 160] on input "text" at bounding box center [631, 159] width 295 height 27
type input "**********"
click at [594, 217] on input "email" at bounding box center [631, 221] width 295 height 27
paste input "**********"
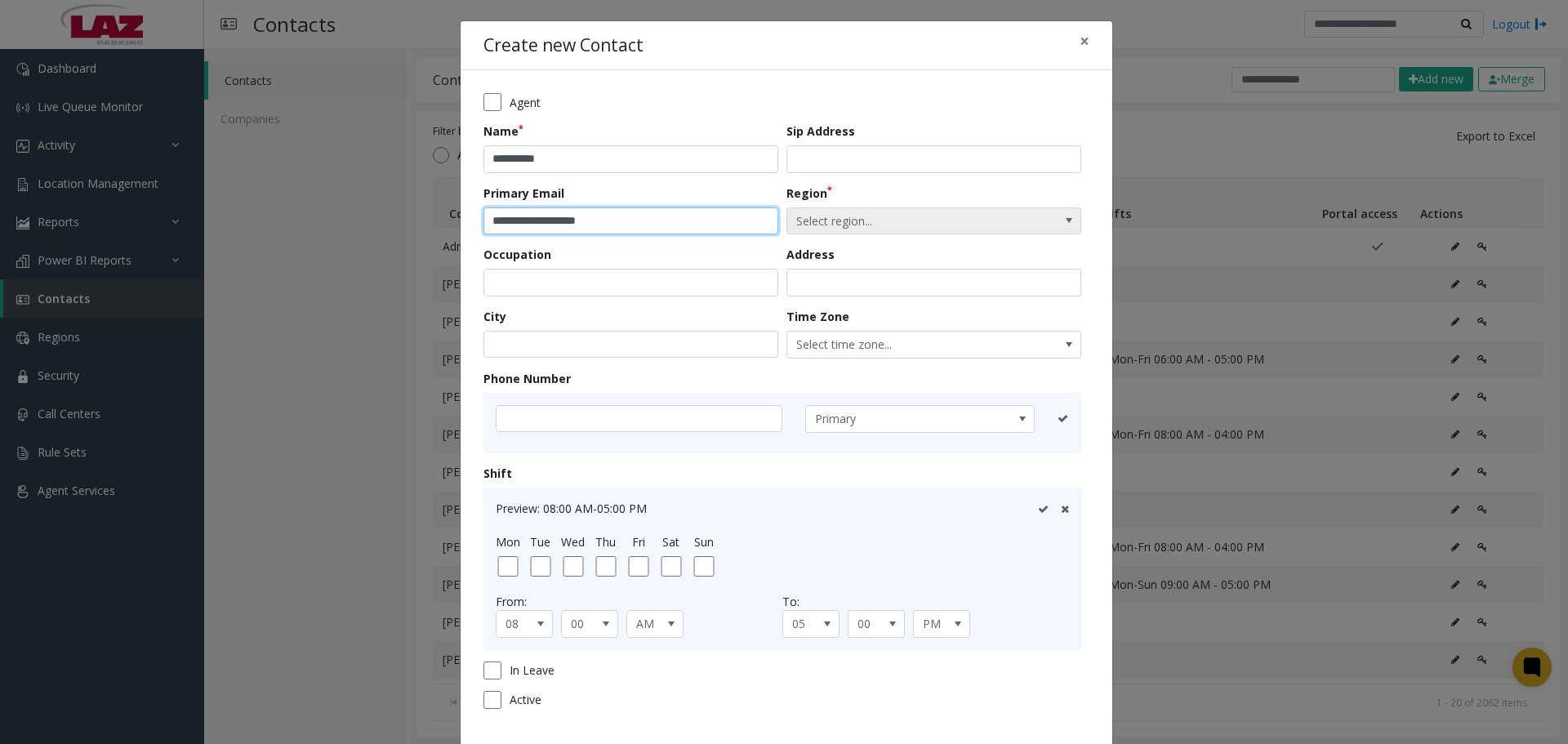
type input "**********"
click at [863, 211] on span "Select region..." at bounding box center [904, 221] width 235 height 26
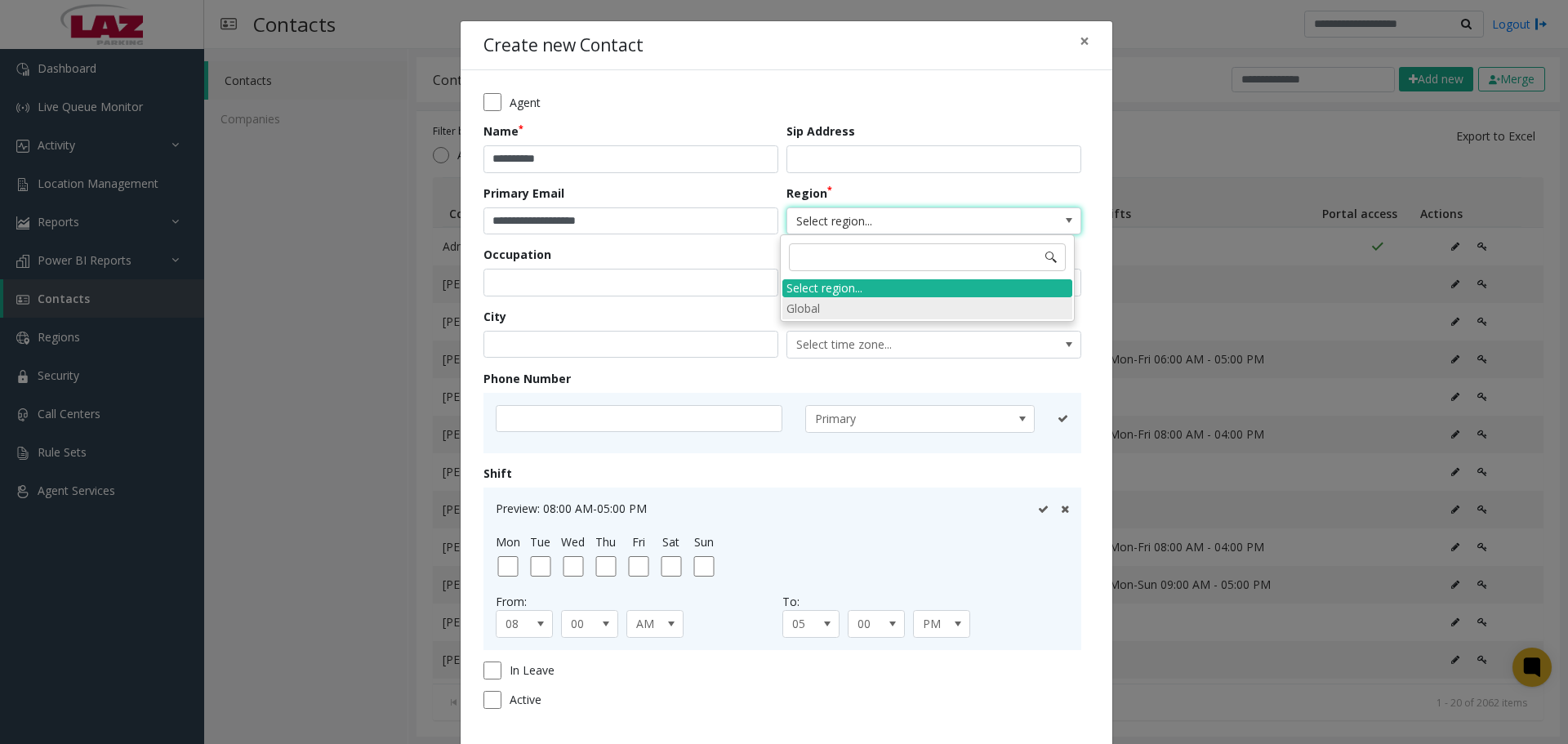
click at [856, 307] on li "Global" at bounding box center [928, 309] width 290 height 22
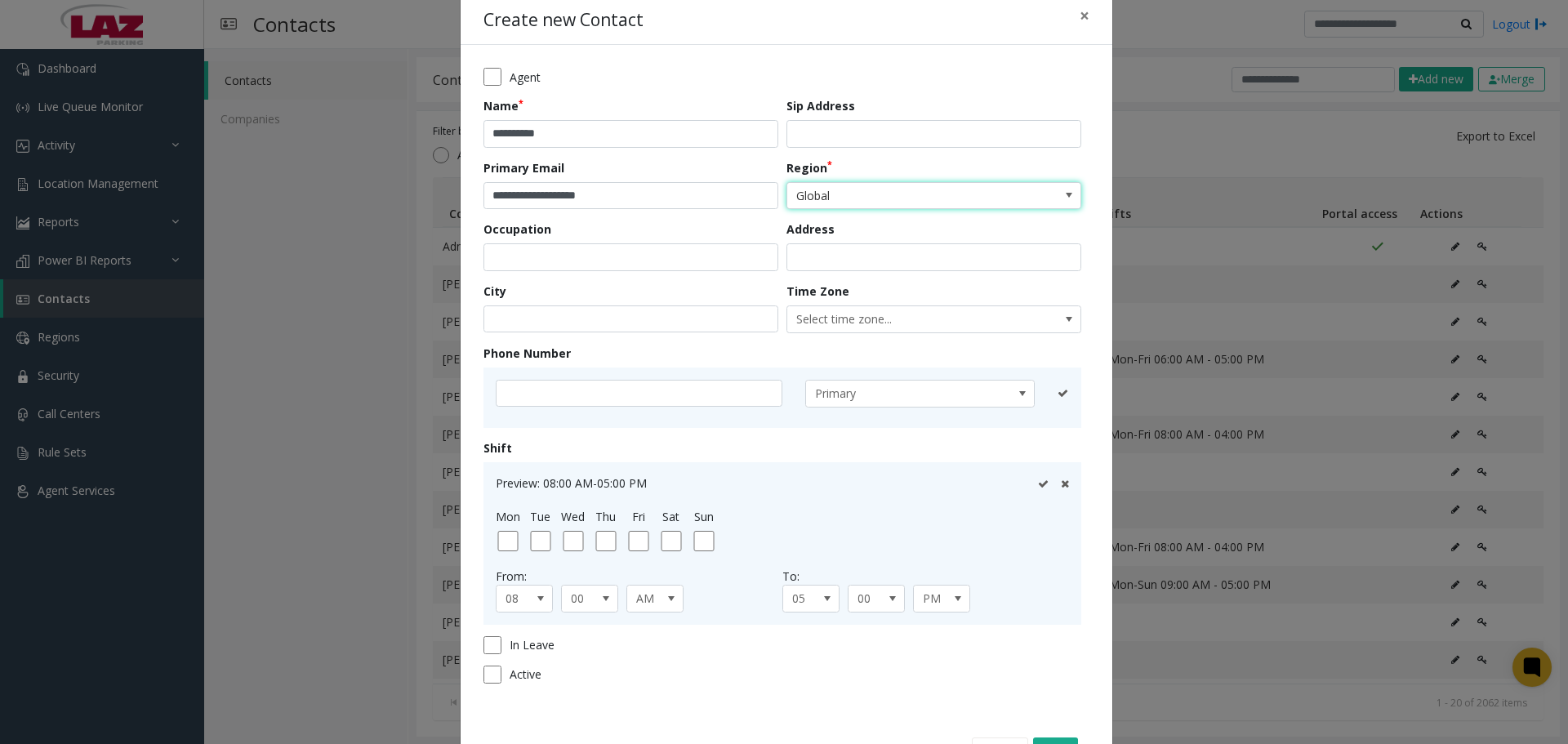
scroll to position [83, 0]
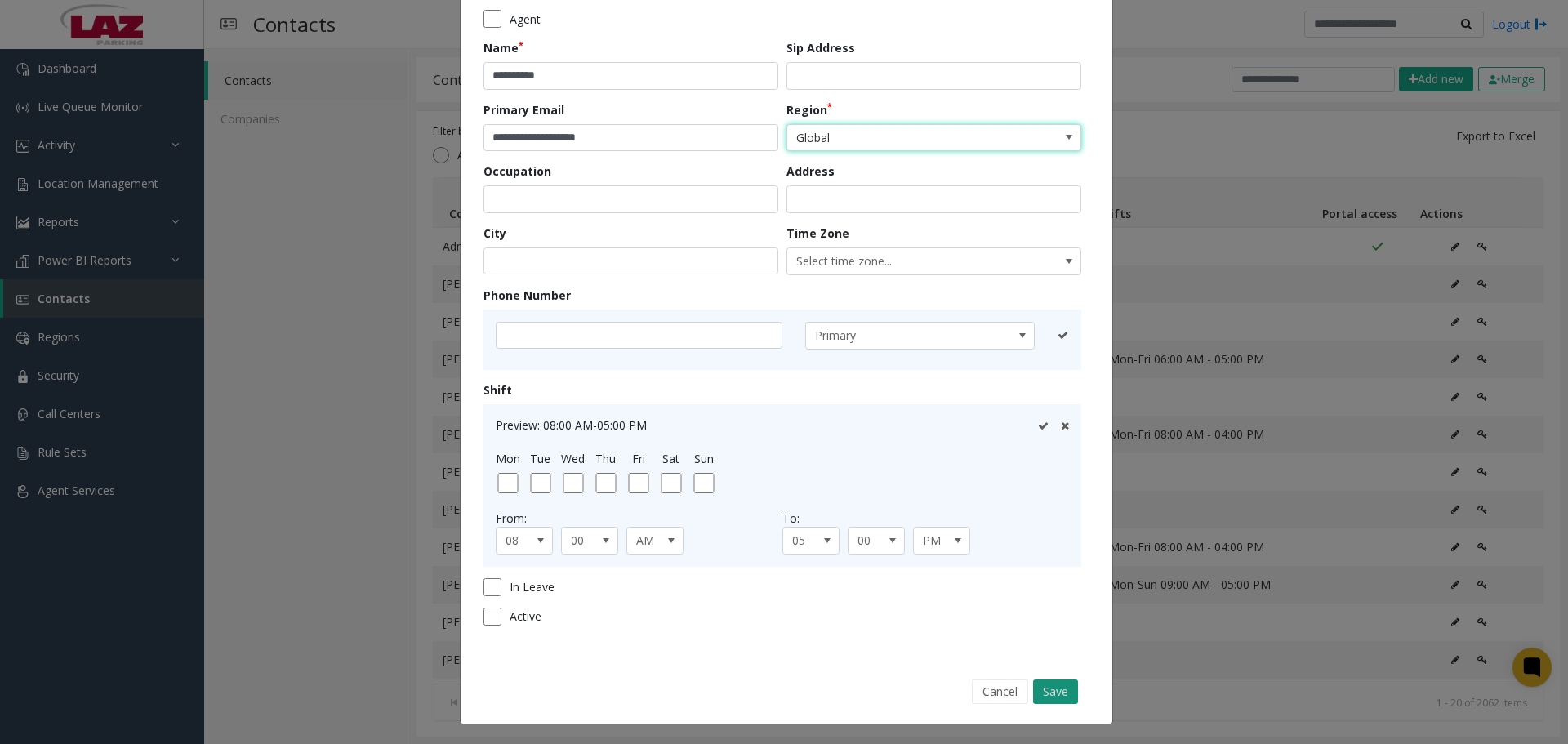
click at [1033, 683] on button "Save" at bounding box center [1055, 691] width 45 height 25
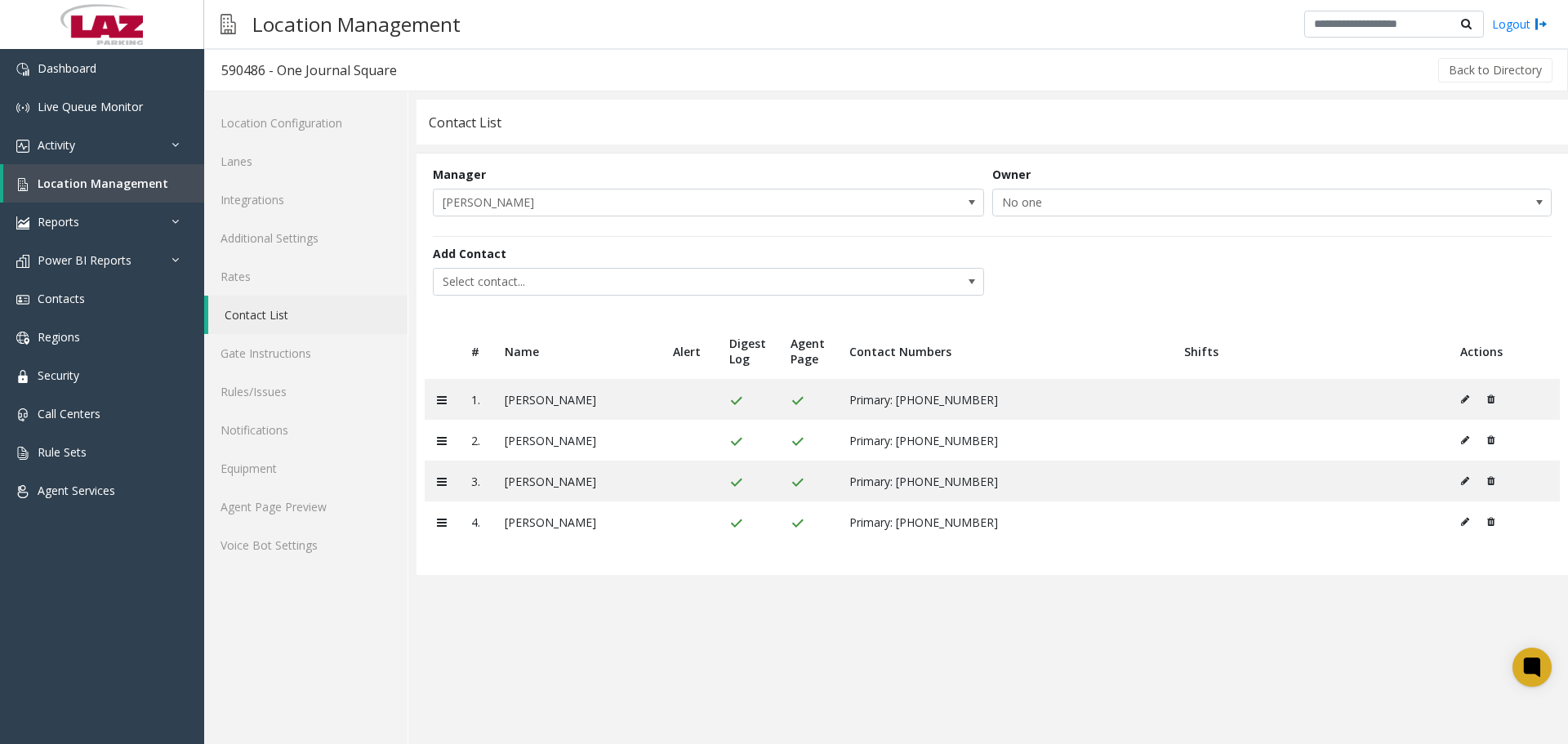
click at [617, 283] on span "Select contact..." at bounding box center [653, 281] width 439 height 26
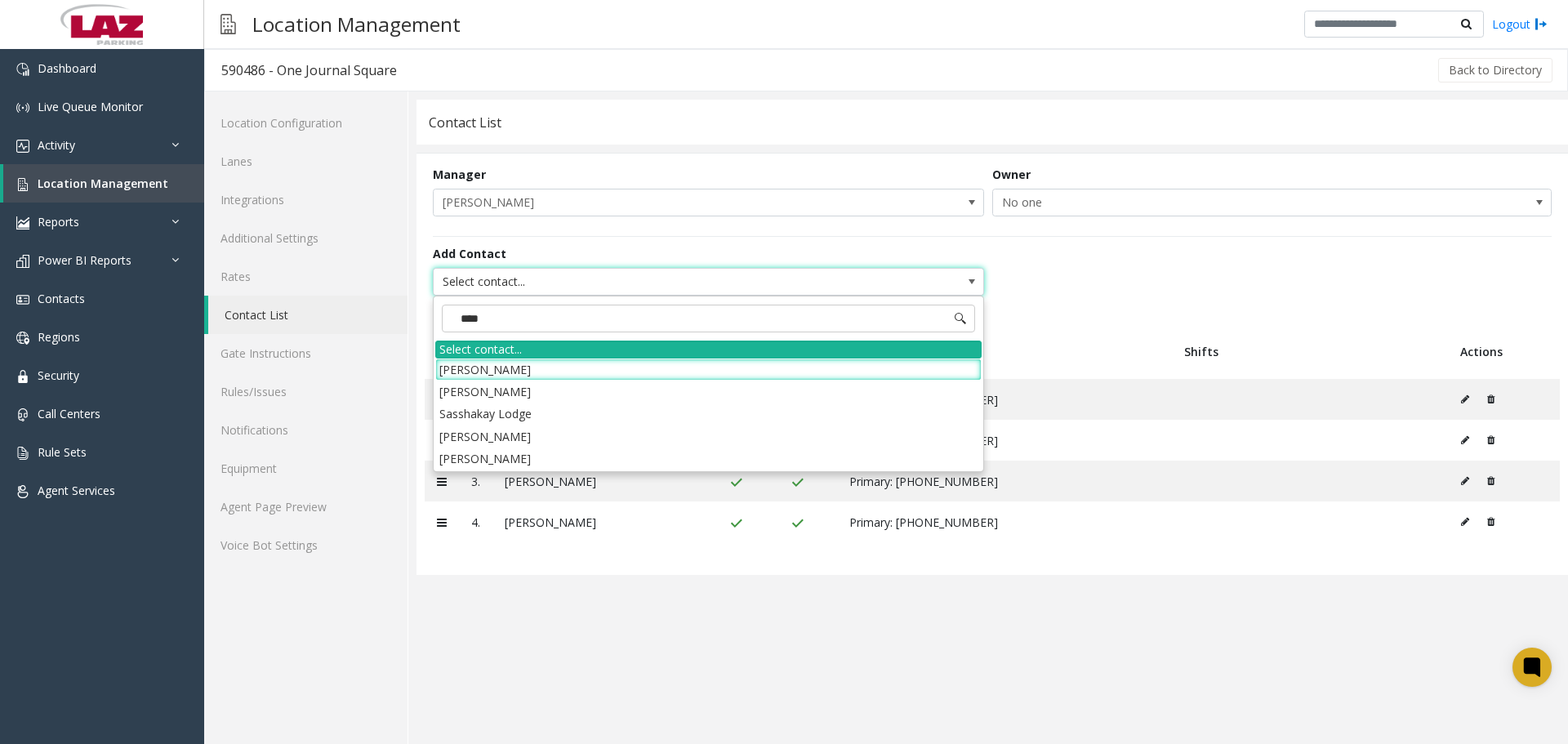
type input "*****"
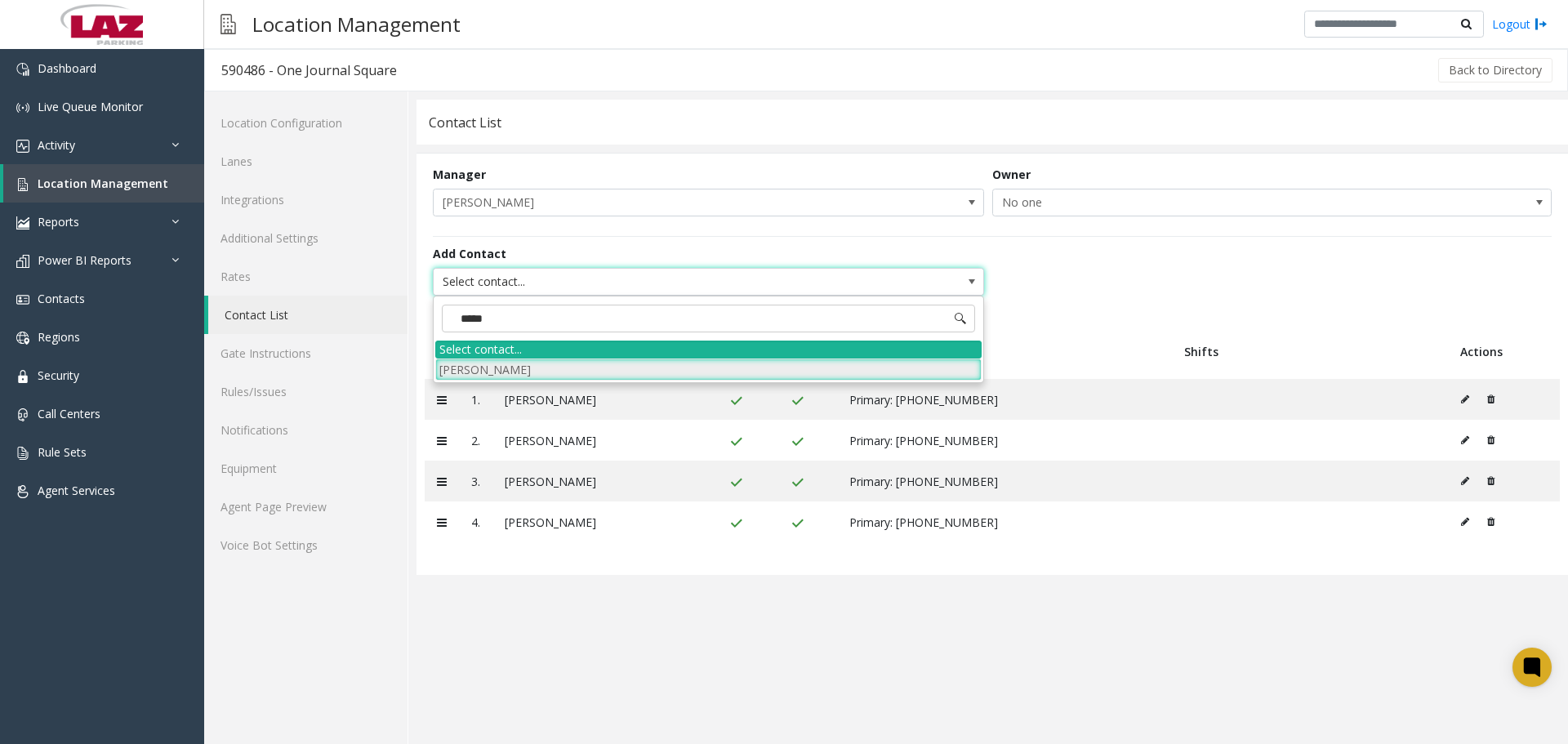
click at [500, 367] on li "[PERSON_NAME]" at bounding box center [709, 370] width 546 height 22
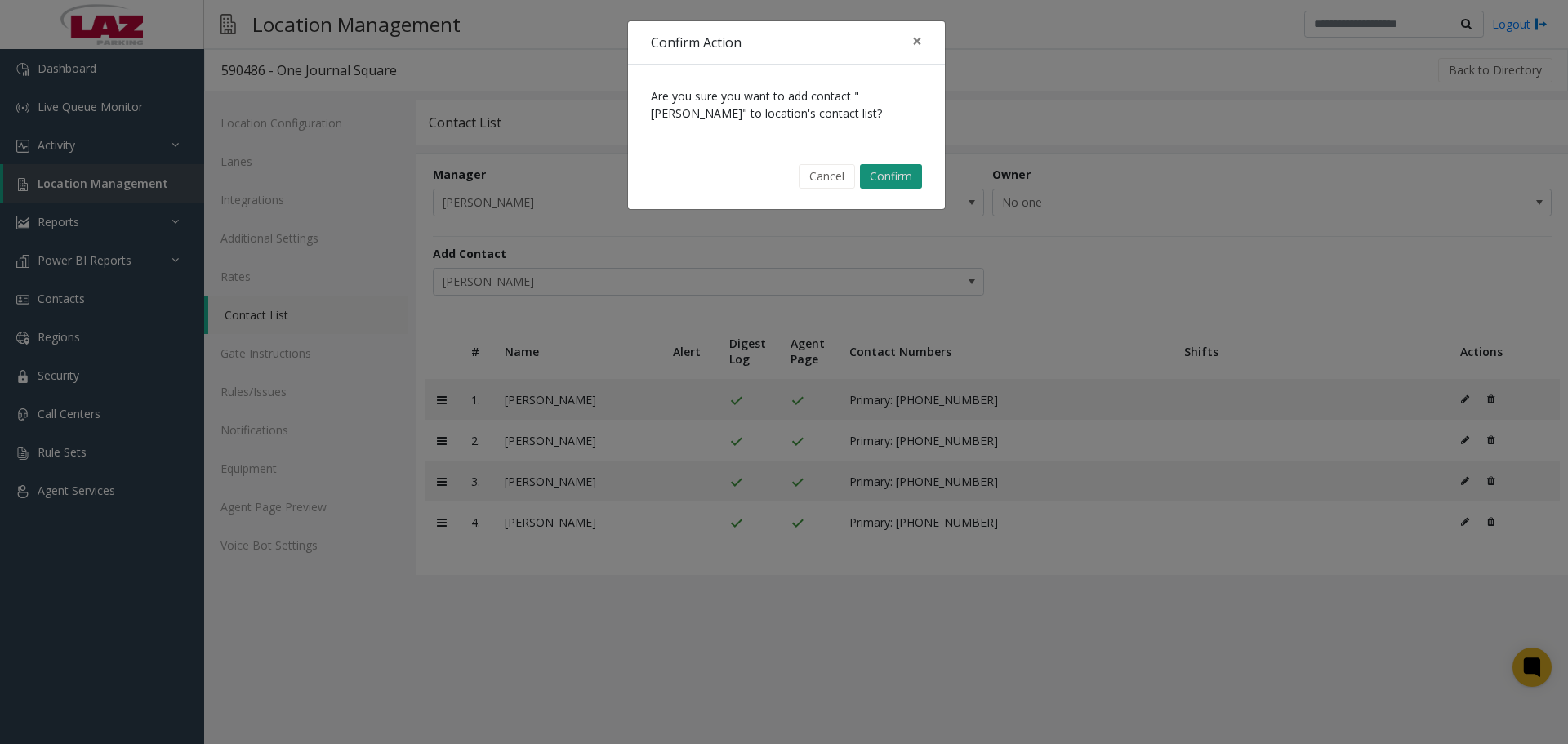
click at [902, 184] on button "Confirm" at bounding box center [891, 176] width 62 height 25
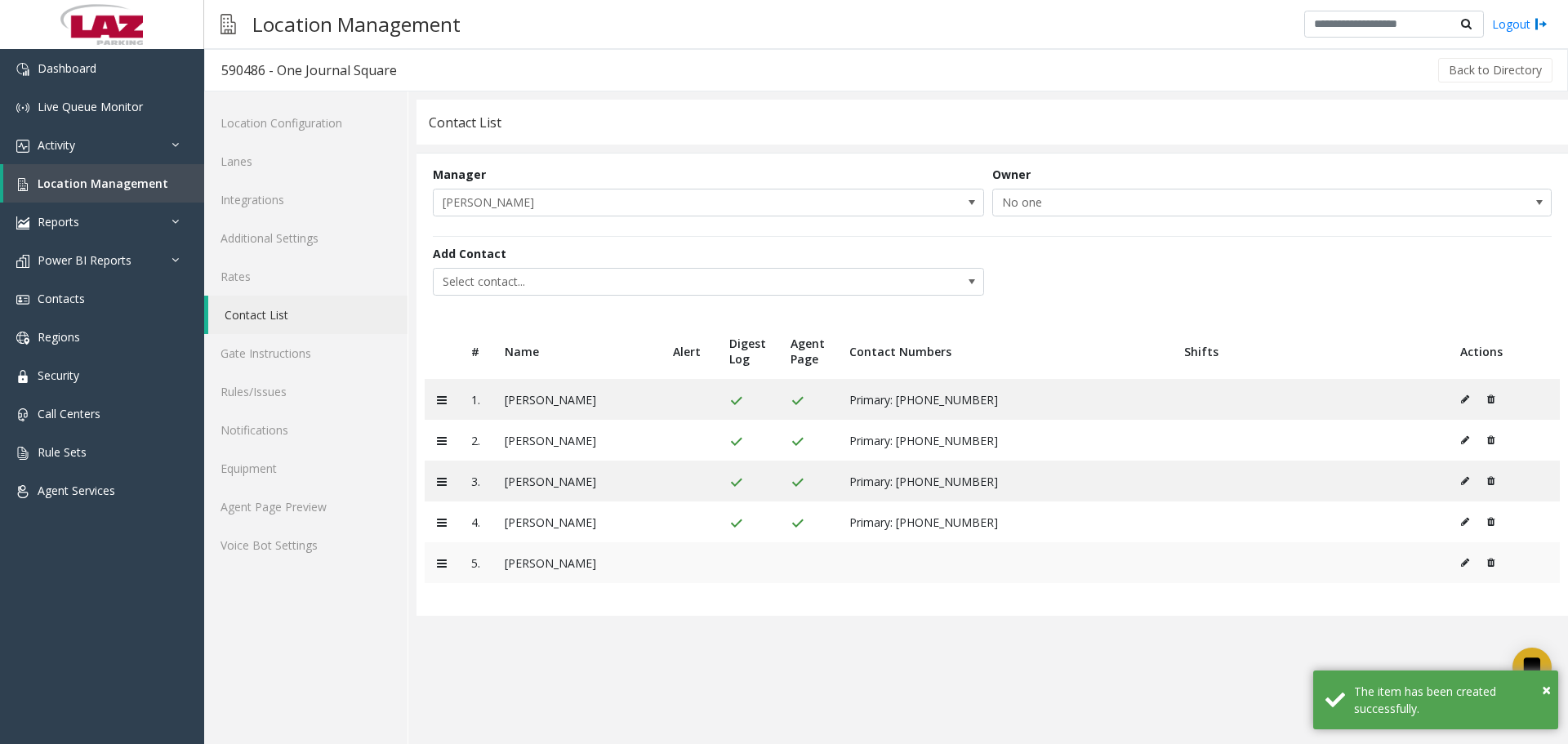
click at [1466, 561] on icon at bounding box center [1465, 562] width 8 height 10
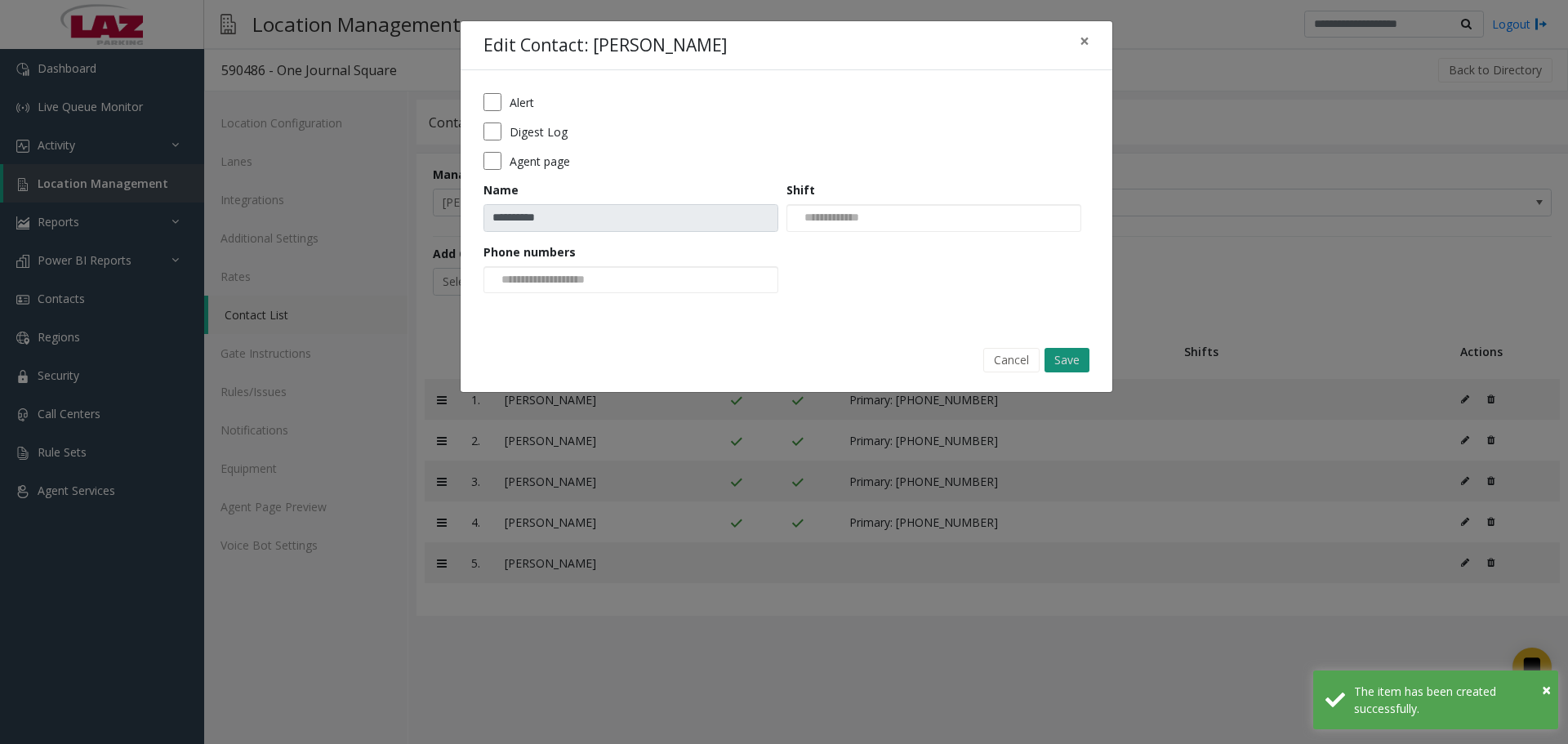
click at [1070, 351] on button "Save" at bounding box center [1067, 360] width 45 height 25
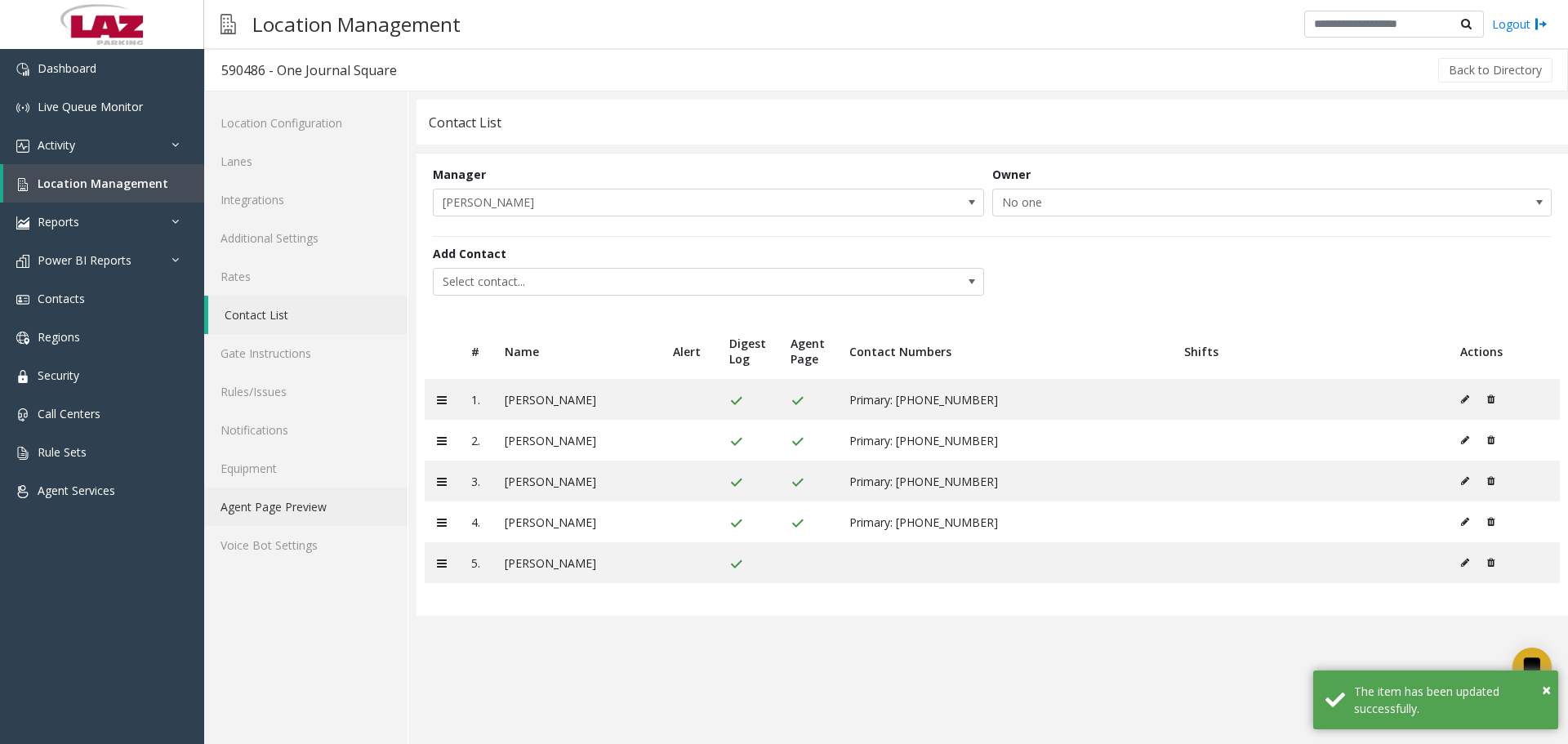
click at [279, 497] on link "Agent Page Preview" at bounding box center [306, 507] width 204 height 38
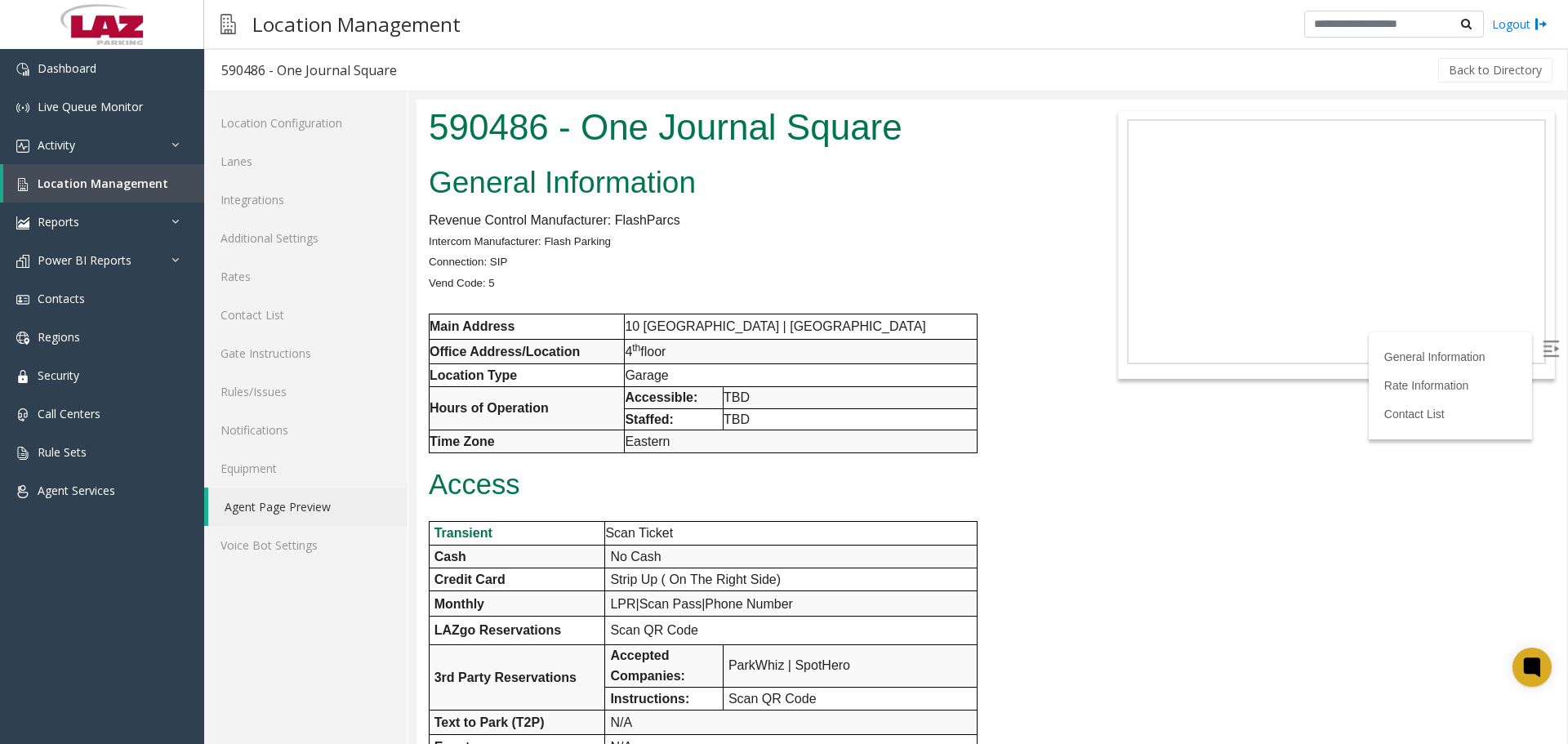
click at [1543, 351] on img at bounding box center [1552, 349] width 16 height 16
click at [128, 69] on link "Dashboard" at bounding box center [102, 68] width 205 height 38
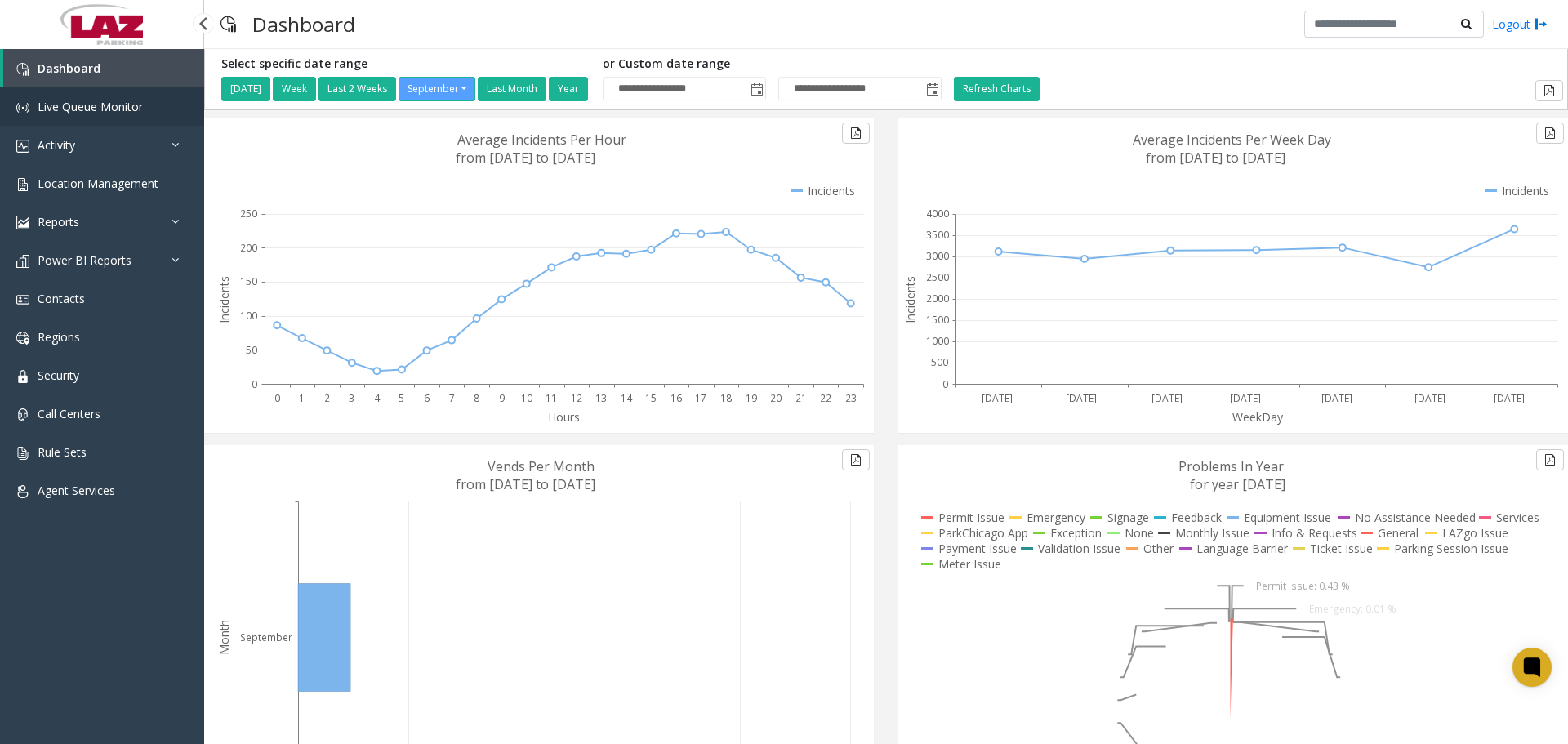
click at [144, 111] on link "Live Queue Monitor" at bounding box center [102, 107] width 205 height 38
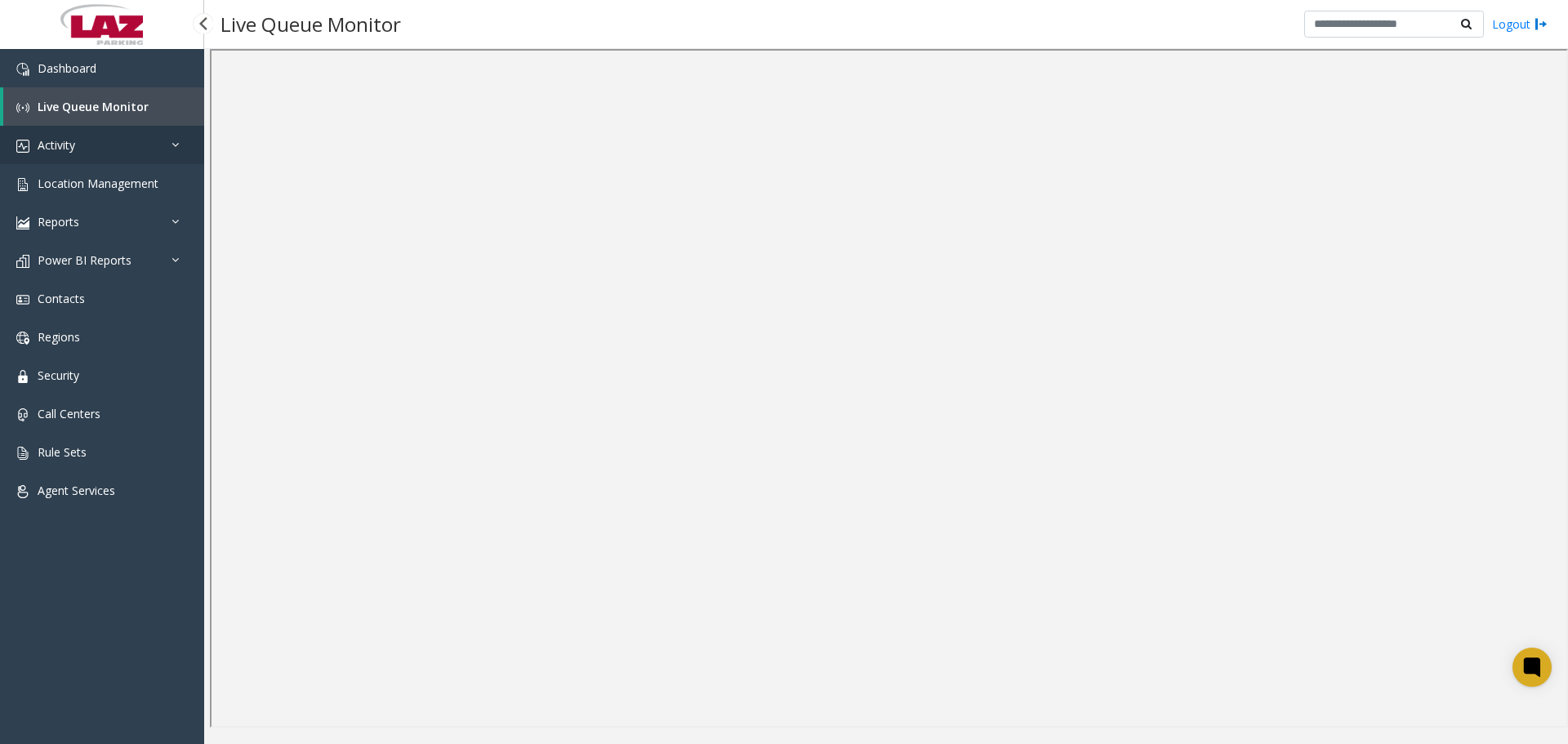
click at [163, 137] on link "Activity" at bounding box center [102, 145] width 205 height 38
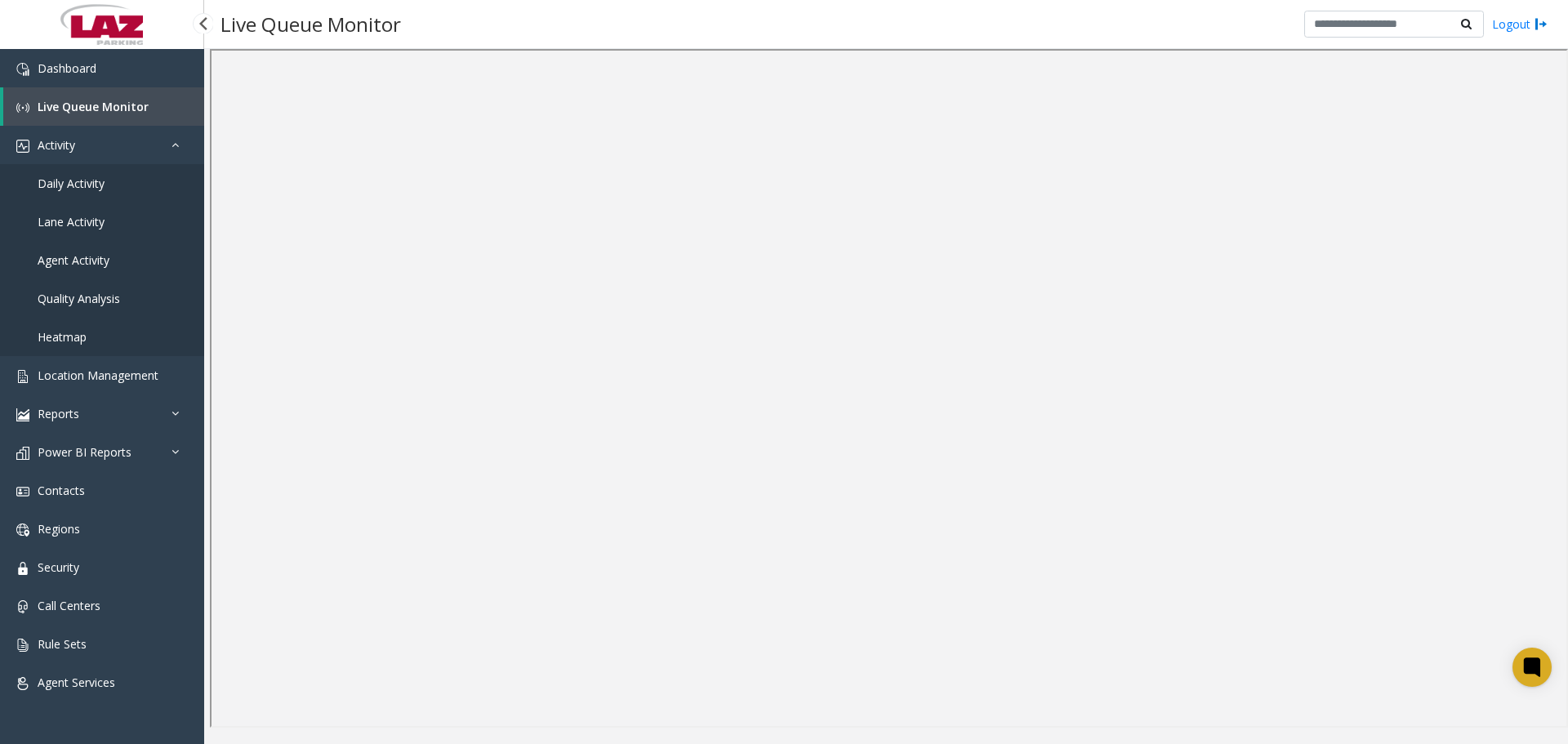
click at [89, 185] on span "Daily Activity" at bounding box center [70, 183] width 67 height 16
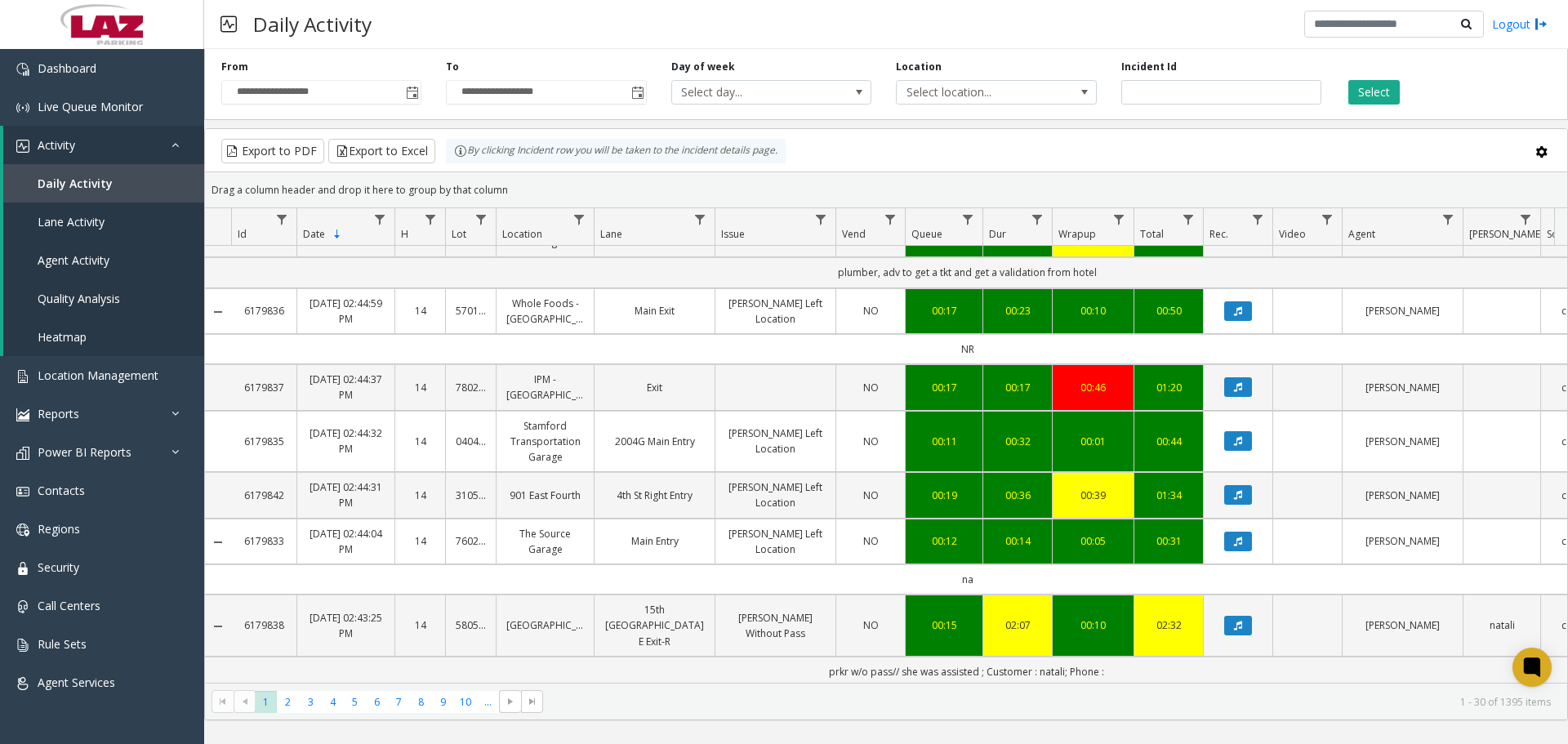
scroll to position [1567, 0]
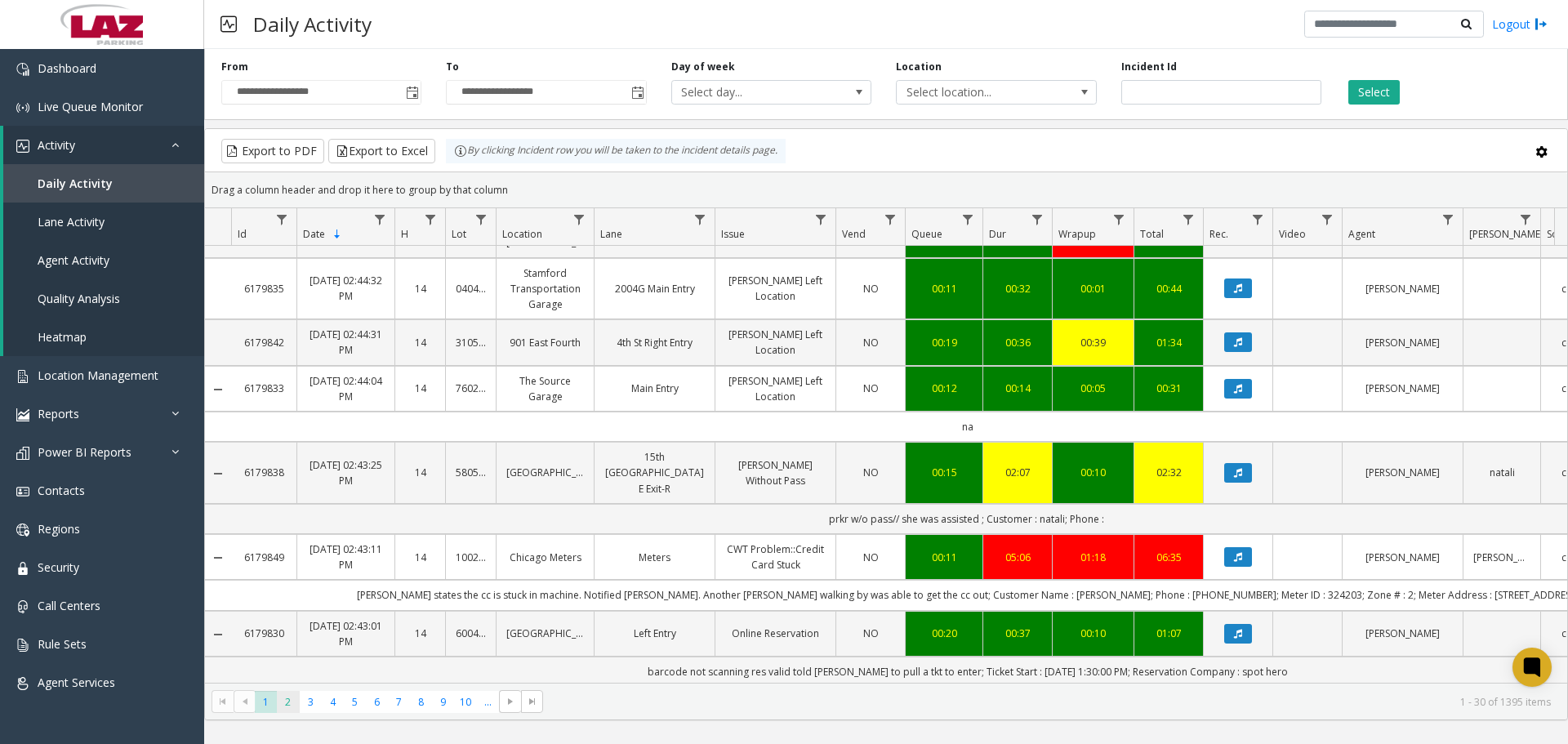
click at [282, 700] on span "2" at bounding box center [288, 702] width 22 height 22
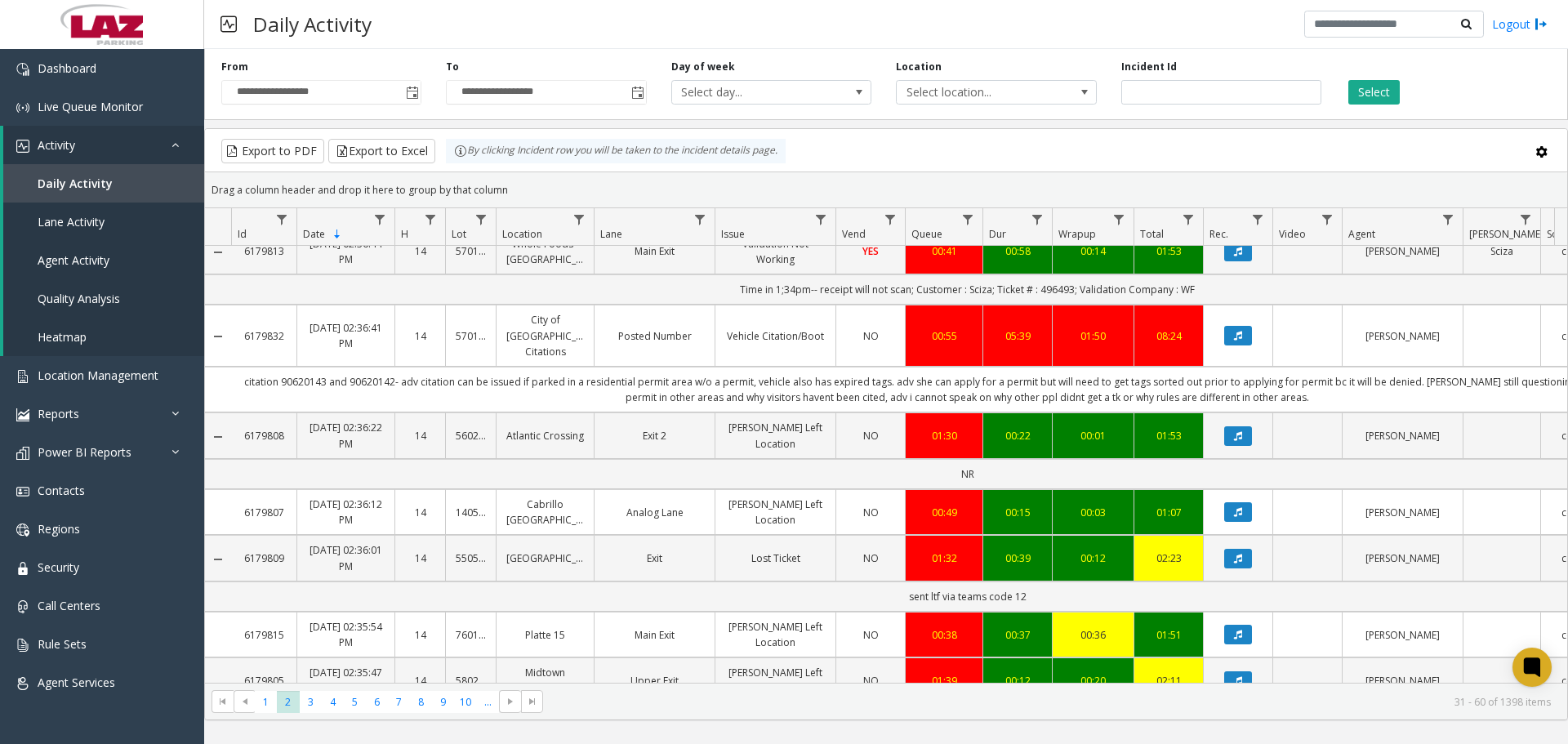
scroll to position [1778, 0]
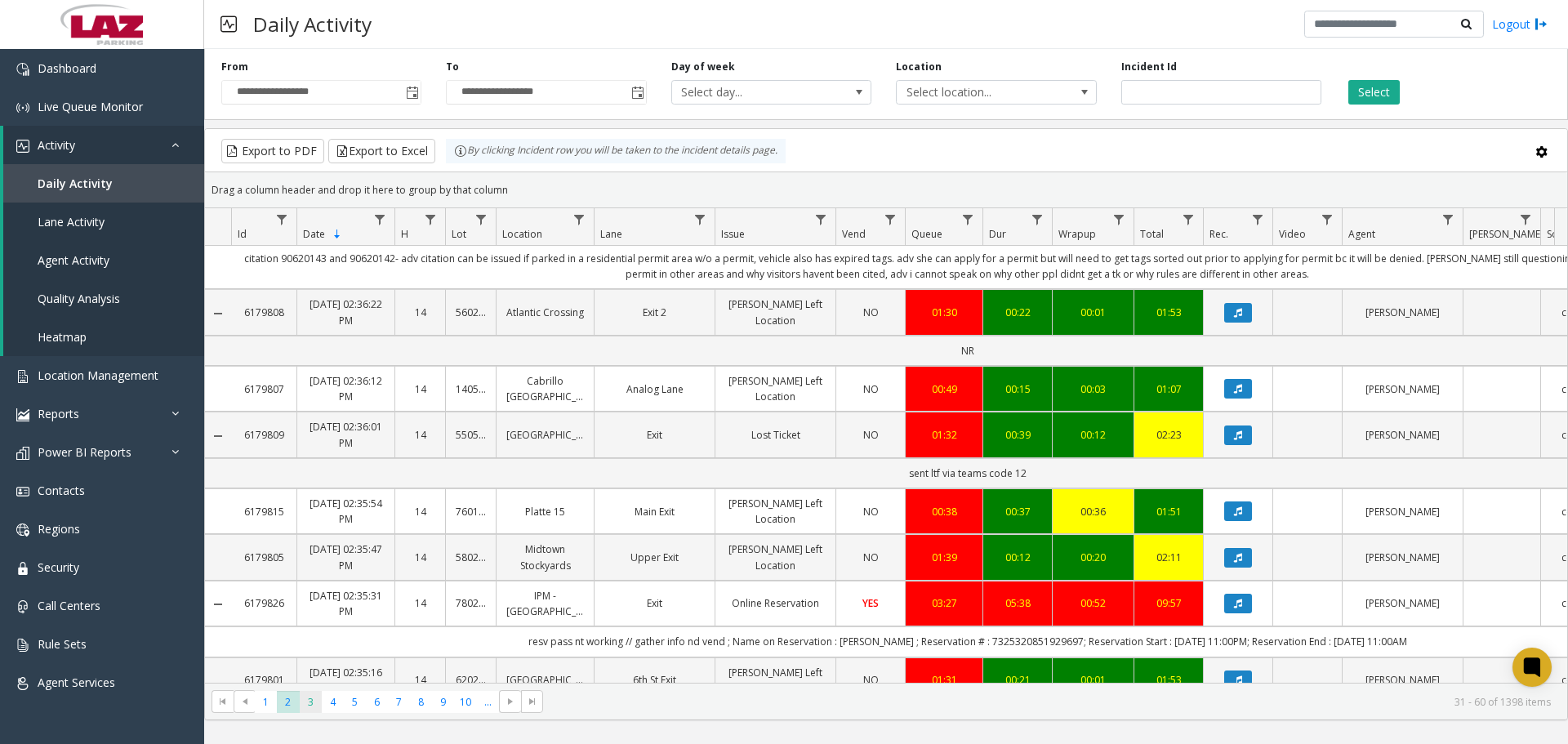
click at [304, 698] on span "3" at bounding box center [310, 702] width 22 height 22
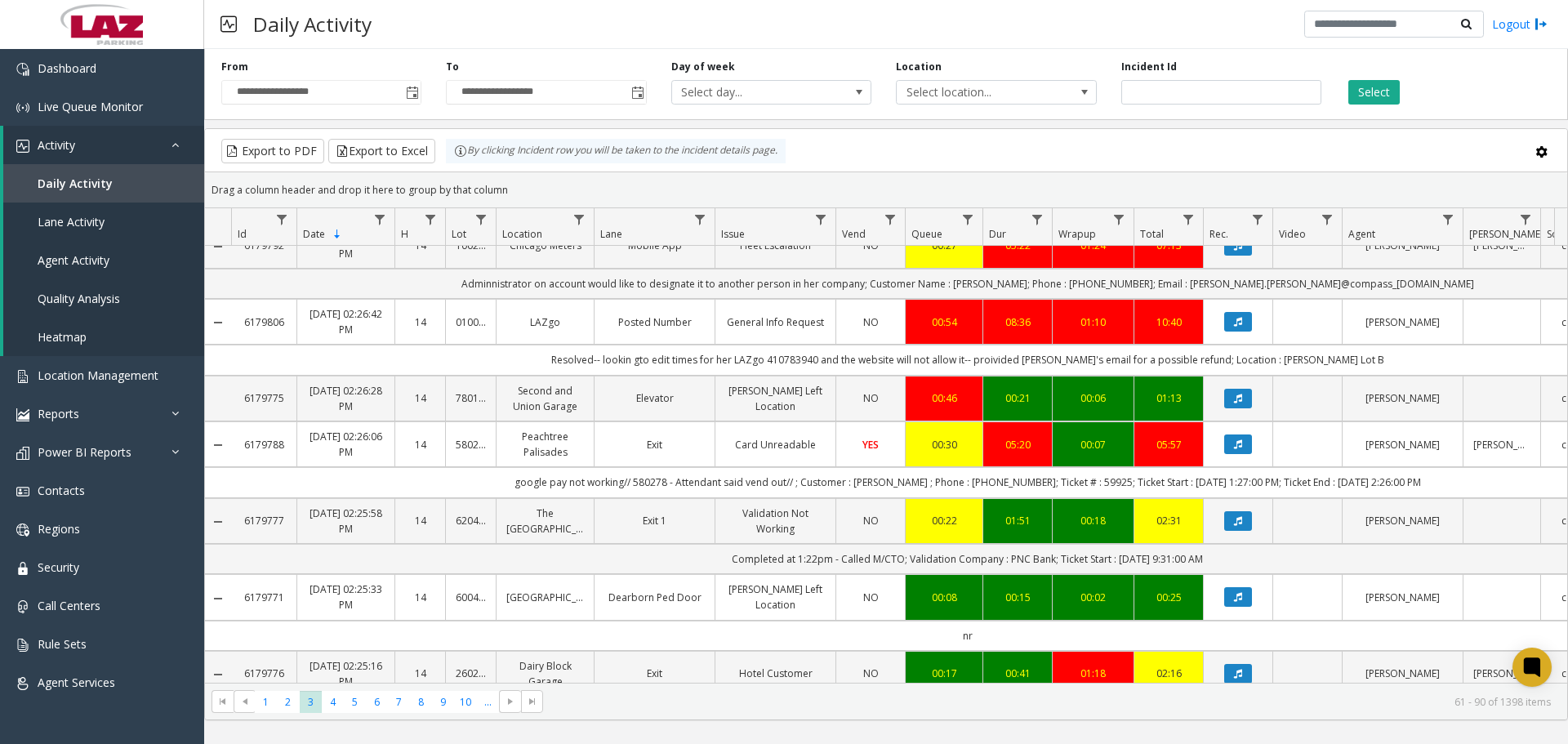
scroll to position [1625, 0]
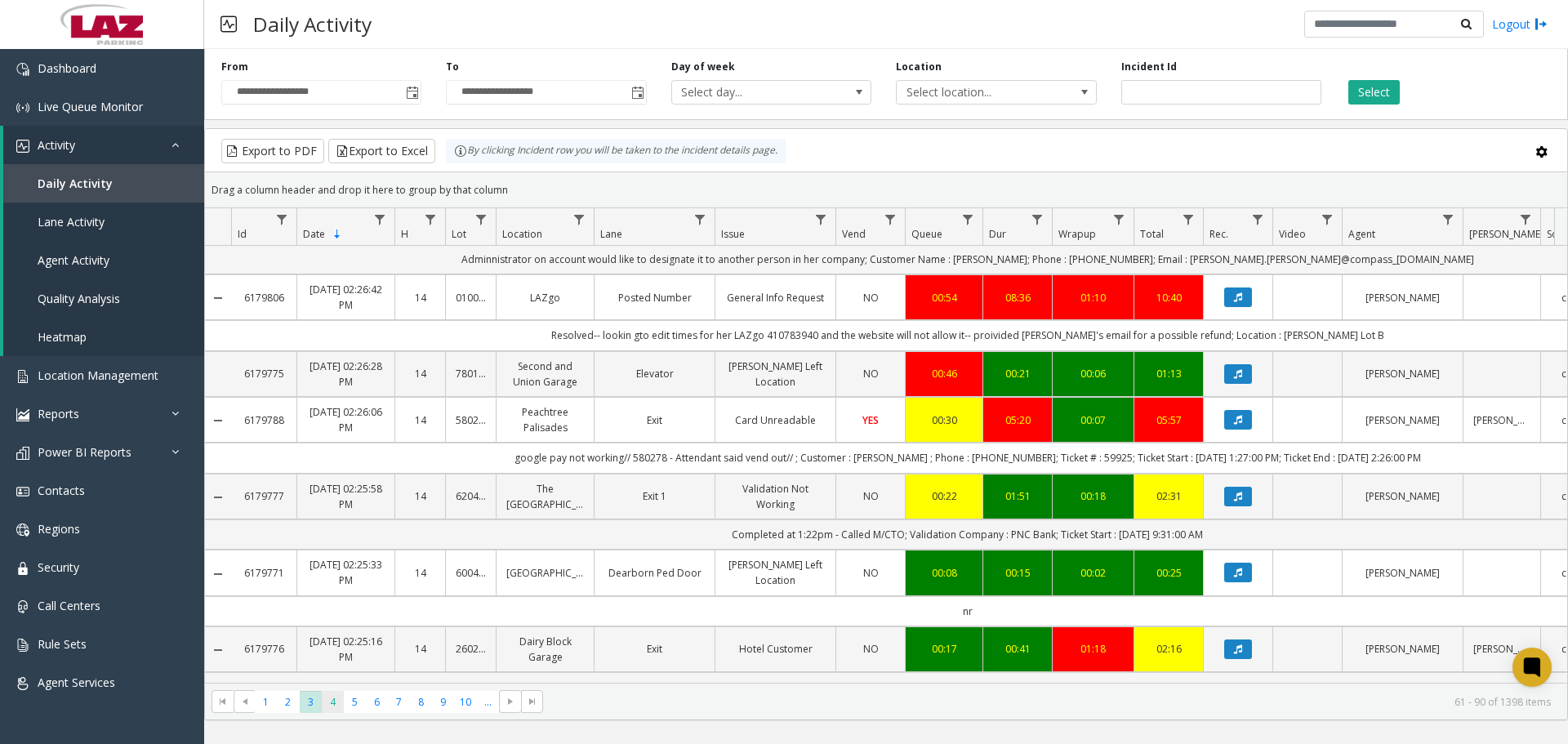
click at [331, 700] on span "4" at bounding box center [332, 702] width 22 height 22
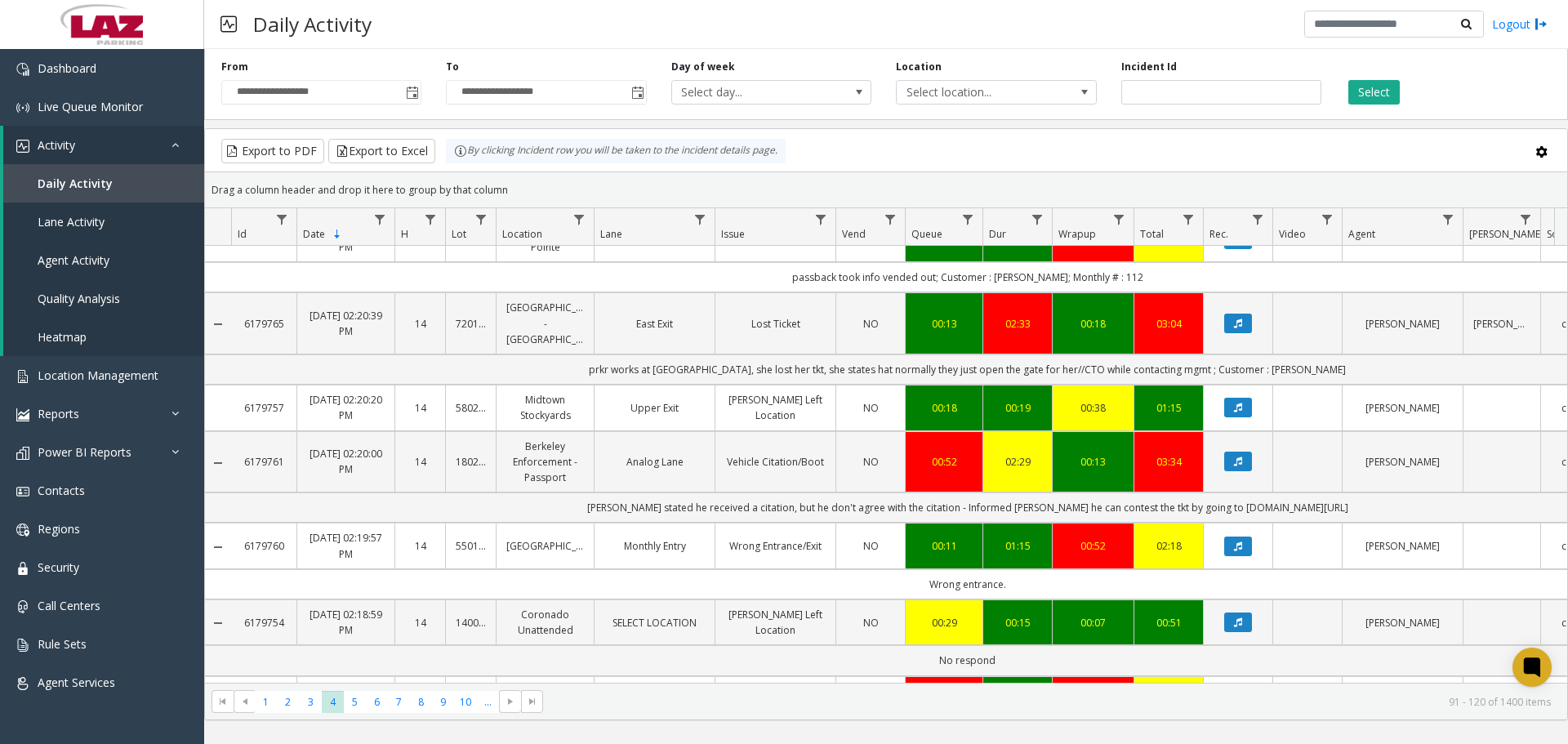
scroll to position [816, 0]
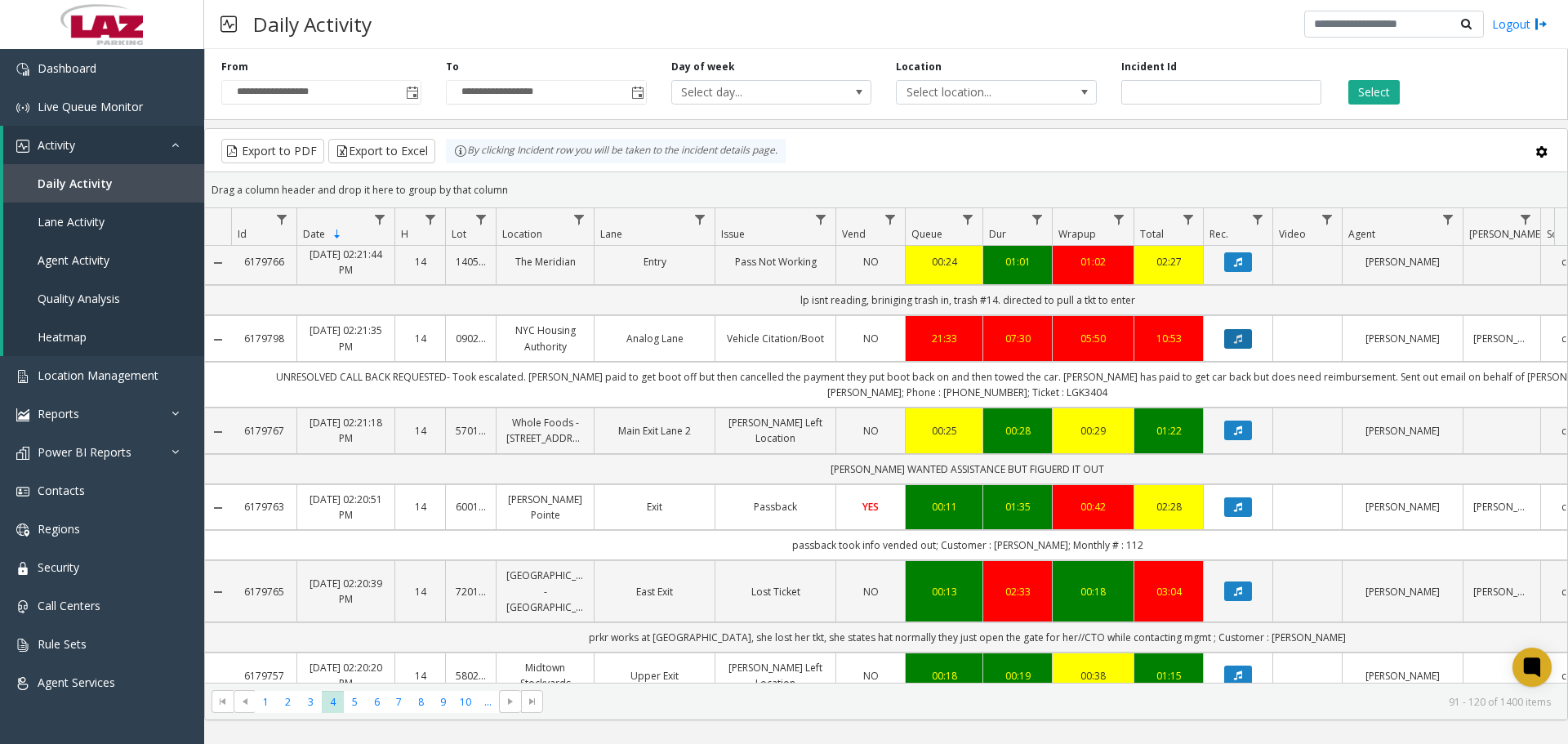
click at [1235, 342] on icon "Data table" at bounding box center [1238, 339] width 8 height 10
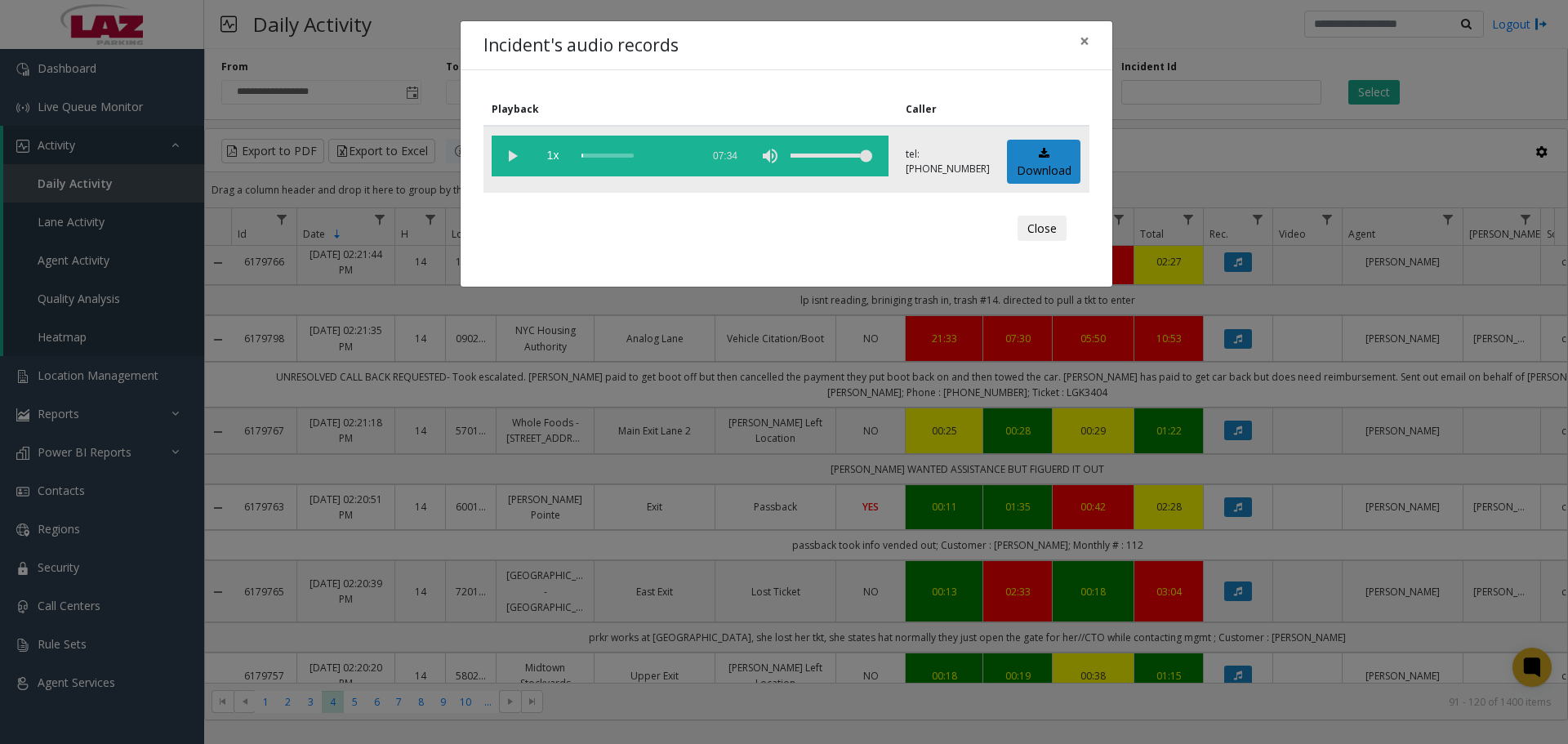
click at [500, 156] on vg-play-pause at bounding box center [511, 155] width 41 height 41
drag, startPoint x: 868, startPoint y: 152, endPoint x: 850, endPoint y: 155, distance: 18.2
click at [850, 155] on div "volume level" at bounding box center [831, 155] width 81 height 41
drag, startPoint x: 850, startPoint y: 155, endPoint x: 1112, endPoint y: 261, distance: 282.6
click at [948, 159] on tr "1x 07:34 tel:[PHONE_NUMBER] Download" at bounding box center [787, 159] width 606 height 67
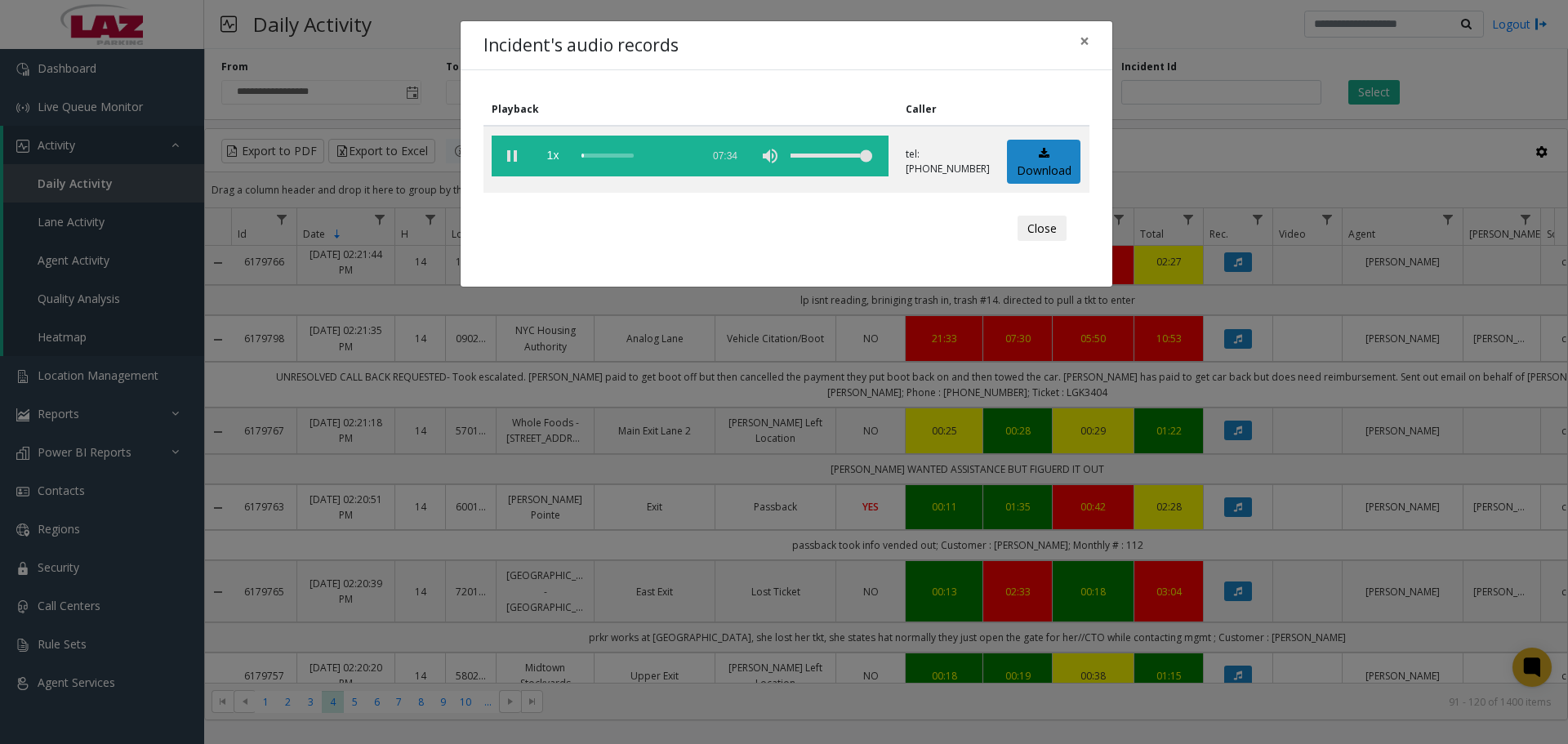
click at [768, 231] on div "Close" at bounding box center [786, 229] width 584 height 49
drag, startPoint x: 588, startPoint y: 153, endPoint x: 556, endPoint y: 156, distance: 32.1
click at [556, 156] on vg-controls "1x 07:34" at bounding box center [689, 155] width 397 height 41
drag, startPoint x: 592, startPoint y: 158, endPoint x: 576, endPoint y: 159, distance: 16.0
click at [576, 159] on vg-controls "1x 07:34" at bounding box center [689, 155] width 397 height 41
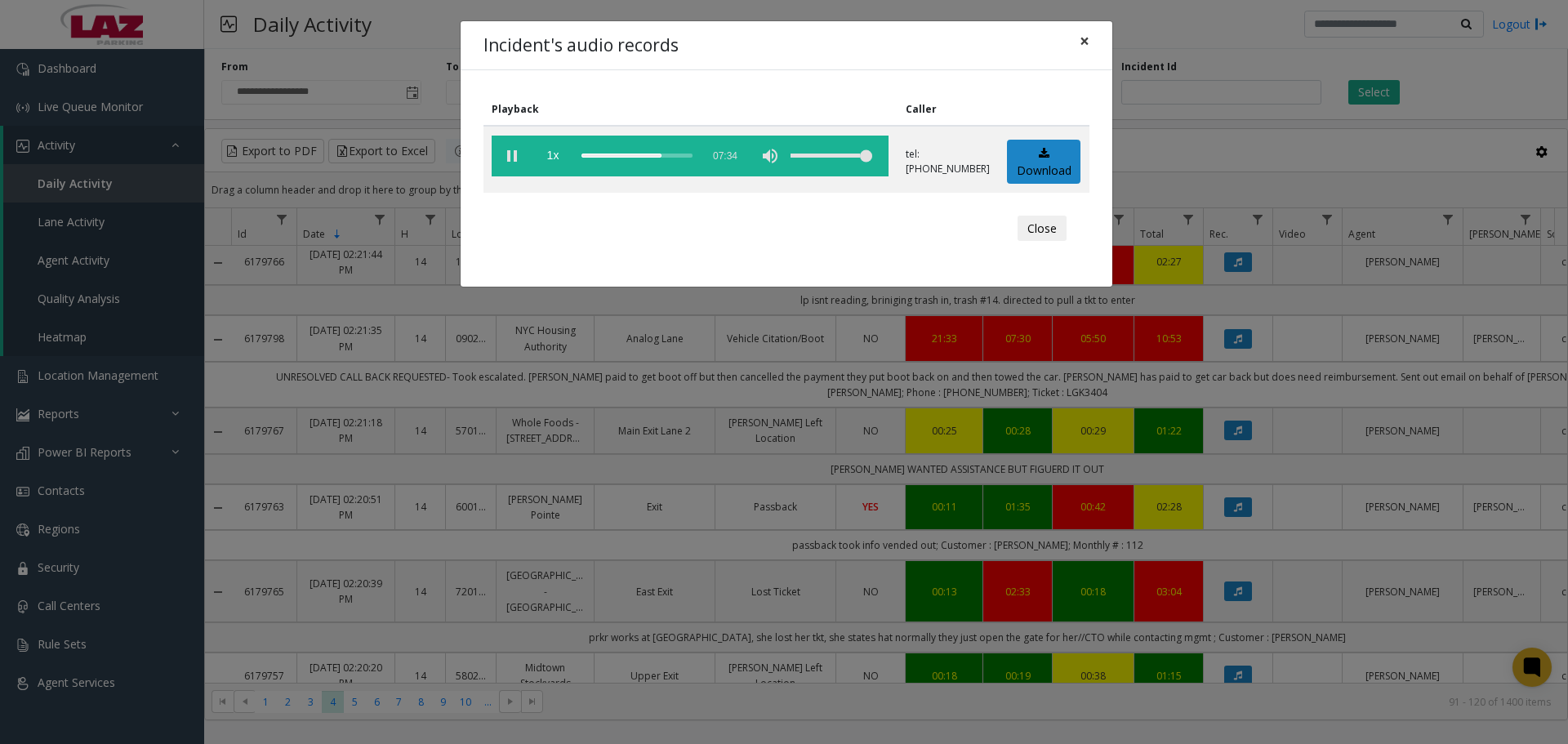
click at [1087, 46] on span "×" at bounding box center [1084, 40] width 10 height 23
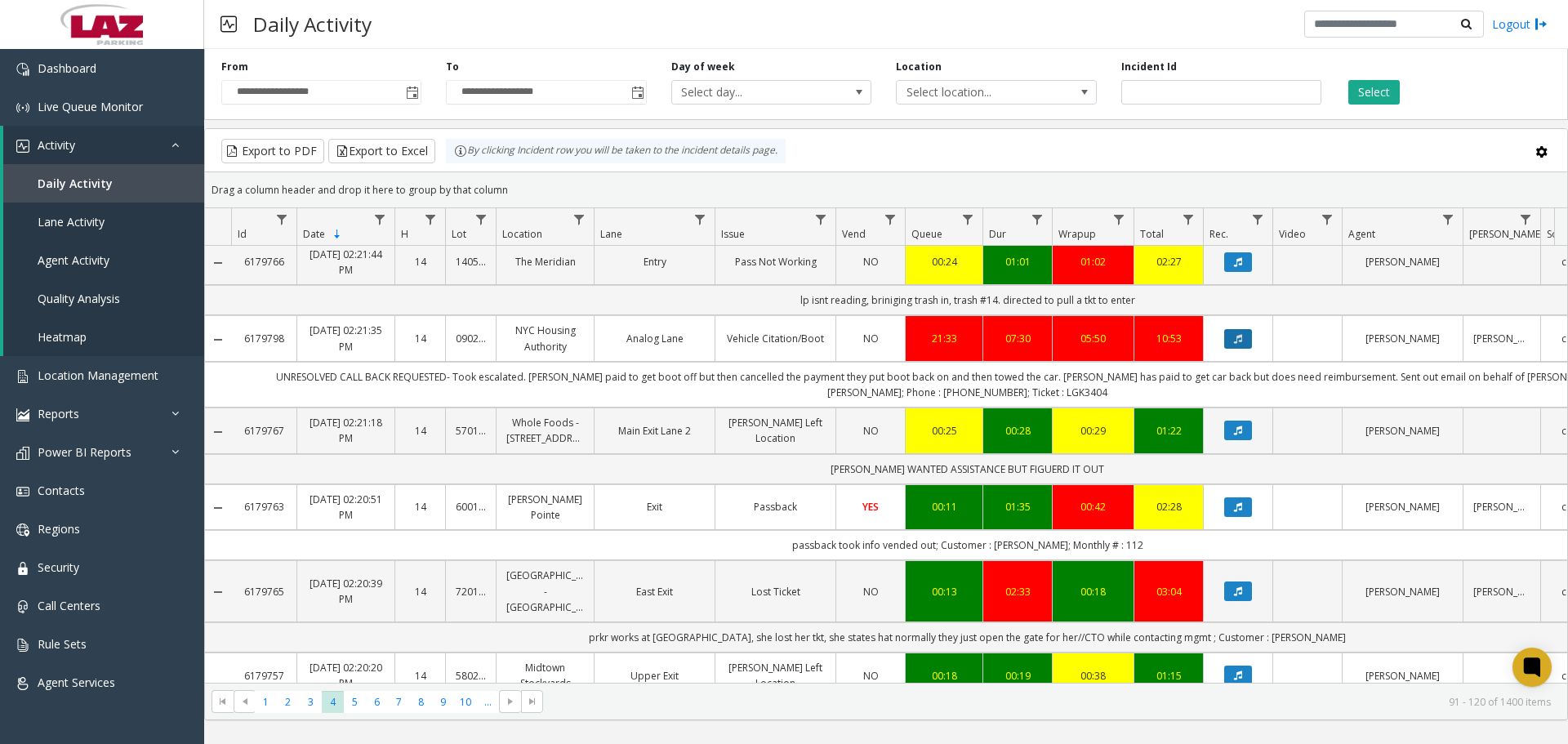
click at [1249, 342] on button "Data table" at bounding box center [1238, 338] width 27 height 19
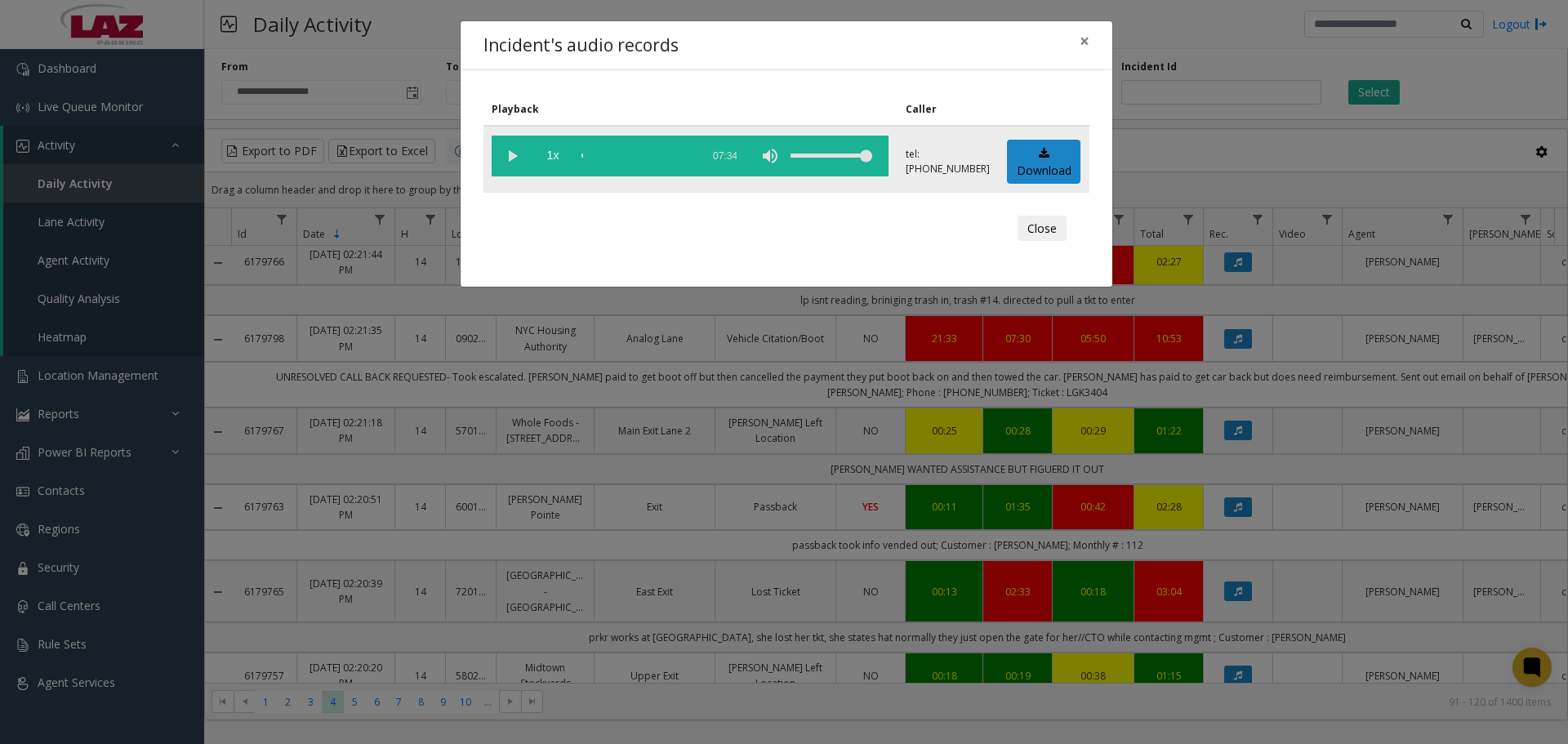
click at [507, 158] on vg-play-pause at bounding box center [511, 155] width 41 height 41
click at [863, 162] on div "volume level" at bounding box center [831, 155] width 81 height 41
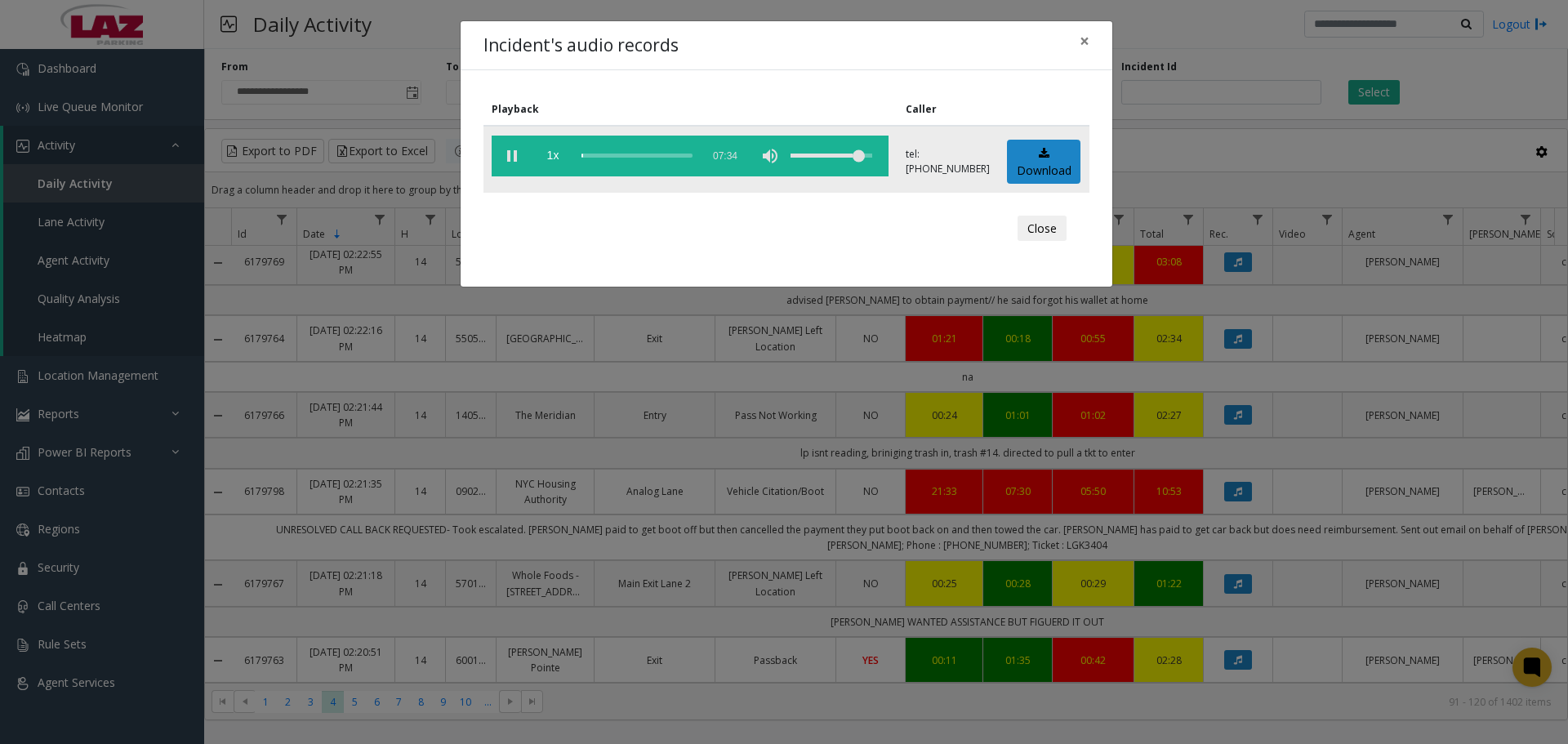
drag, startPoint x: 861, startPoint y: 157, endPoint x: 869, endPoint y: 158, distance: 8.1
click at [869, 158] on div "volume level" at bounding box center [831, 155] width 81 height 41
click at [737, 85] on div "Playback Caller 1x 07:34 tel:[PHONE_NUMBER] Download Close" at bounding box center [786, 178] width 652 height 216
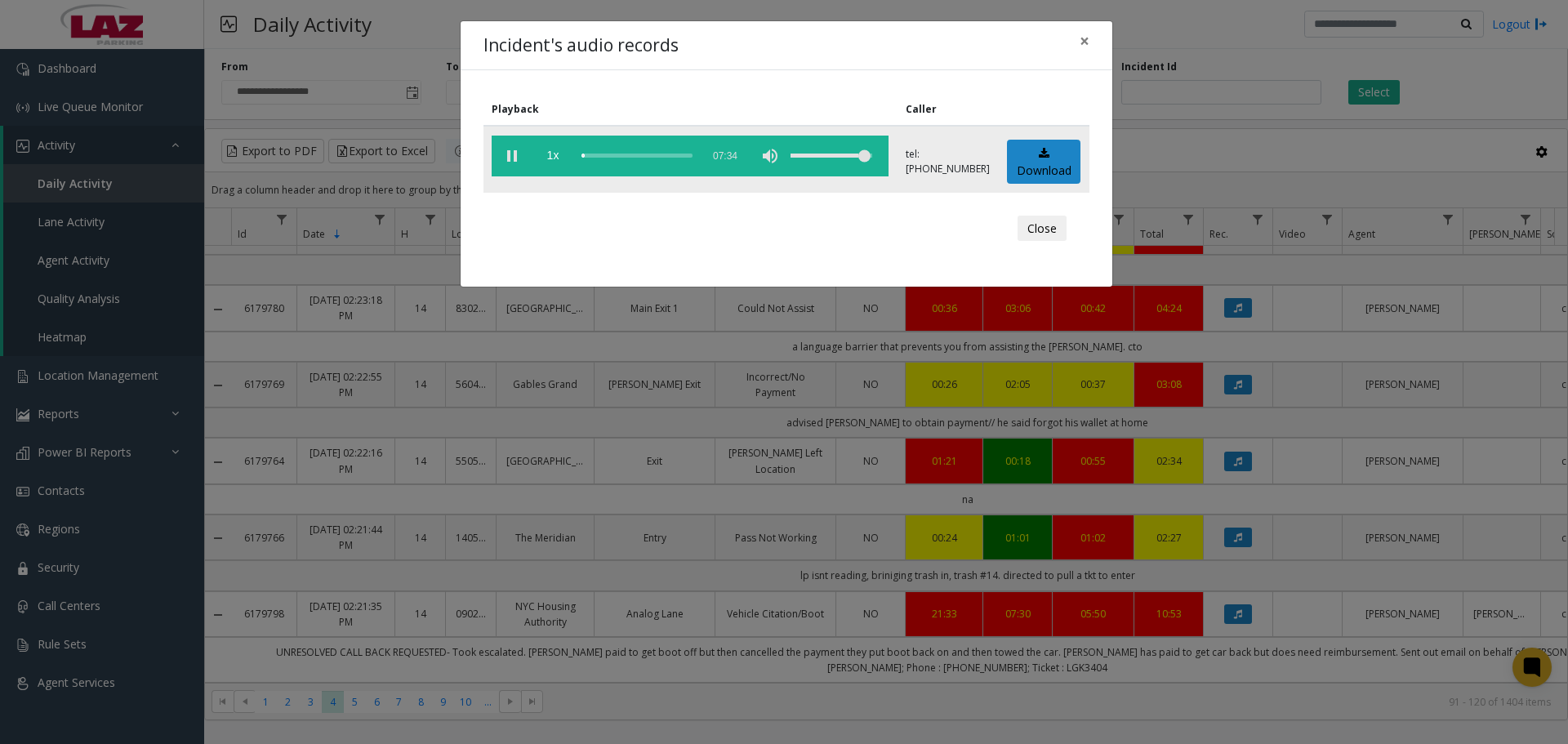
click at [872, 158] on div "volume level" at bounding box center [831, 155] width 81 height 41
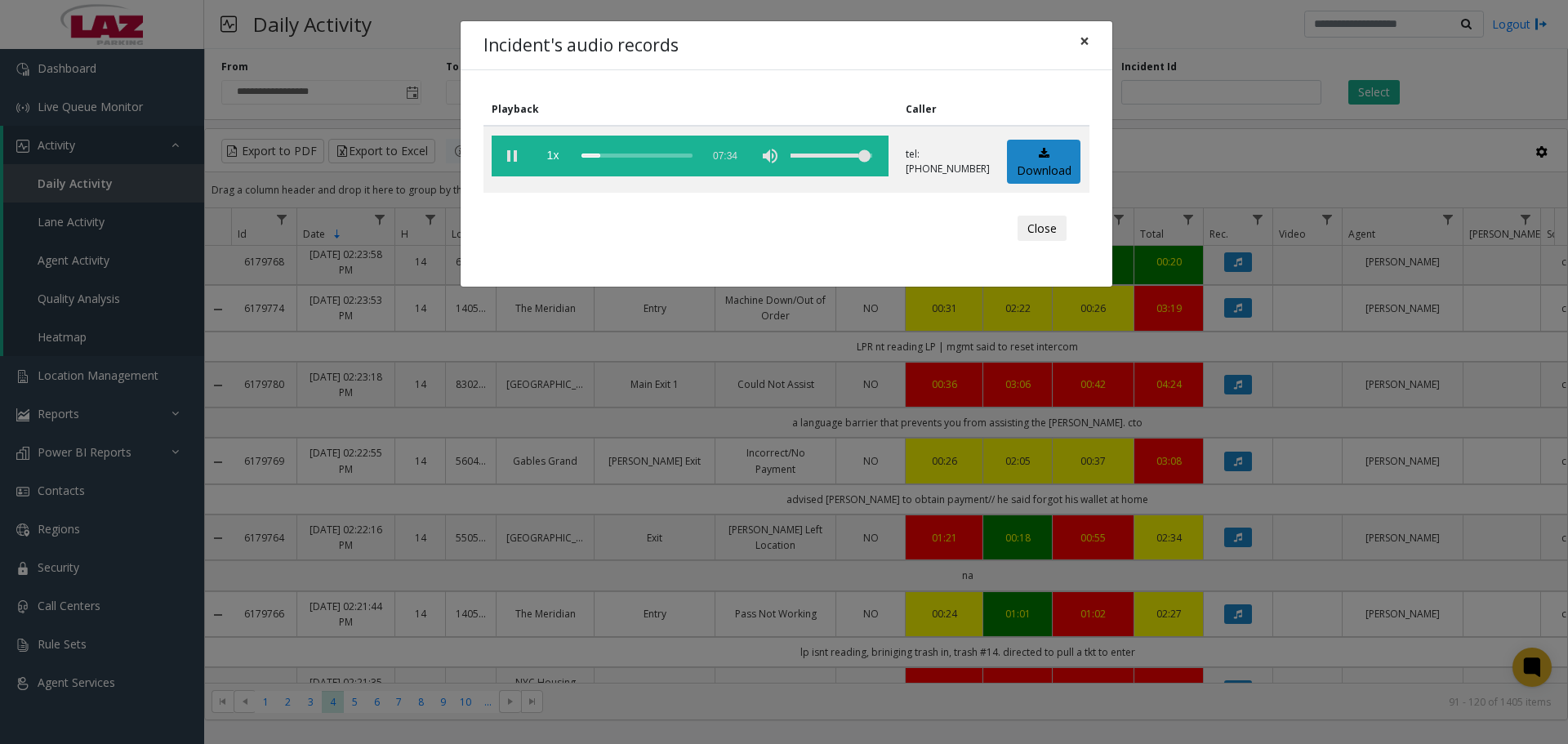
click at [1085, 40] on span "×" at bounding box center [1084, 40] width 10 height 23
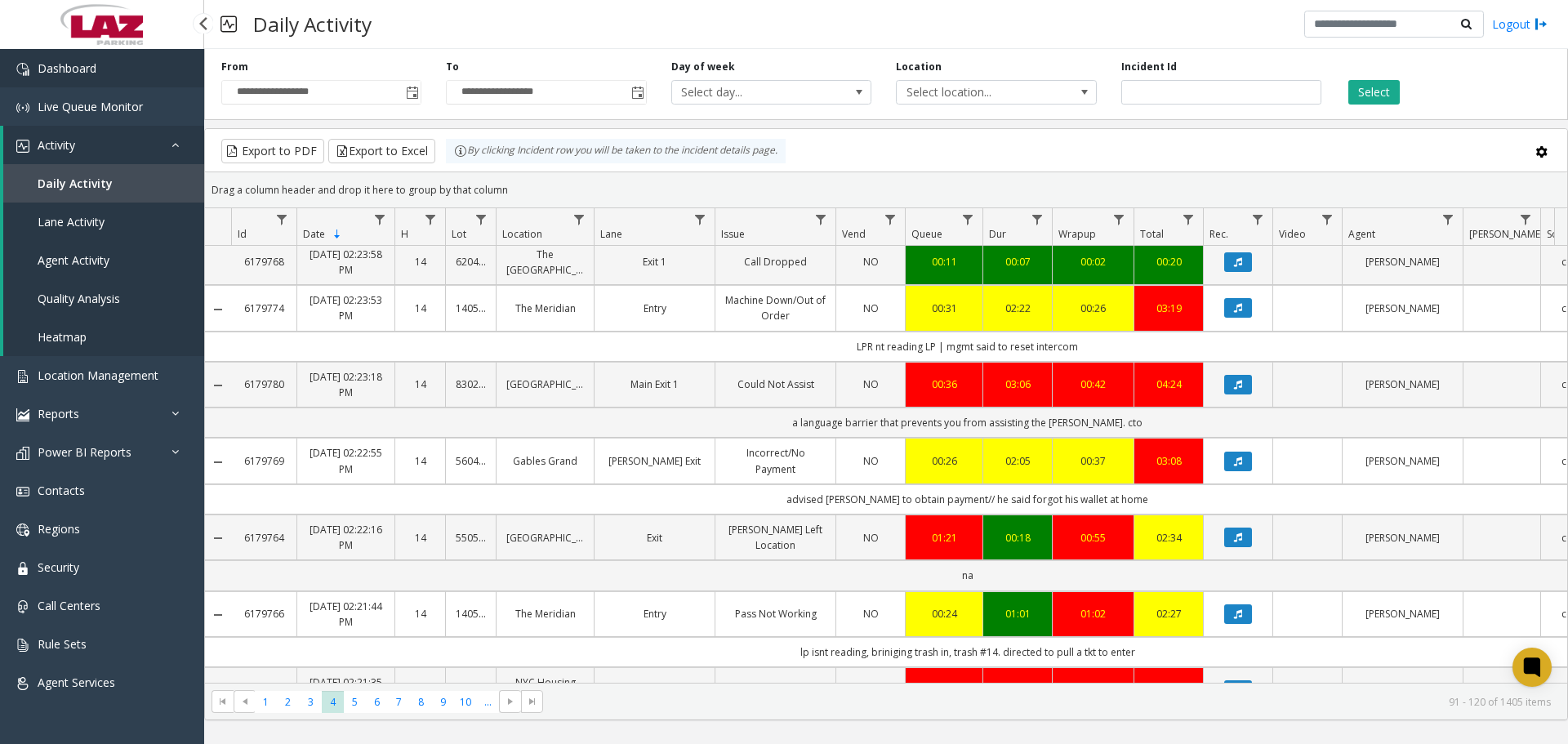
click at [56, 77] on link "Dashboard" at bounding box center [102, 68] width 205 height 38
